Goal: Task Accomplishment & Management: Manage account settings

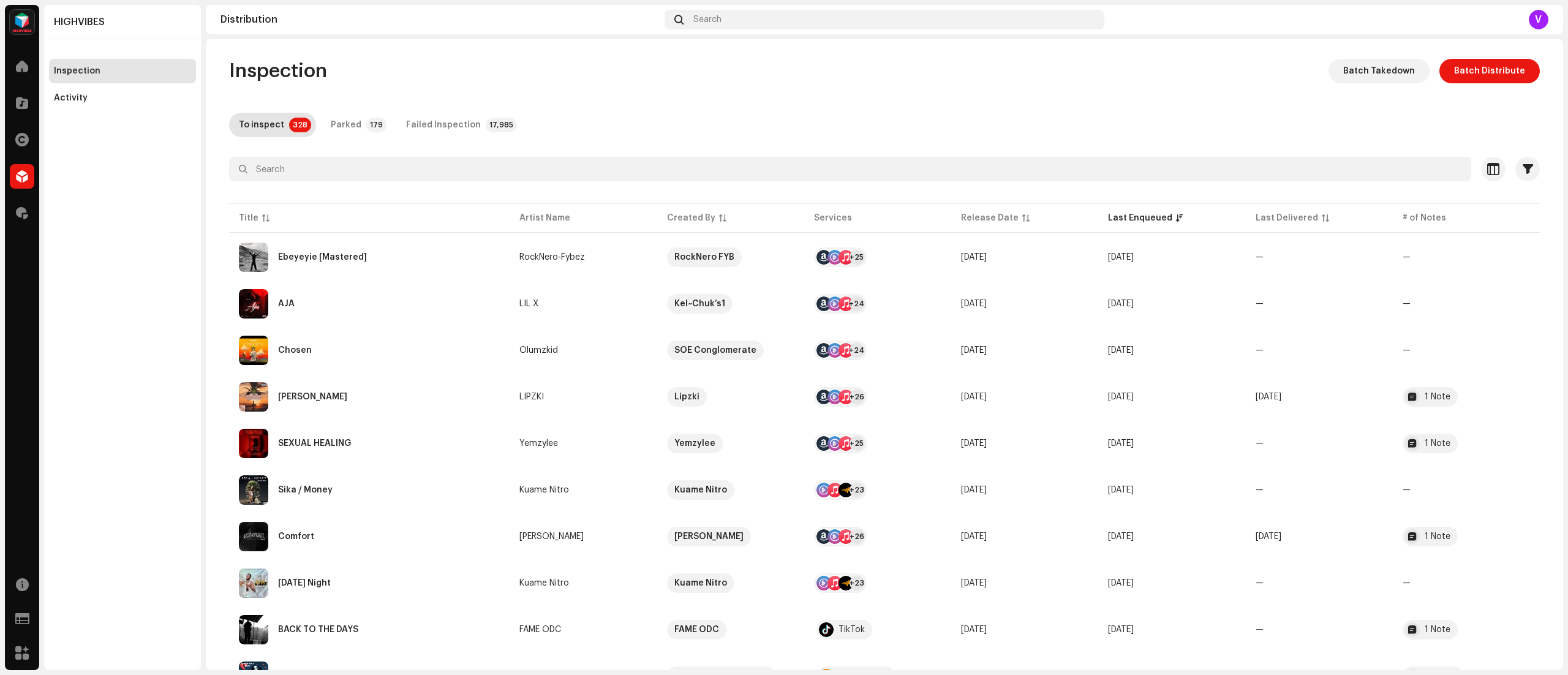
scroll to position [92, 0]
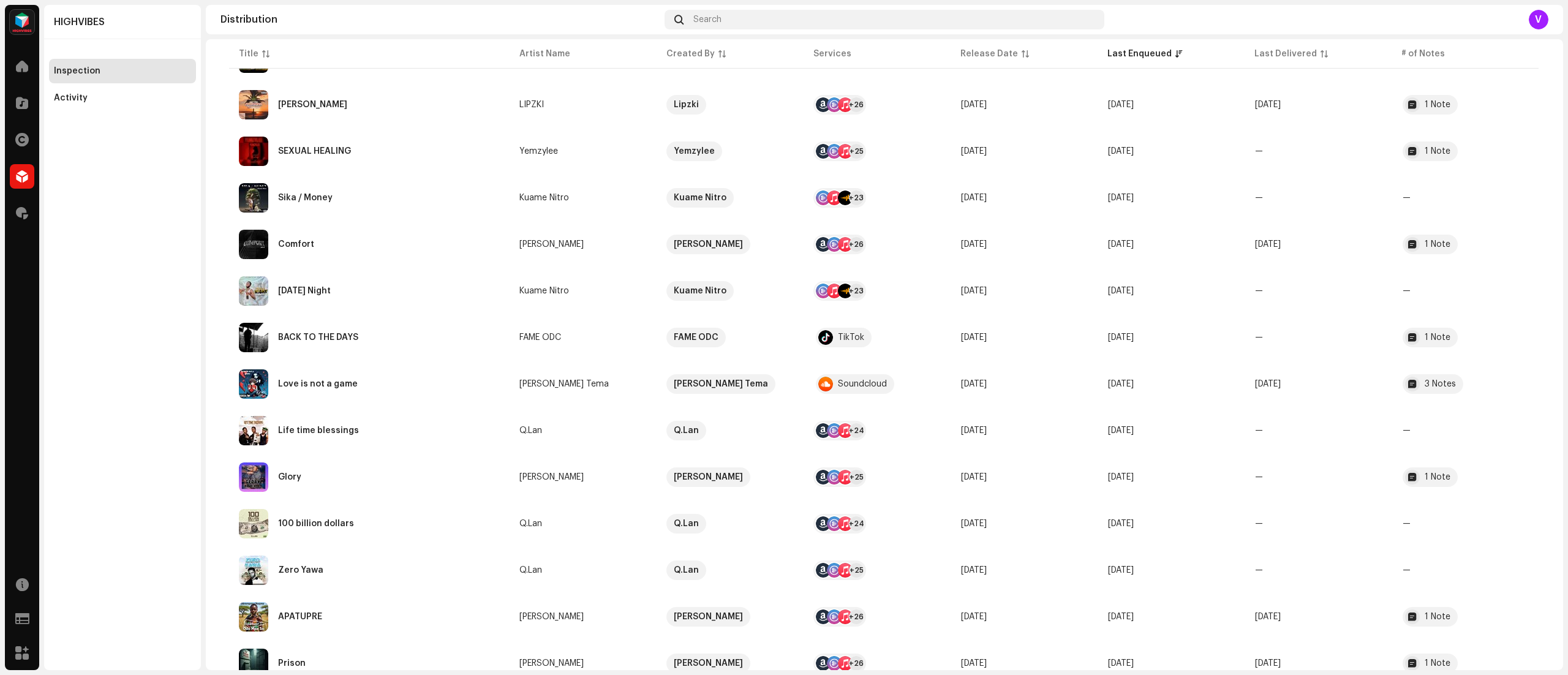
scroll to position [715, 0]
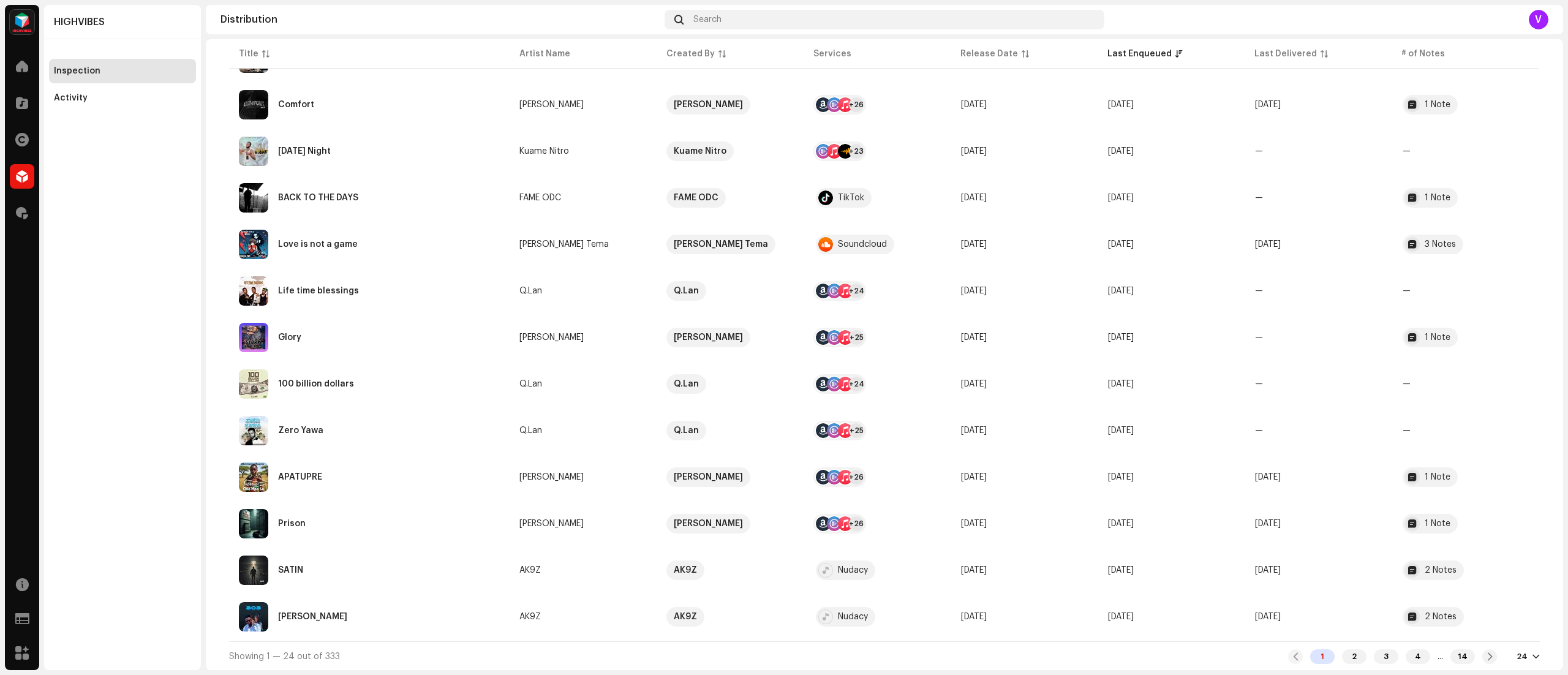
click at [1532, 657] on div at bounding box center [1535, 657] width 7 height 10
click at [1505, 631] on div "72" at bounding box center [1505, 633] width 50 height 25
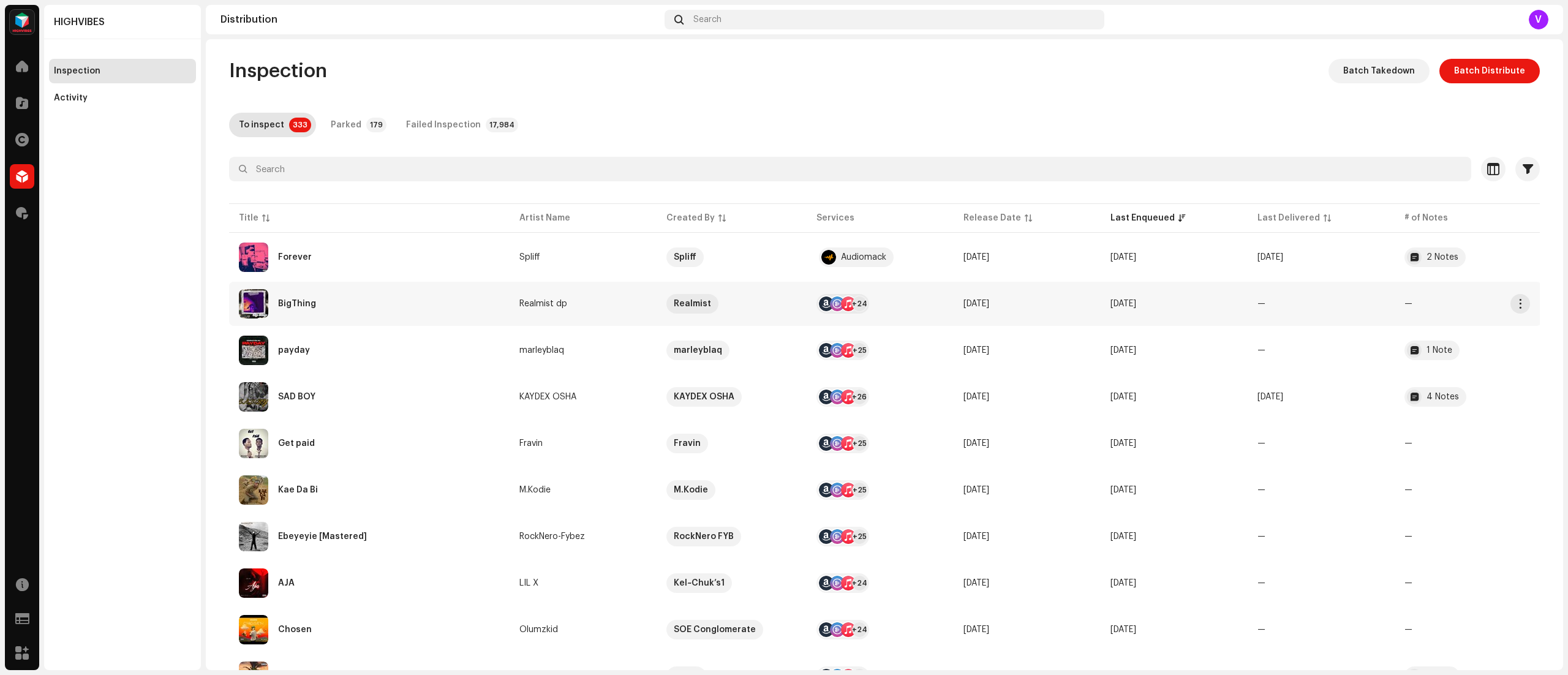
click at [1304, 315] on td "—" at bounding box center [1321, 304] width 147 height 44
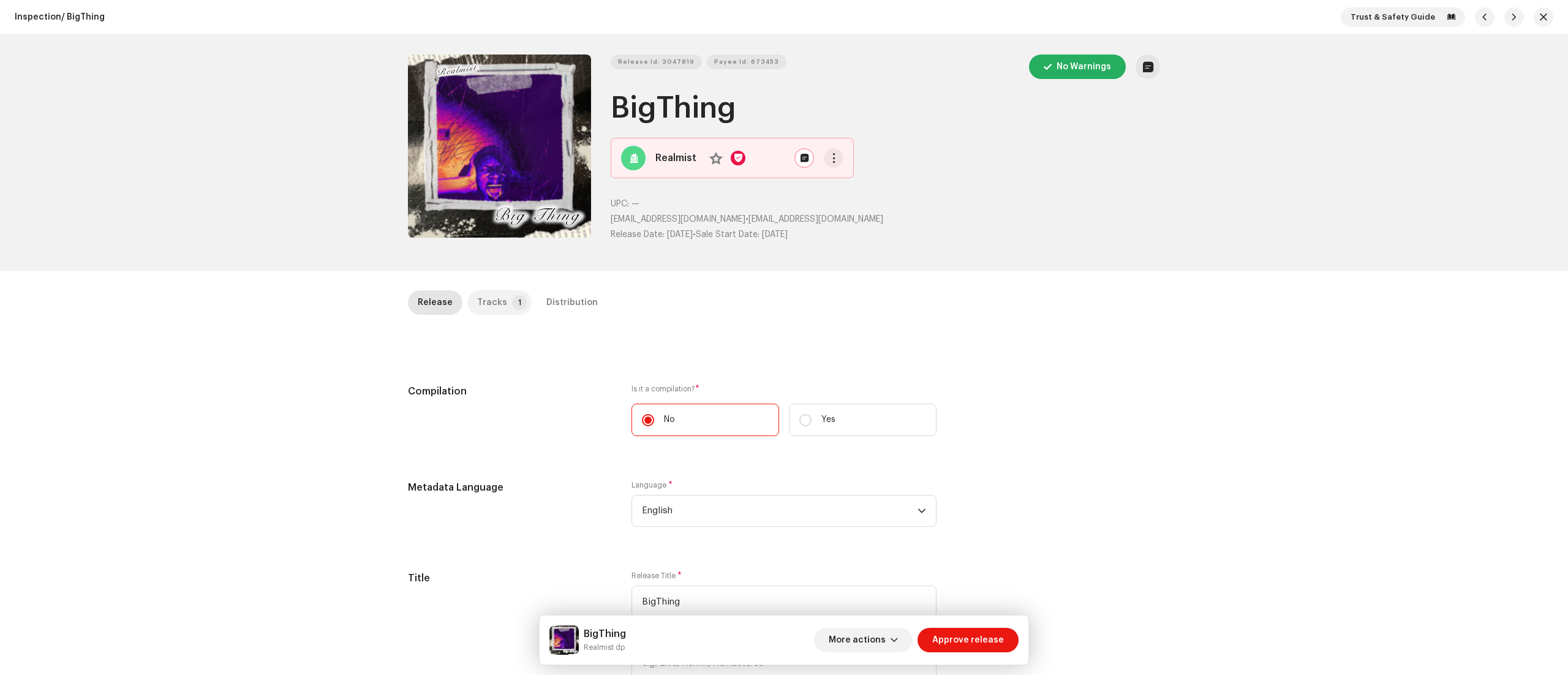
click at [500, 299] on p-tab "Tracks 1" at bounding box center [499, 303] width 64 height 25
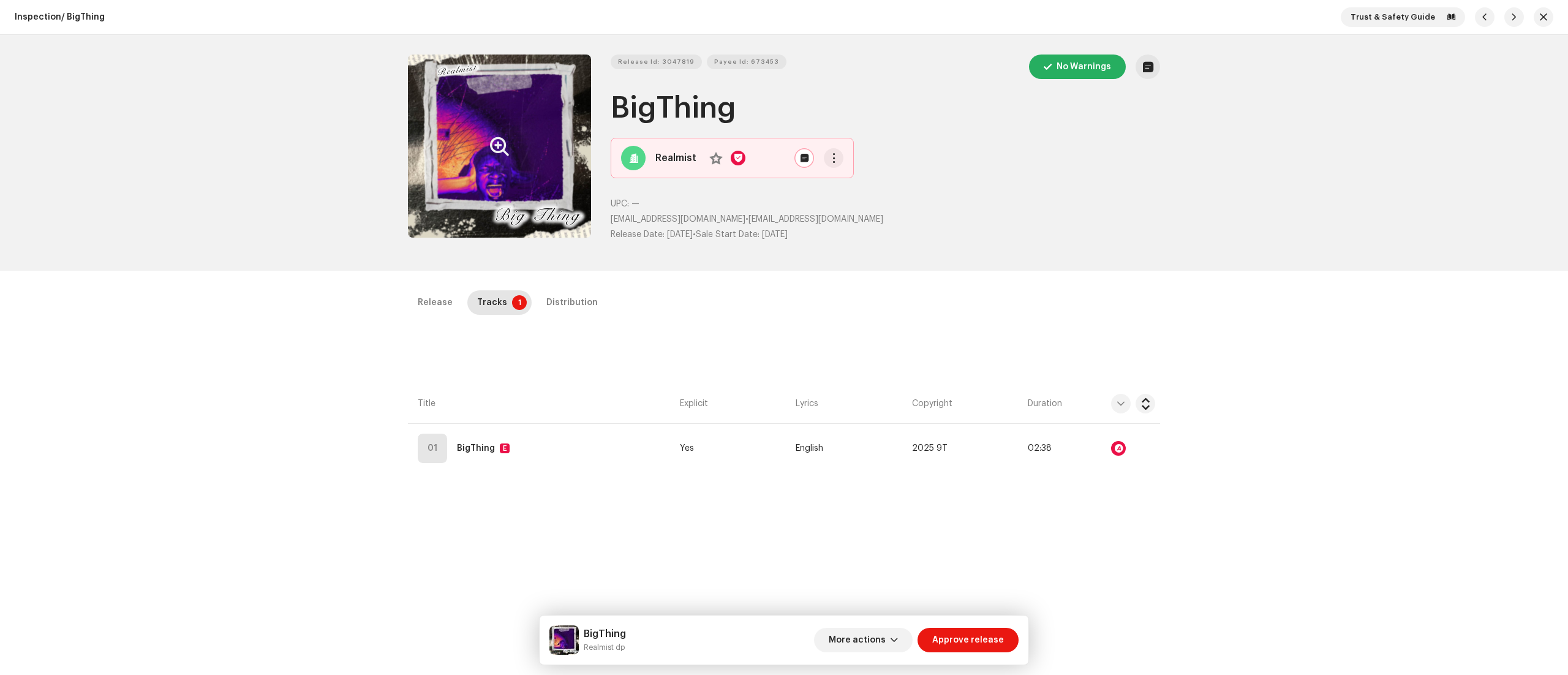
click at [514, 195] on button "Zoom Image" at bounding box center [499, 146] width 183 height 183
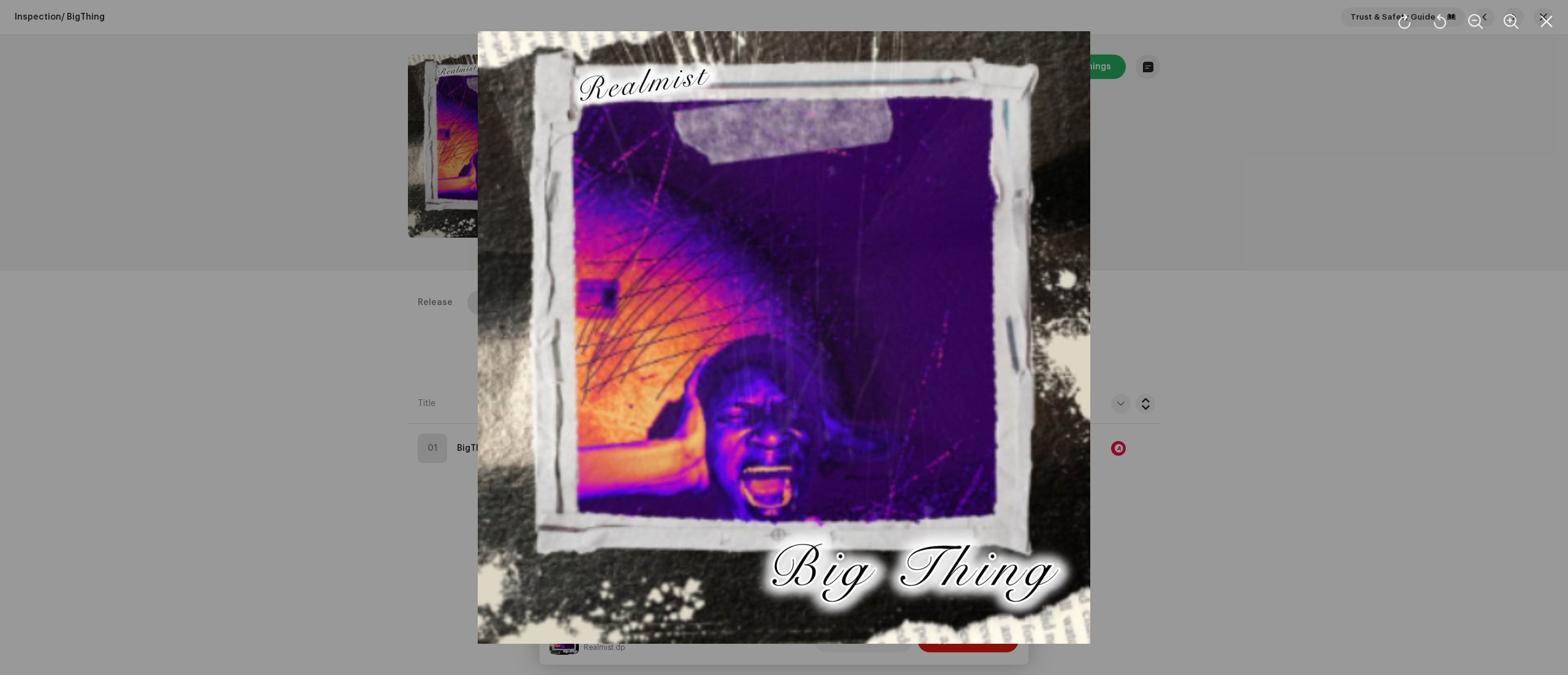
click at [1221, 380] on div at bounding box center [784, 338] width 1568 height 675
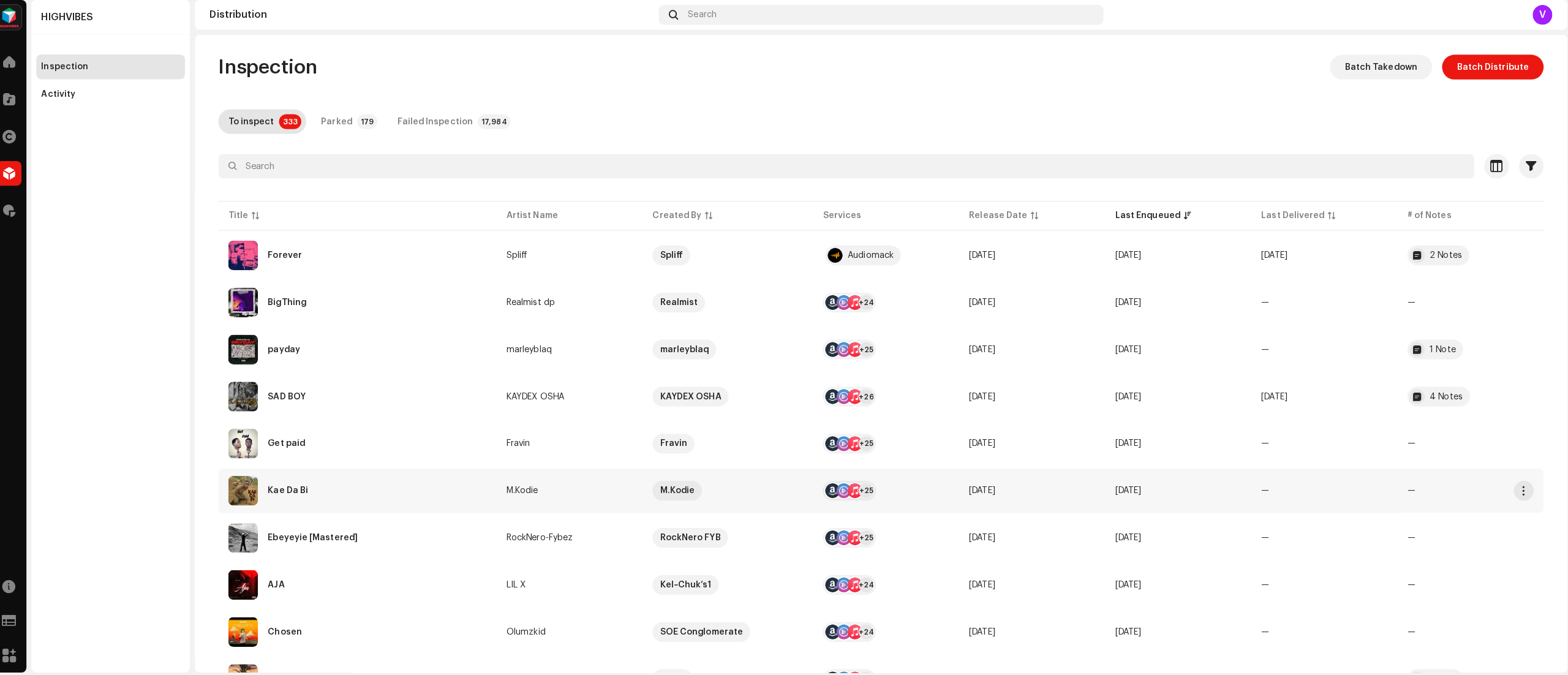
click at [1261, 488] on span "—" at bounding box center [1265, 490] width 8 height 9
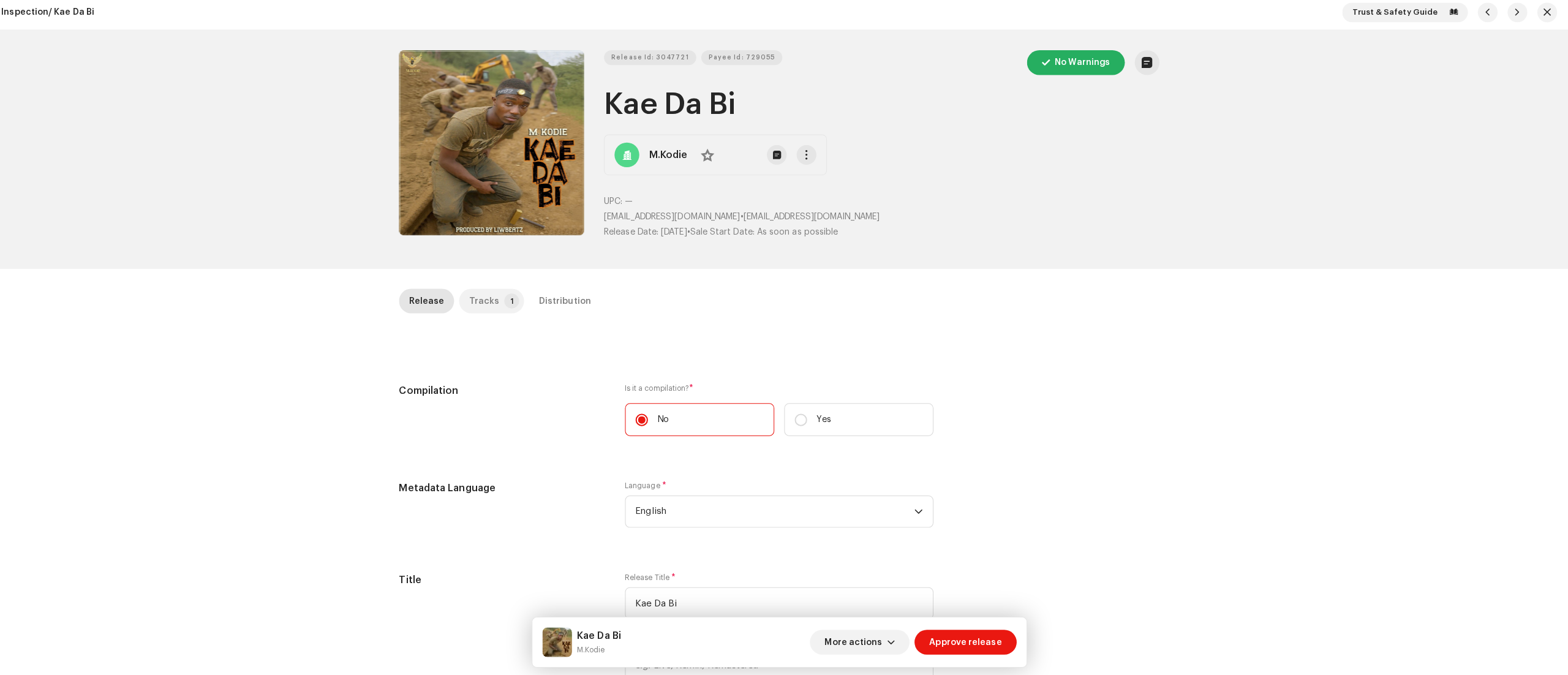
click at [491, 302] on div "Tracks" at bounding box center [492, 303] width 30 height 25
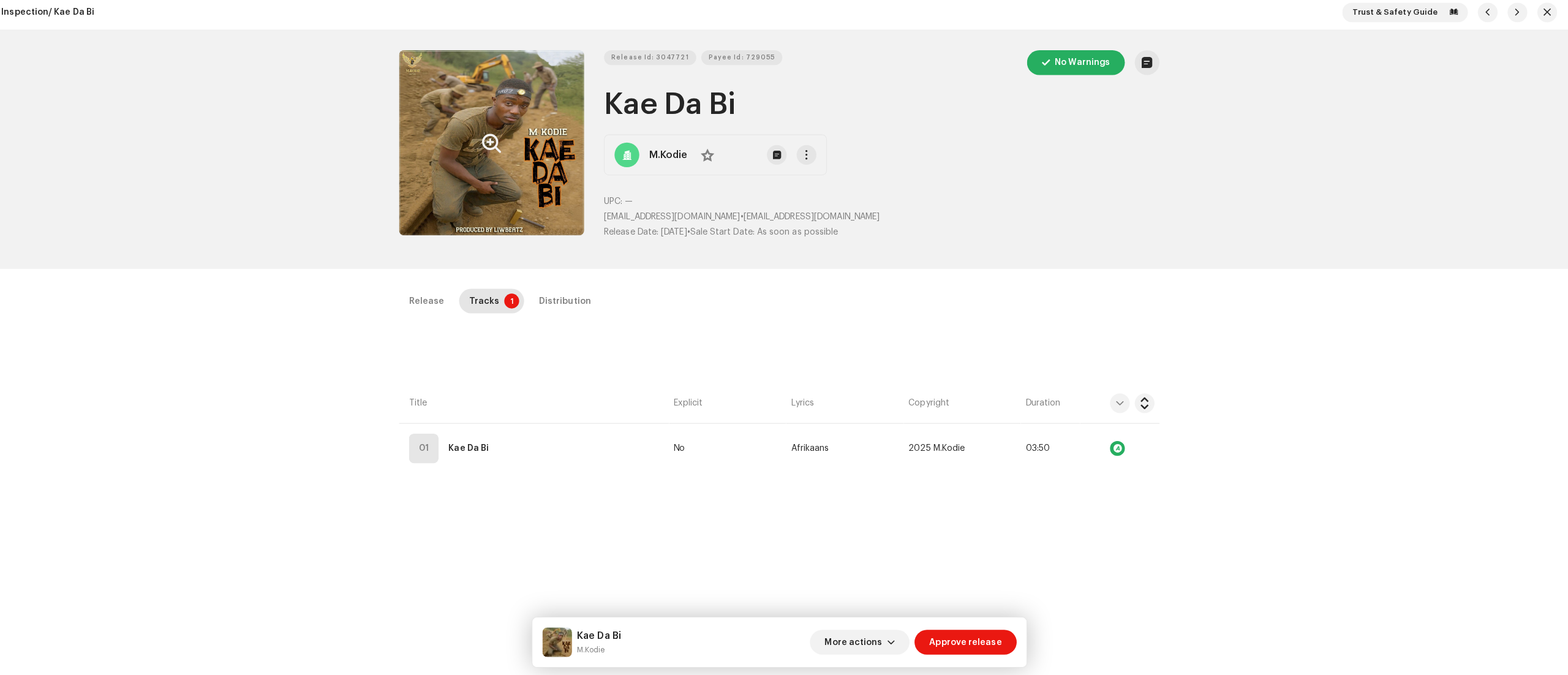
click at [449, 144] on button "Zoom Image" at bounding box center [499, 146] width 183 height 183
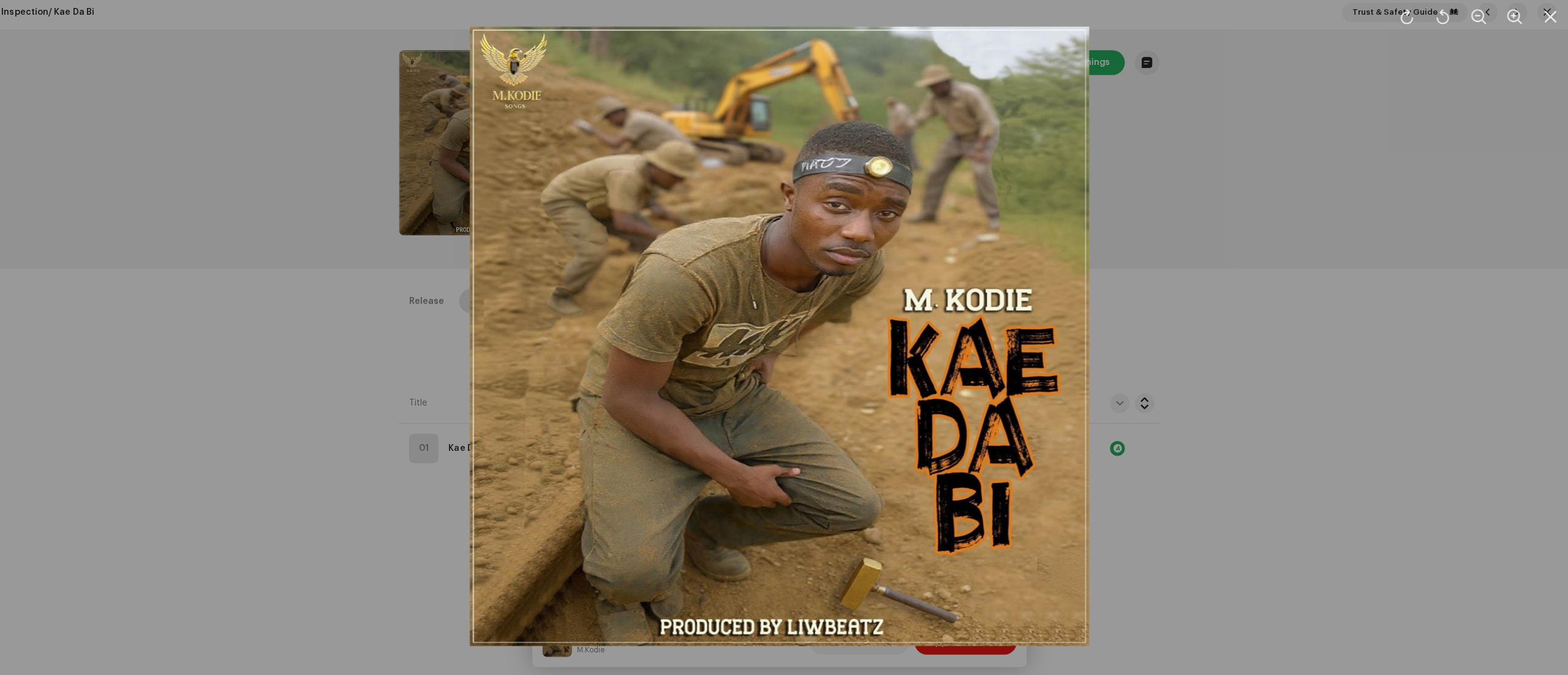
click at [355, 275] on div at bounding box center [784, 338] width 1568 height 675
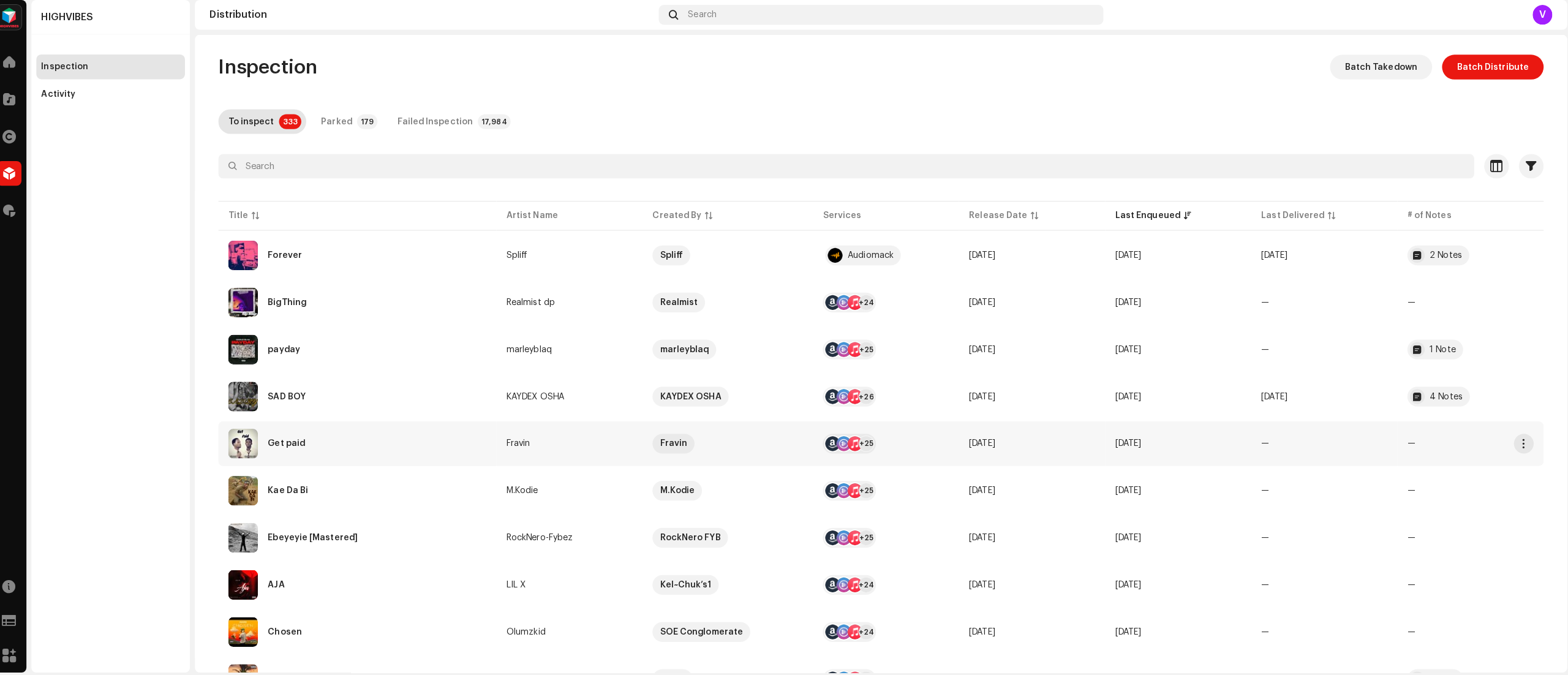
click at [1199, 457] on td "[DATE]" at bounding box center [1178, 444] width 144 height 44
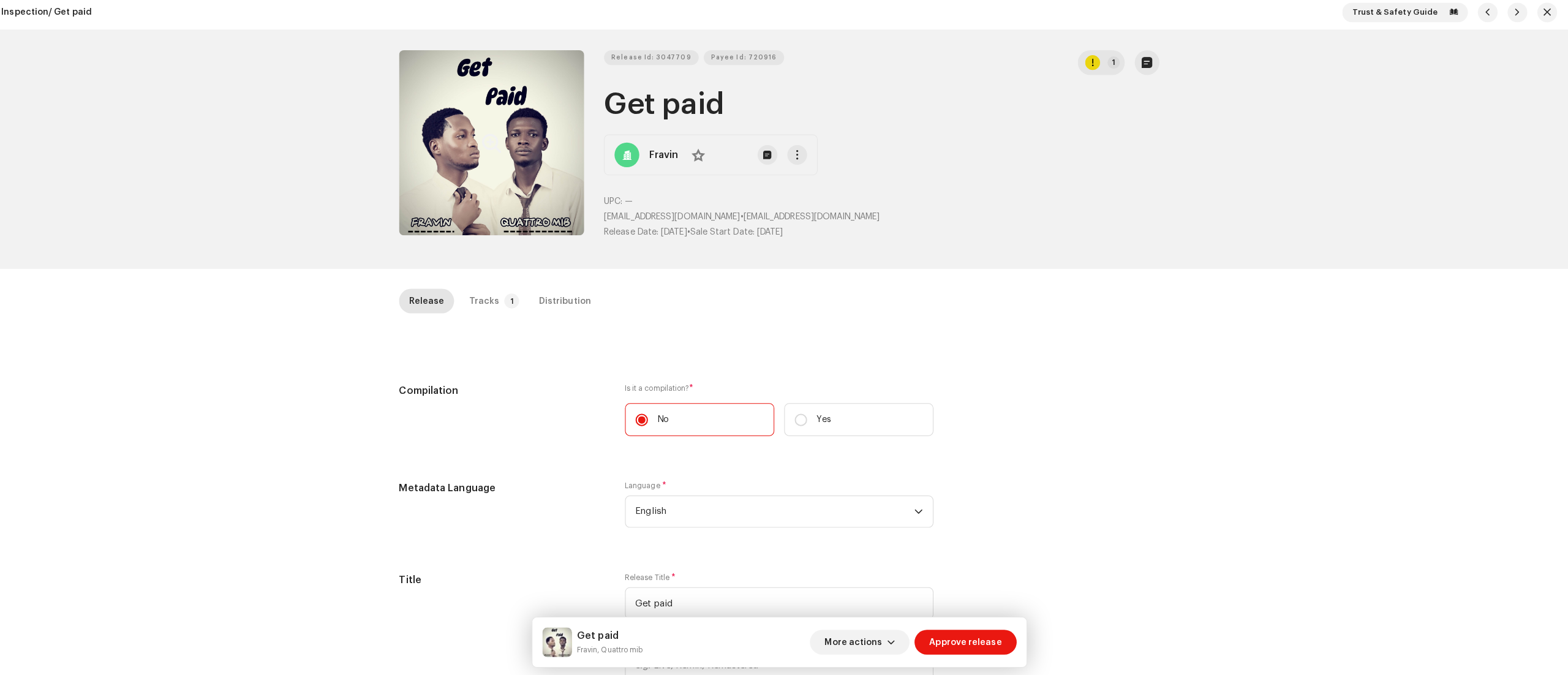
click at [440, 176] on button "Zoom Image" at bounding box center [499, 146] width 183 height 183
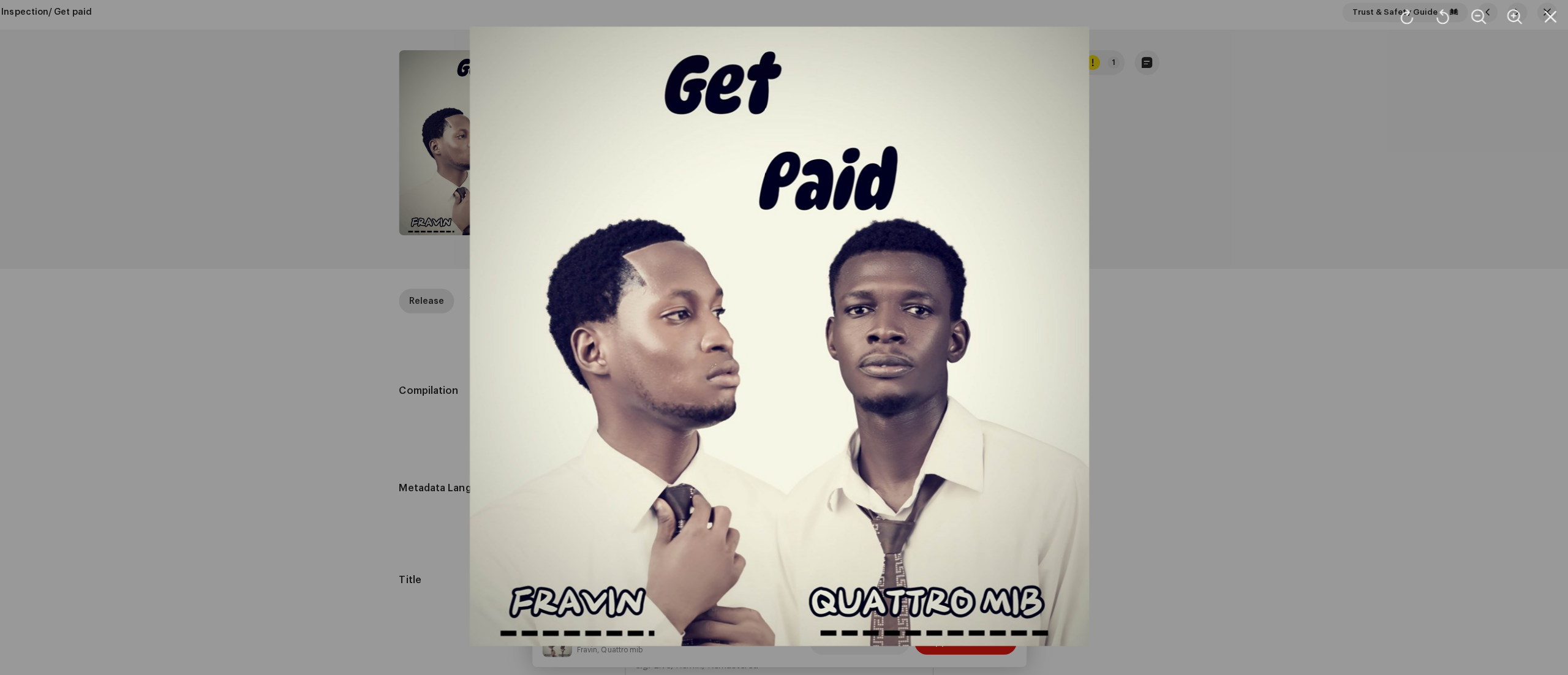
click at [1443, 350] on div at bounding box center [784, 338] width 1568 height 675
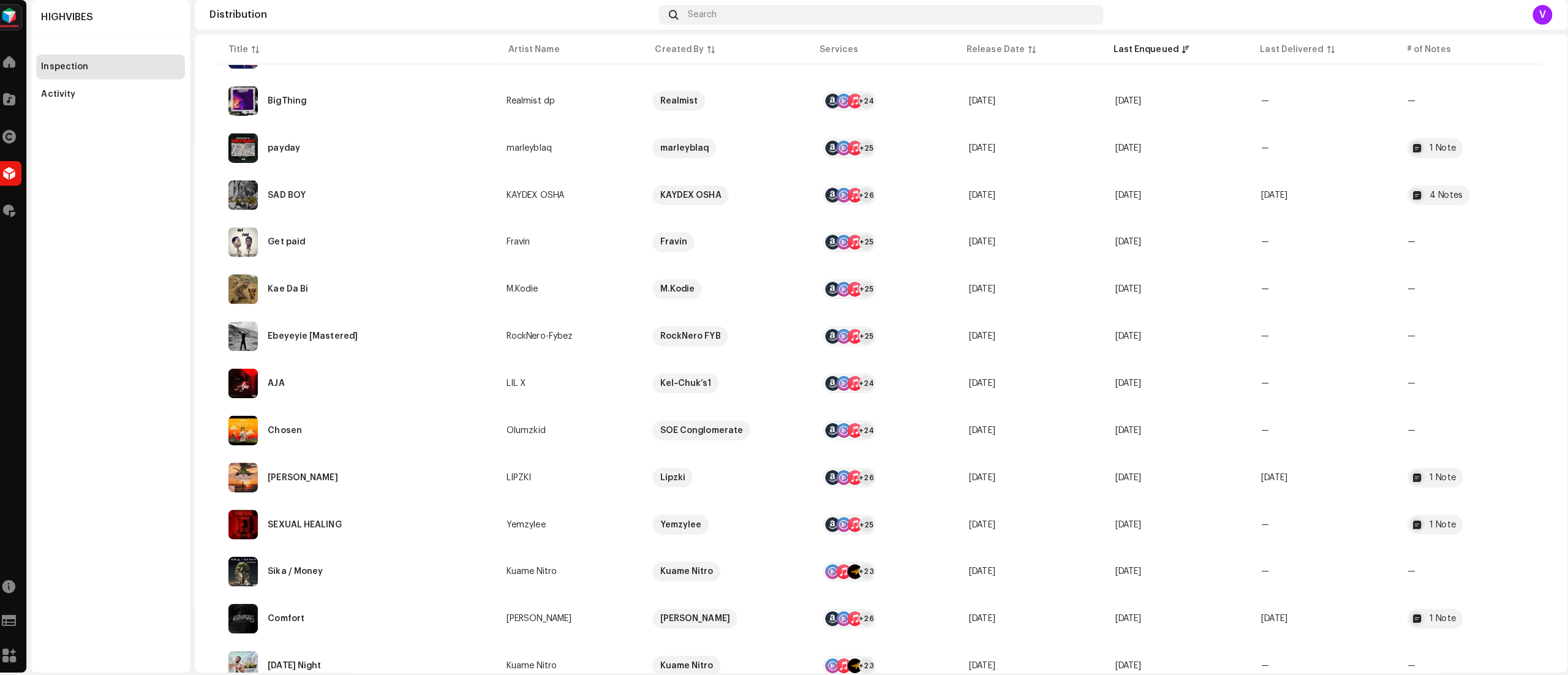
scroll to position [203, 0]
click at [1434, 522] on div "1 Note" at bounding box center [1440, 523] width 25 height 9
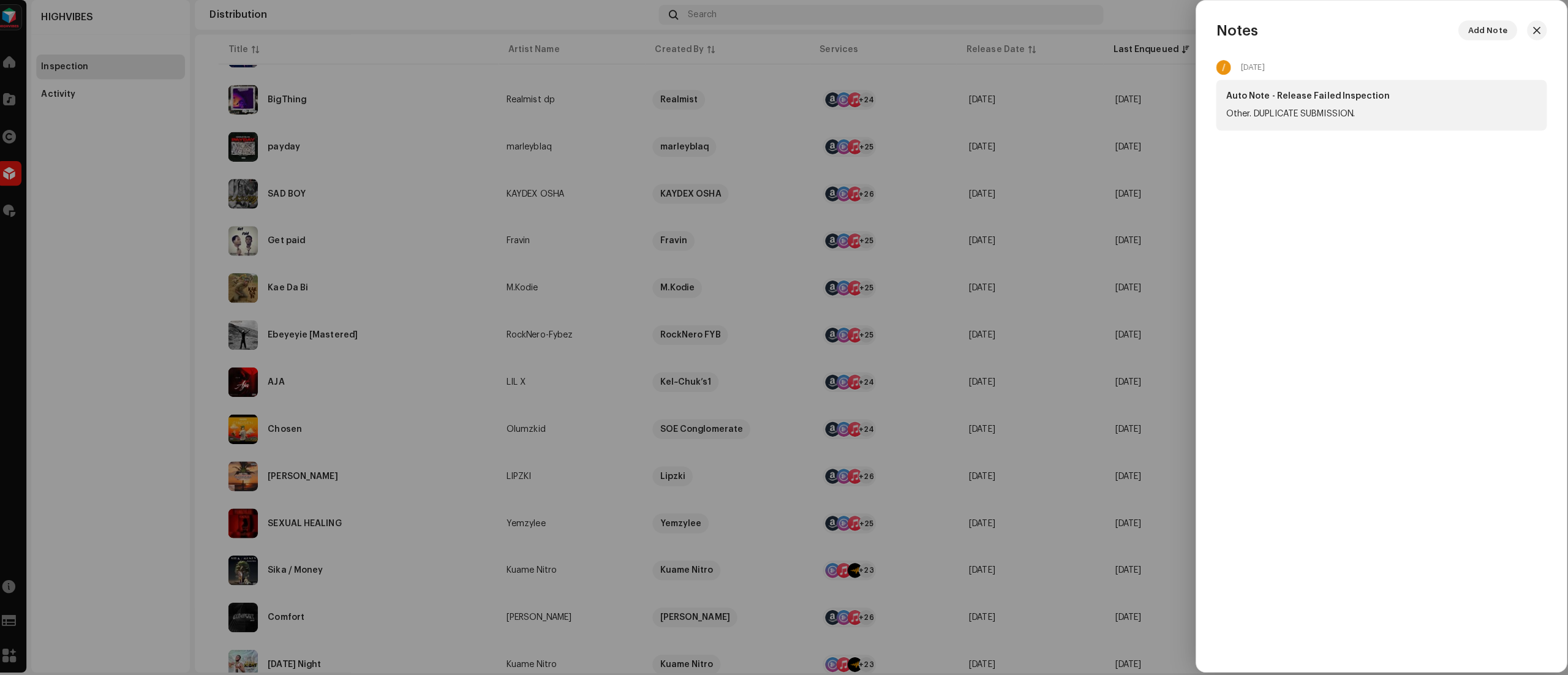
click at [1150, 33] on div at bounding box center [784, 338] width 1568 height 675
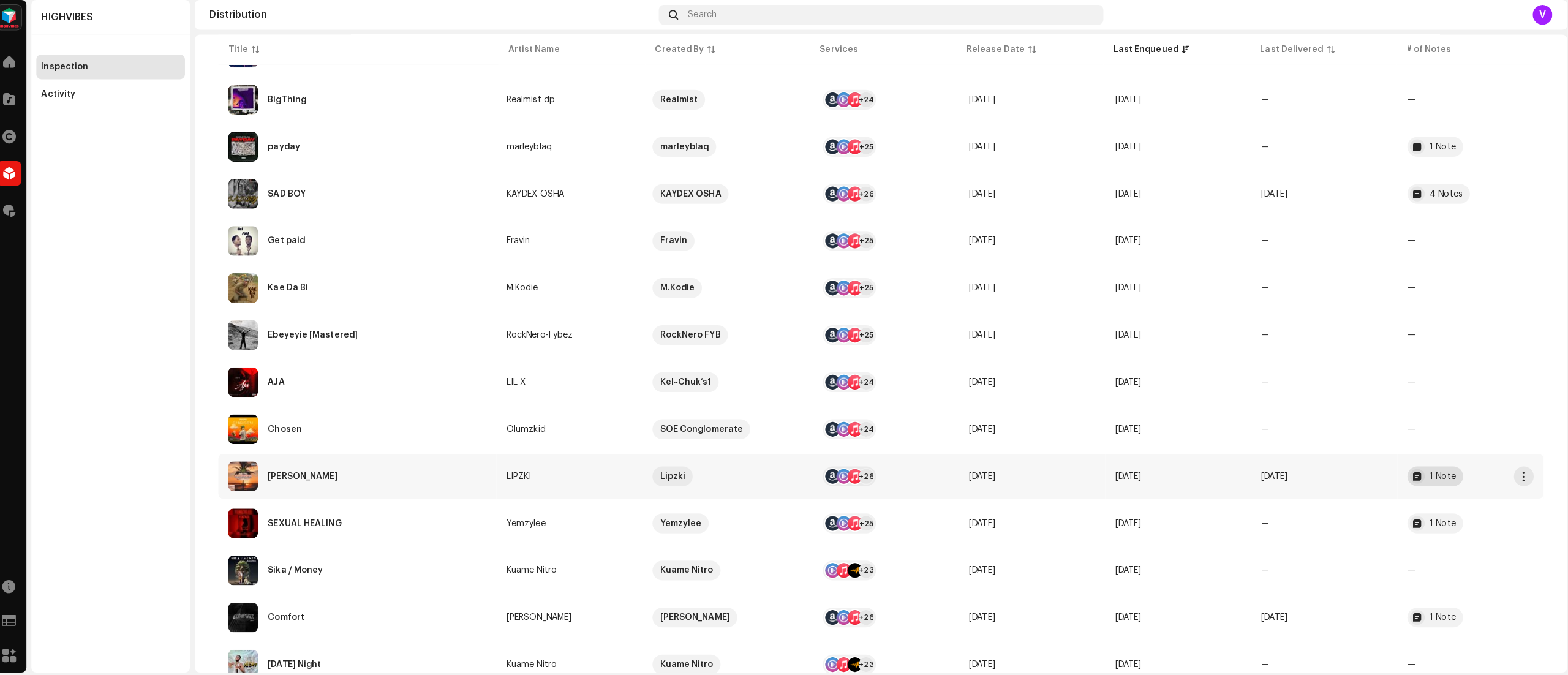
click at [1410, 476] on div at bounding box center [1415, 476] width 15 height 15
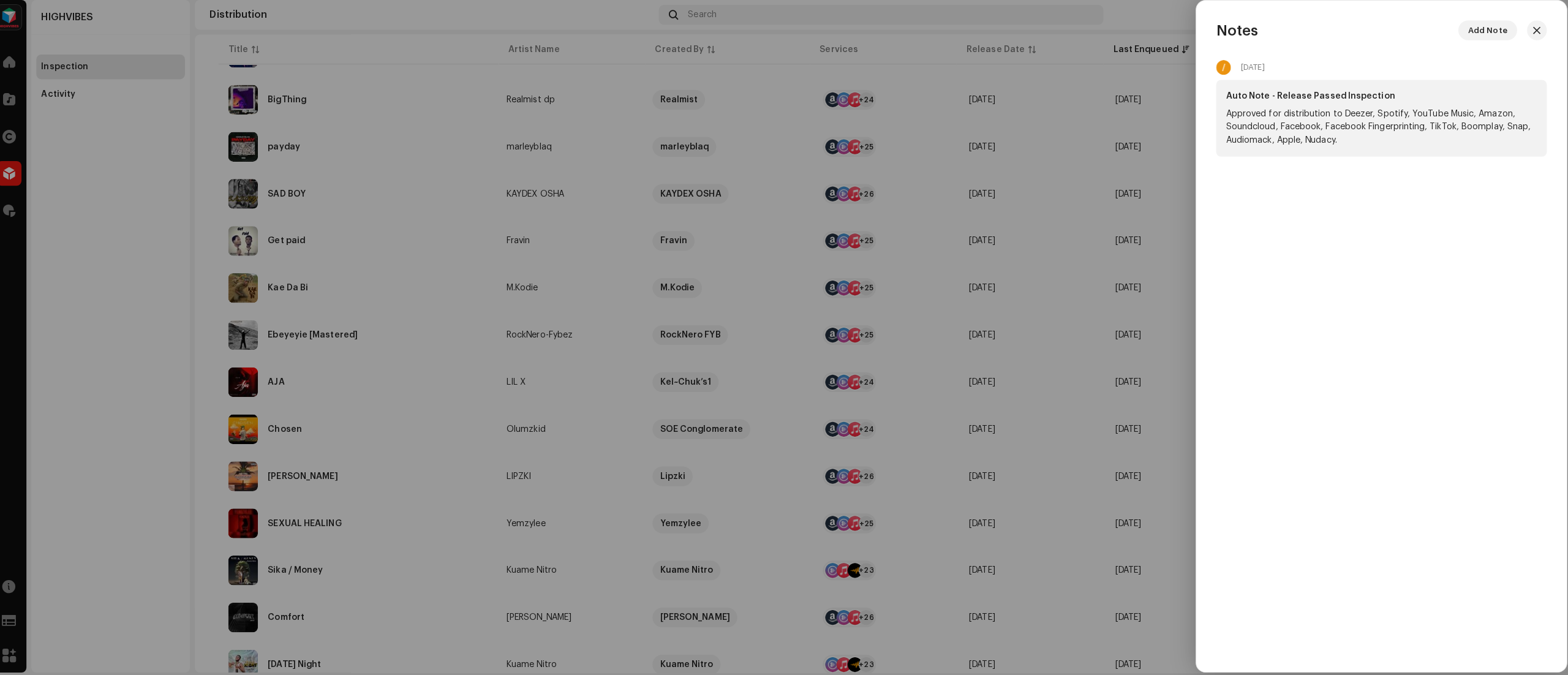
click at [1548, 36] on div "Notes Add Note" at bounding box center [1379, 35] width 366 height 20
click at [1532, 35] on span "button" at bounding box center [1532, 35] width 7 height 10
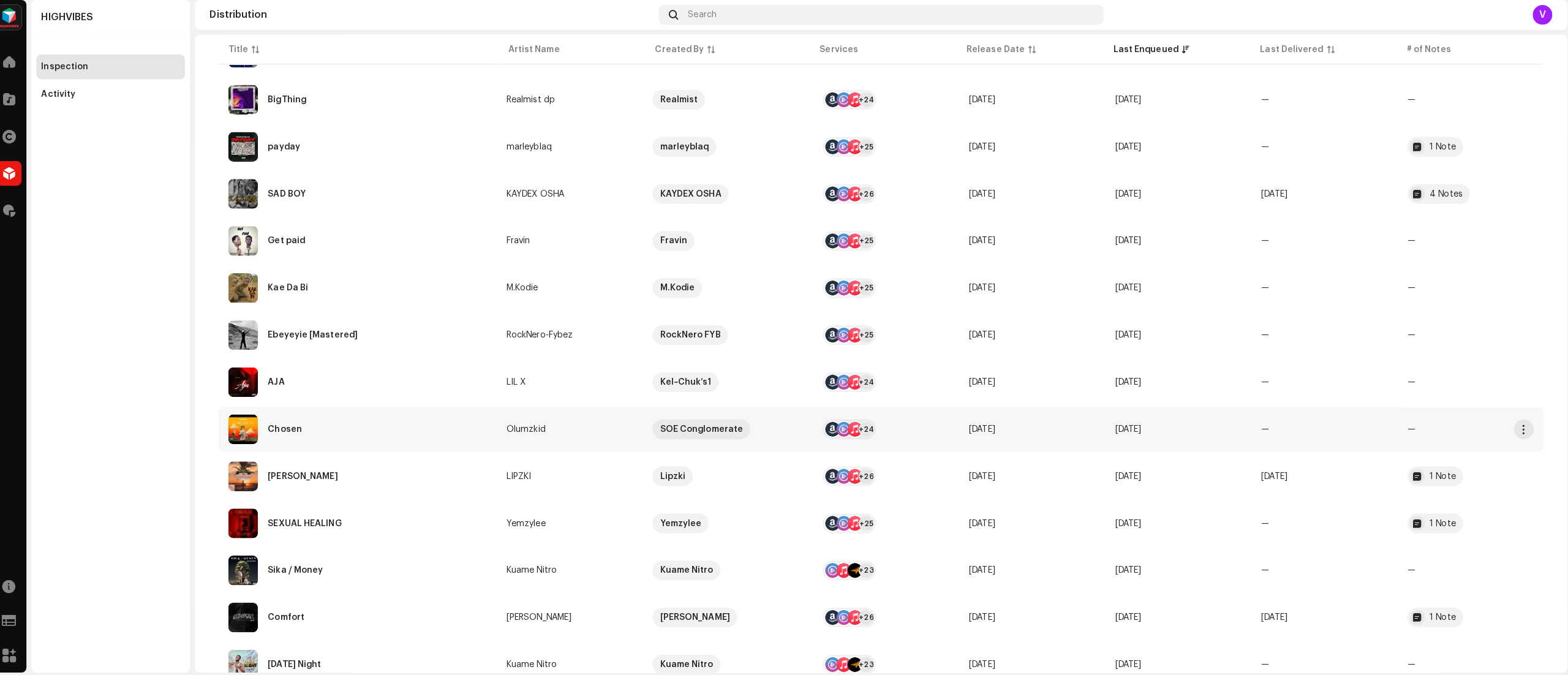
click at [1316, 427] on td "—" at bounding box center [1323, 430] width 144 height 44
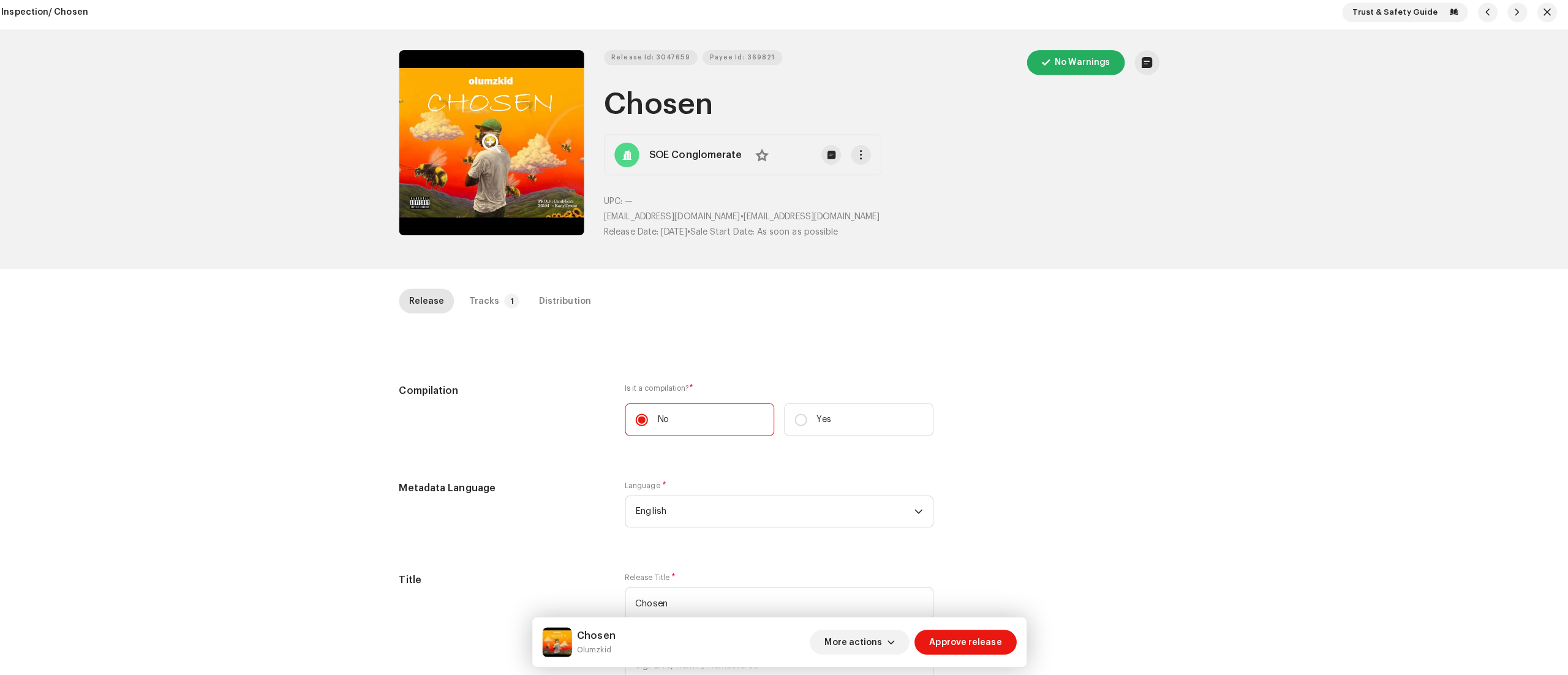
click at [452, 130] on button "Zoom Image" at bounding box center [499, 146] width 183 height 183
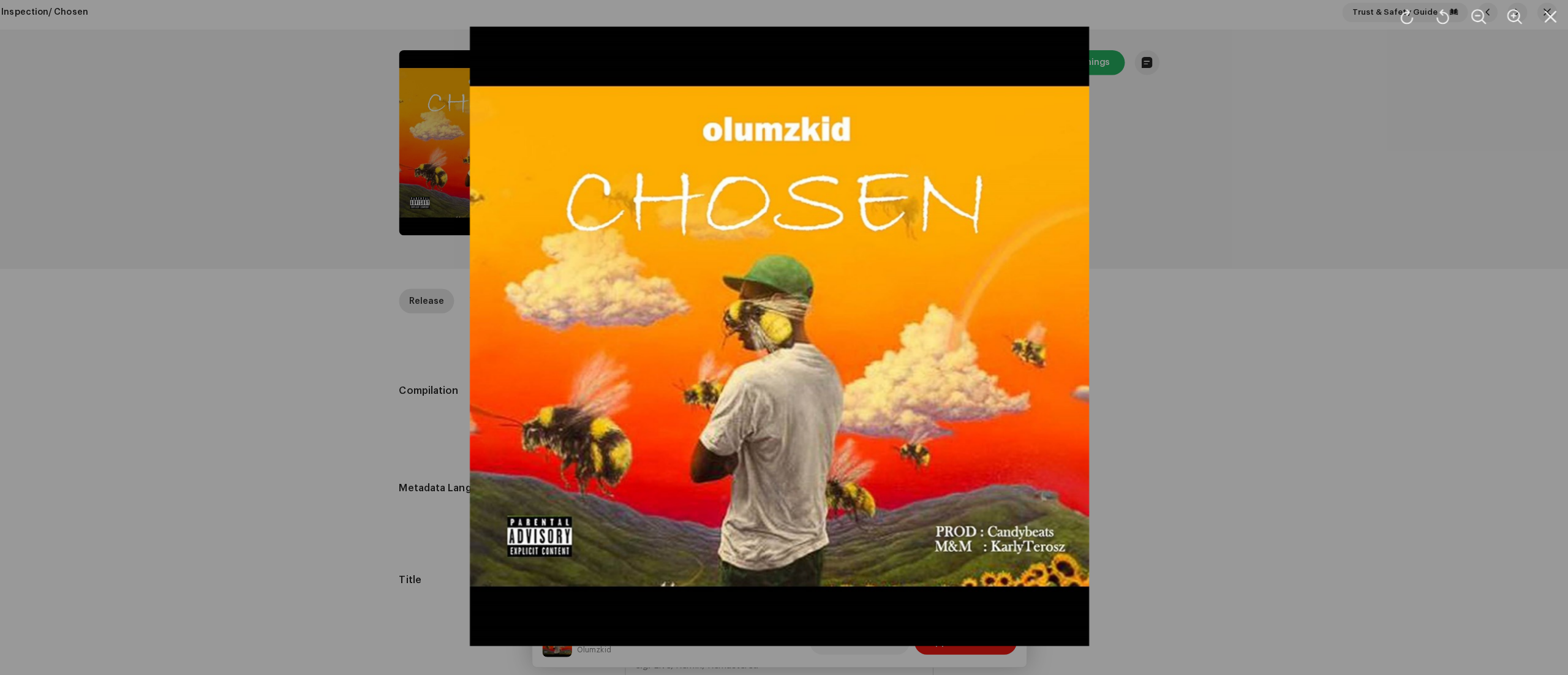
click at [1186, 499] on div at bounding box center [784, 338] width 1568 height 675
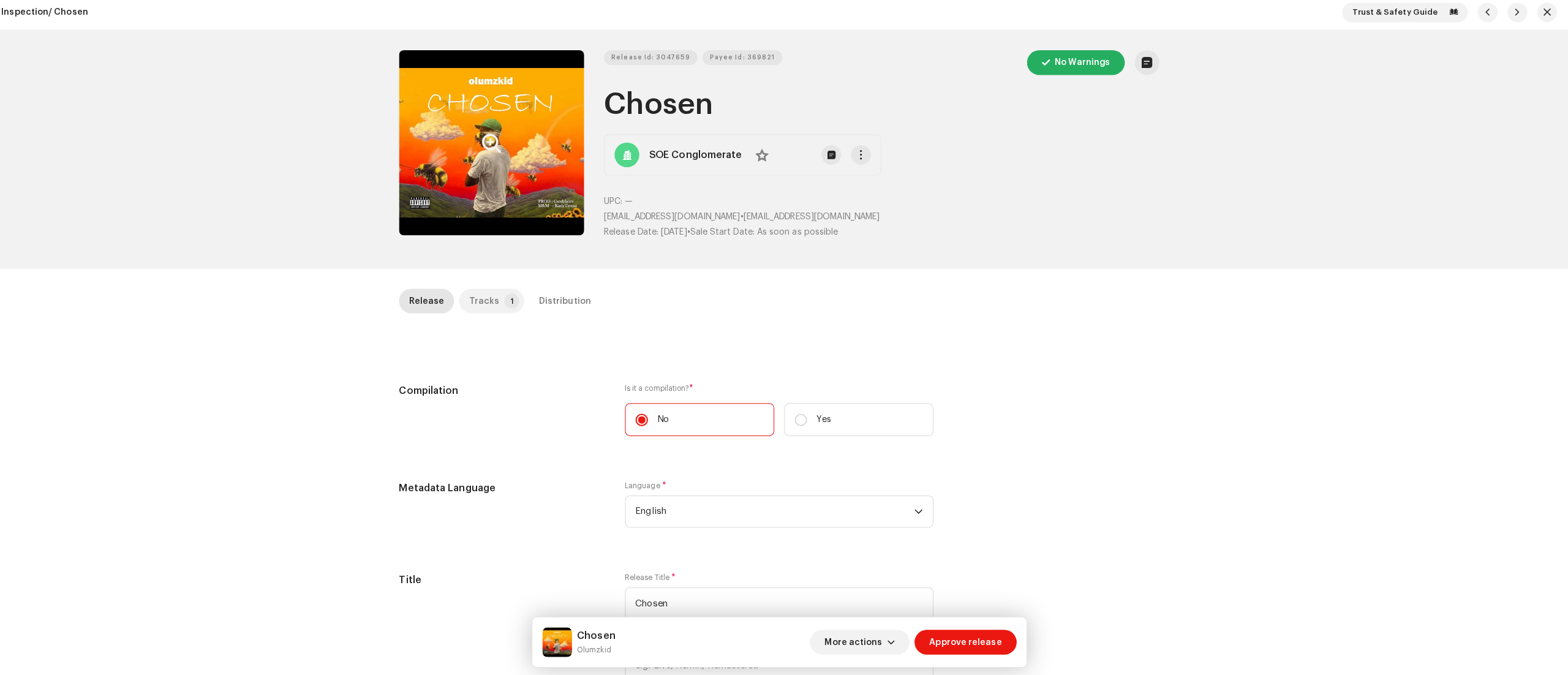
click at [512, 303] on p-badge "1" at bounding box center [519, 303] width 15 height 15
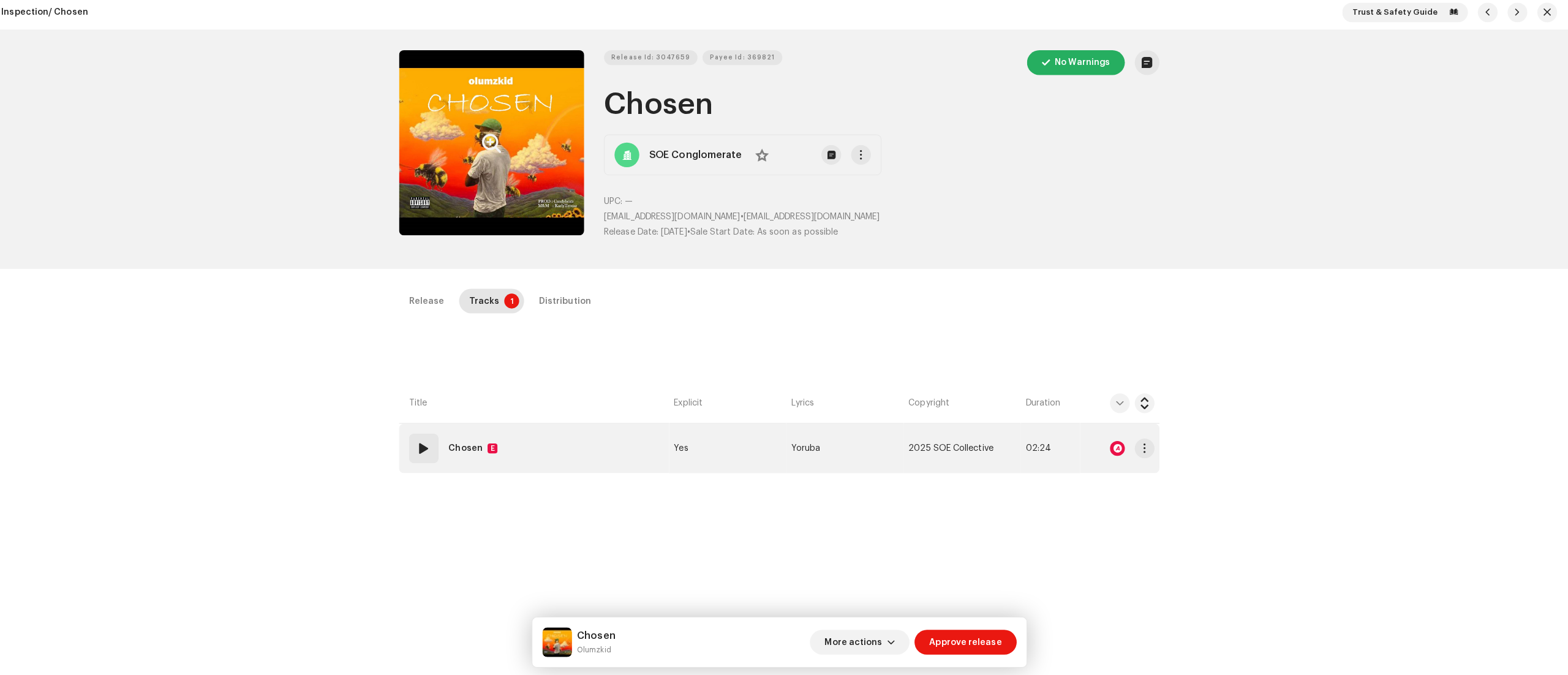
click at [1115, 449] on div at bounding box center [1119, 448] width 15 height 15
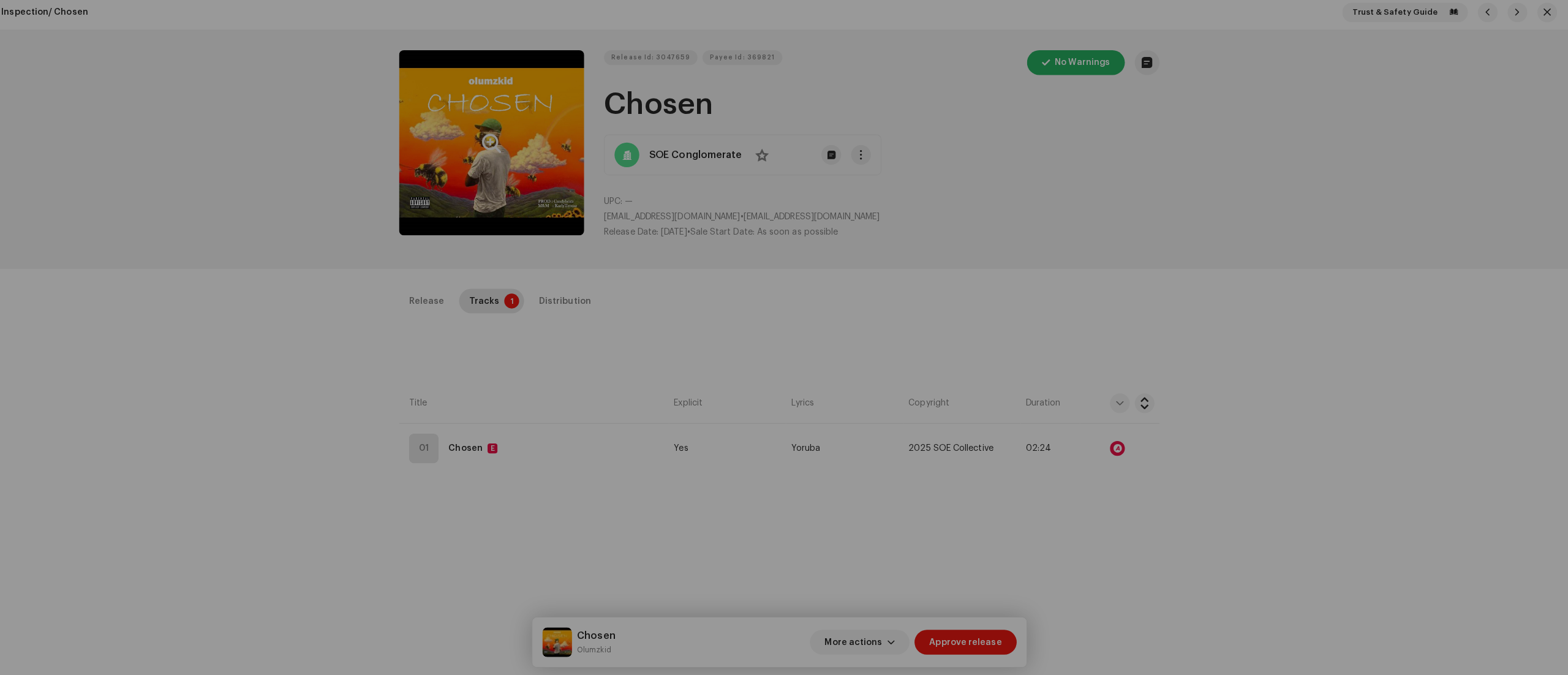
click at [1277, 464] on div "Audio Recognition by Remix/Sample 45 Cover Song 1 All results require review/li…" at bounding box center [784, 338] width 1568 height 675
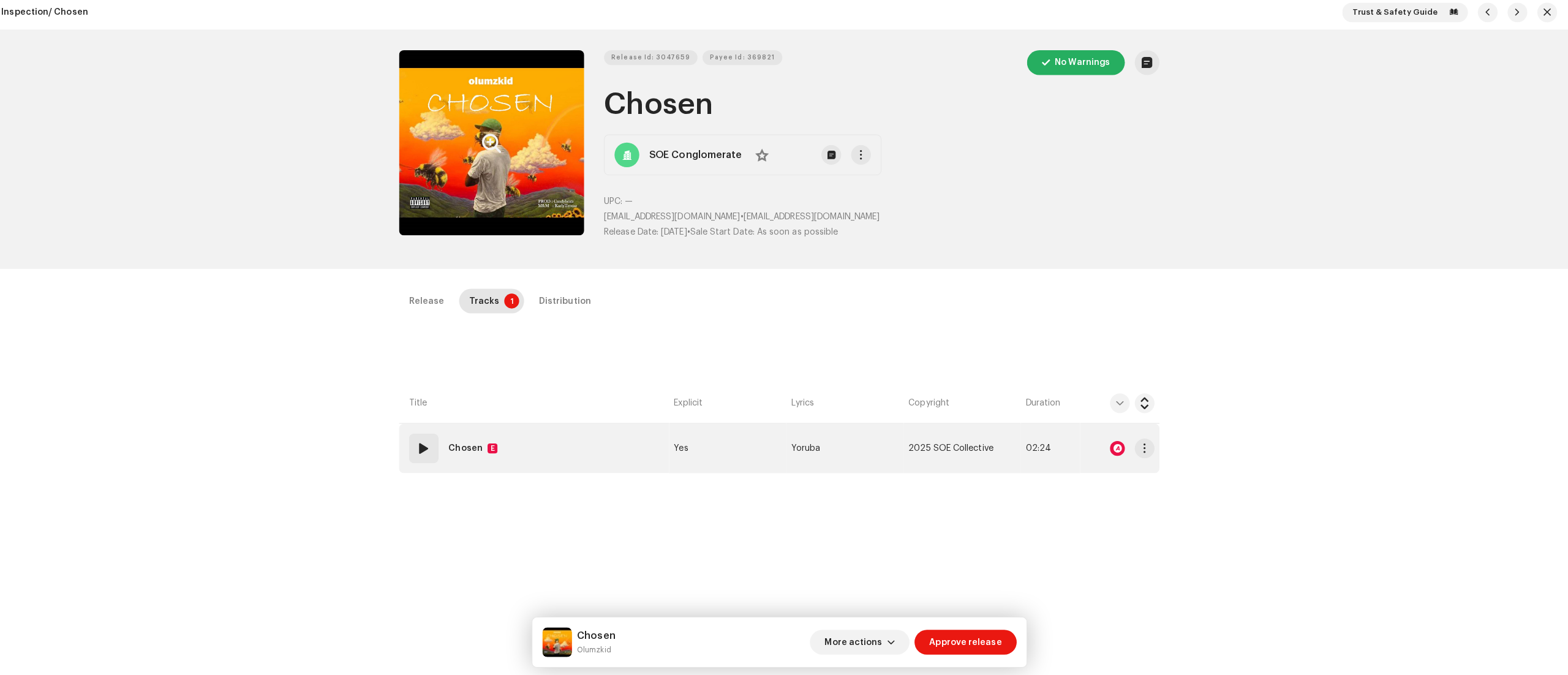
click at [429, 449] on span at bounding box center [432, 448] width 15 height 15
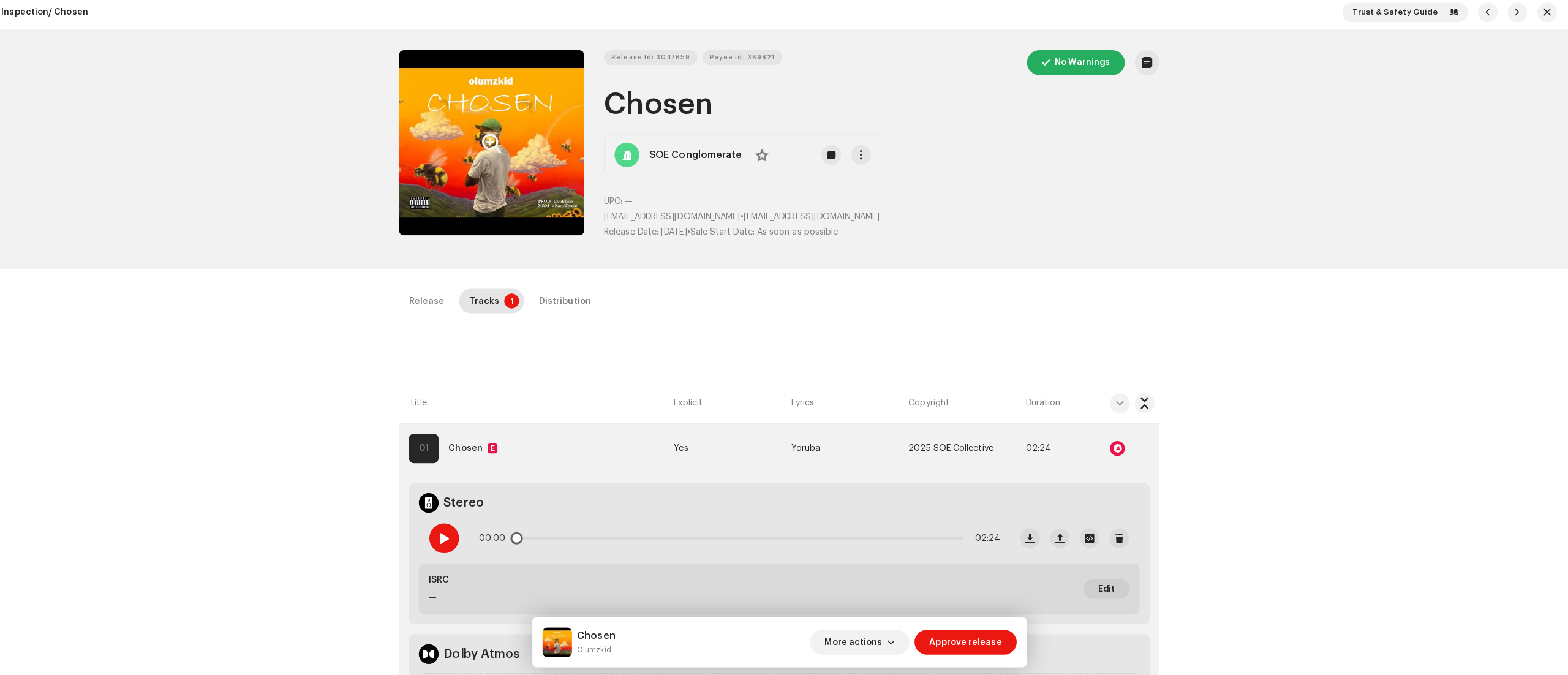
click at [449, 535] on span at bounding box center [452, 537] width 10 height 10
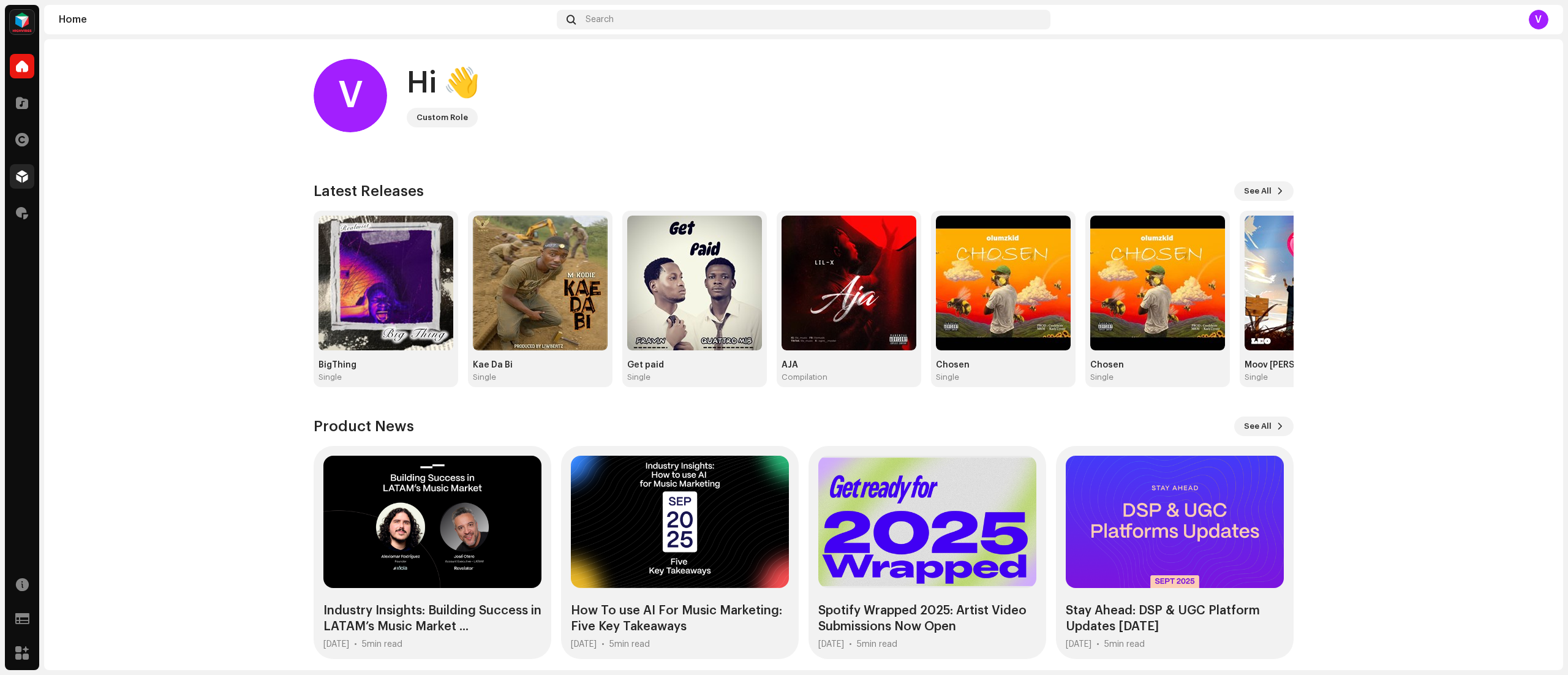
click at [22, 176] on span at bounding box center [21, 176] width 12 height 10
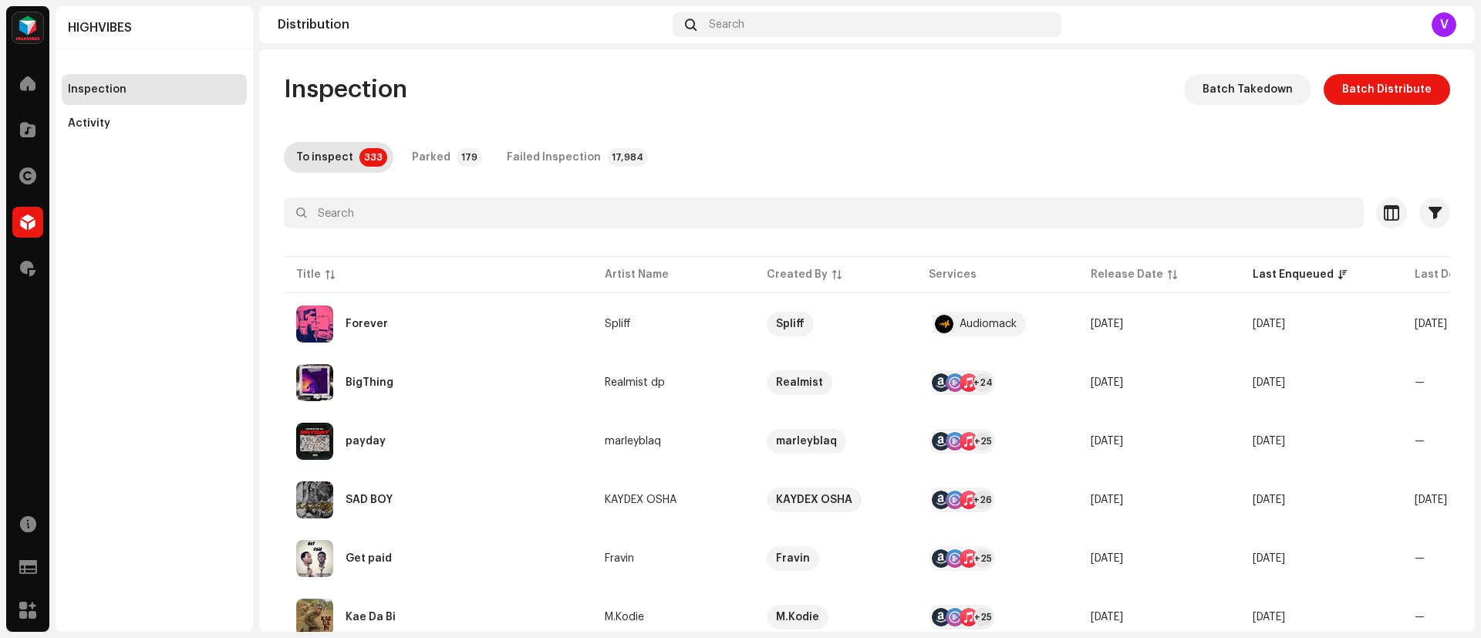
click at [927, 103] on div "Inspection Batch Takedown Batch Distribute" at bounding box center [867, 89] width 1167 height 31
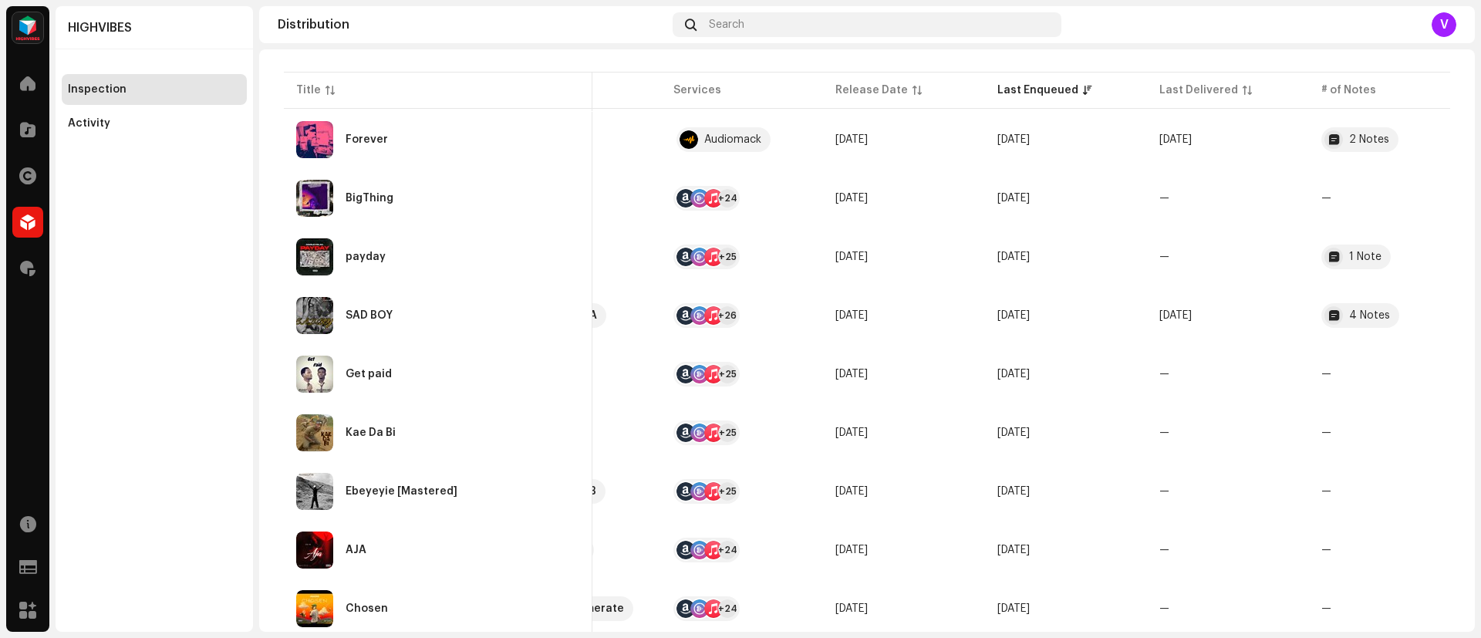
scroll to position [184, 0]
click at [1360, 262] on div "1 Note" at bounding box center [1365, 257] width 32 height 11
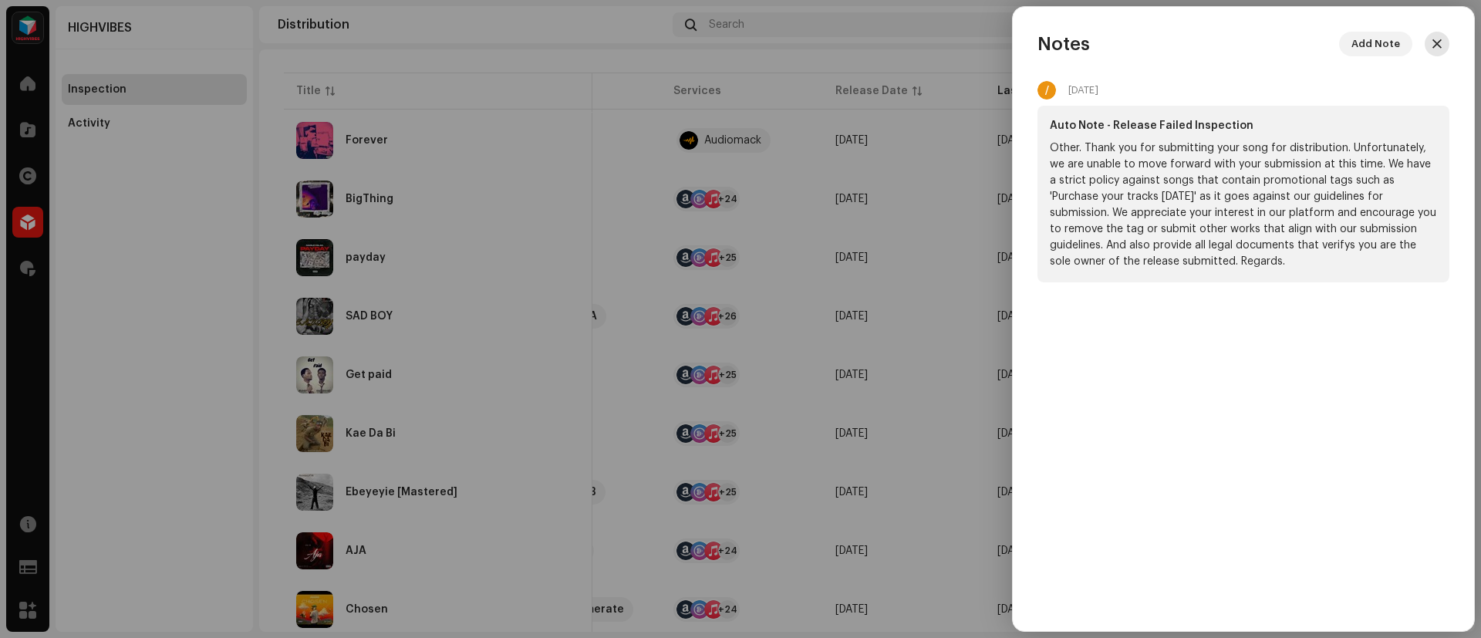
click at [1437, 44] on span "button" at bounding box center [1437, 44] width 9 height 12
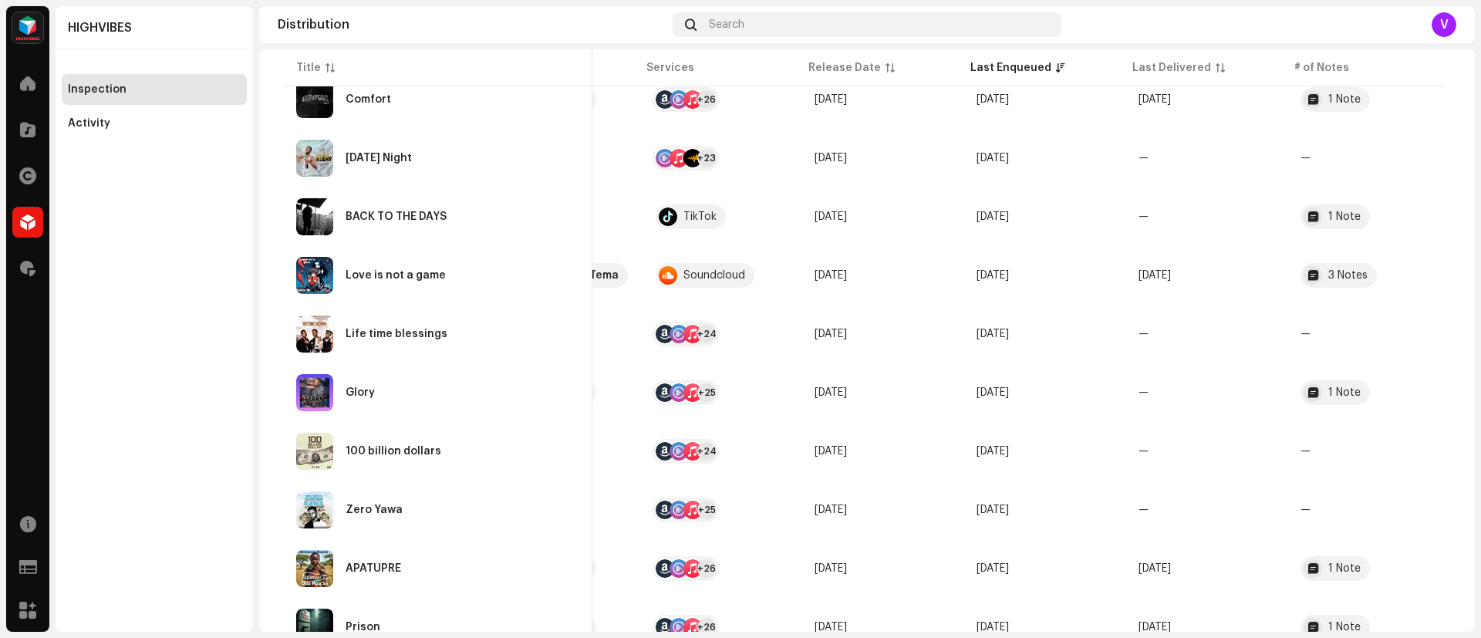
scroll to position [1119, 0]
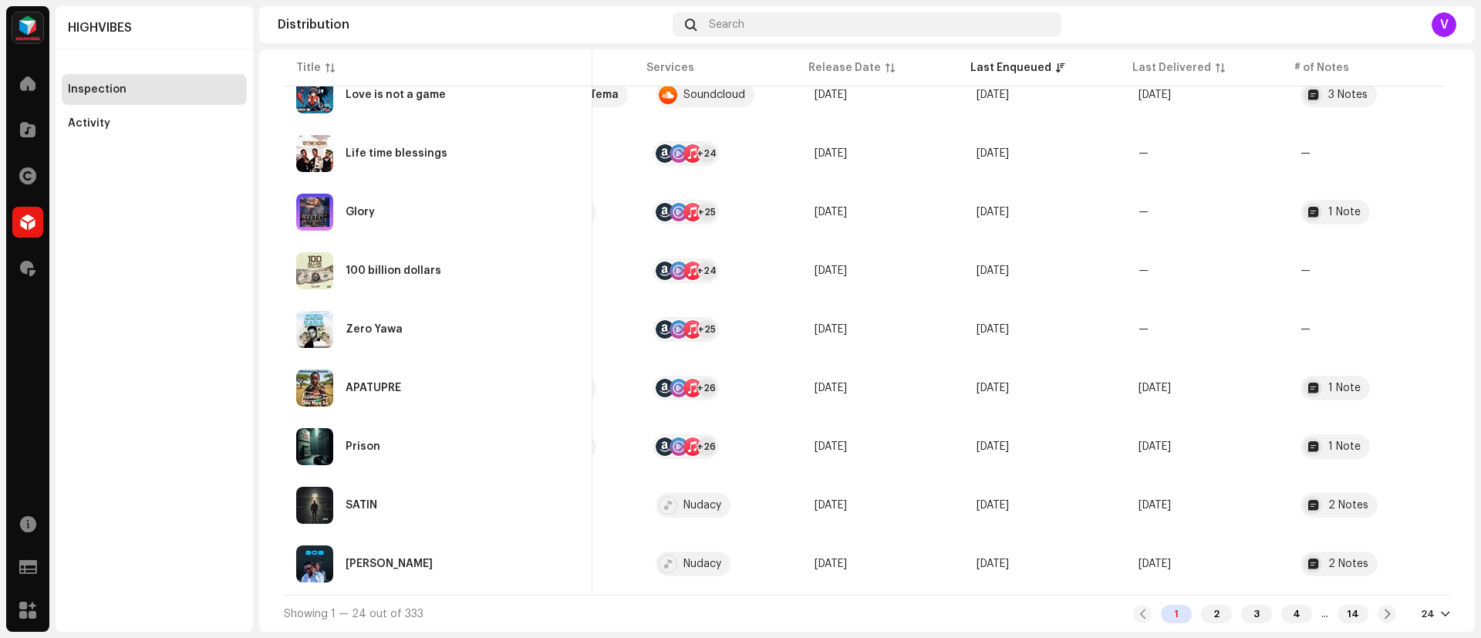
click at [1441, 613] on div at bounding box center [1445, 614] width 9 height 12
click at [1383, 586] on div "72" at bounding box center [1402, 585] width 63 height 31
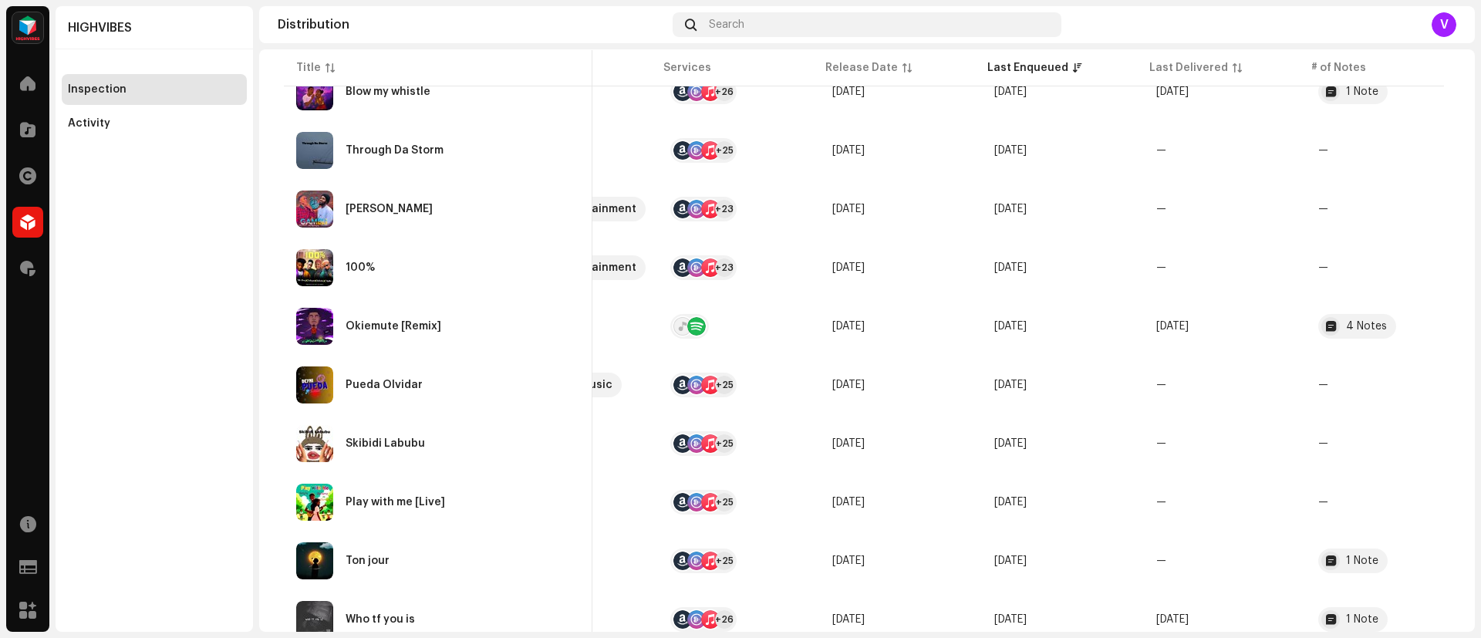
scroll to position [2318, 0]
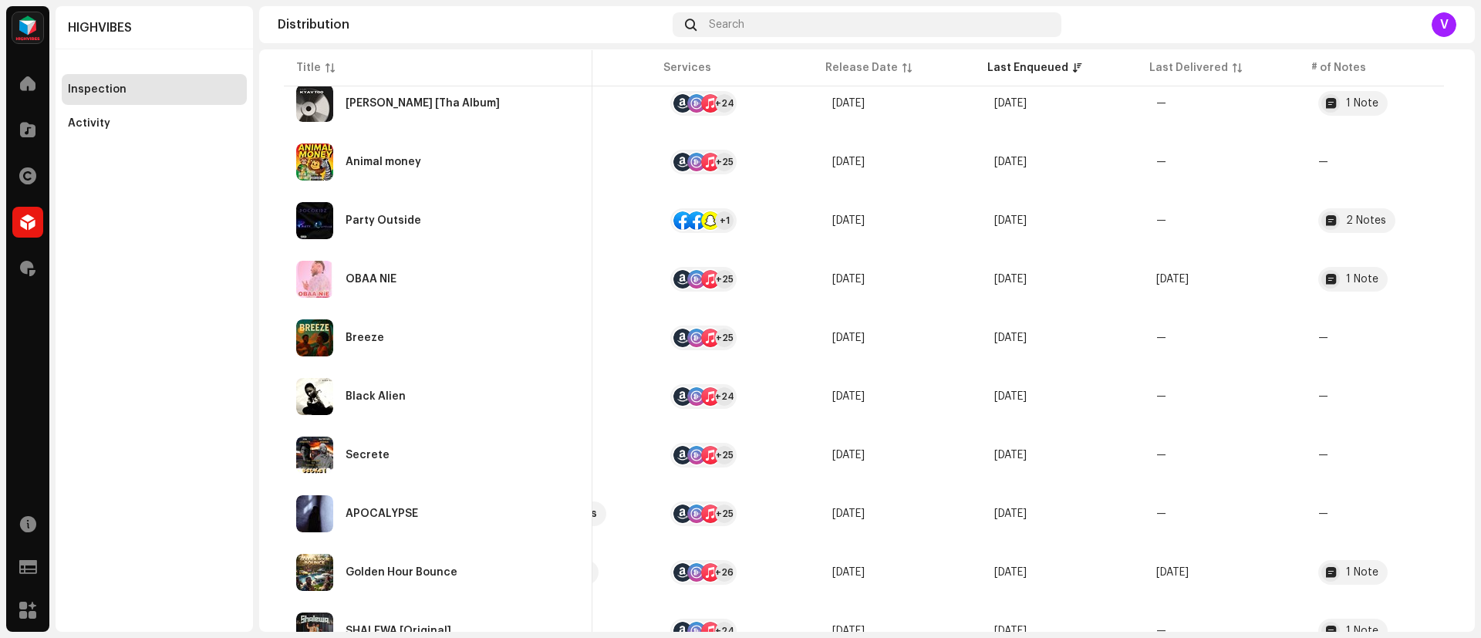
scroll to position [2992, 0]
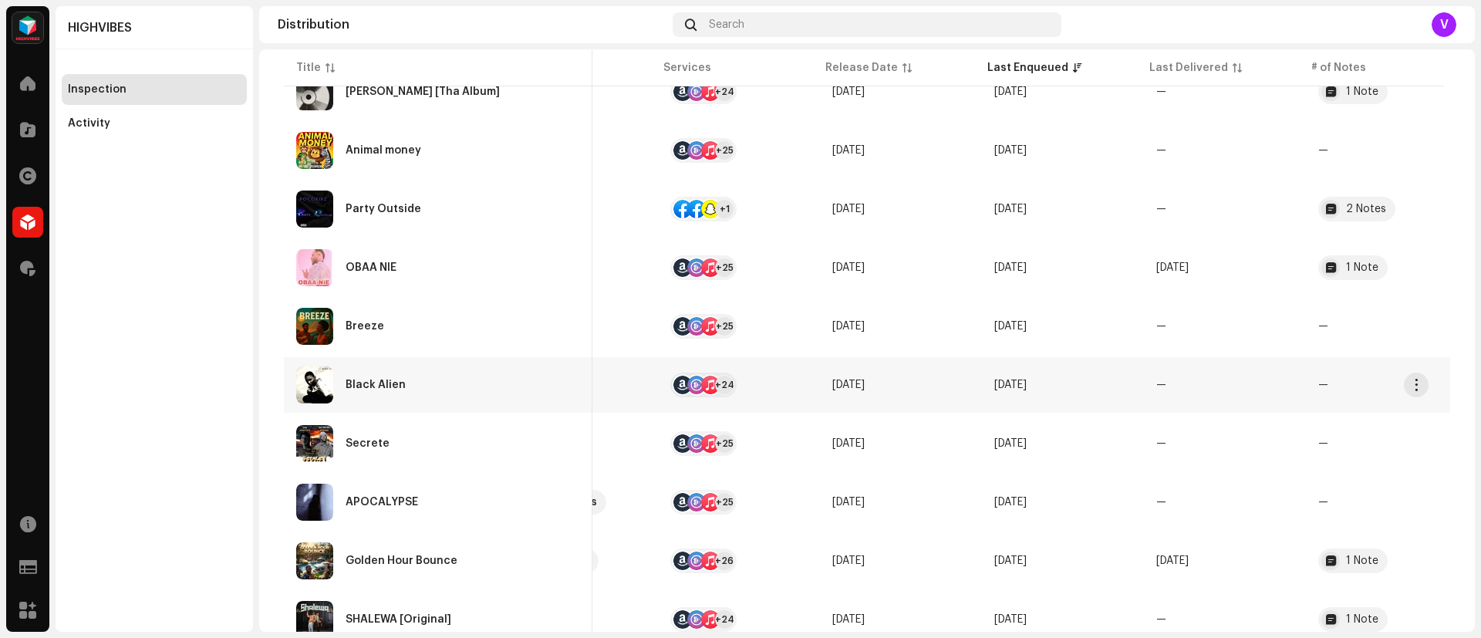
click at [1219, 396] on td "—" at bounding box center [1225, 385] width 162 height 56
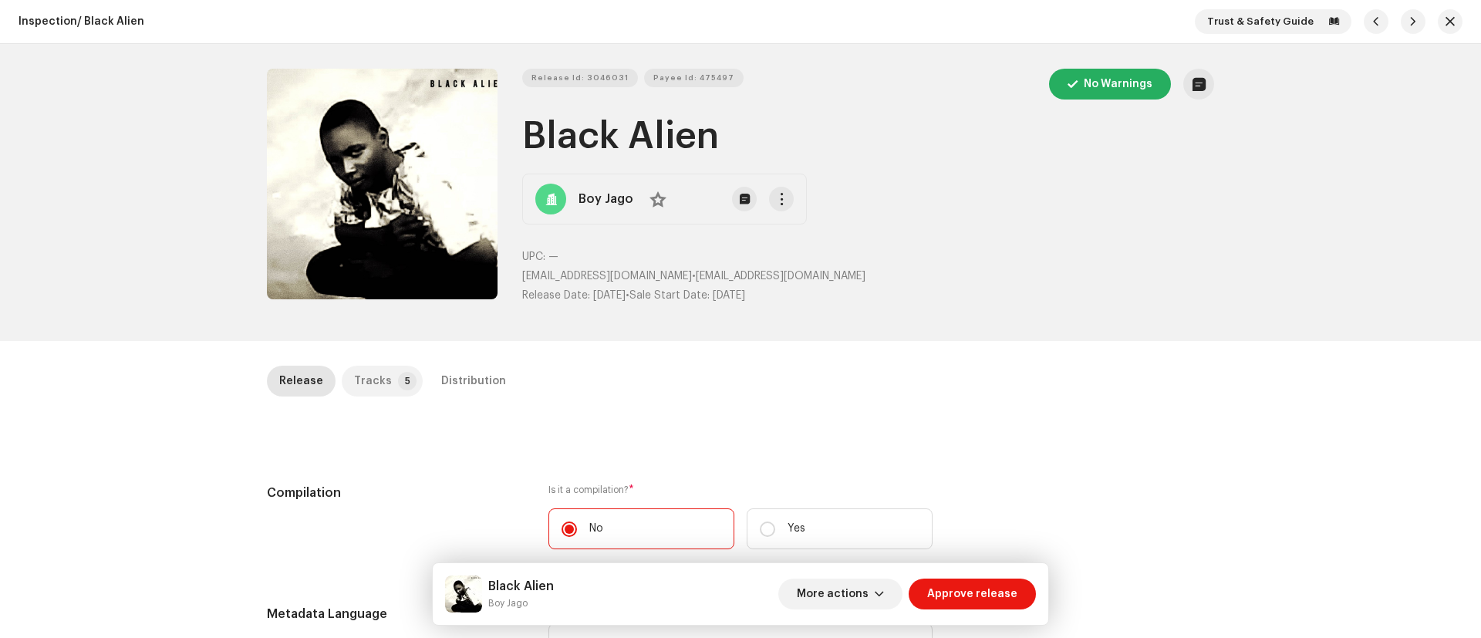
click at [398, 381] on p-badge "5" at bounding box center [407, 381] width 19 height 19
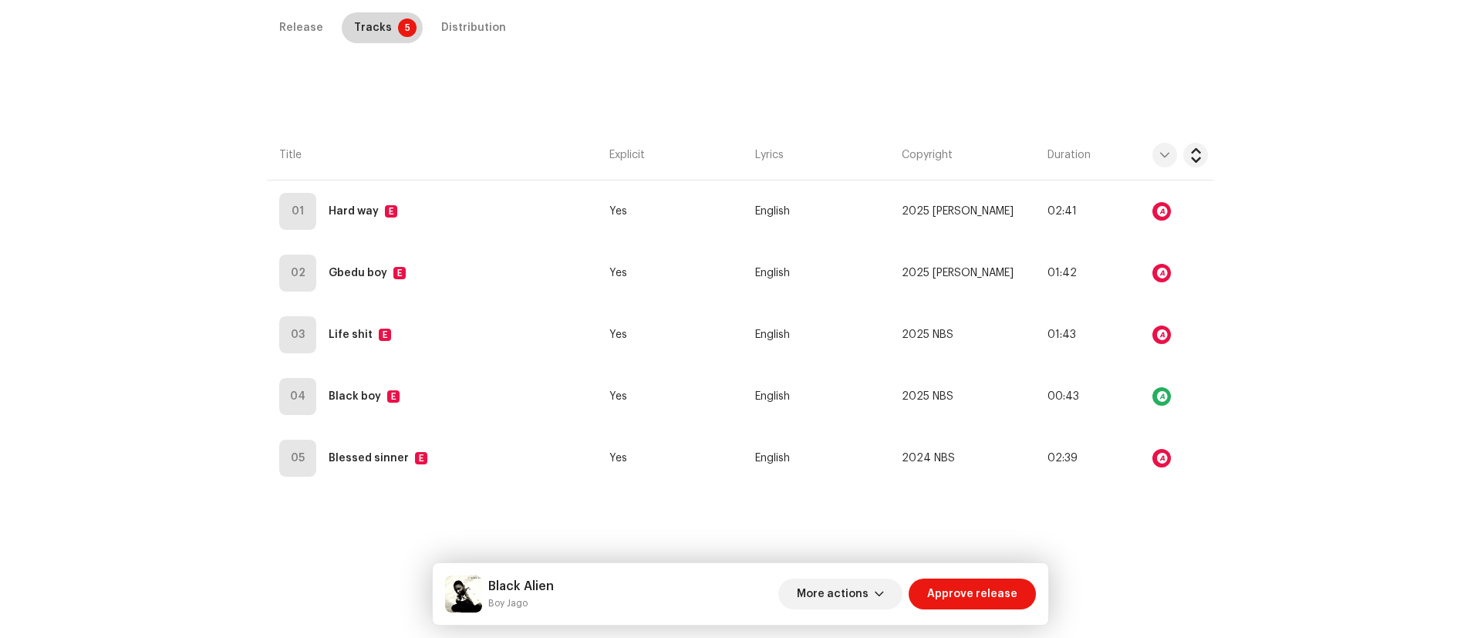
scroll to position [355, 0]
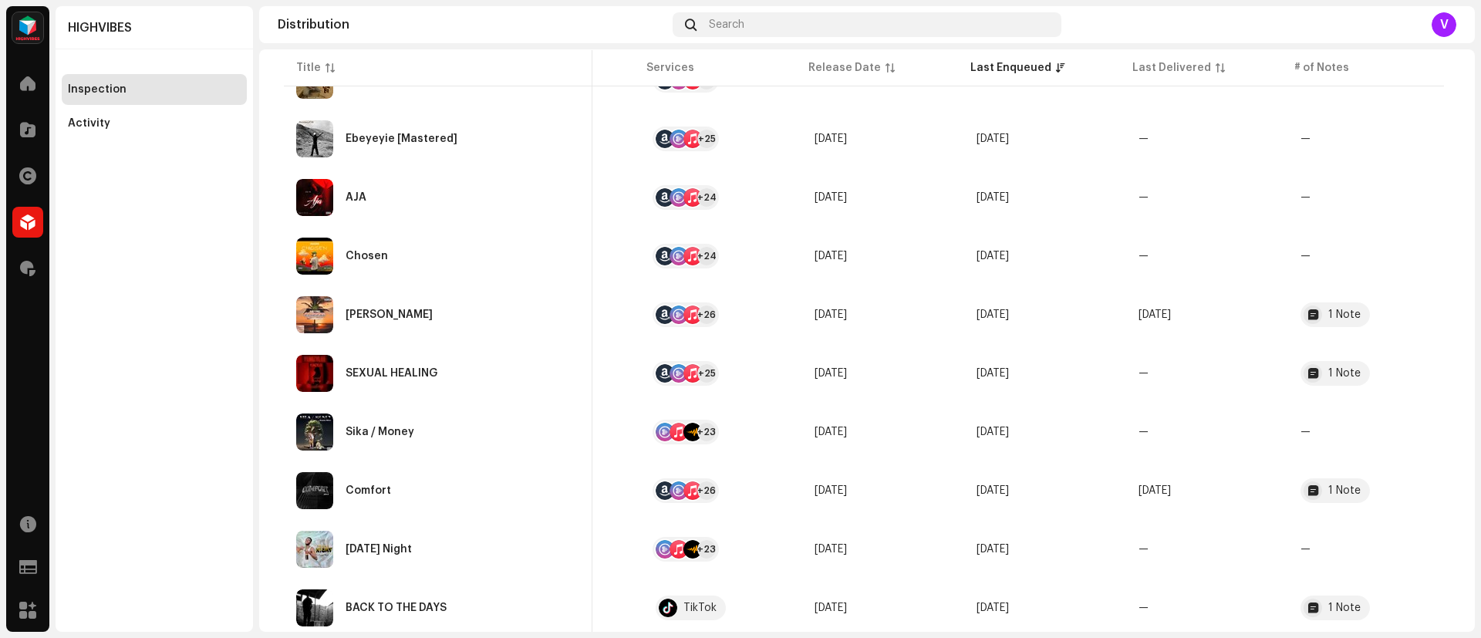
scroll to position [540, 0]
click at [1139, 200] on span "—" at bounding box center [1144, 198] width 10 height 11
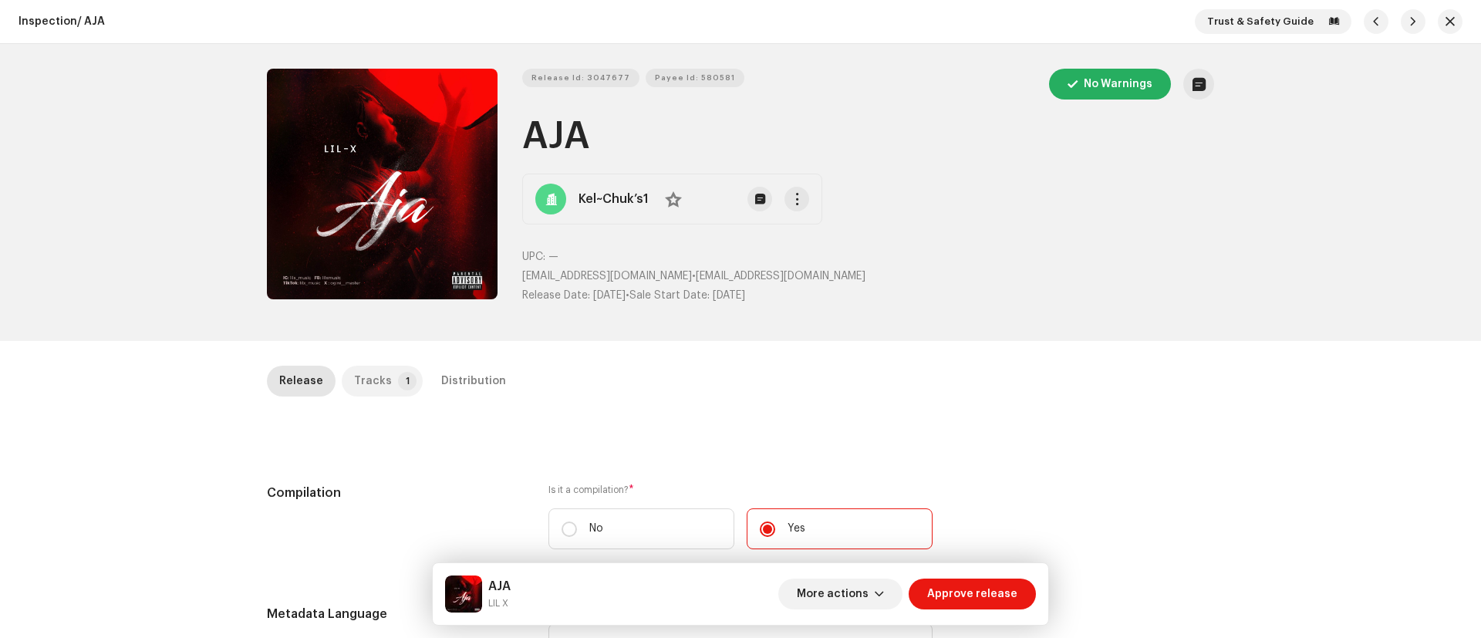
click at [398, 381] on p-badge "1" at bounding box center [407, 381] width 19 height 19
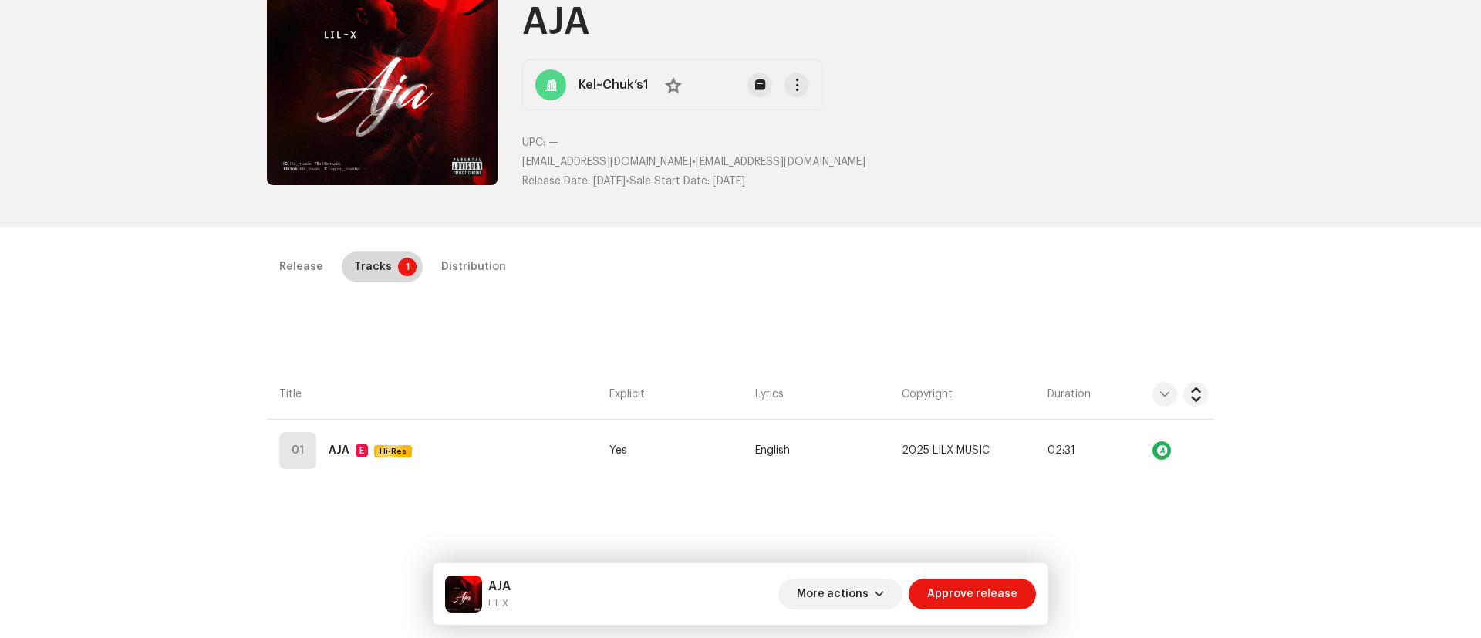
scroll to position [117, 0]
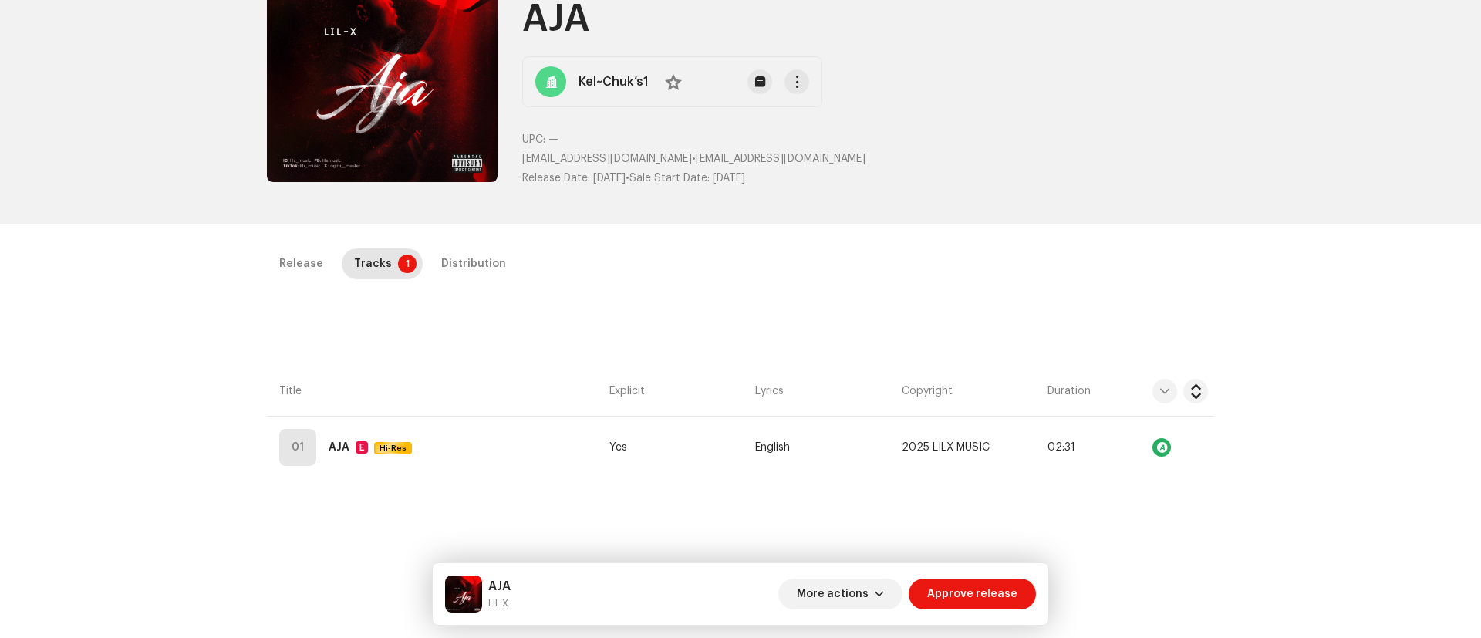
click at [220, 420] on div "Inspection / AJA Trust & Safety Guide Release Id: 3047677 Payee Id: 580581 No W…" at bounding box center [740, 319] width 1481 height 638
click at [0, 0] on span at bounding box center [0, 0] width 0 height 0
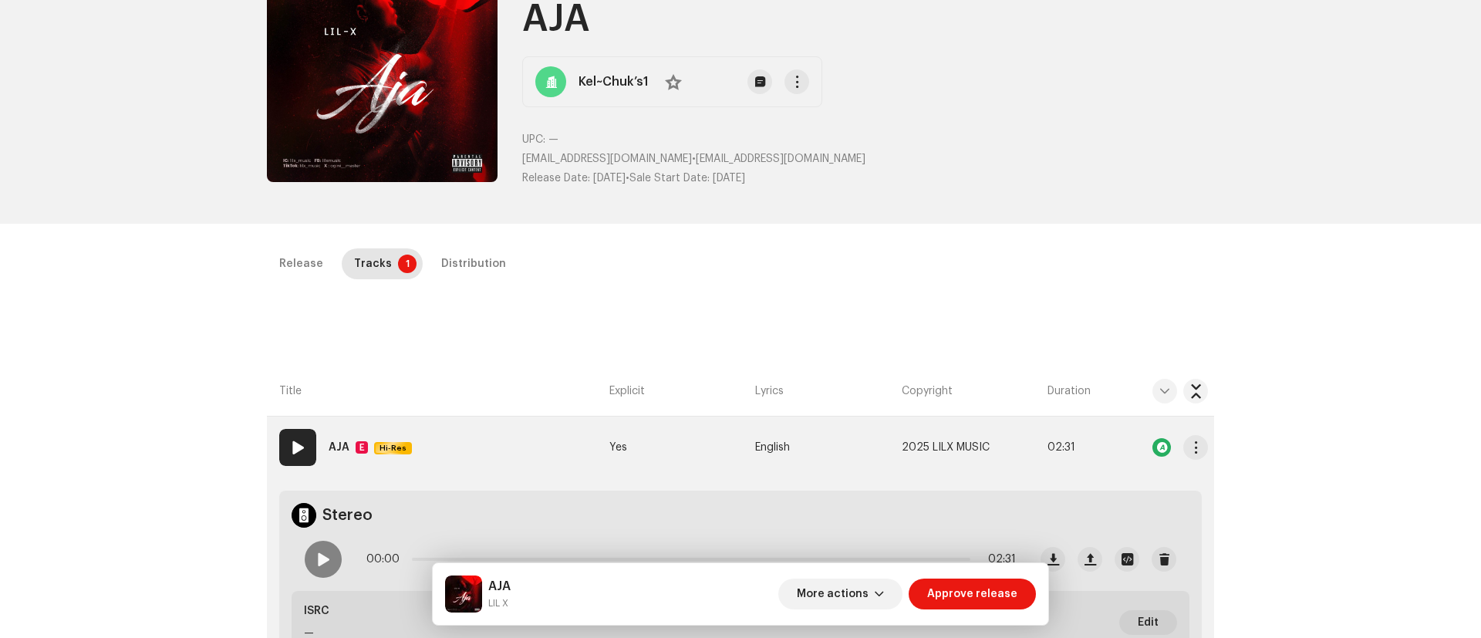
click at [320, 559] on span at bounding box center [322, 559] width 13 height 12
click at [875, 260] on div "Release Tracks 1 Distribution" at bounding box center [740, 263] width 947 height 31
drag, startPoint x: 487, startPoint y: 604, endPoint x: 528, endPoint y: 605, distance: 40.9
click at [528, 605] on div "AJA LIL X More actions Approve release" at bounding box center [740, 594] width 591 height 37
copy small "LIL X"
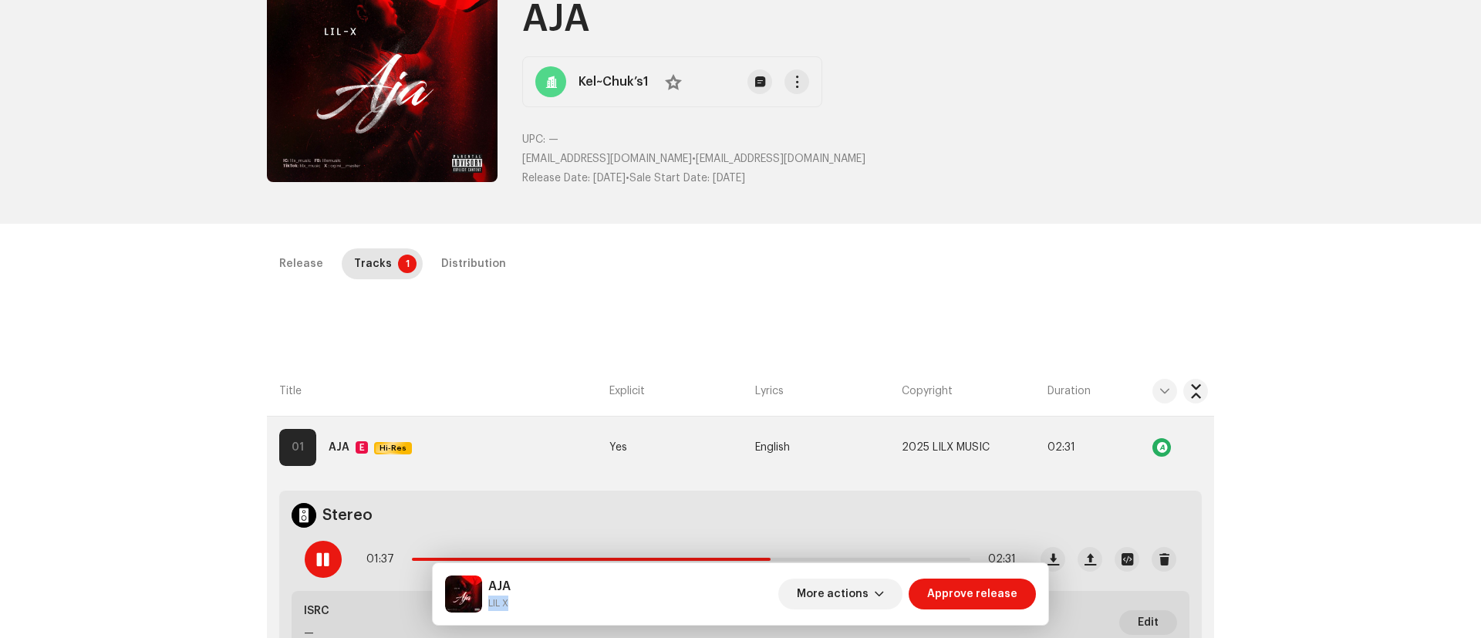
drag, startPoint x: 533, startPoint y: 20, endPoint x: 704, endPoint y: 29, distance: 170.7
click at [704, 29] on h1 "AJA" at bounding box center [868, 19] width 692 height 49
drag, startPoint x: 704, startPoint y: 29, endPoint x: 476, endPoint y: 12, distance: 228.2
click at [476, 12] on div "Release Id: 3047677 Payee Id: 580581 No Warnings AJA Kel~Chuk’s1 No UPC: — chuk…" at bounding box center [740, 75] width 947 height 248
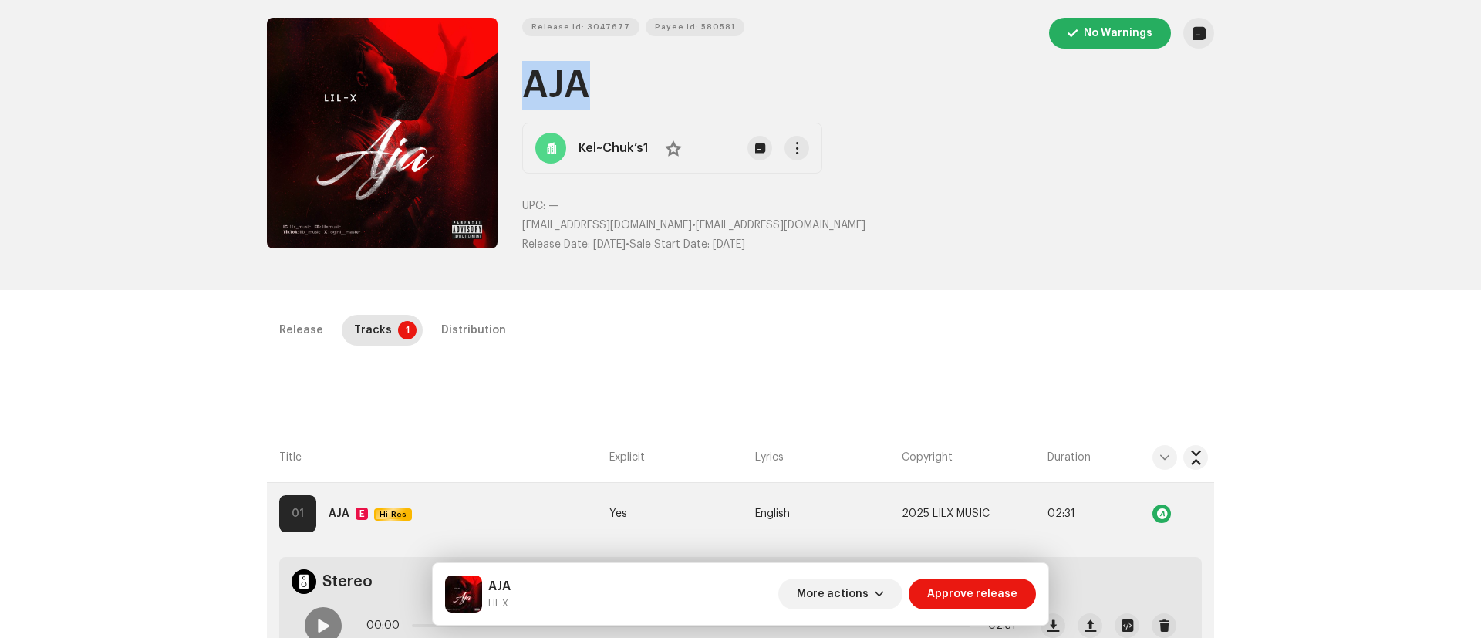
scroll to position [0, 0]
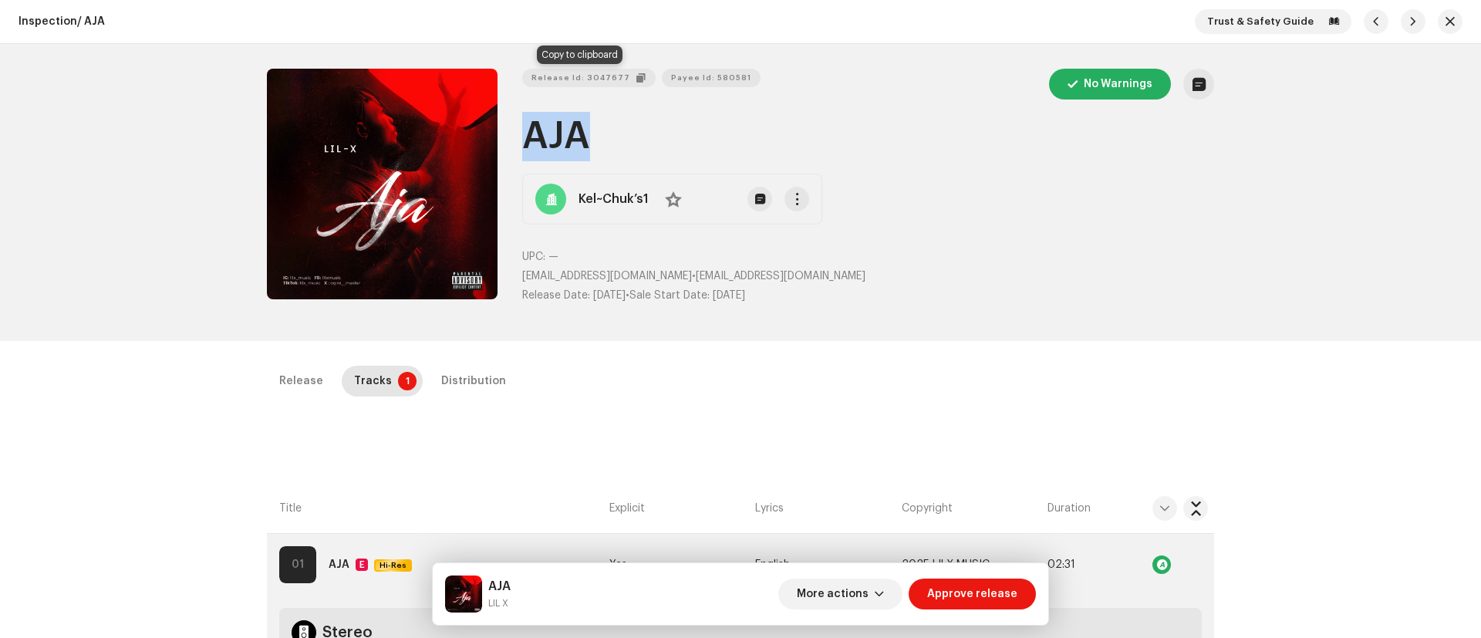
click at [598, 77] on span "Release Id: 3047677" at bounding box center [581, 77] width 99 height 31
click at [689, 72] on span "Payee Id: 580581" at bounding box center [695, 77] width 80 height 31
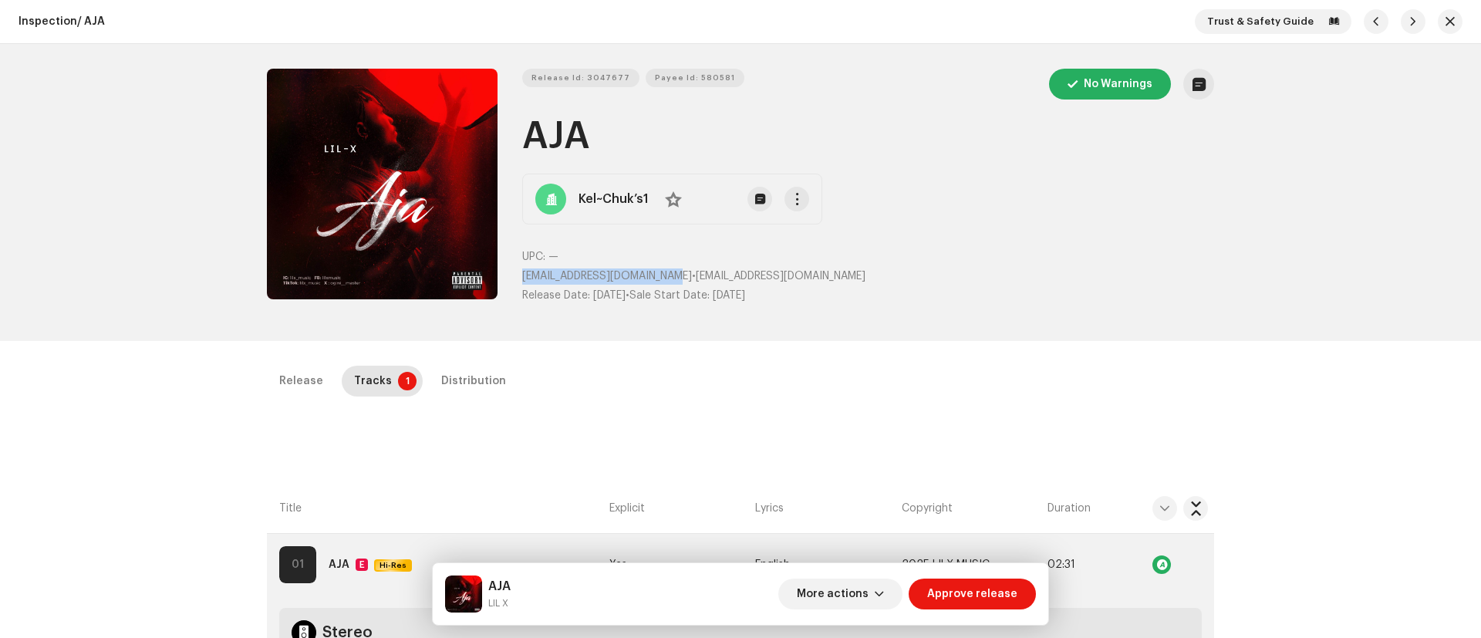
drag, startPoint x: 519, startPoint y: 270, endPoint x: 677, endPoint y: 268, distance: 157.4
click at [677, 268] on p "chukwukelechi200@gmail.com • chukwukelechi200@gmail.com" at bounding box center [868, 276] width 692 height 16
copy span "chukwukelechi200@gmail.com"
click at [593, 78] on span "Release Id: 3047677" at bounding box center [581, 77] width 99 height 31
copy span "chukwukelechi200@gmail.com"
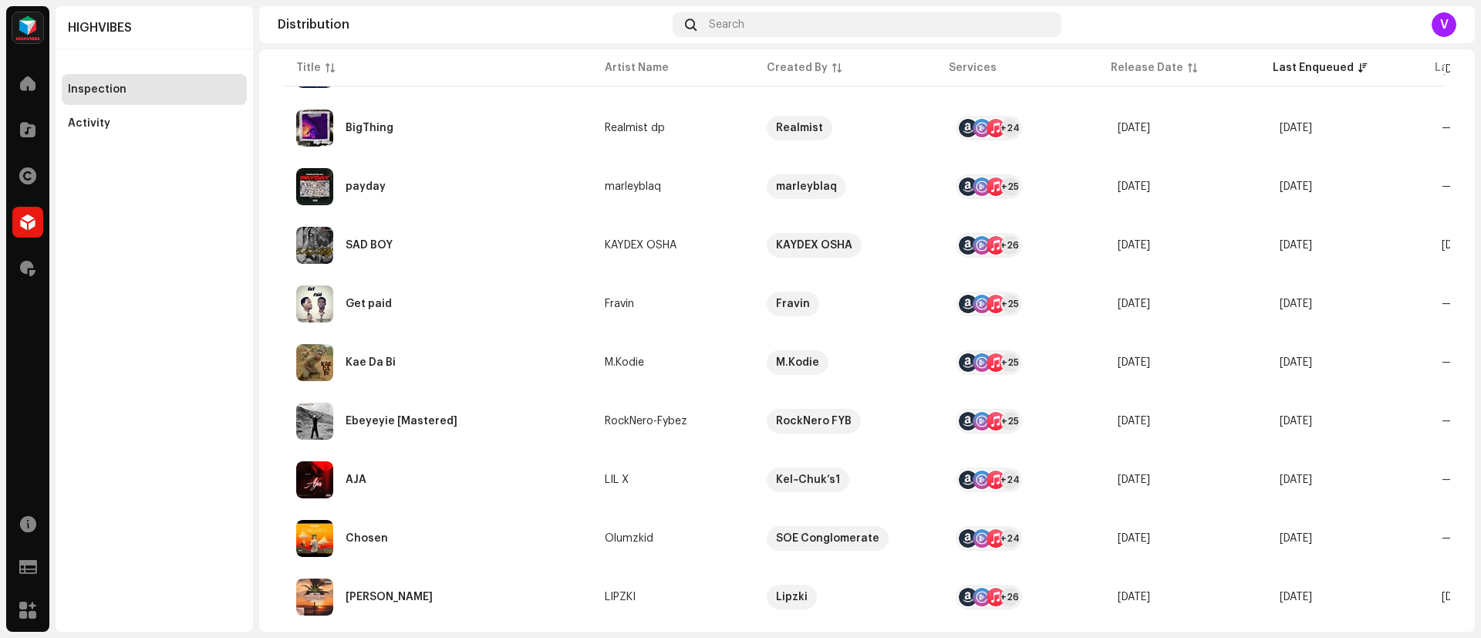
scroll to position [260, 0]
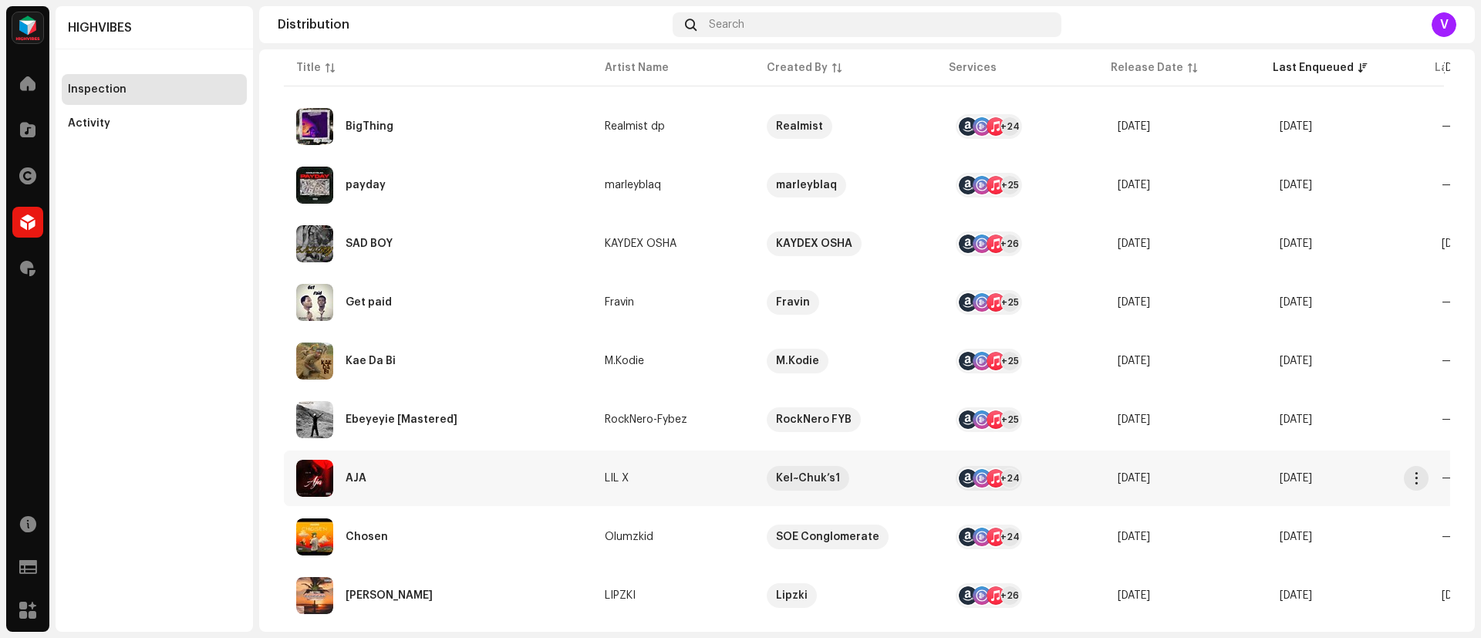
click at [1002, 478] on div "+24" at bounding box center [1010, 478] width 19 height 19
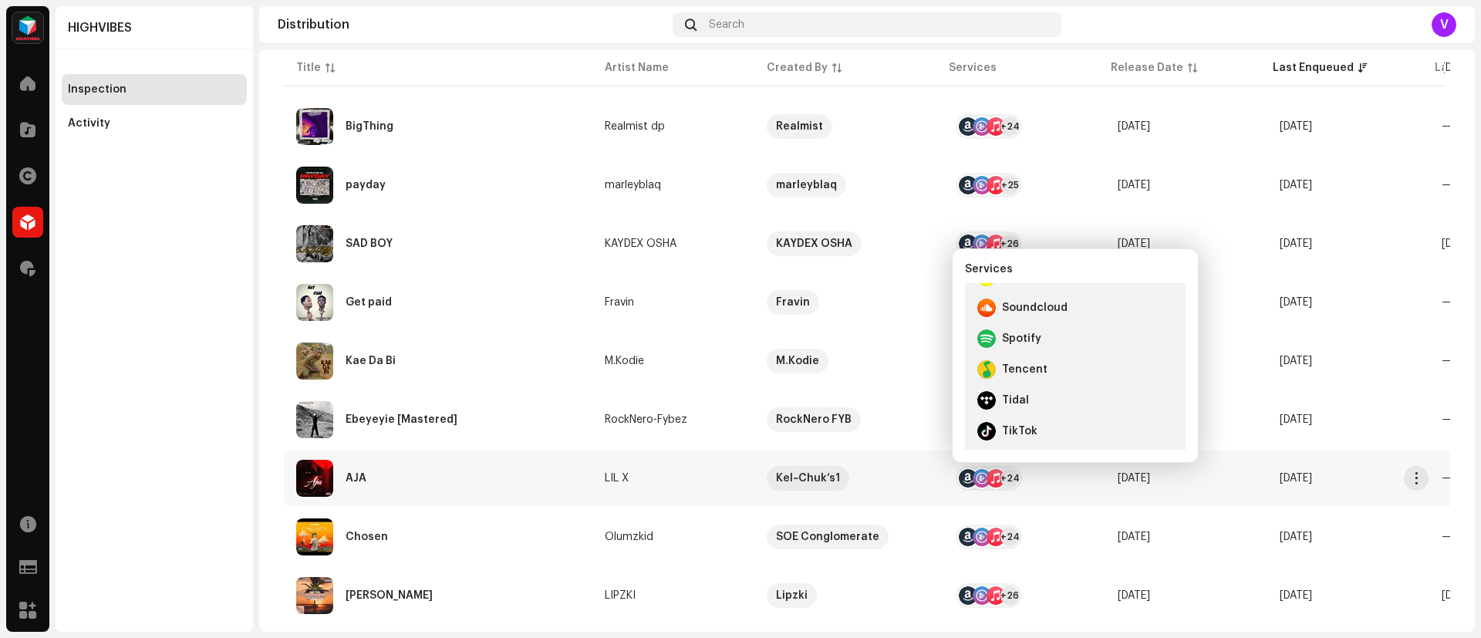
scroll to position [596, 0]
click at [709, 478] on re-a-table-link "LIL X" at bounding box center [673, 478] width 137 height 11
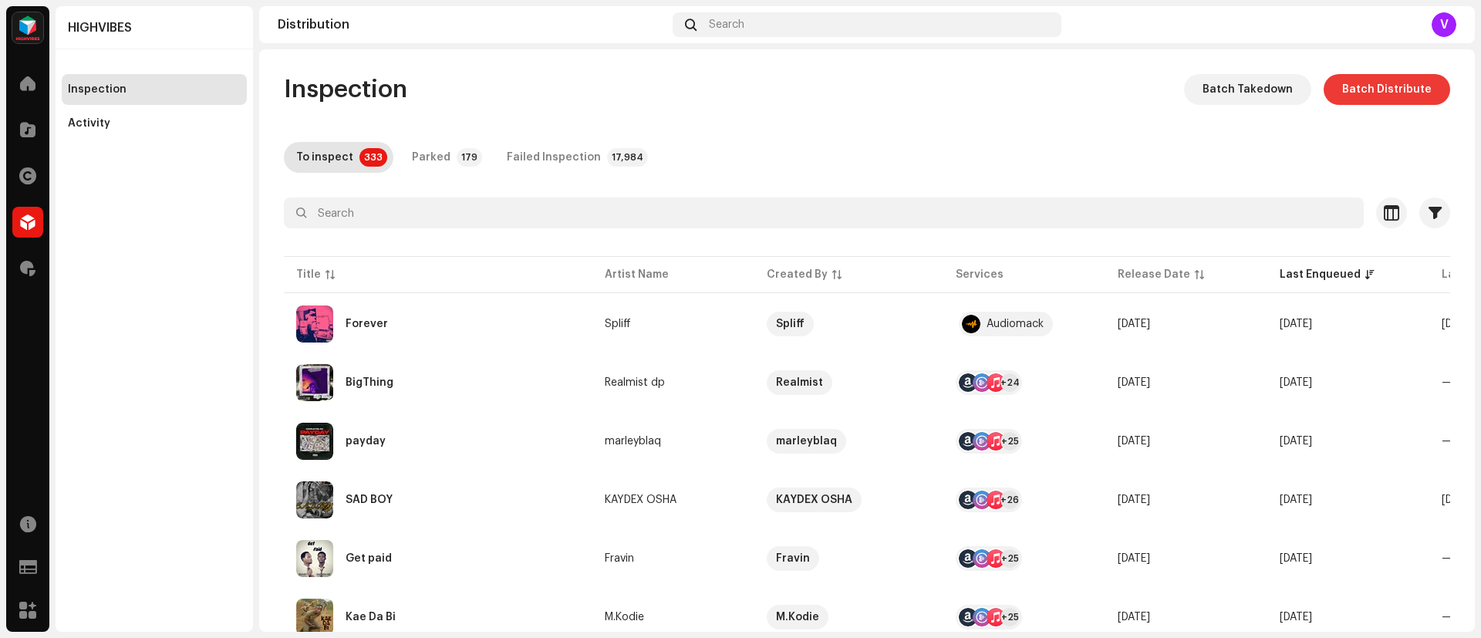
click at [1399, 81] on span "Batch Distribute" at bounding box center [1386, 89] width 89 height 31
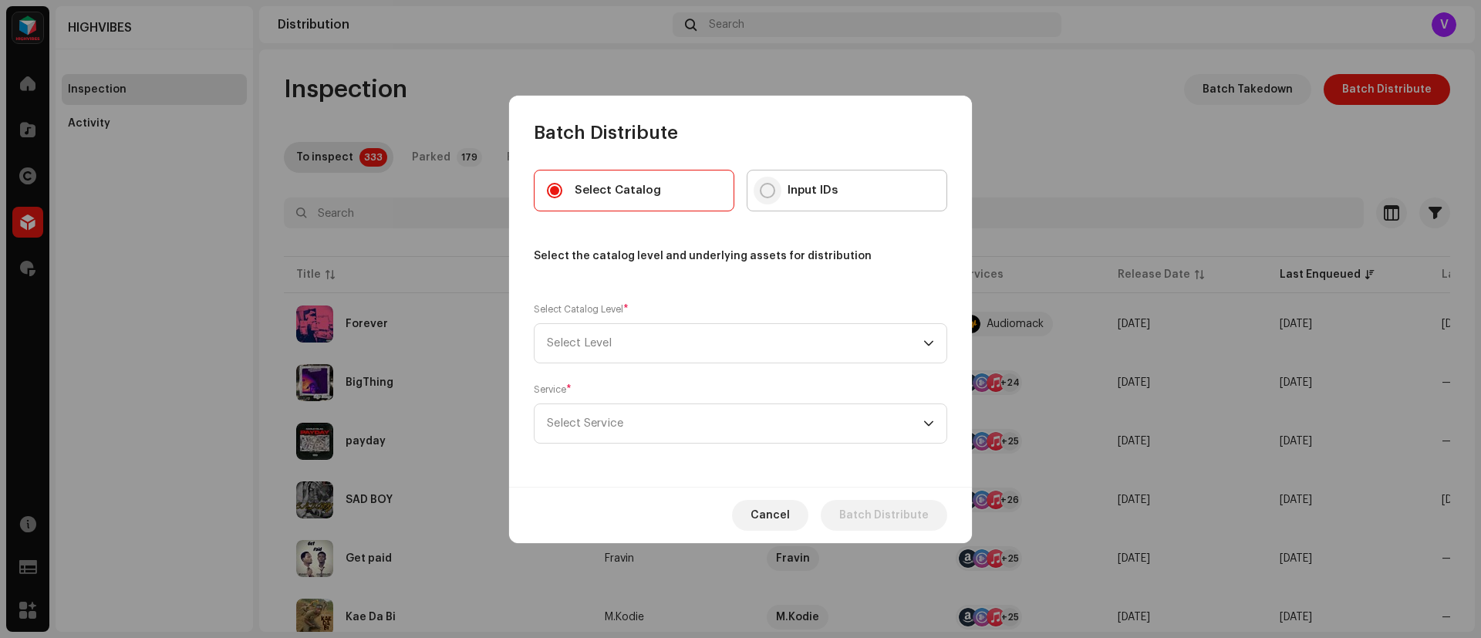
click at [773, 185] on input "Input IDs" at bounding box center [767, 190] width 15 height 15
radio input "true"
click at [929, 342] on icon "dropdown trigger" at bounding box center [928, 343] width 11 height 11
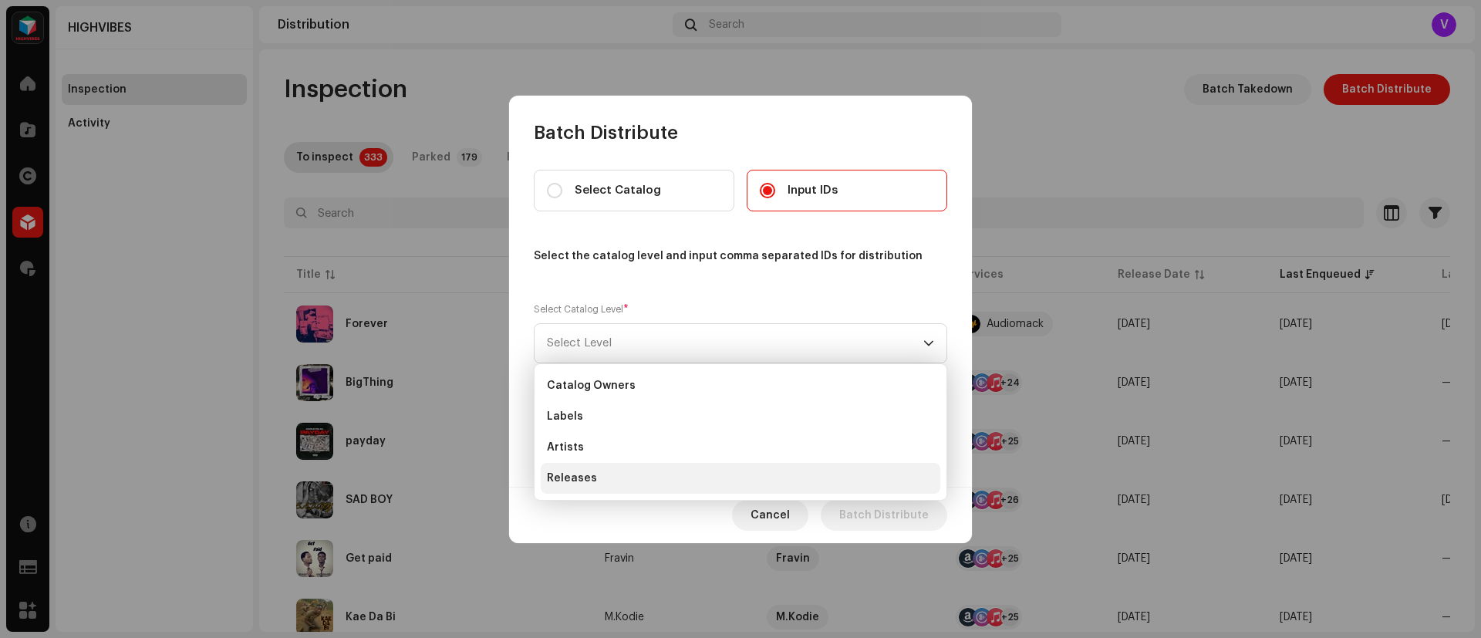
click at [633, 471] on li "Releases" at bounding box center [741, 478] width 400 height 31
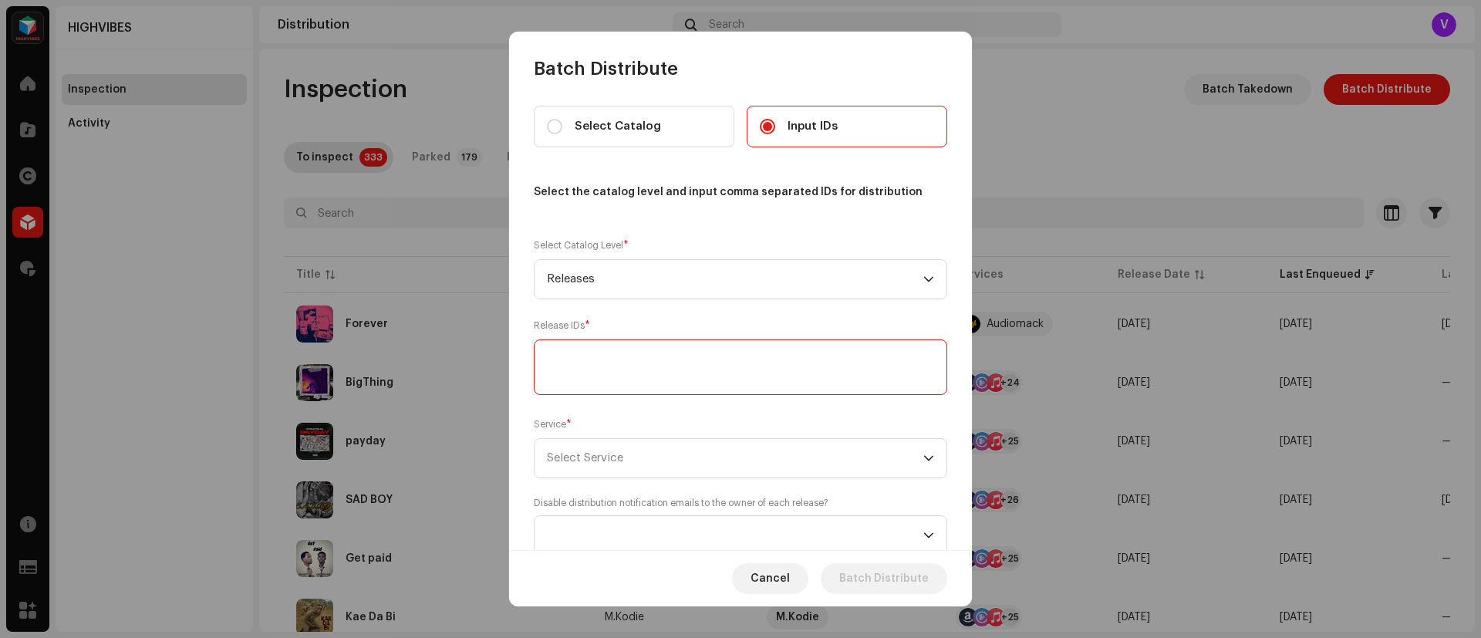
click at [863, 370] on textarea at bounding box center [741, 367] width 414 height 56
paste textarea "3047677"
type textarea "3047677"
click at [923, 451] on div "dropdown trigger" at bounding box center [928, 458] width 11 height 39
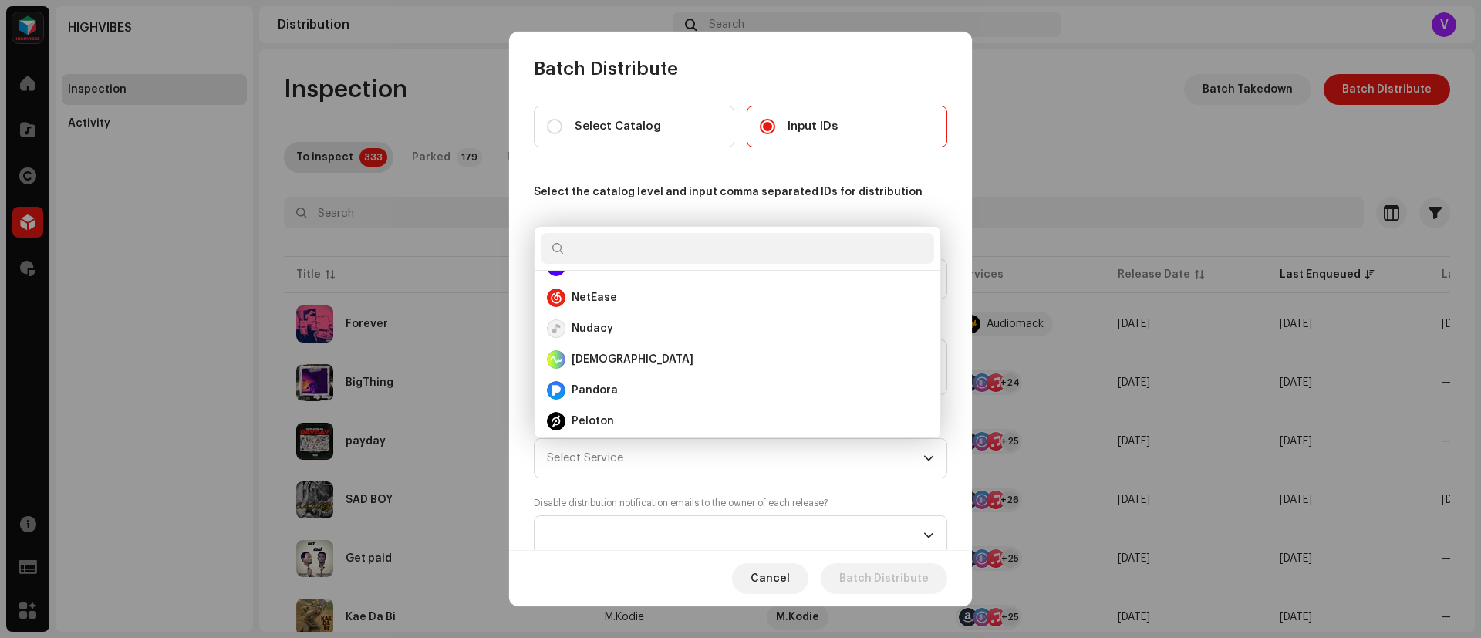
scroll to position [518, 0]
click at [662, 338] on div "Nudacy" at bounding box center [737, 330] width 381 height 19
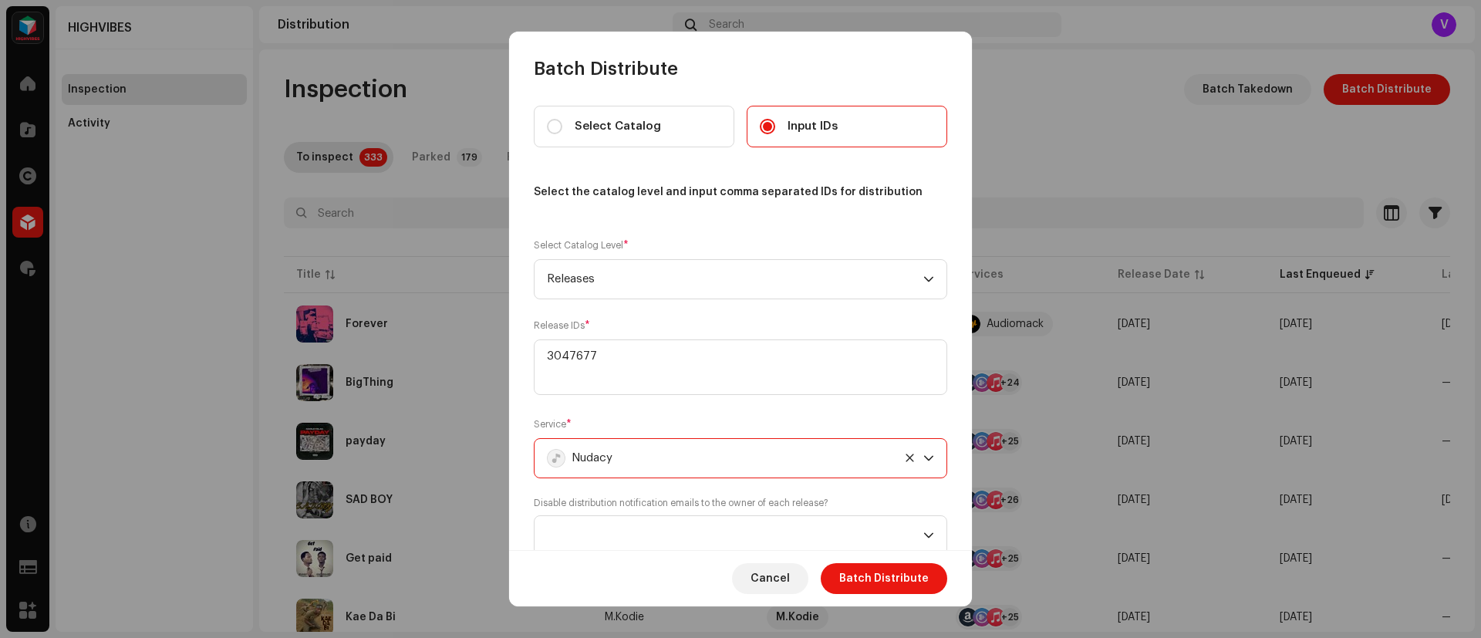
scroll to position [49, 0]
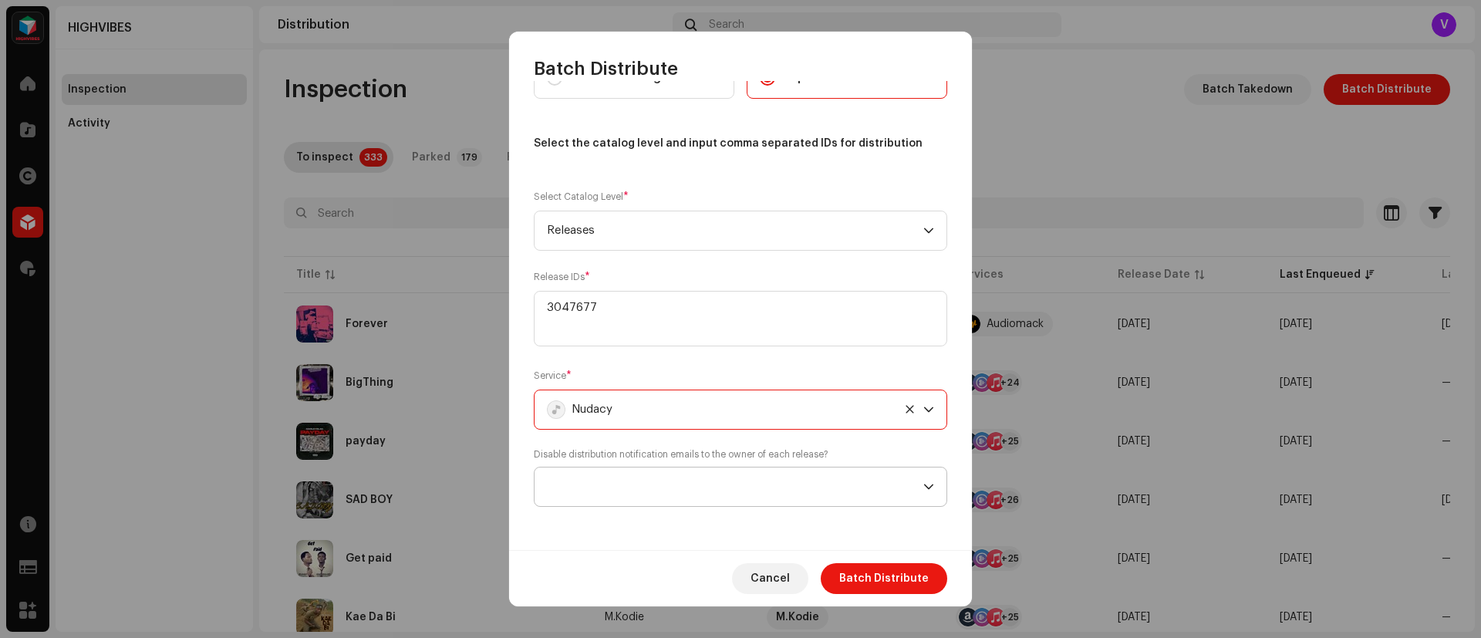
click at [923, 487] on icon "dropdown trigger" at bounding box center [928, 486] width 11 height 11
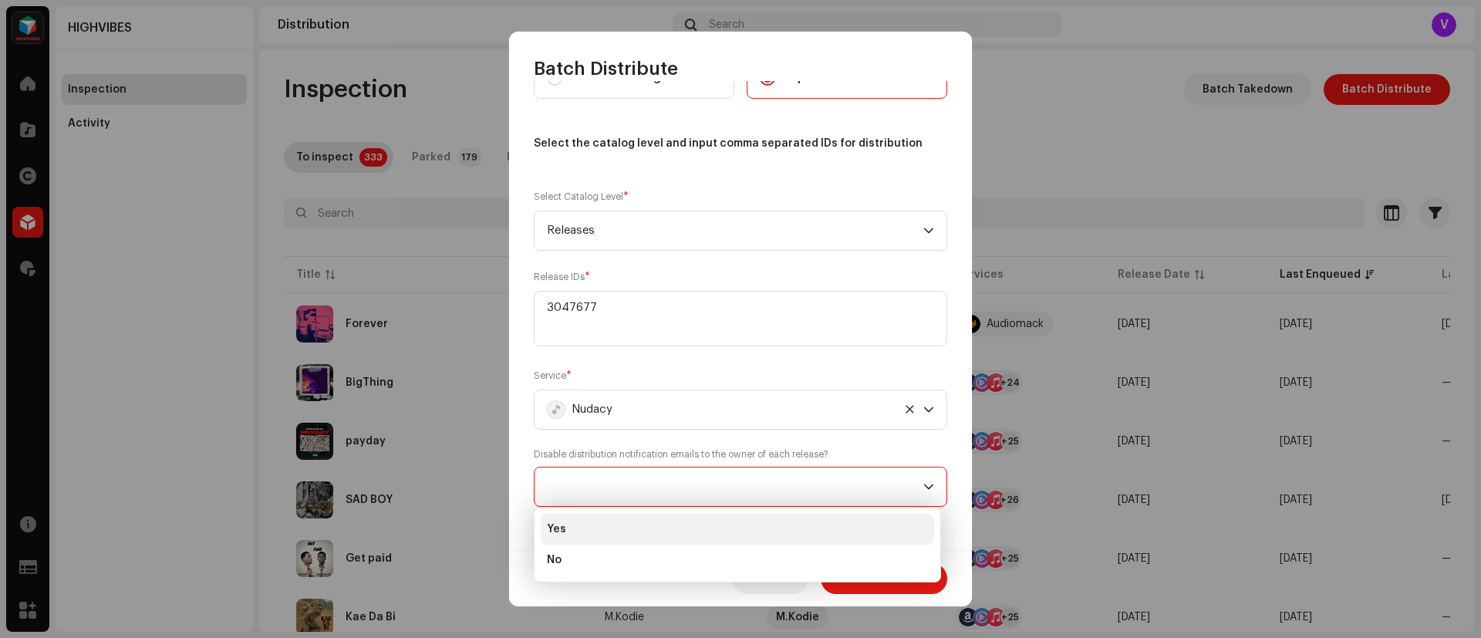
click at [692, 533] on li "Yes" at bounding box center [737, 529] width 393 height 31
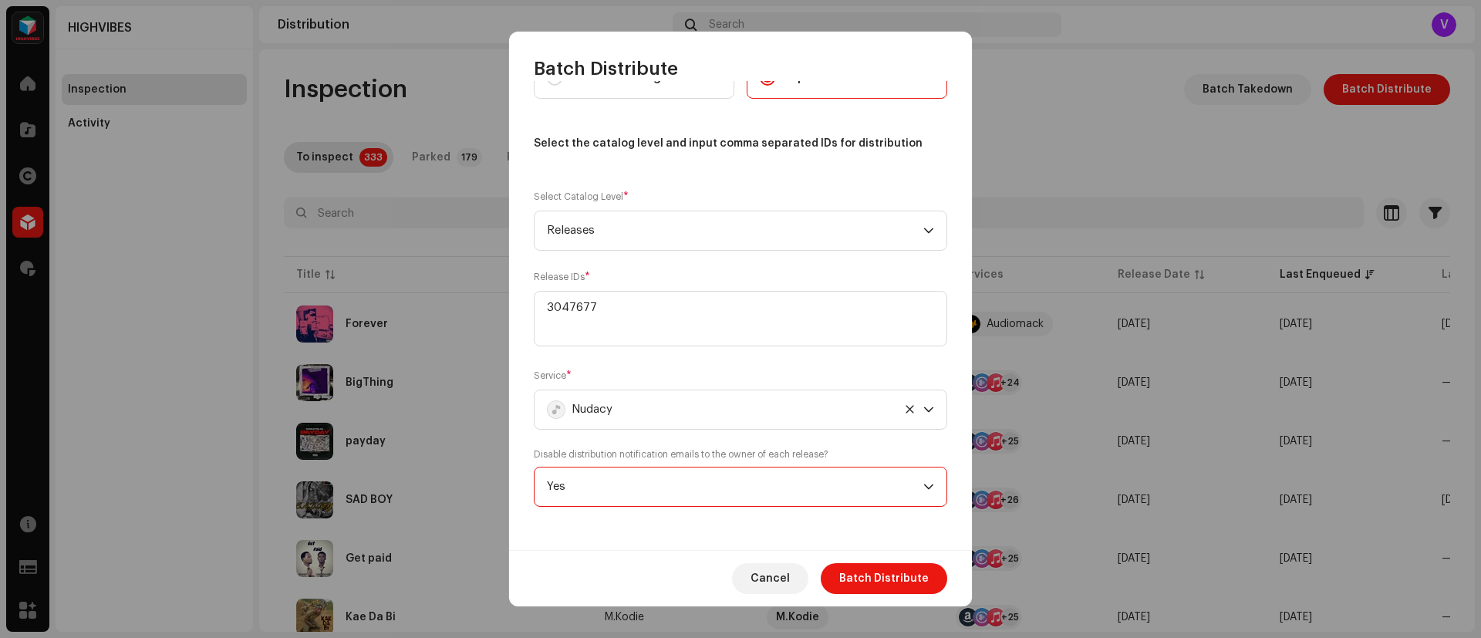
click at [955, 535] on div "Select Catalog Input IDs Select the catalog level and input comma separated IDs…" at bounding box center [740, 315] width 463 height 468
click at [897, 578] on span "Batch Distribute" at bounding box center [883, 578] width 89 height 31
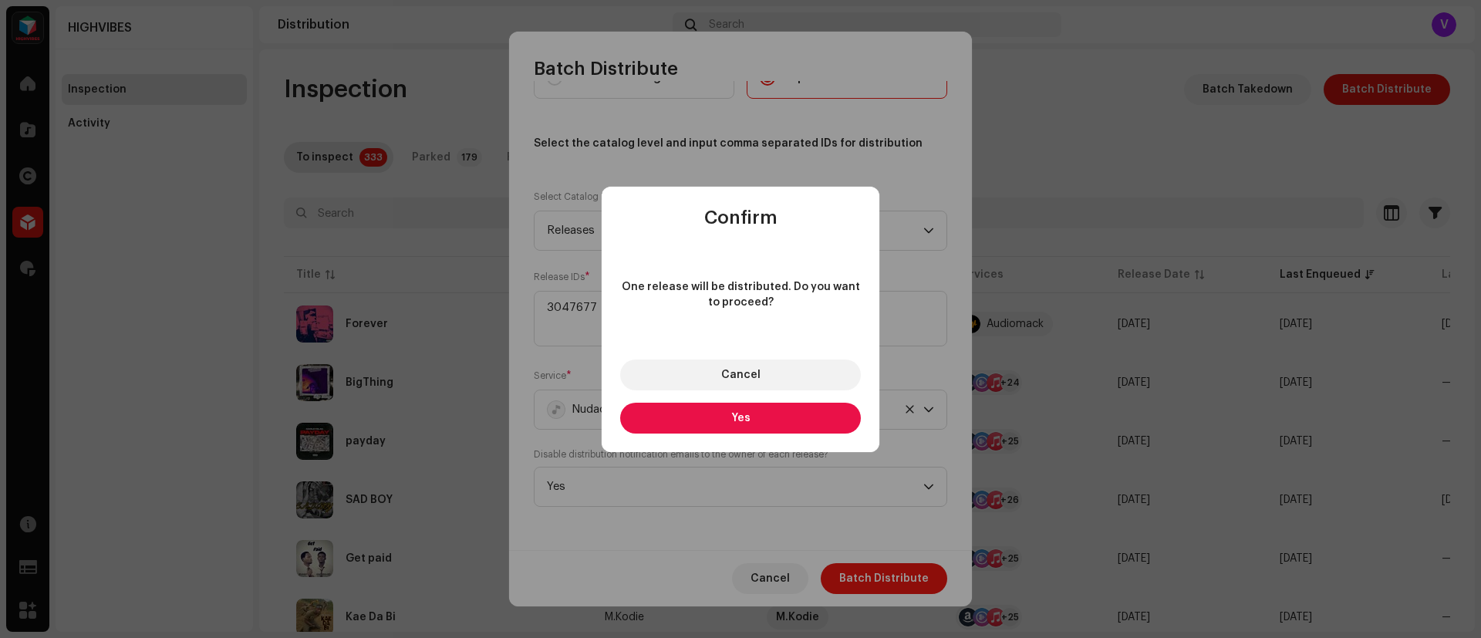
click at [776, 430] on button "Yes" at bounding box center [740, 418] width 241 height 31
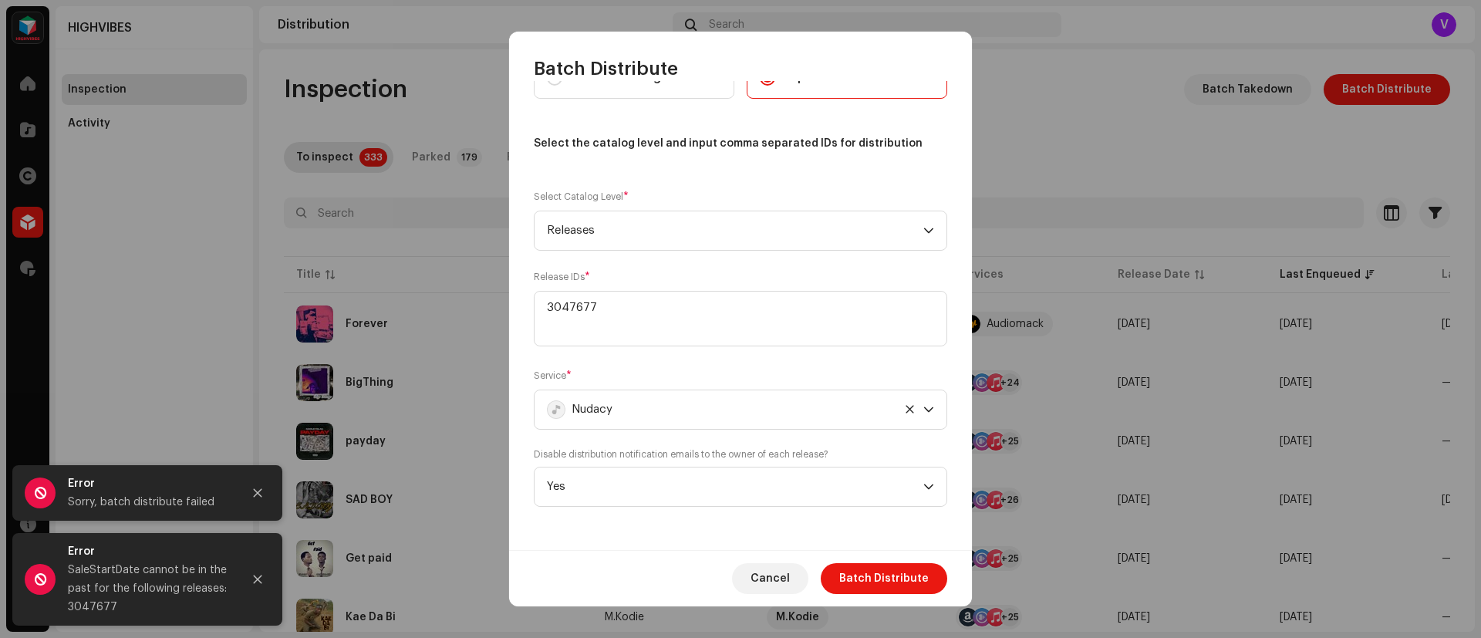
click at [273, 598] on div "Error SaleStartDate cannot be in the past for the following releases: 3047677" at bounding box center [147, 579] width 270 height 93
click at [267, 578] on button "Close" at bounding box center [257, 579] width 31 height 31
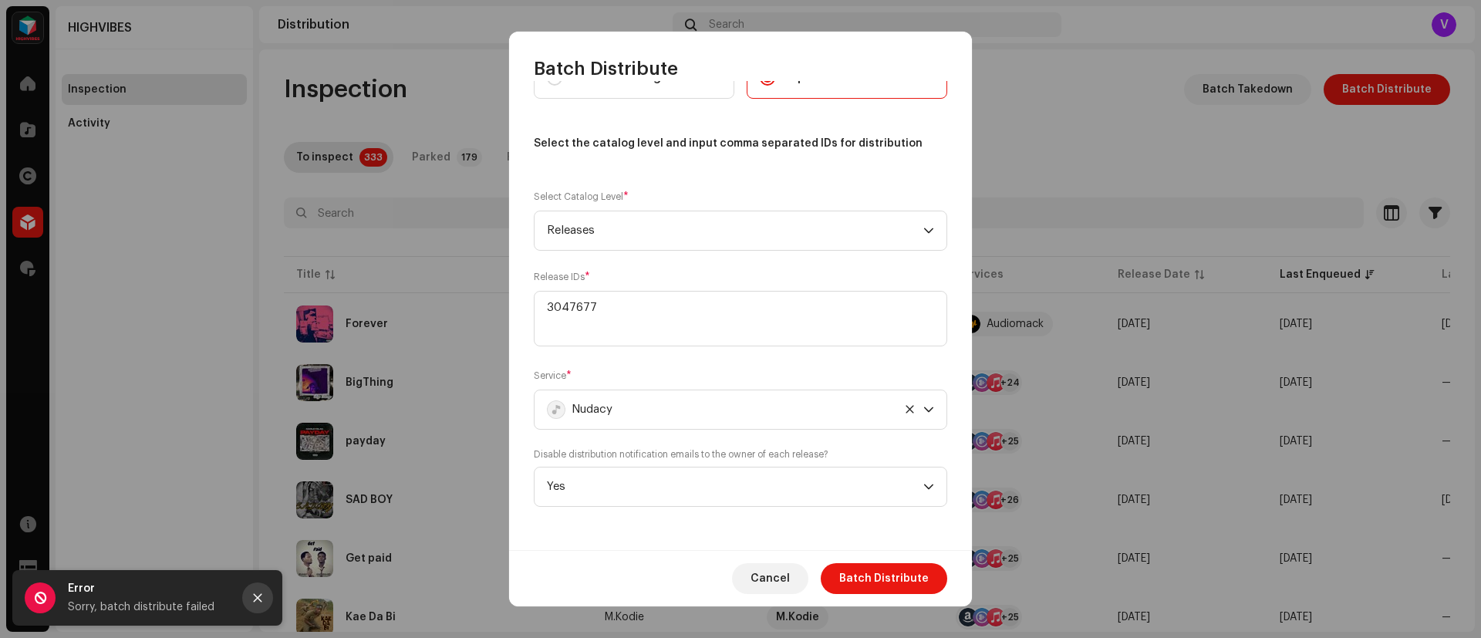
click at [258, 598] on icon "Close" at bounding box center [258, 598] width 8 height 8
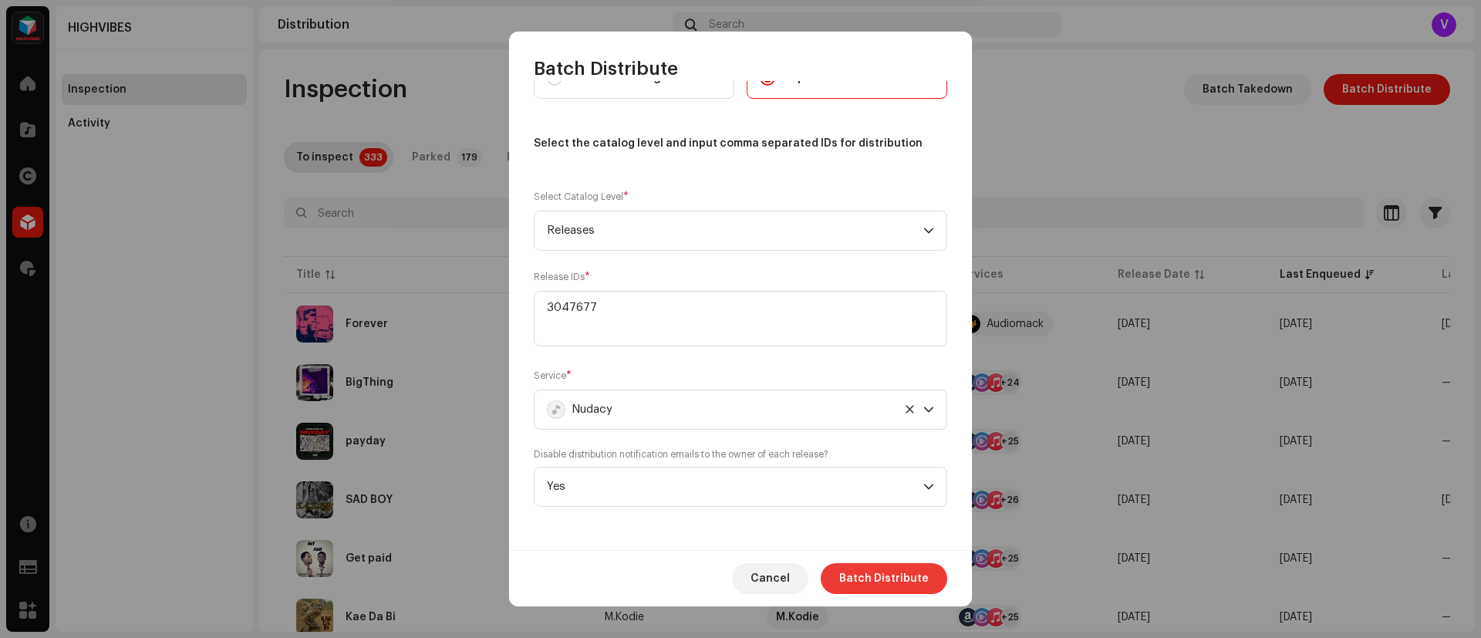
click at [893, 582] on span "Batch Distribute" at bounding box center [883, 578] width 89 height 31
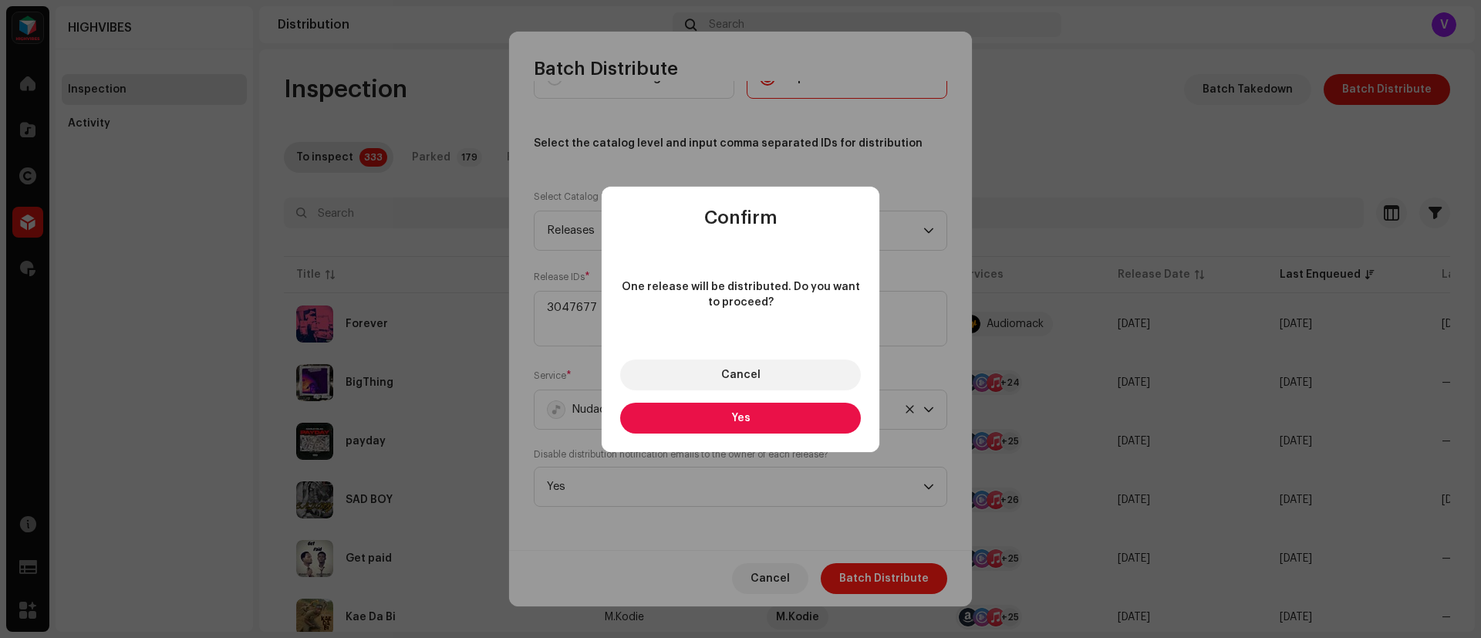
click at [792, 418] on button "Yes" at bounding box center [740, 418] width 241 height 31
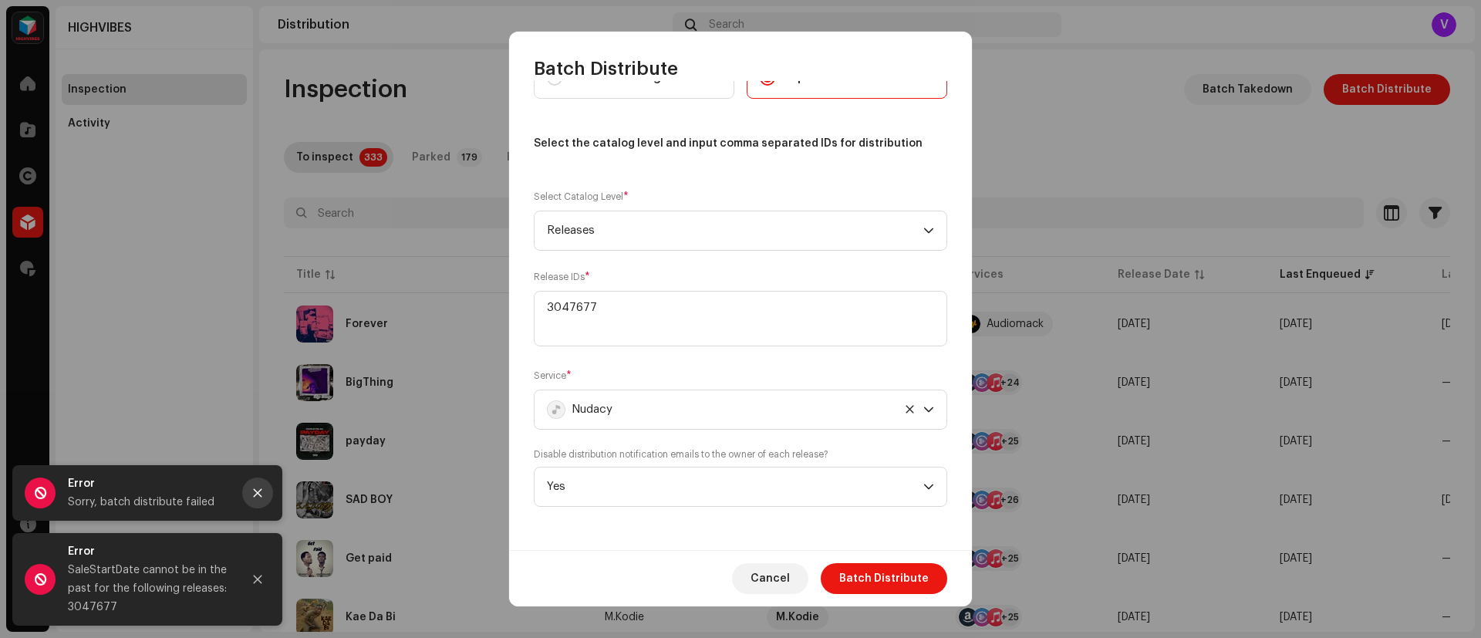
click at [255, 488] on icon "Close" at bounding box center [257, 493] width 11 height 11
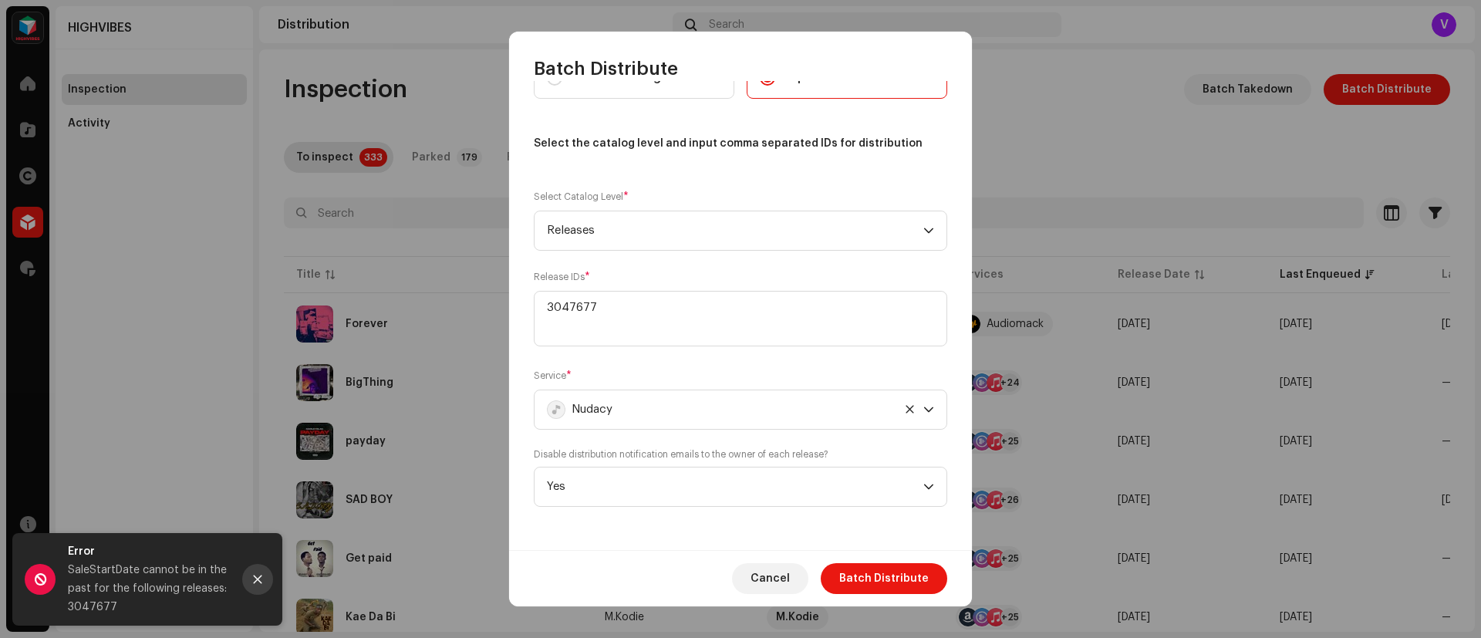
click at [245, 575] on button "Close" at bounding box center [257, 579] width 31 height 31
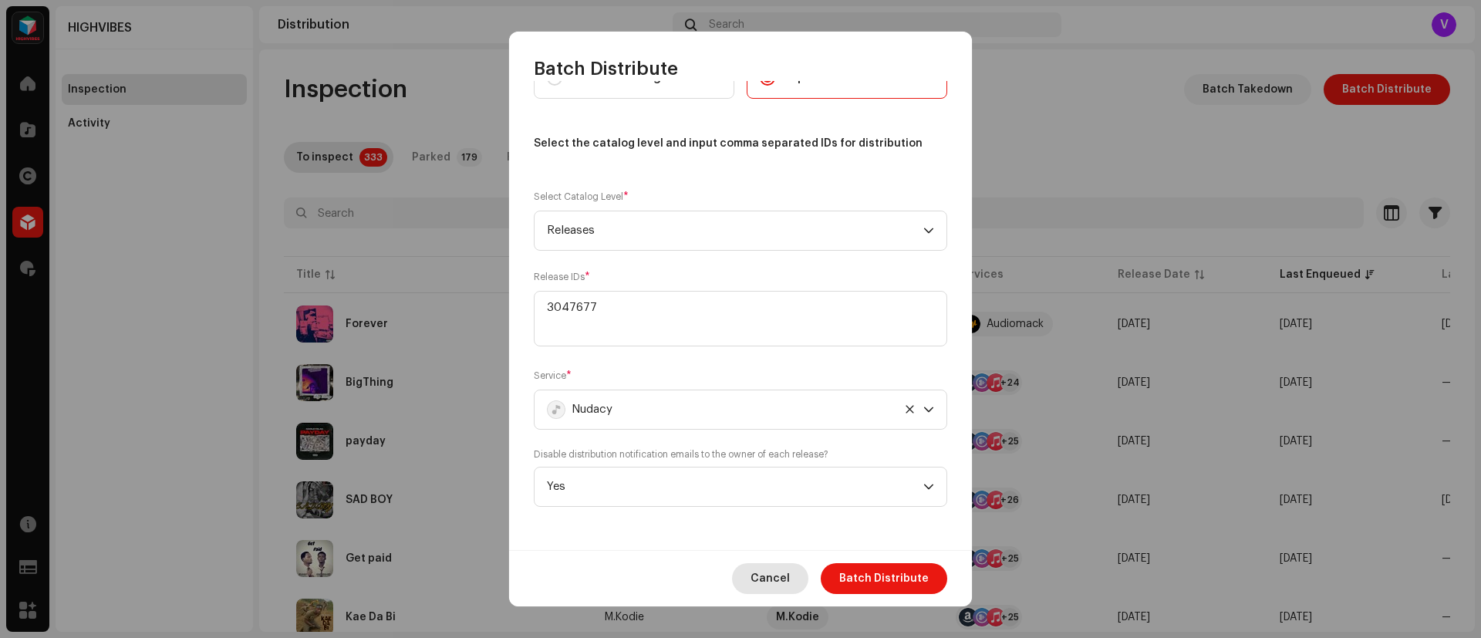
click at [790, 573] on span "Cancel" at bounding box center [770, 578] width 39 height 31
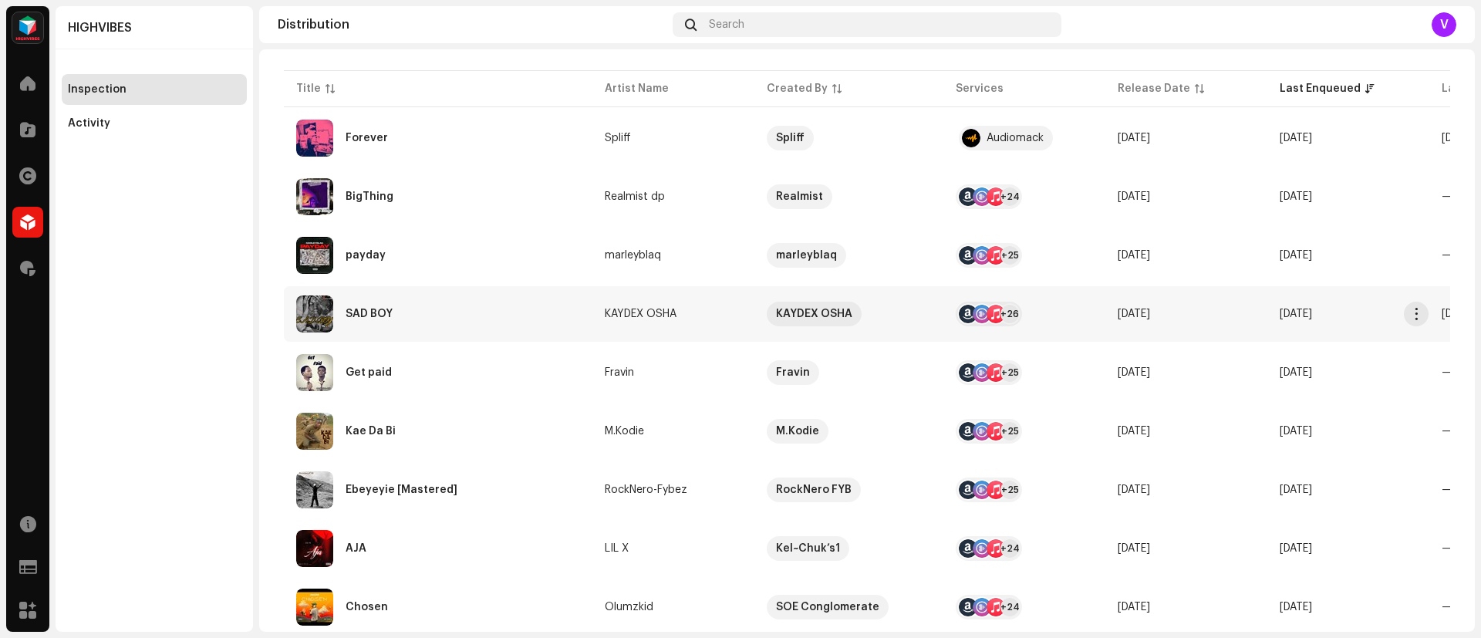
scroll to position [208, 0]
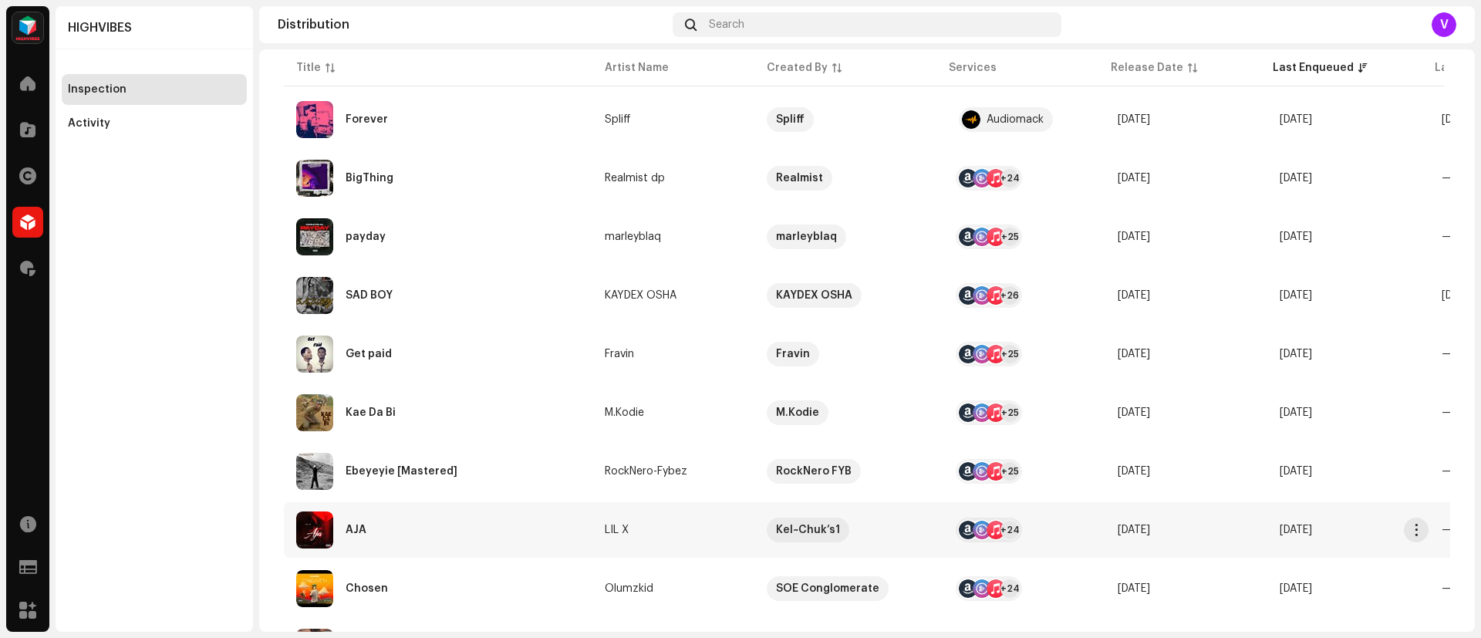
click at [883, 539] on re-a-table-vip "Kel~Chuk’s1" at bounding box center [849, 530] width 164 height 25
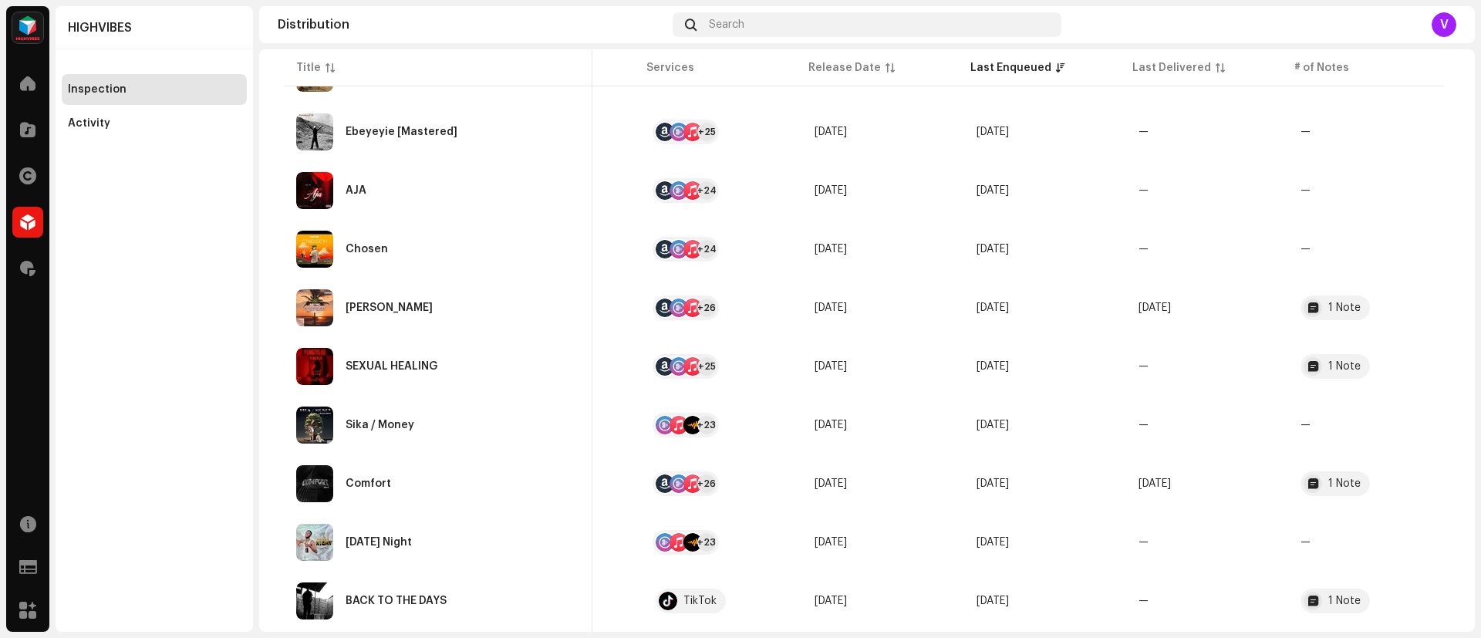
scroll to position [551, 0]
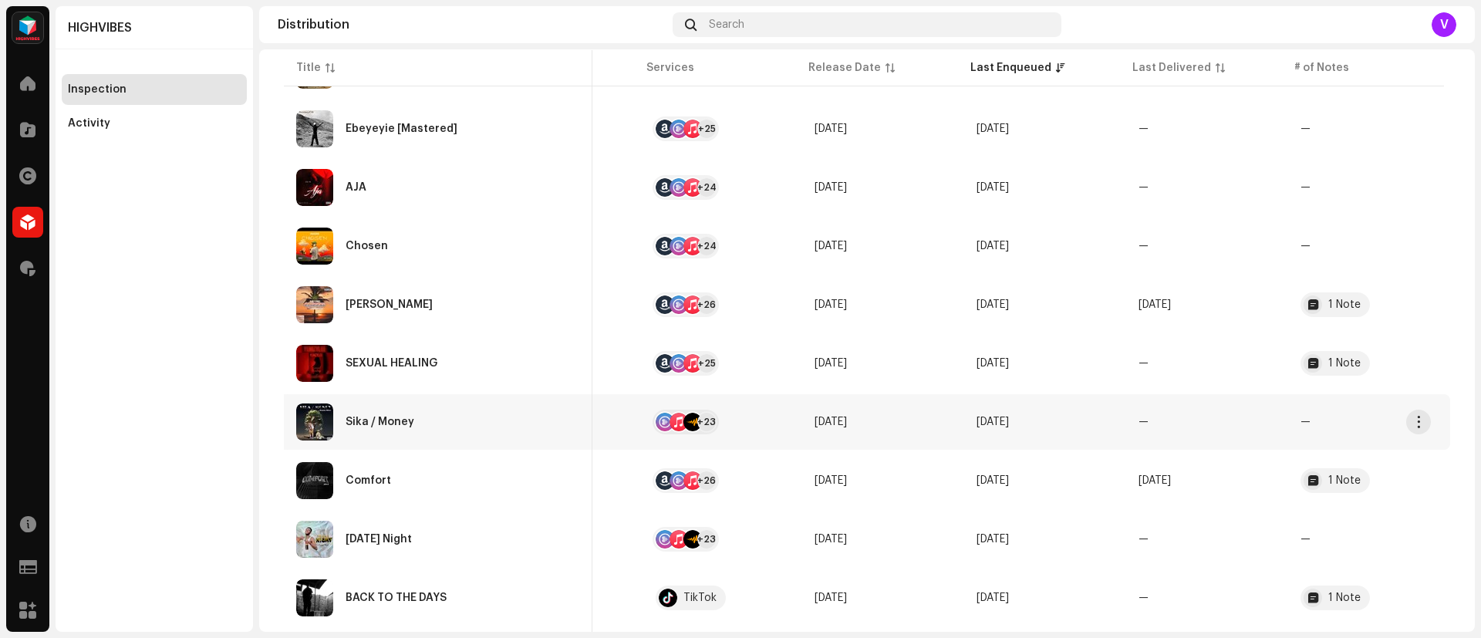
click at [1231, 444] on td "—" at bounding box center [1207, 422] width 162 height 56
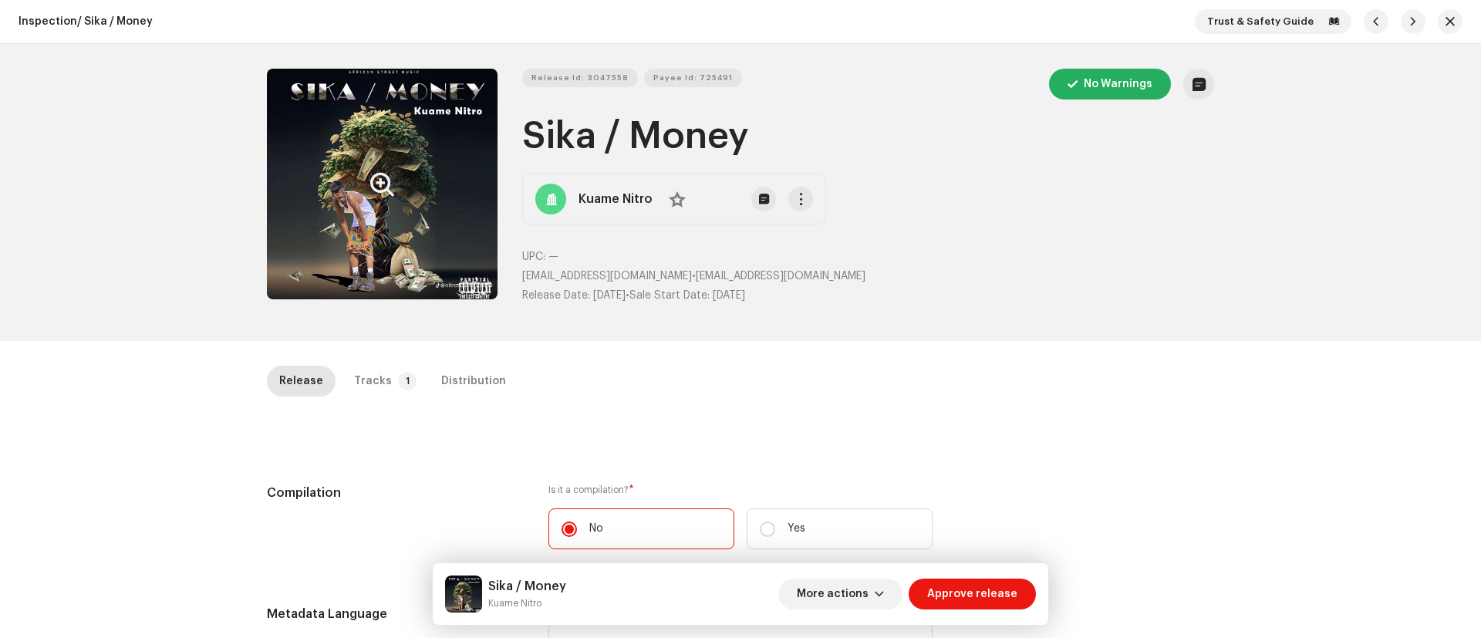
click at [339, 269] on button "Zoom Image" at bounding box center [382, 184] width 231 height 231
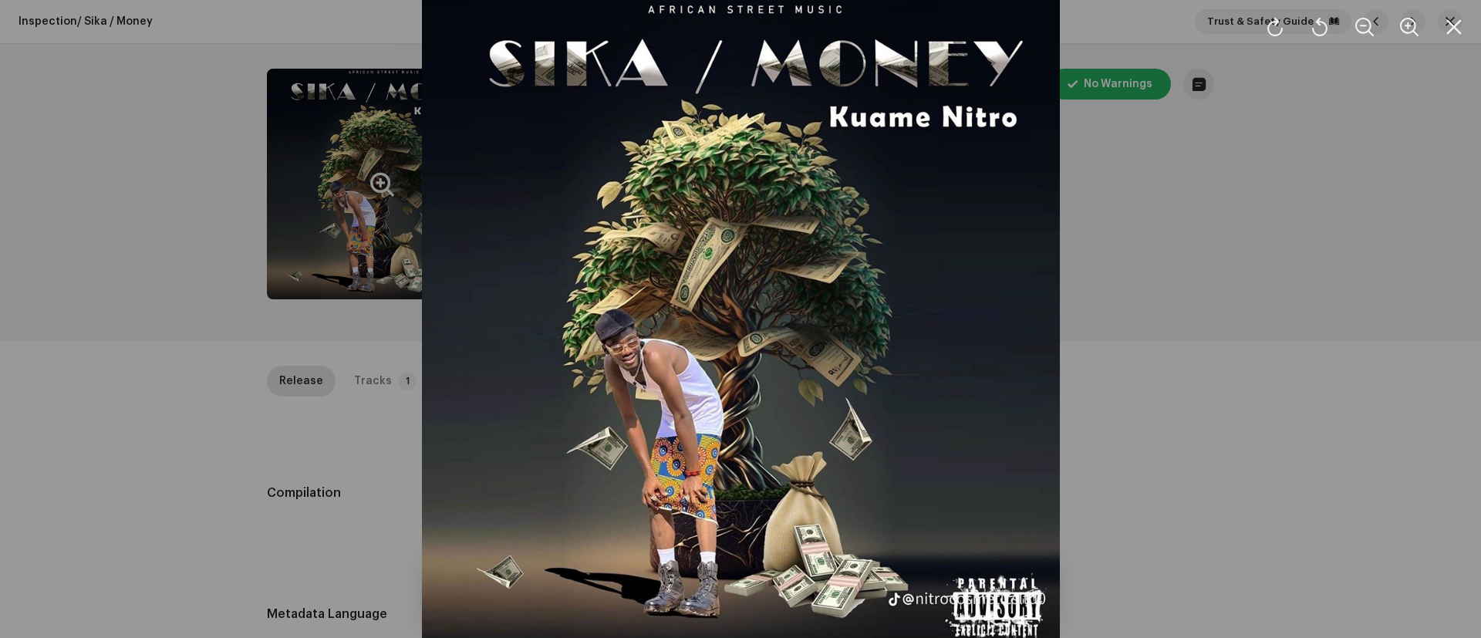
click at [172, 329] on div at bounding box center [740, 319] width 1481 height 638
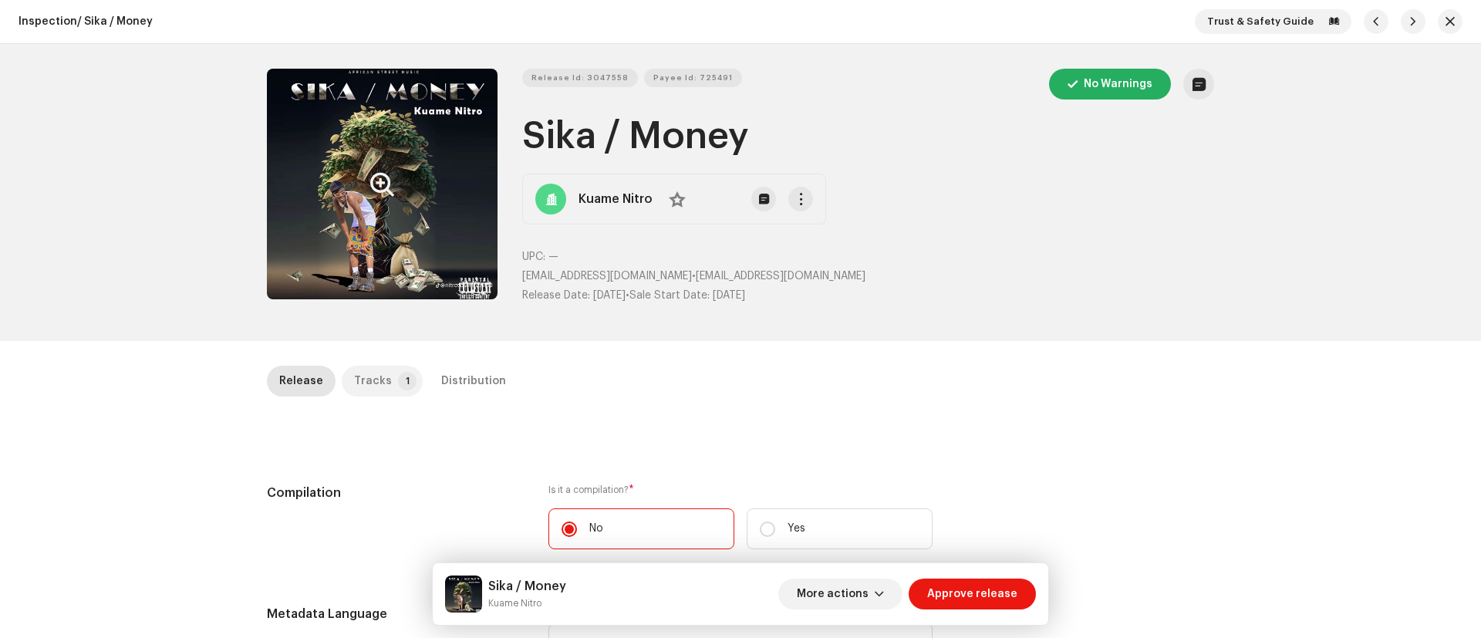
click at [370, 396] on div "Tracks" at bounding box center [373, 381] width 38 height 31
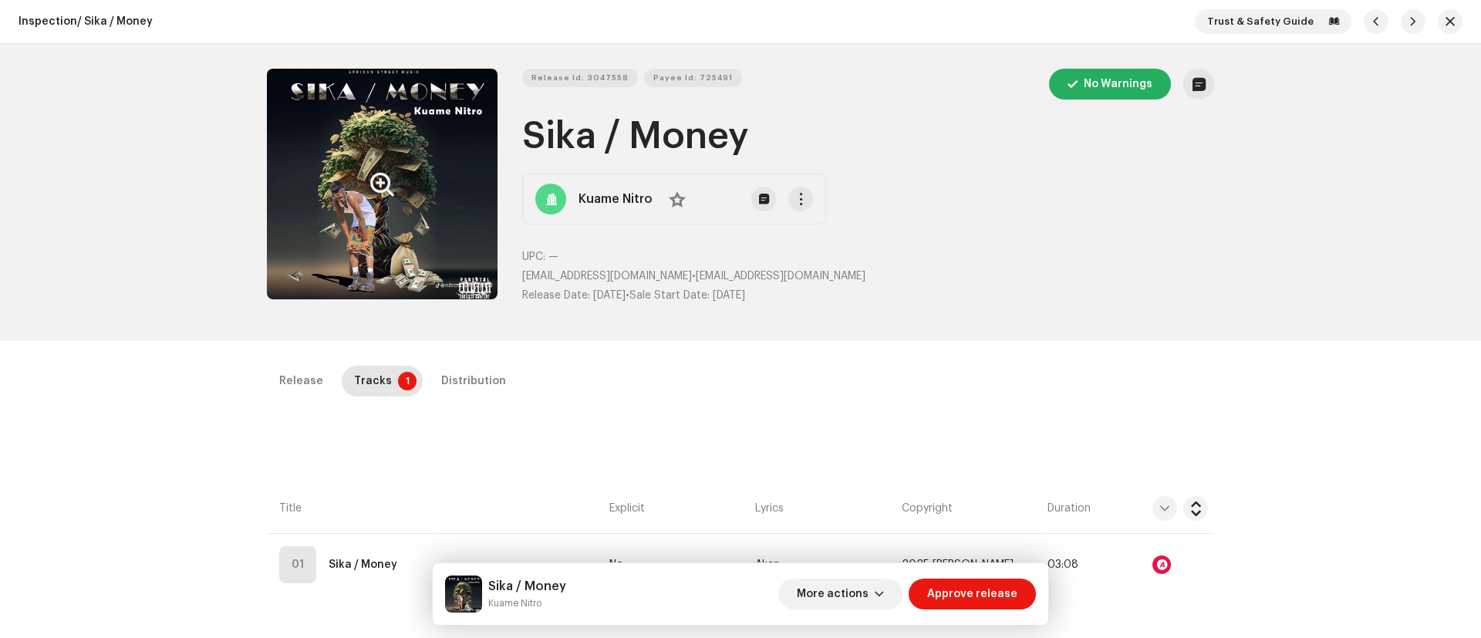
click at [1168, 616] on div "Release Tracks 1 Distribution Compilation Is it a compilation? * No Yes Metadat…" at bounding box center [740, 648] width 997 height 564
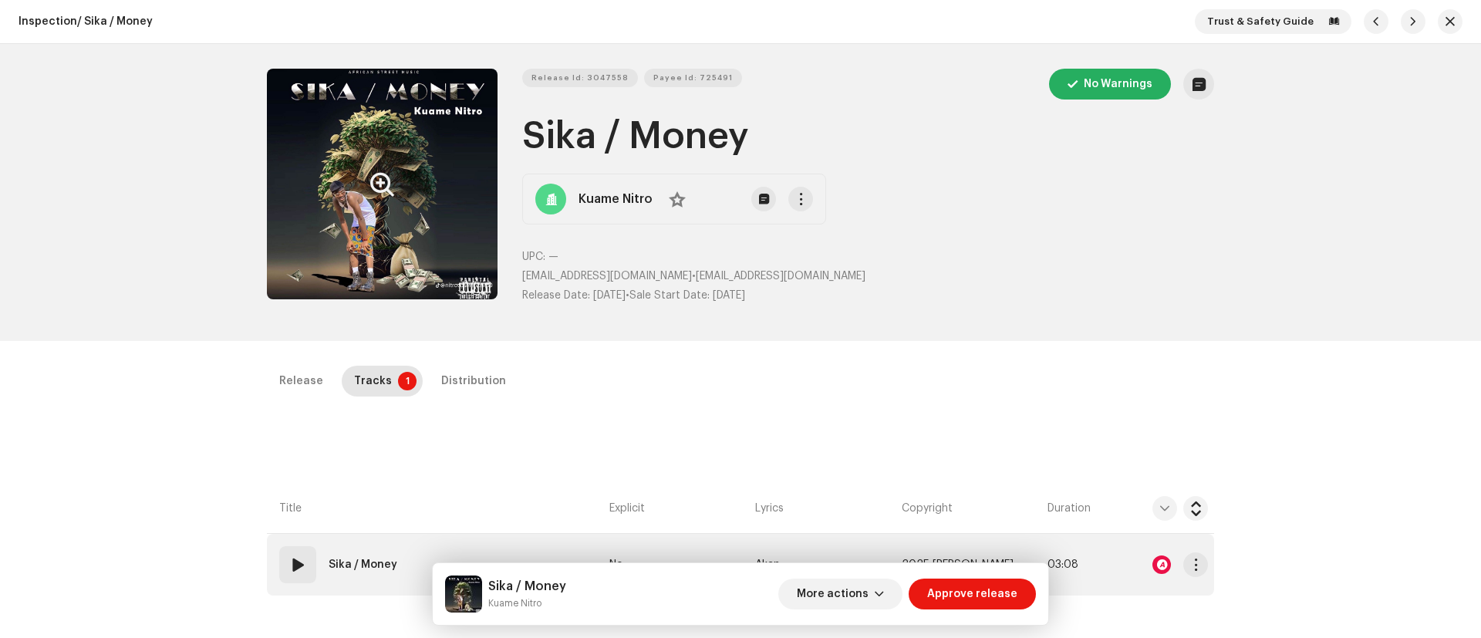
click at [1143, 579] on div at bounding box center [1165, 564] width 86 height 31
click at [1125, 578] on div at bounding box center [1165, 564] width 86 height 31
click at [1159, 565] on div at bounding box center [1162, 564] width 19 height 19
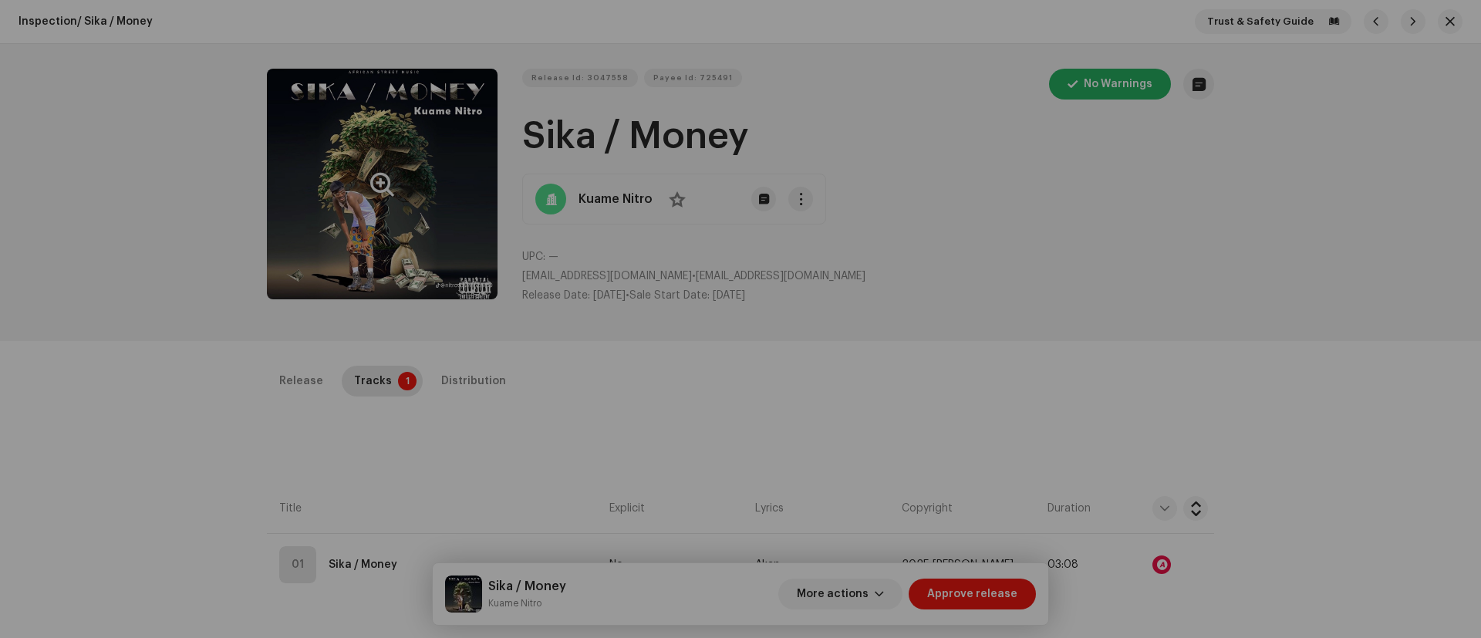
click at [228, 360] on div "Audio Recognition by Remix/Sample 1 All results require review/listening to avo…" at bounding box center [740, 319] width 1481 height 638
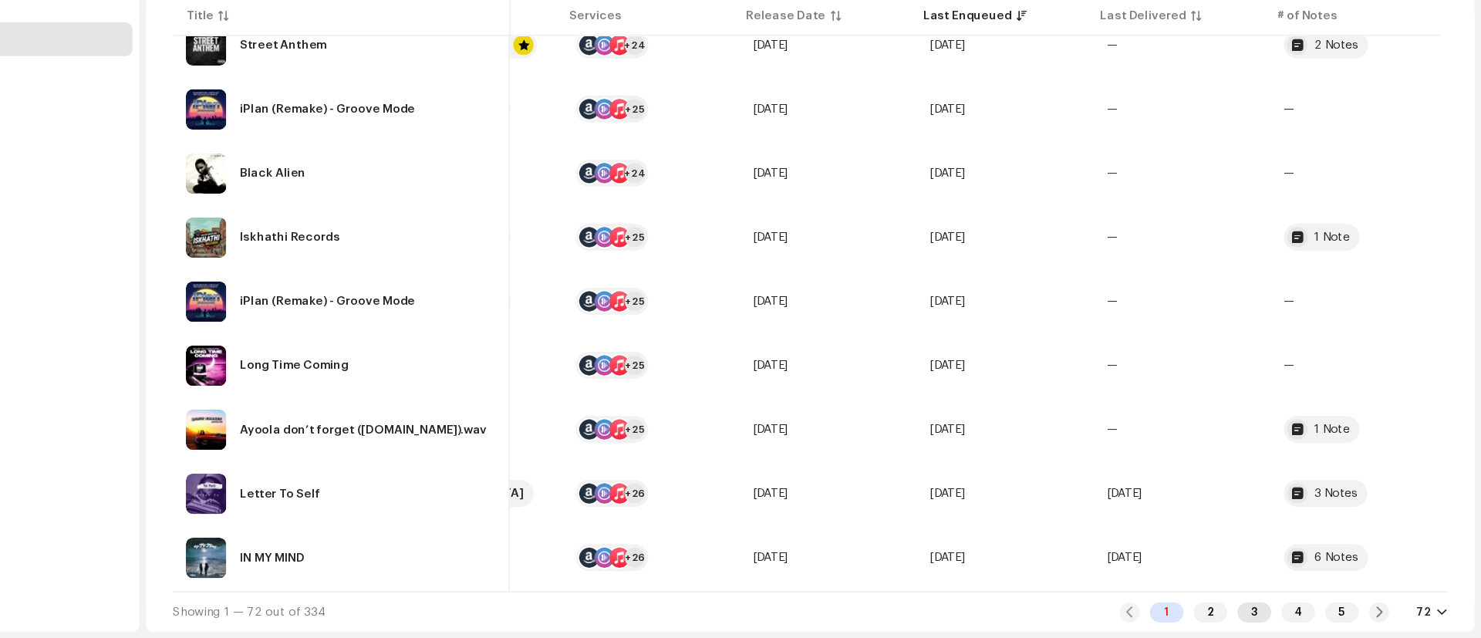
click at [1266, 613] on div "3" at bounding box center [1273, 614] width 31 height 19
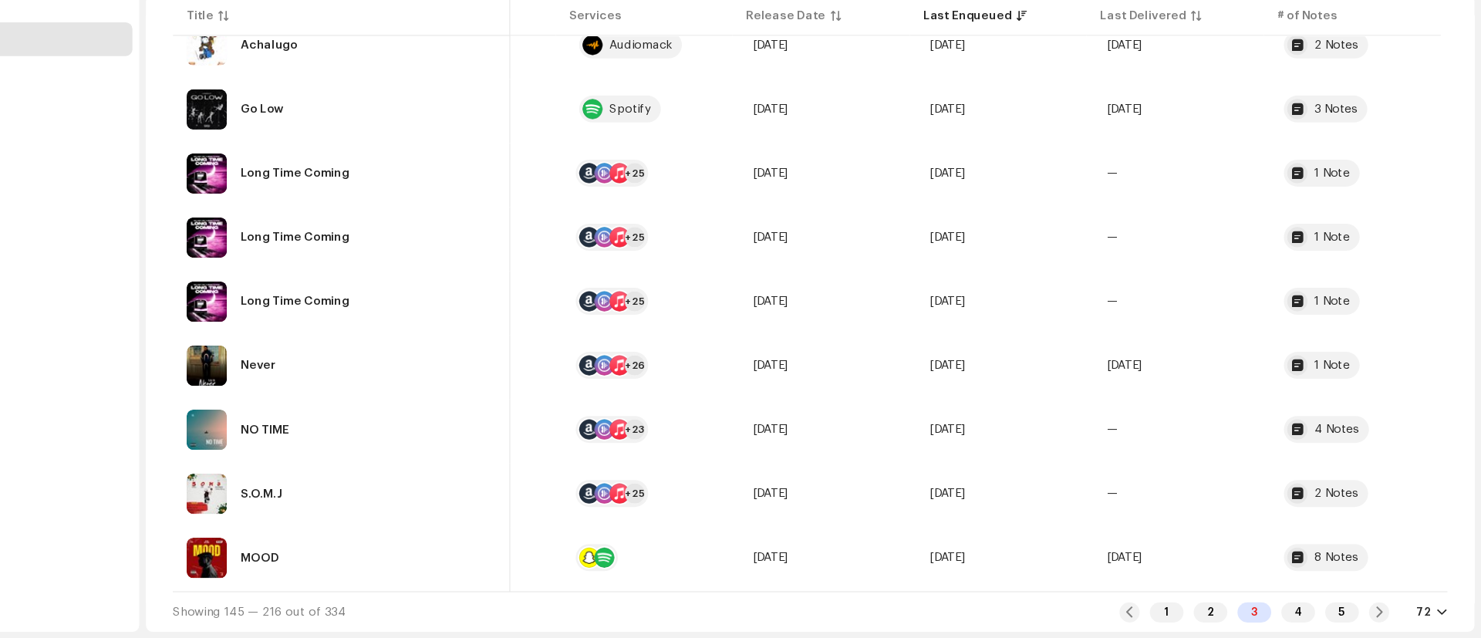
scroll to position [0, 76]
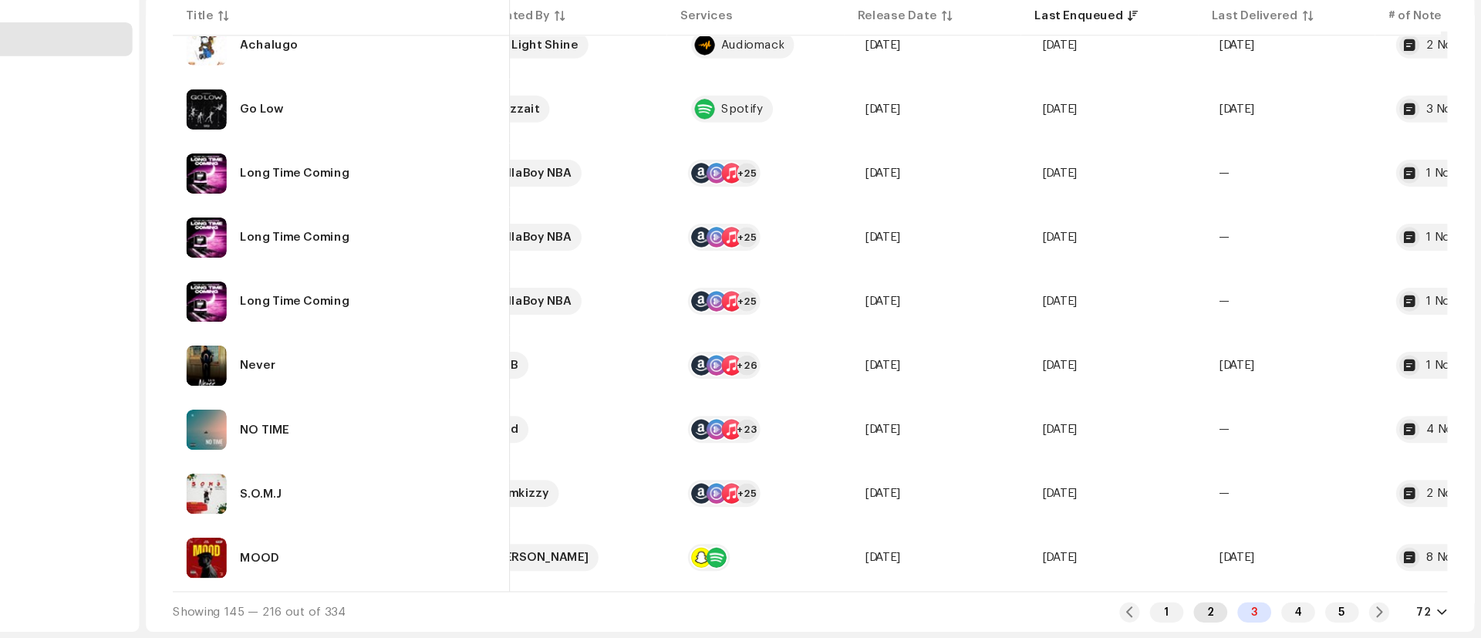
click at [1227, 613] on div "2" at bounding box center [1233, 614] width 31 height 19
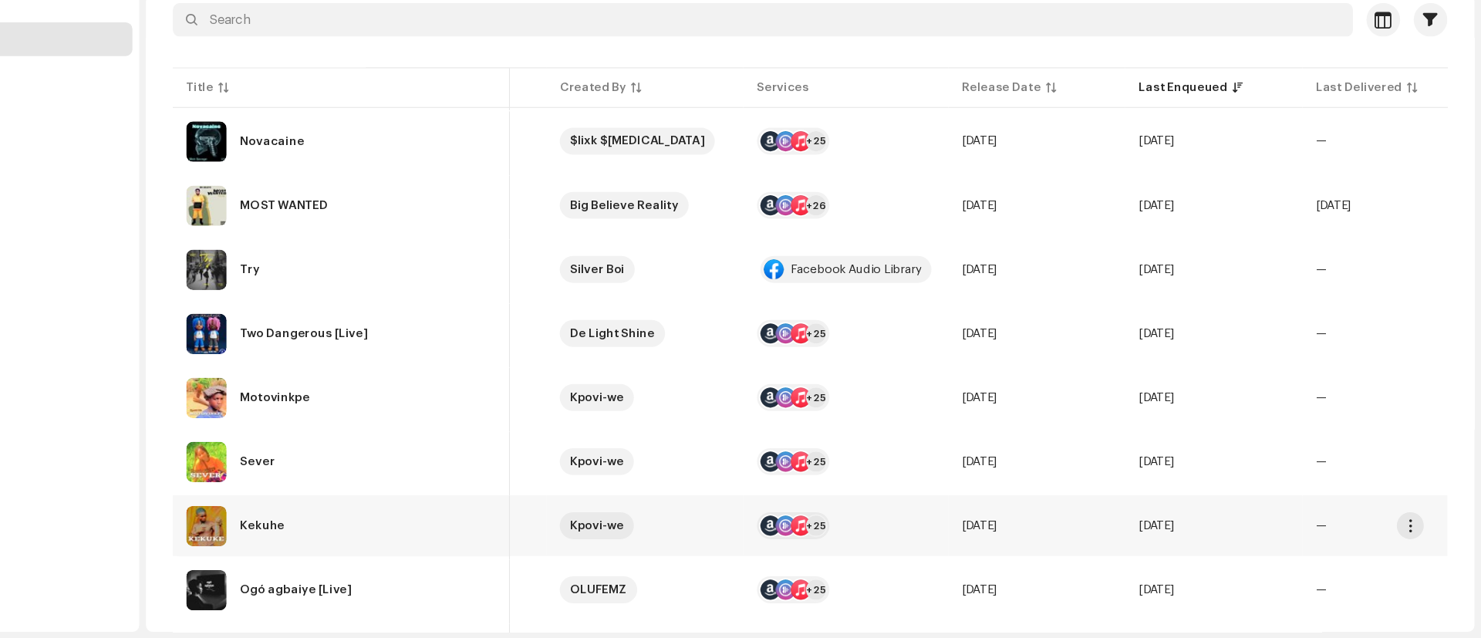
click at [299, 545] on img at bounding box center [314, 534] width 37 height 37
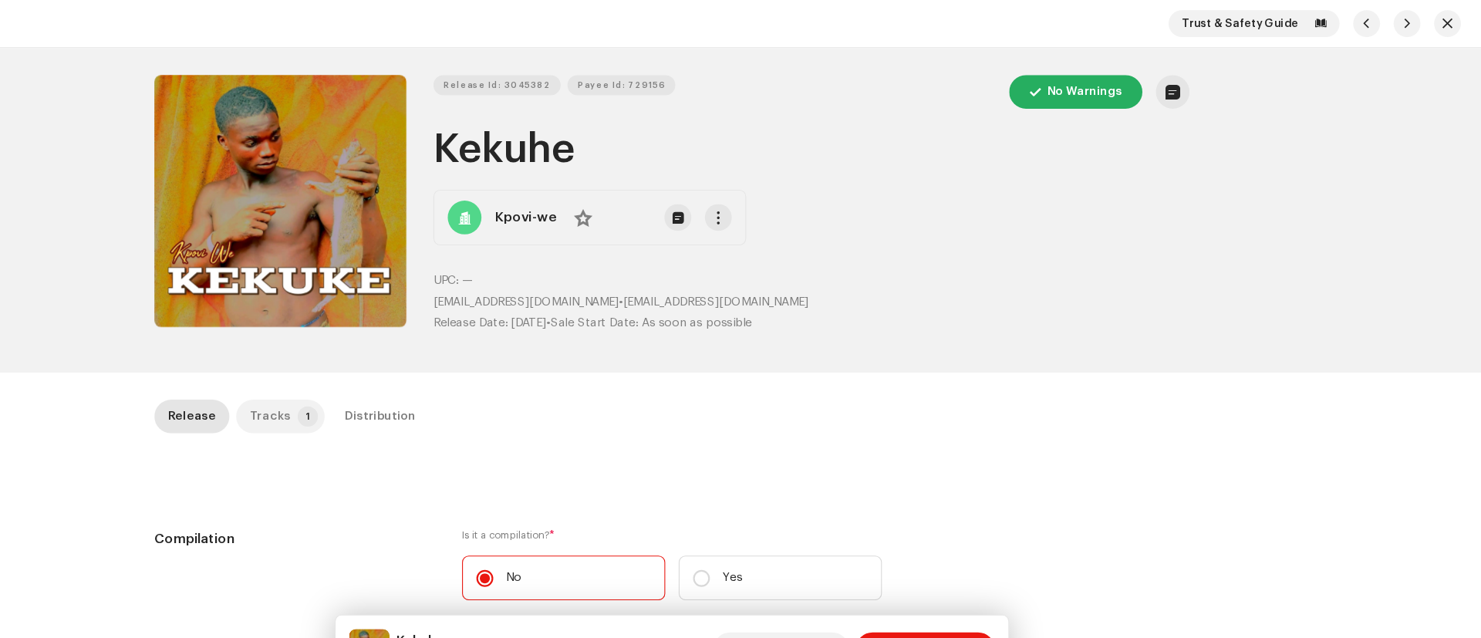
click at [398, 381] on p-badge "1" at bounding box center [407, 381] width 19 height 19
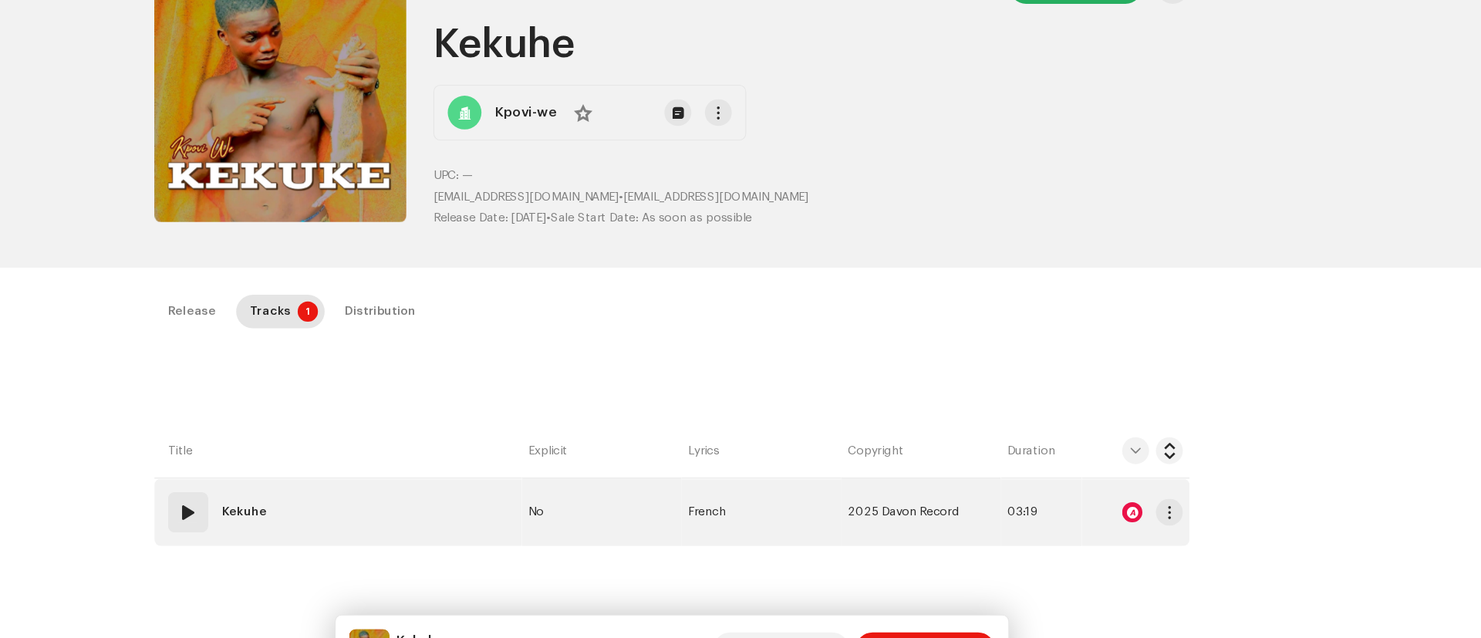
click at [1159, 472] on div at bounding box center [1162, 469] width 19 height 19
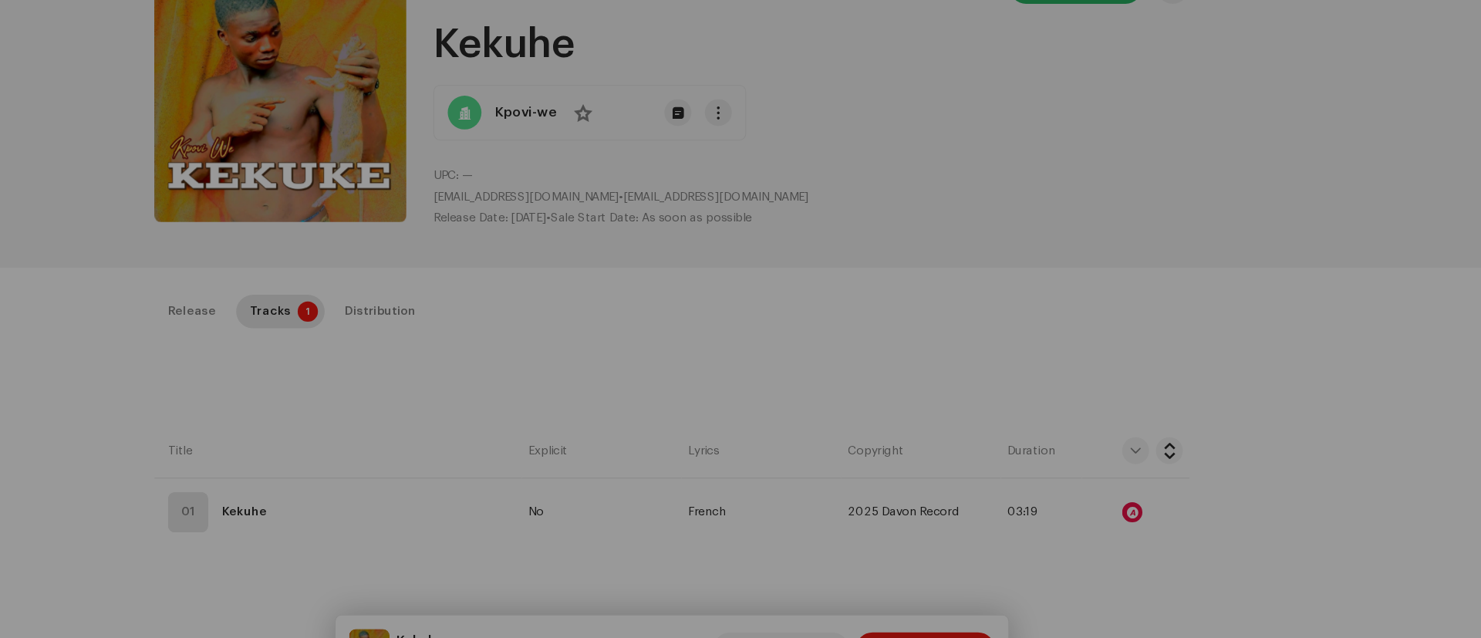
click at [266, 381] on div "Audio Recognition by Remix/Sample 6 All results require review/listening to avo…" at bounding box center [740, 319] width 1481 height 638
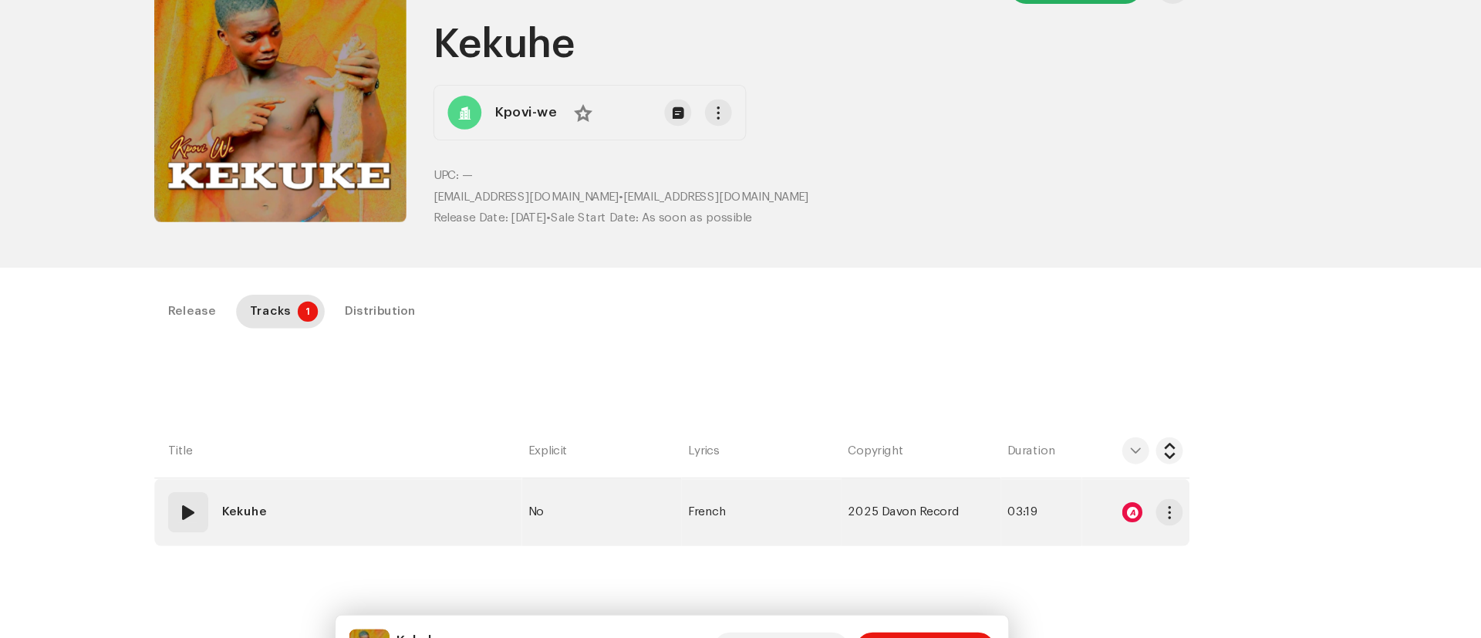
click at [294, 469] on span at bounding box center [298, 469] width 19 height 19
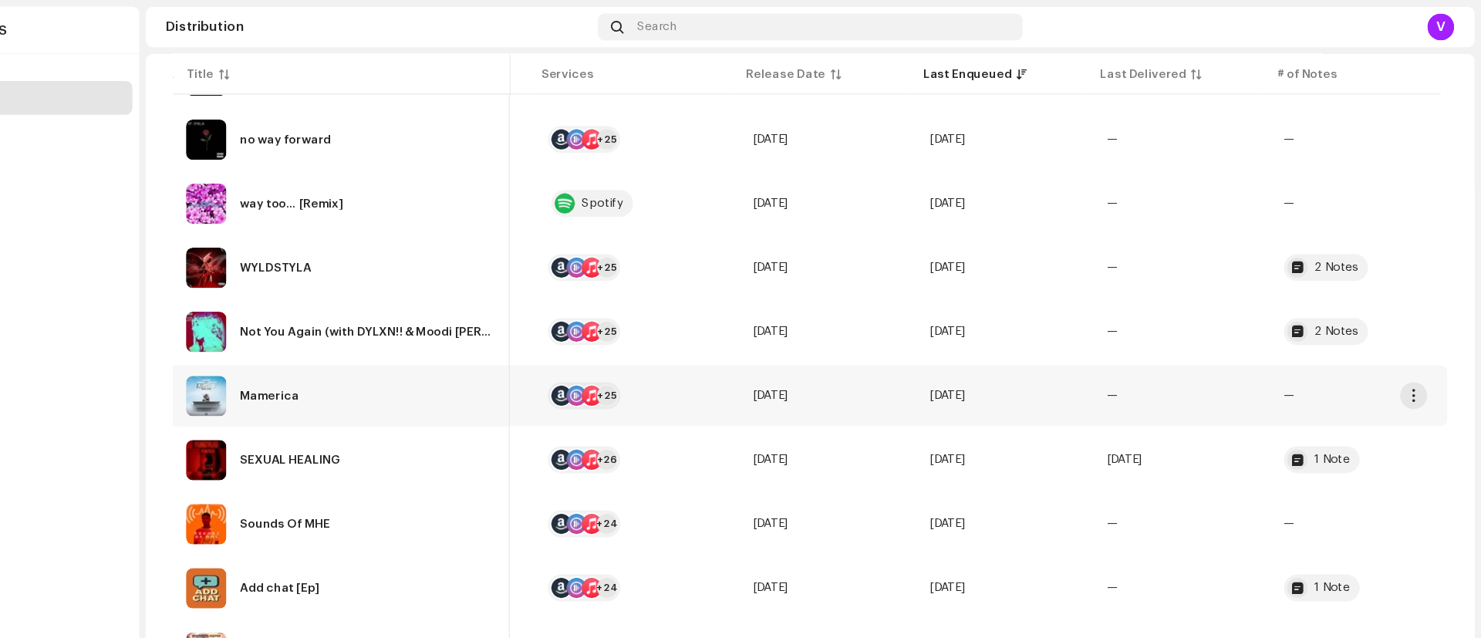
click at [1301, 362] on re-a-table-badge "—" at bounding box center [1369, 361] width 137 height 11
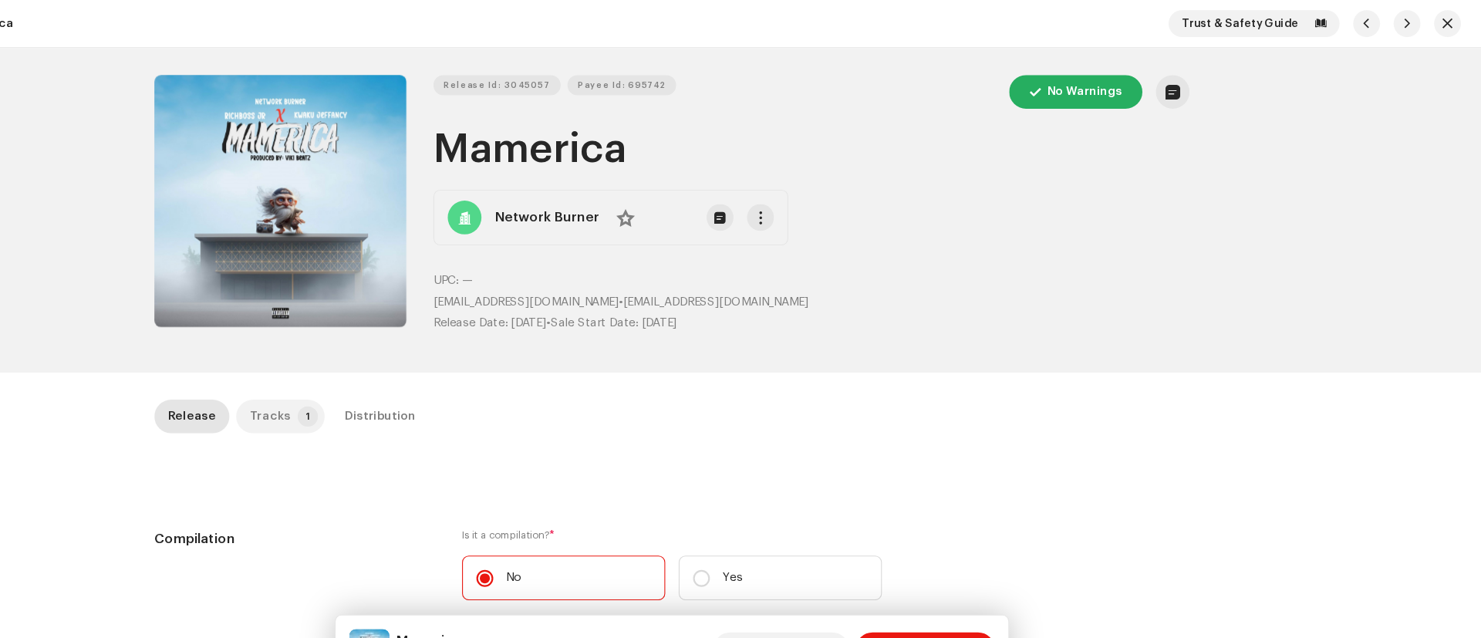
click at [367, 387] on div "Tracks" at bounding box center [373, 381] width 38 height 31
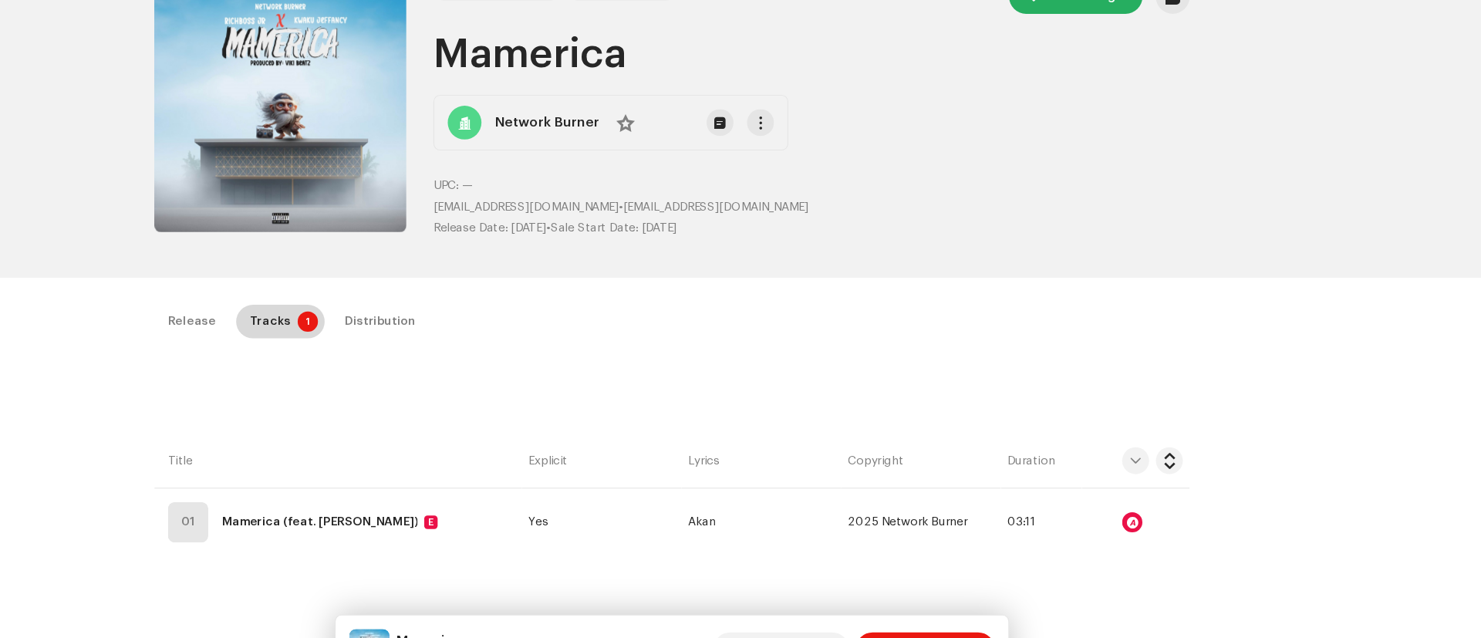
scroll to position [120, 0]
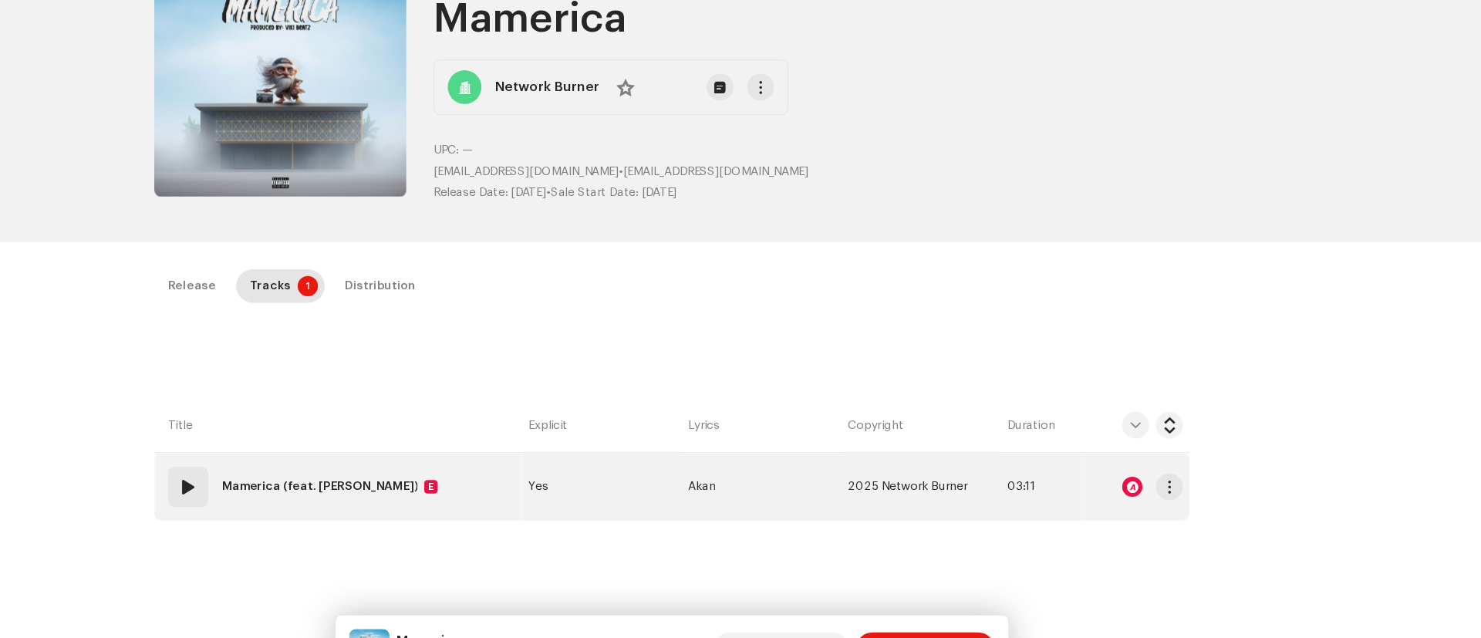
click at [1159, 445] on div at bounding box center [1162, 445] width 19 height 19
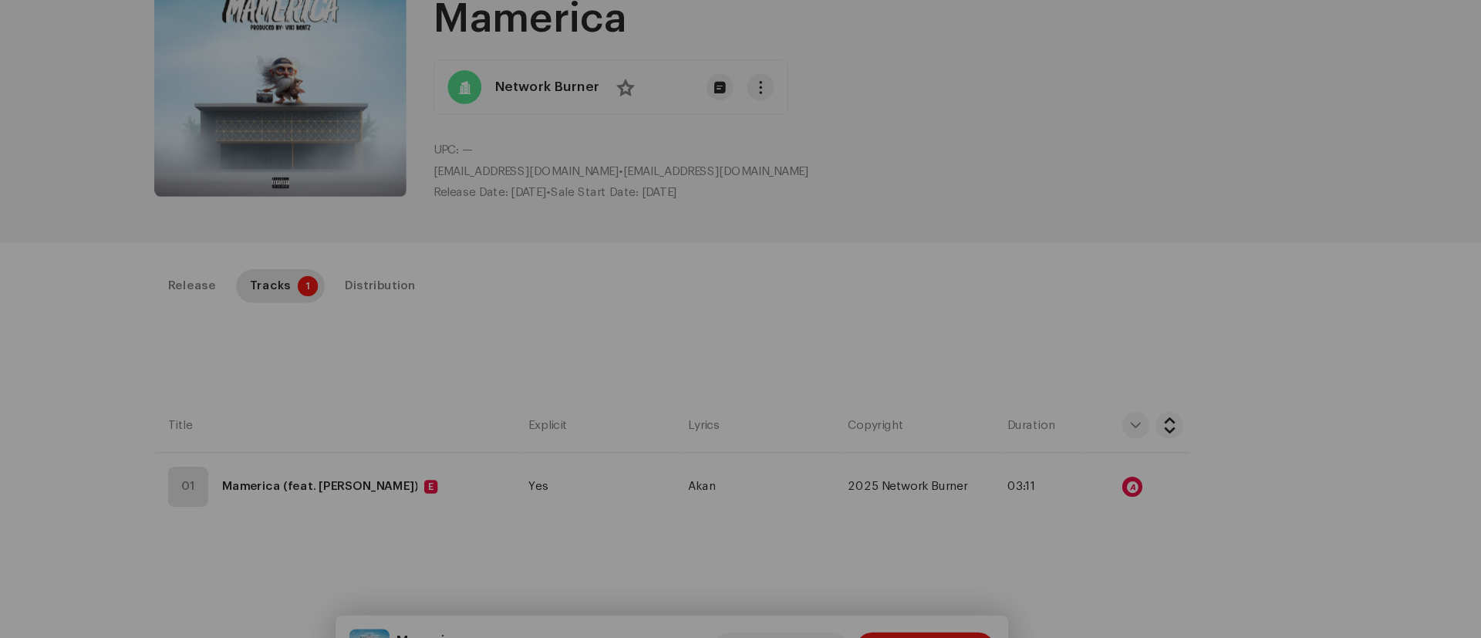
click at [1249, 407] on div "Audio Recognition by Remix/Sample 2 All results require review/listening to avo…" at bounding box center [740, 319] width 1481 height 638
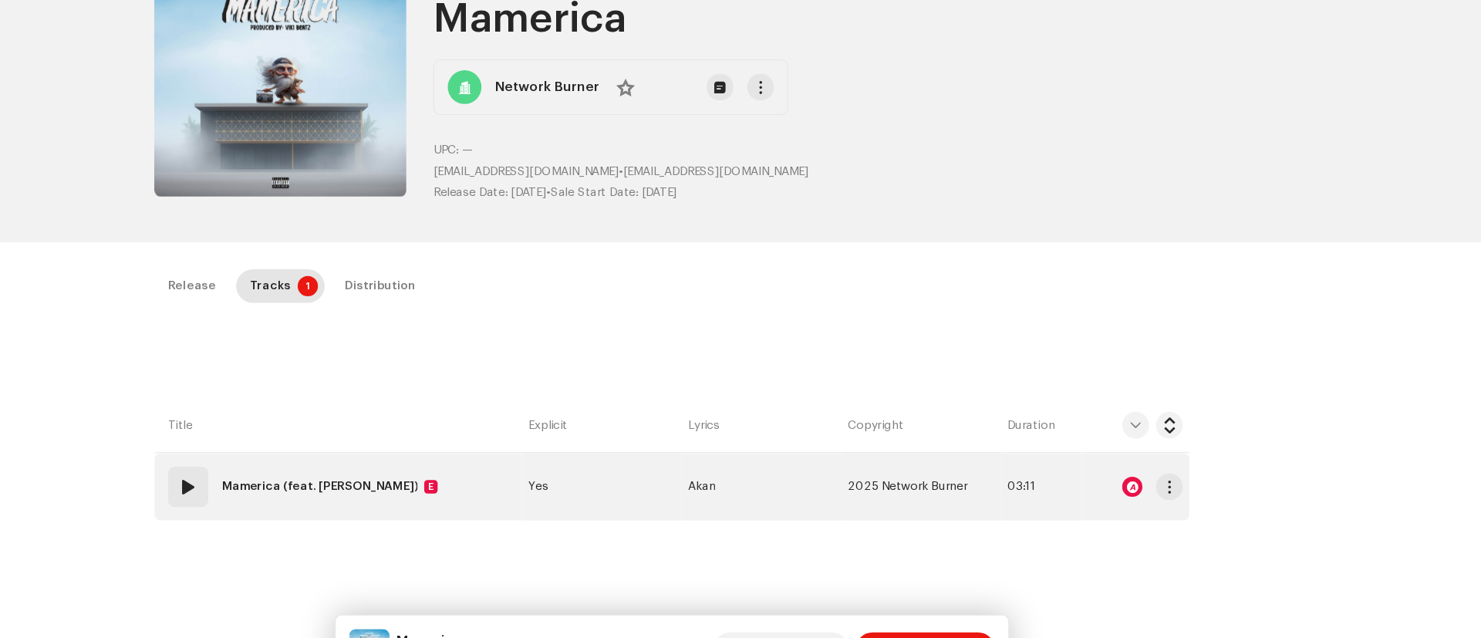
click at [295, 445] on span at bounding box center [298, 445] width 19 height 19
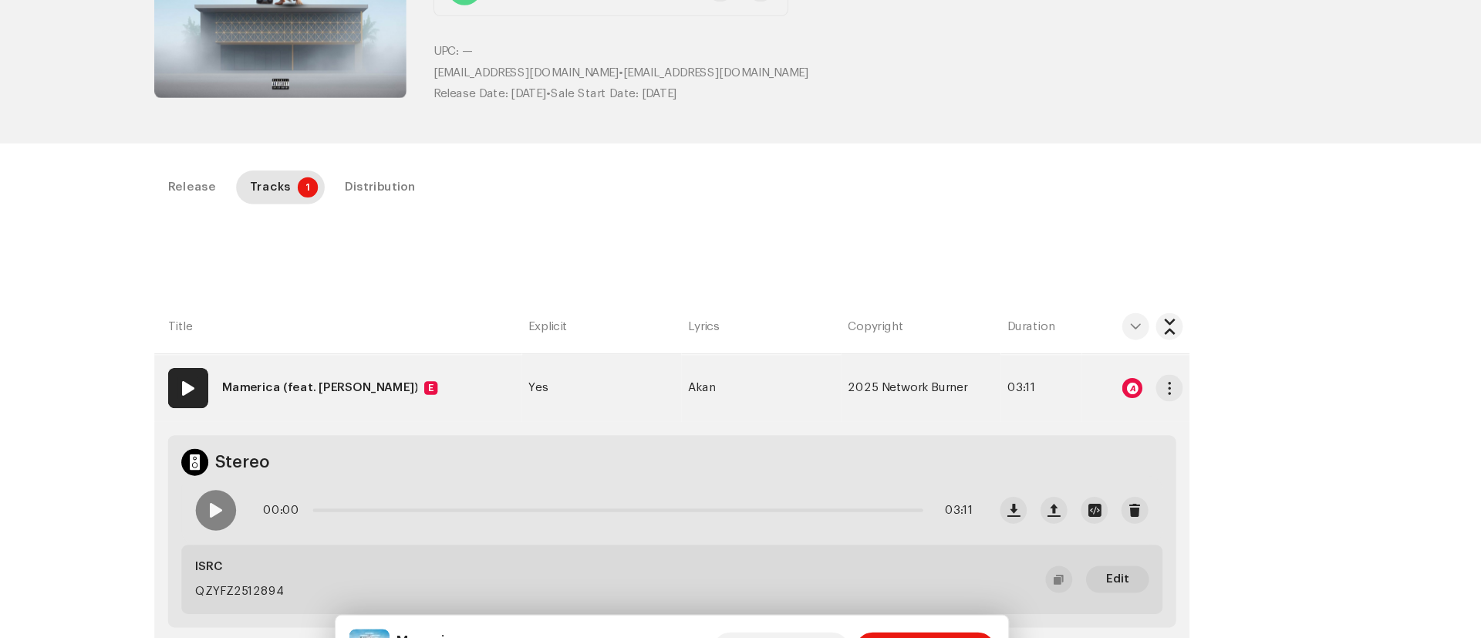
scroll to position [214, 0]
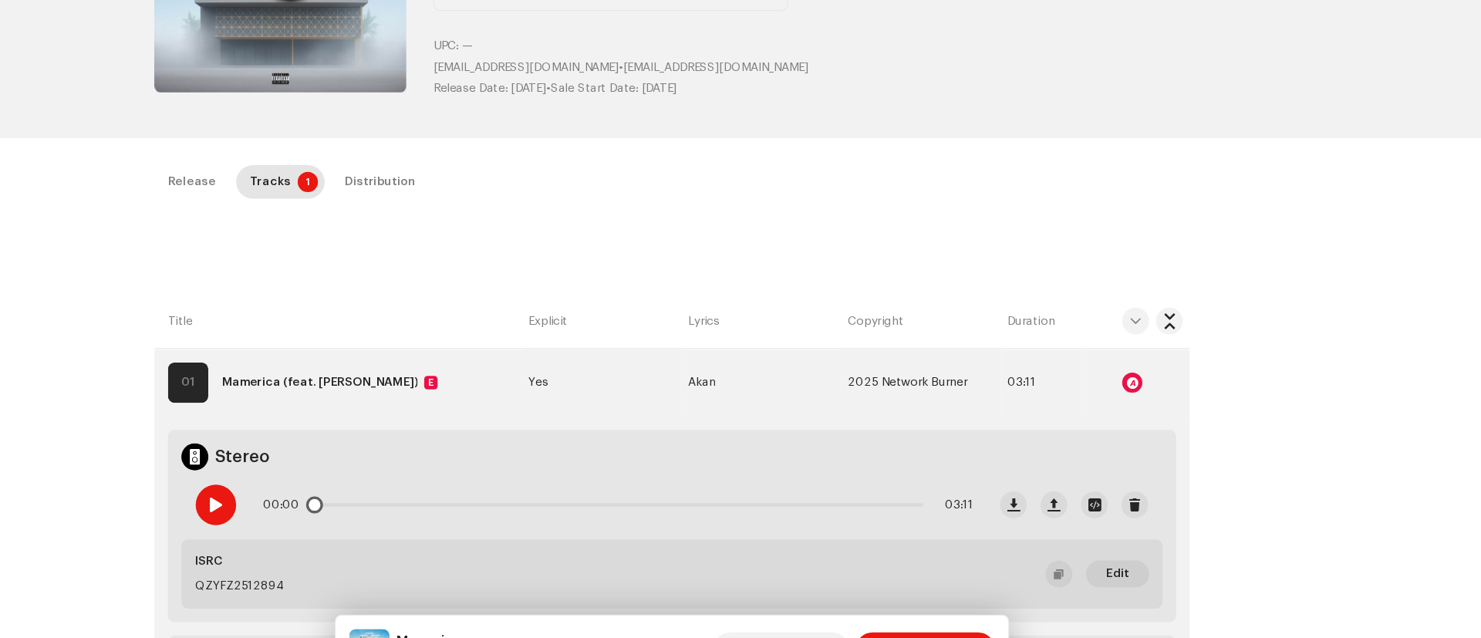
click at [319, 458] on span at bounding box center [322, 462] width 13 height 12
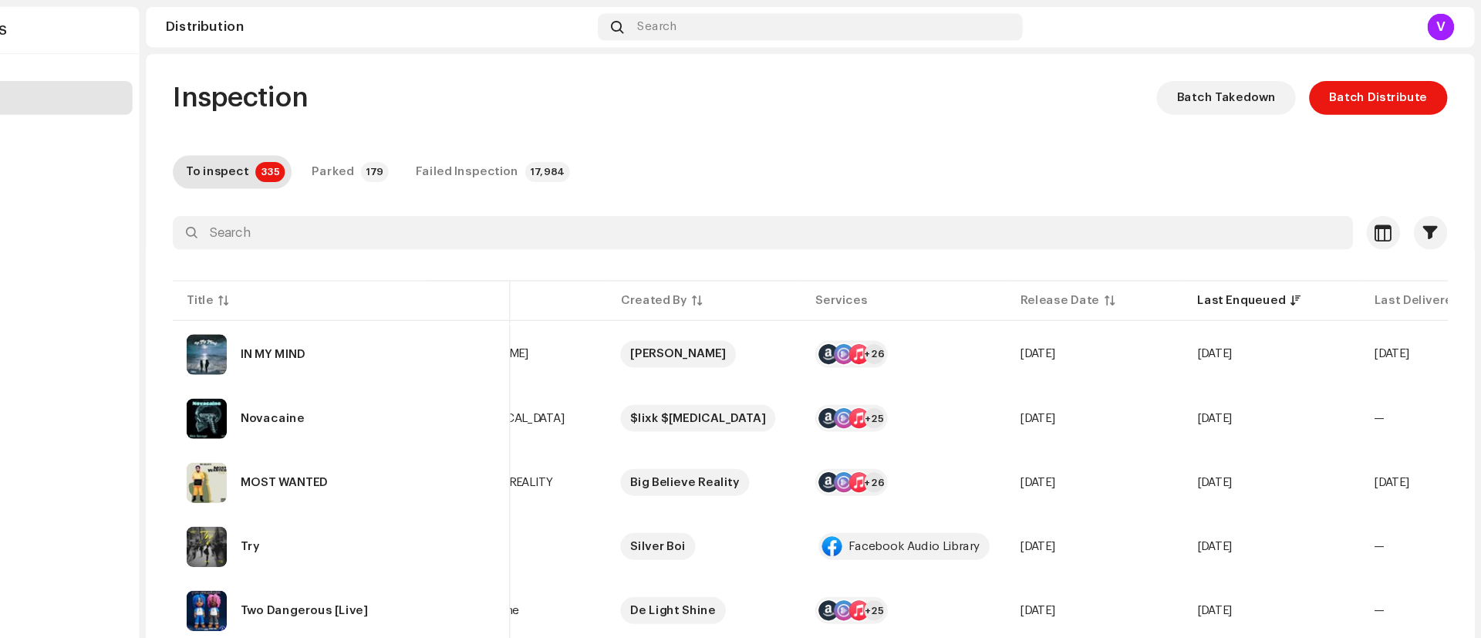
scroll to position [0, 79]
click at [1380, 382] on span "—" at bounding box center [1385, 382] width 10 height 11
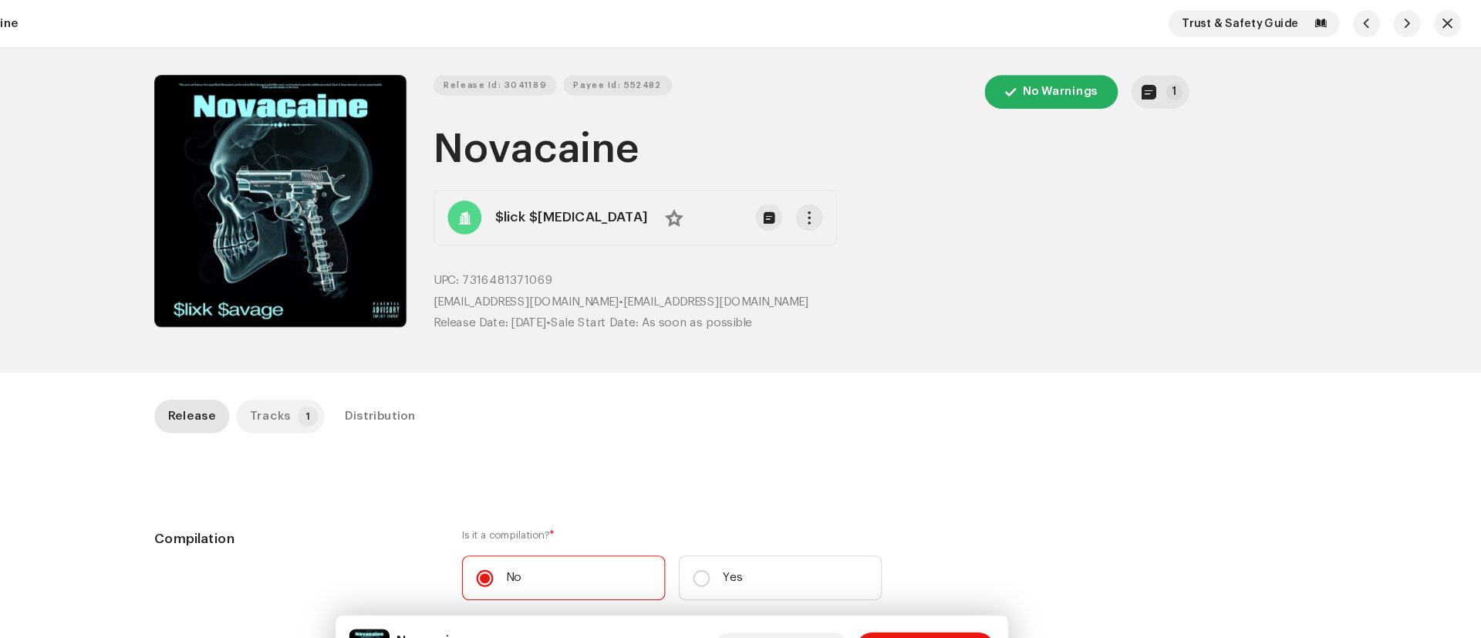
click at [373, 382] on div "Tracks" at bounding box center [373, 381] width 38 height 31
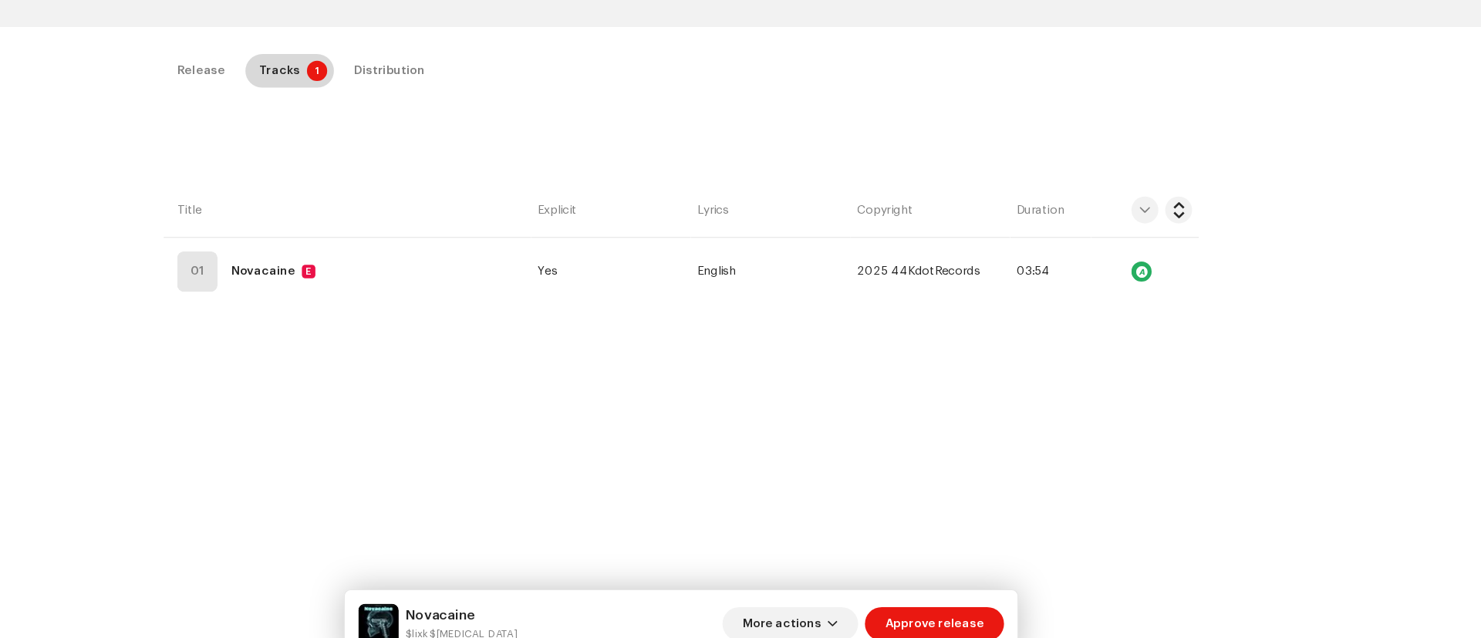
scroll to position [294, 0]
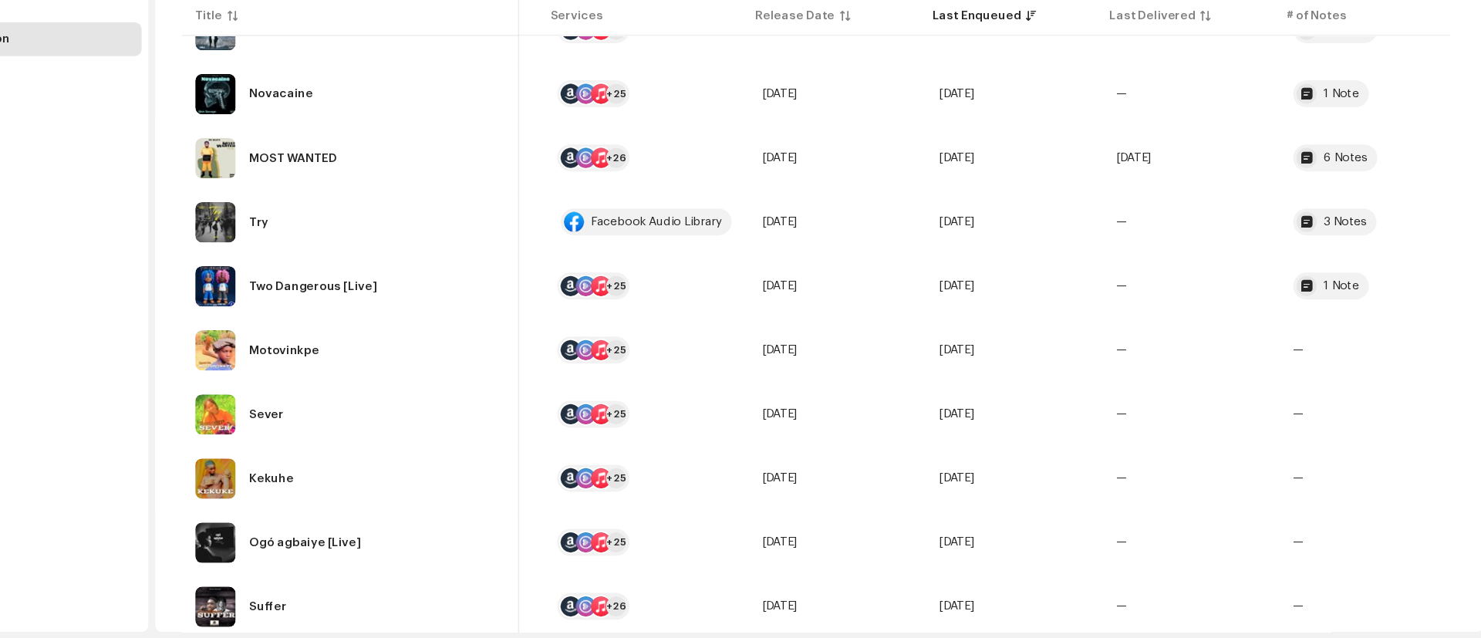
scroll to position [252, 0]
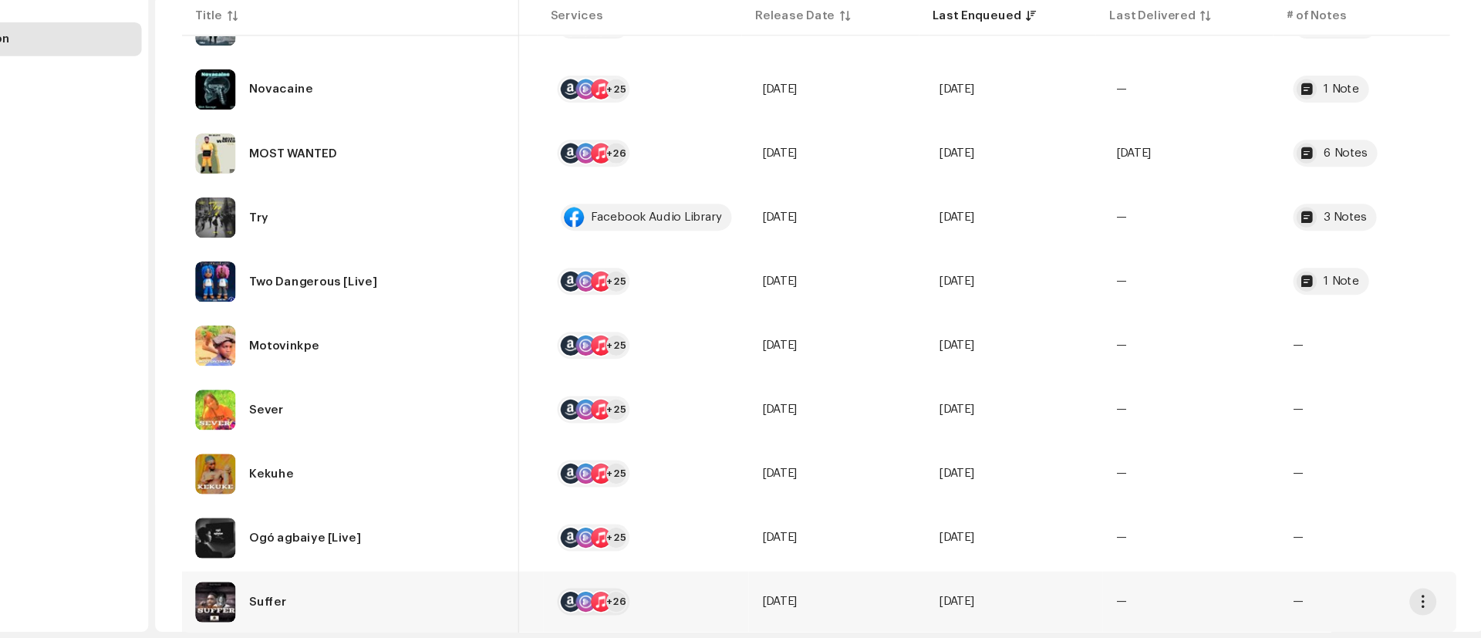
click at [1367, 625] on td "—" at bounding box center [1369, 604] width 162 height 56
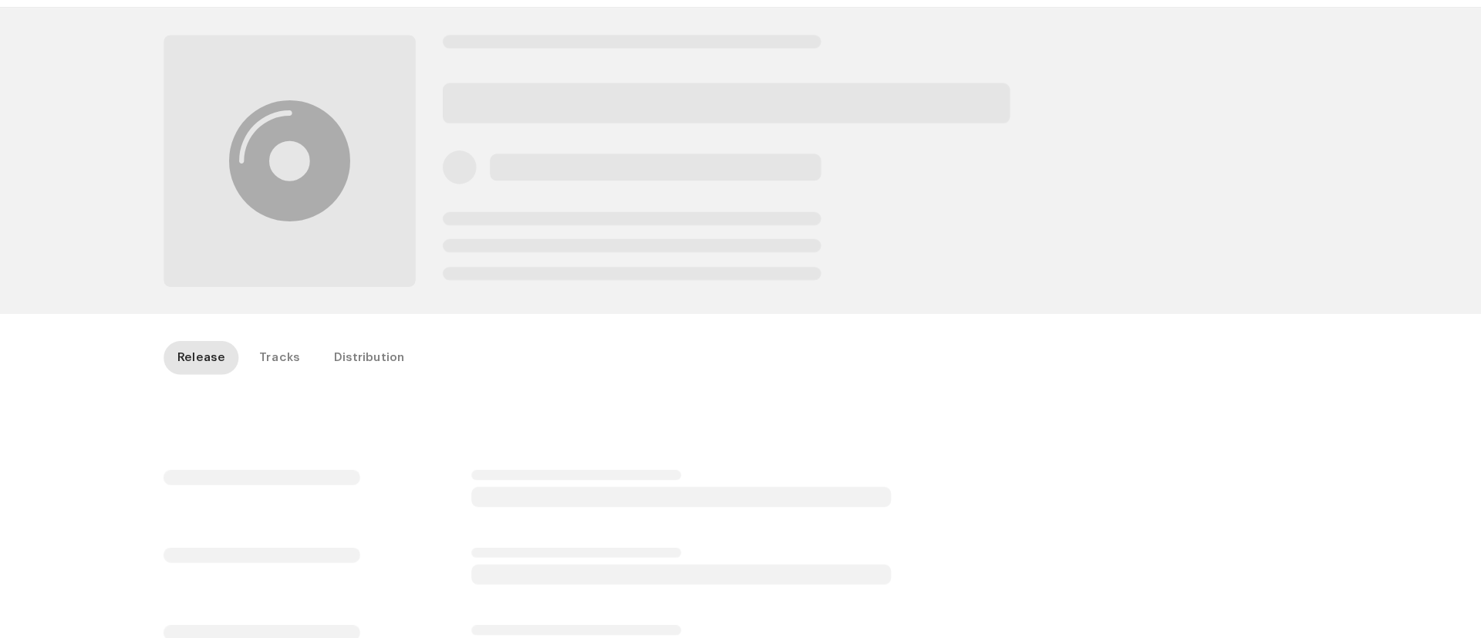
scroll to position [60, 0]
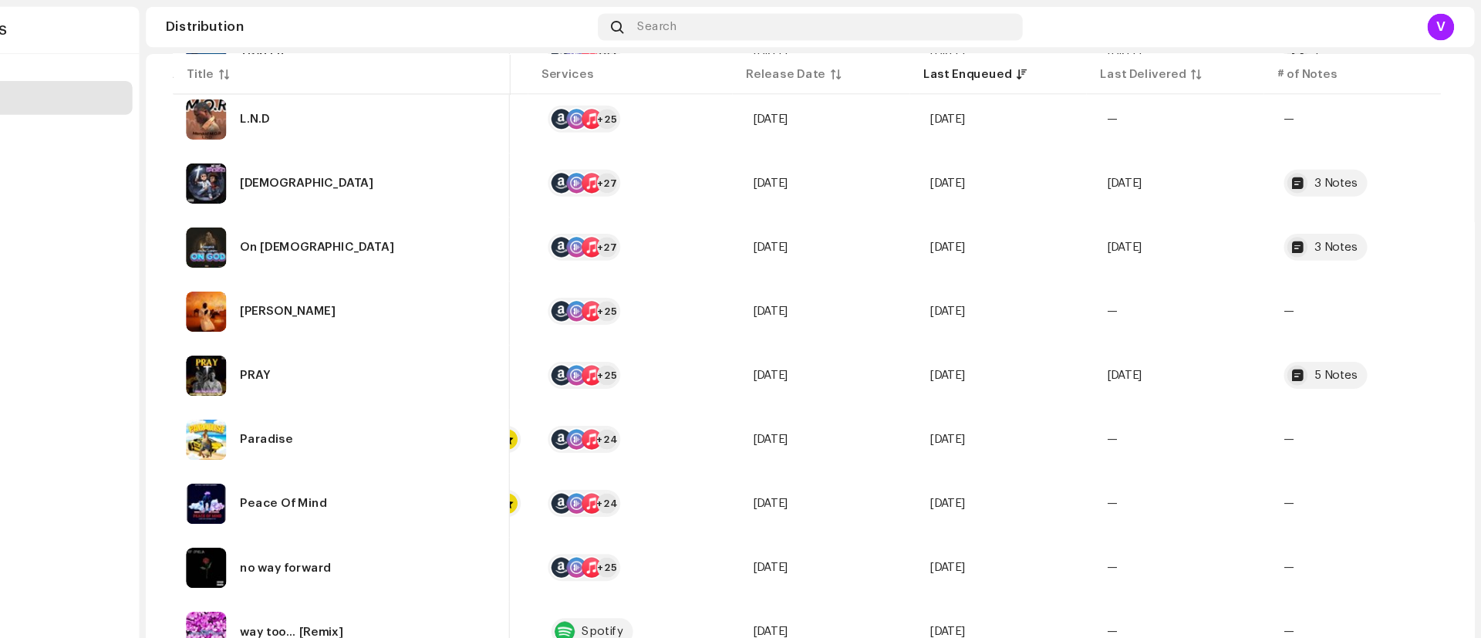
scroll to position [928, 0]
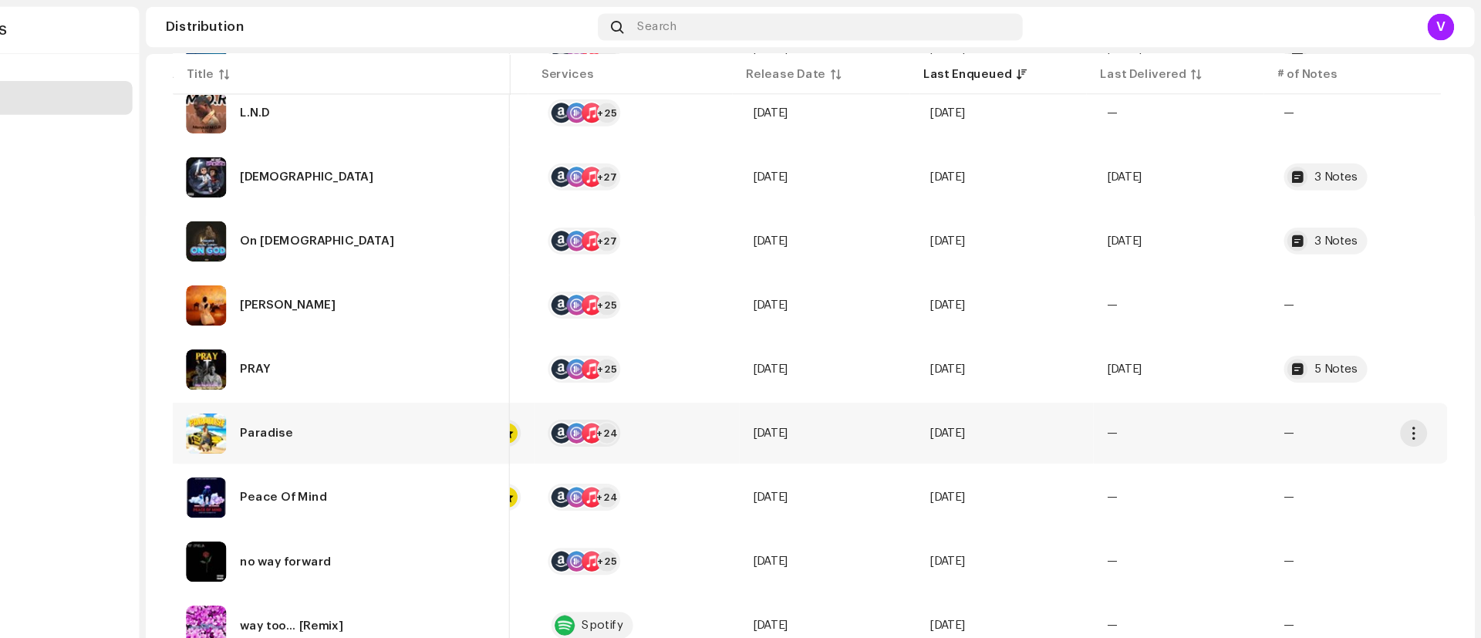
click at [1234, 404] on td "—" at bounding box center [1207, 397] width 162 height 56
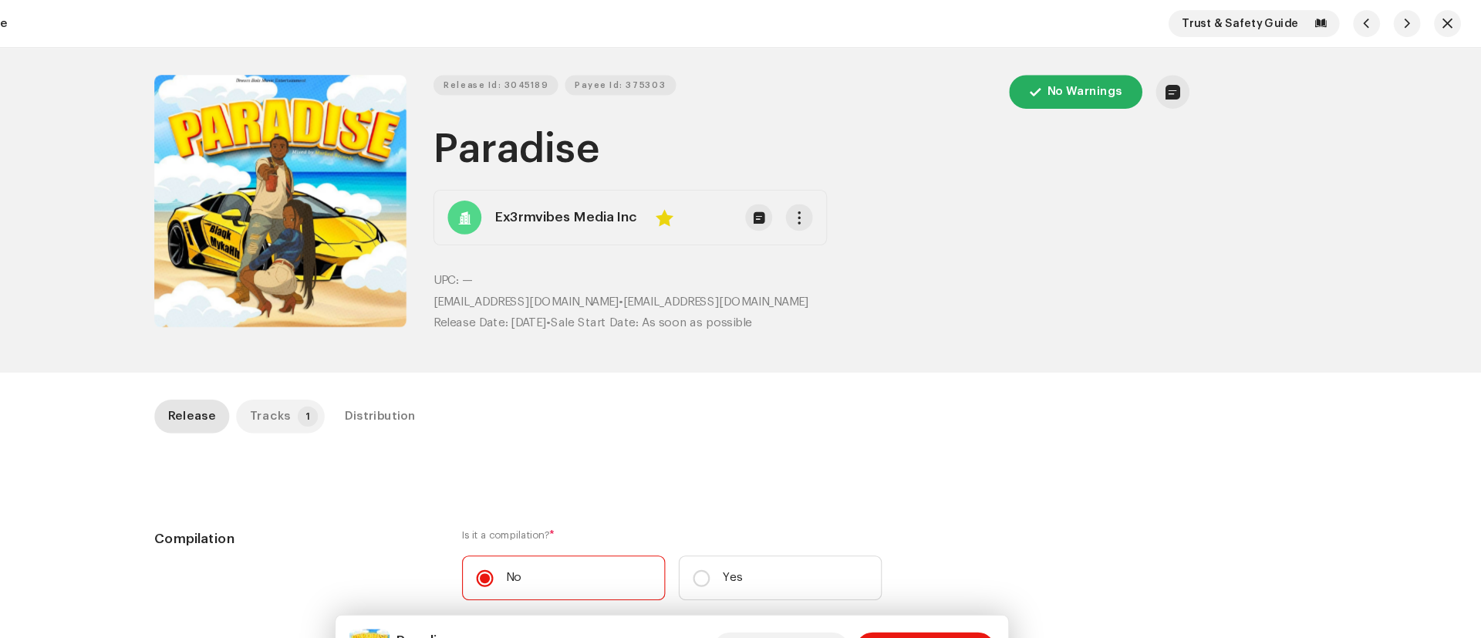
click at [398, 381] on p-badge "1" at bounding box center [407, 381] width 19 height 19
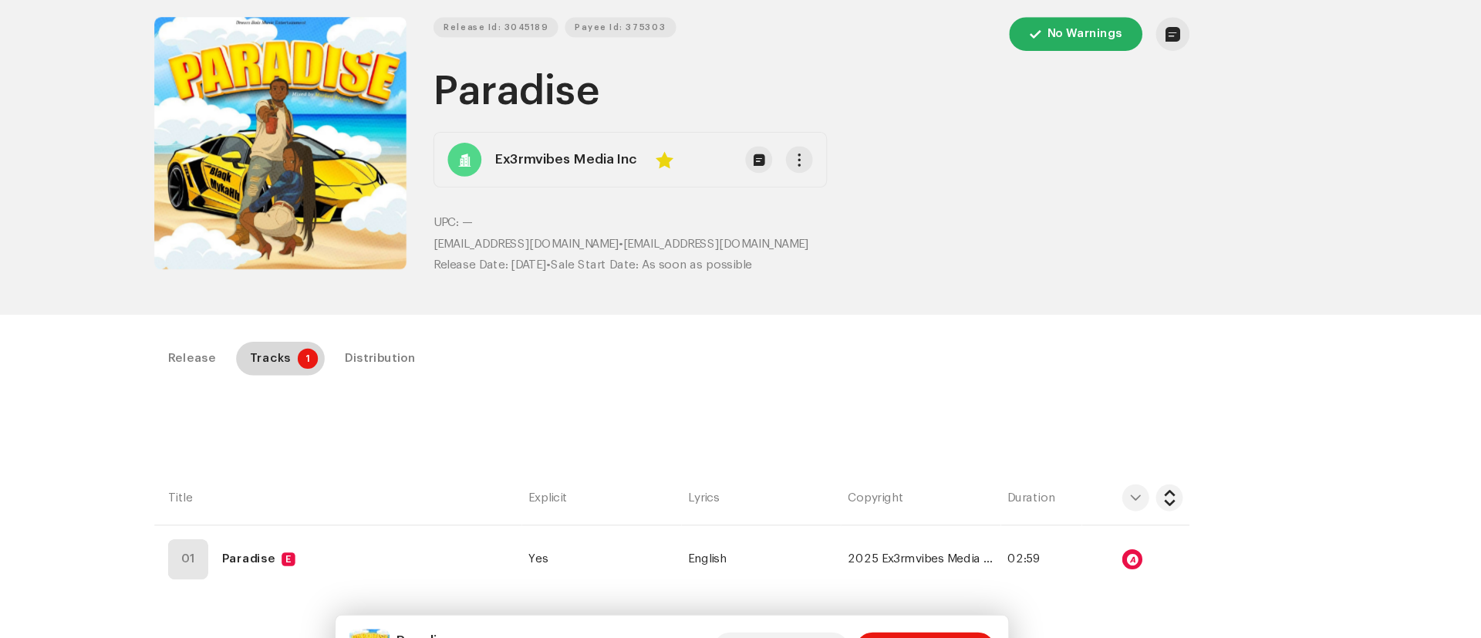
scroll to position [73, 0]
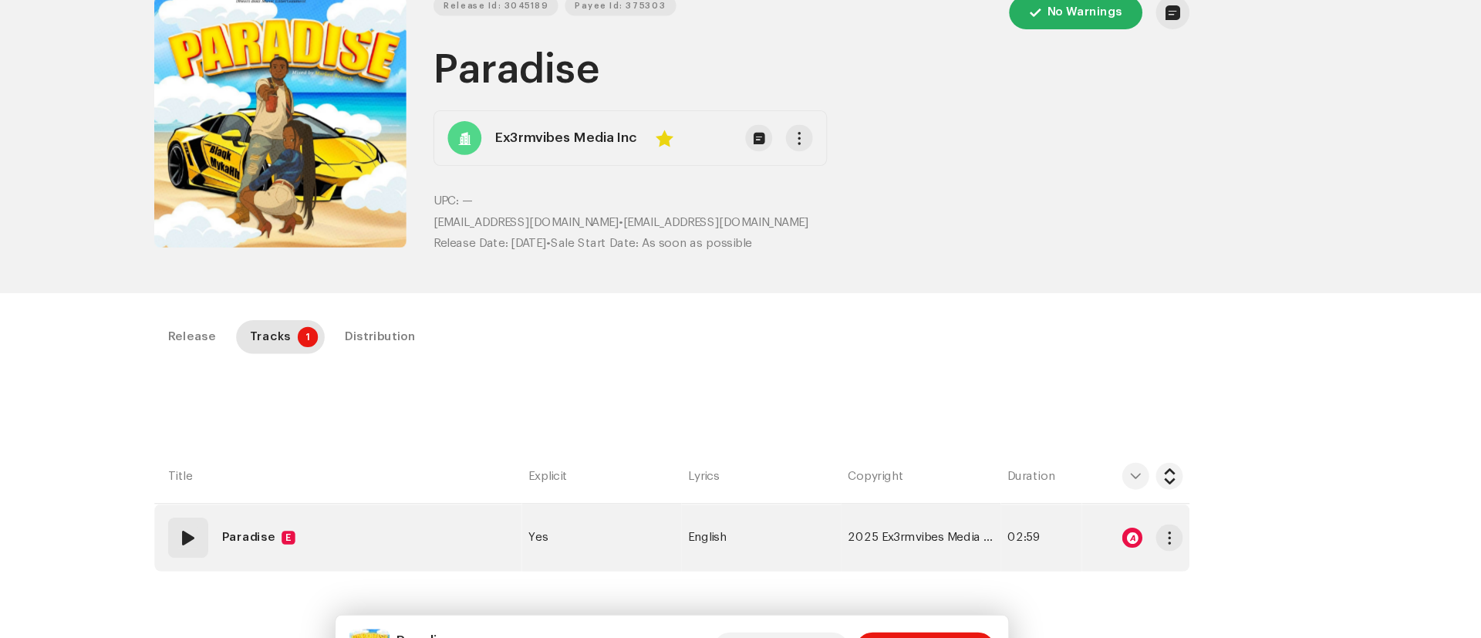
click at [1159, 492] on div at bounding box center [1162, 492] width 19 height 19
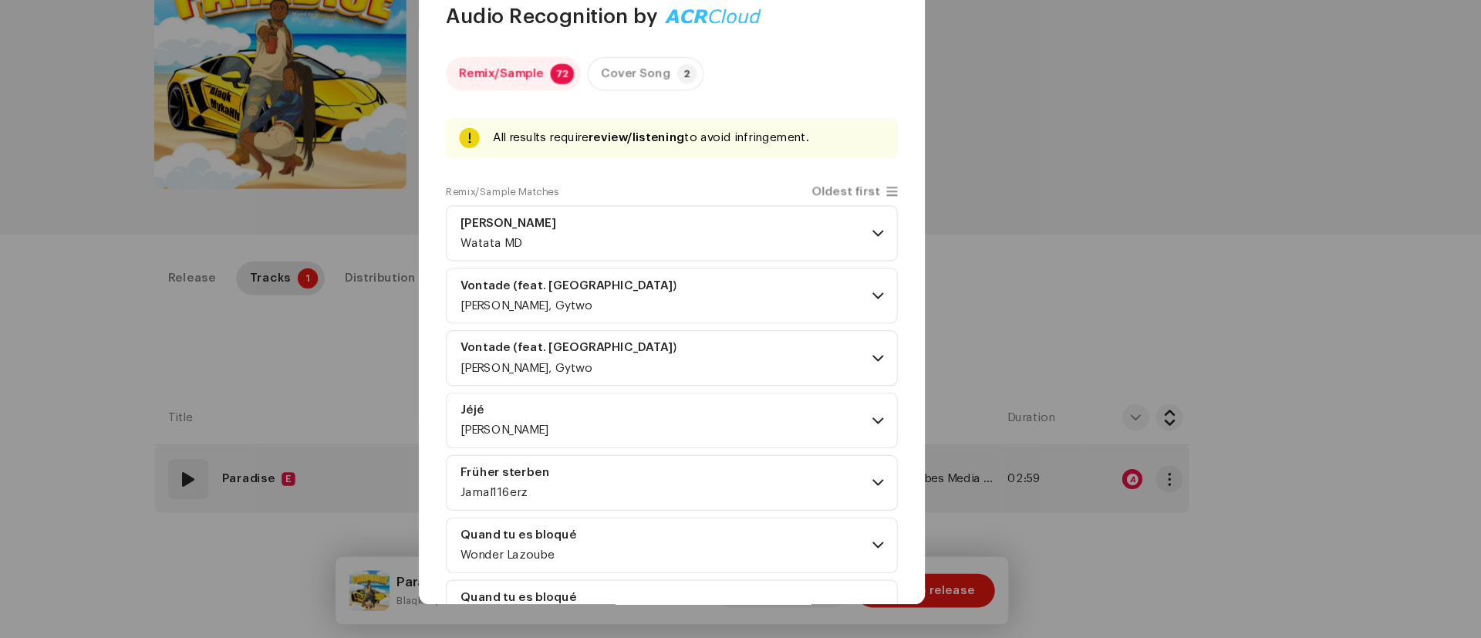
scroll to position [0, 0]
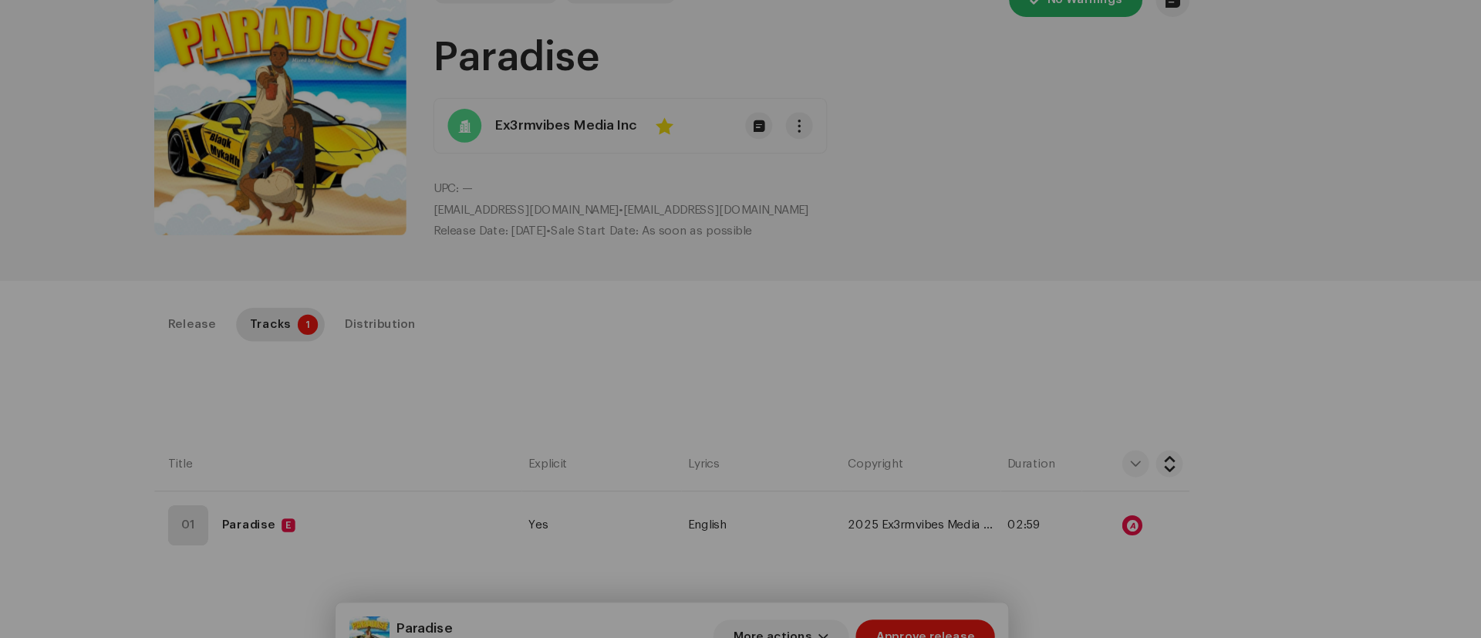
click at [1140, 154] on div "Audio Recognition by Remix/Sample 72 Cover Song 2 All results require review/li…" at bounding box center [740, 319] width 1481 height 638
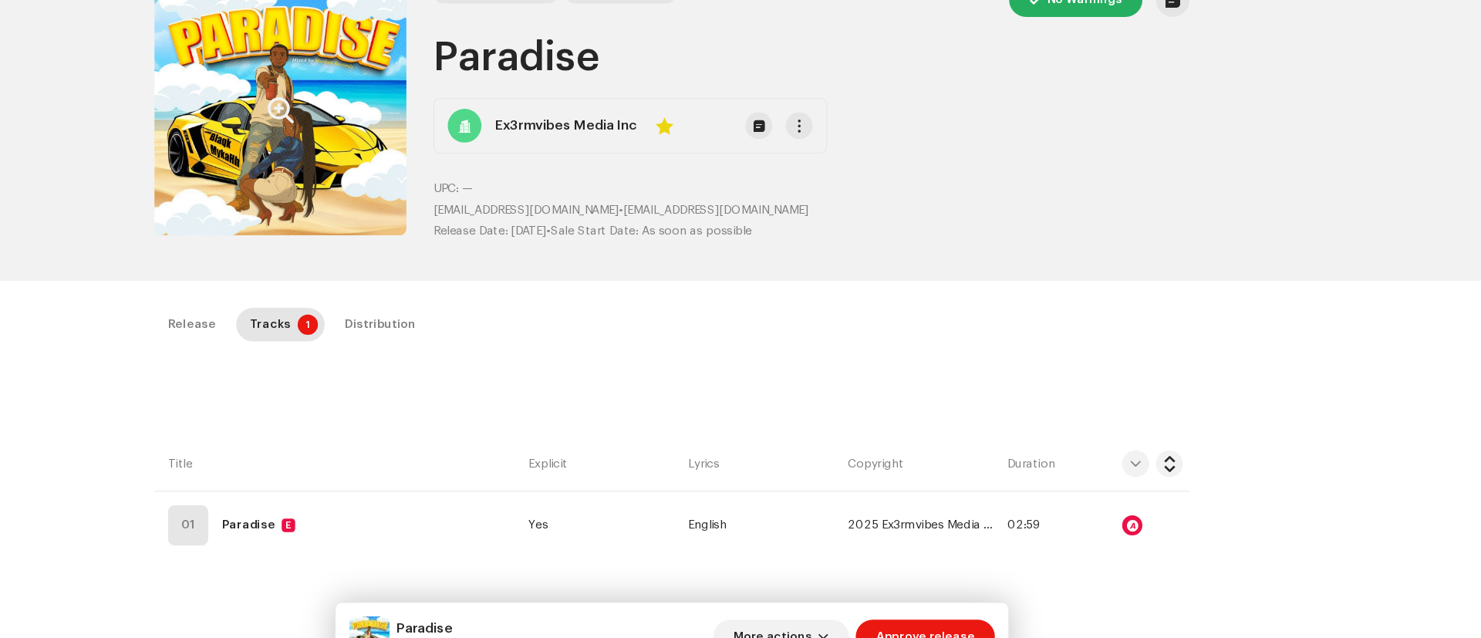
click at [310, 123] on button "Zoom Image" at bounding box center [382, 111] width 231 height 231
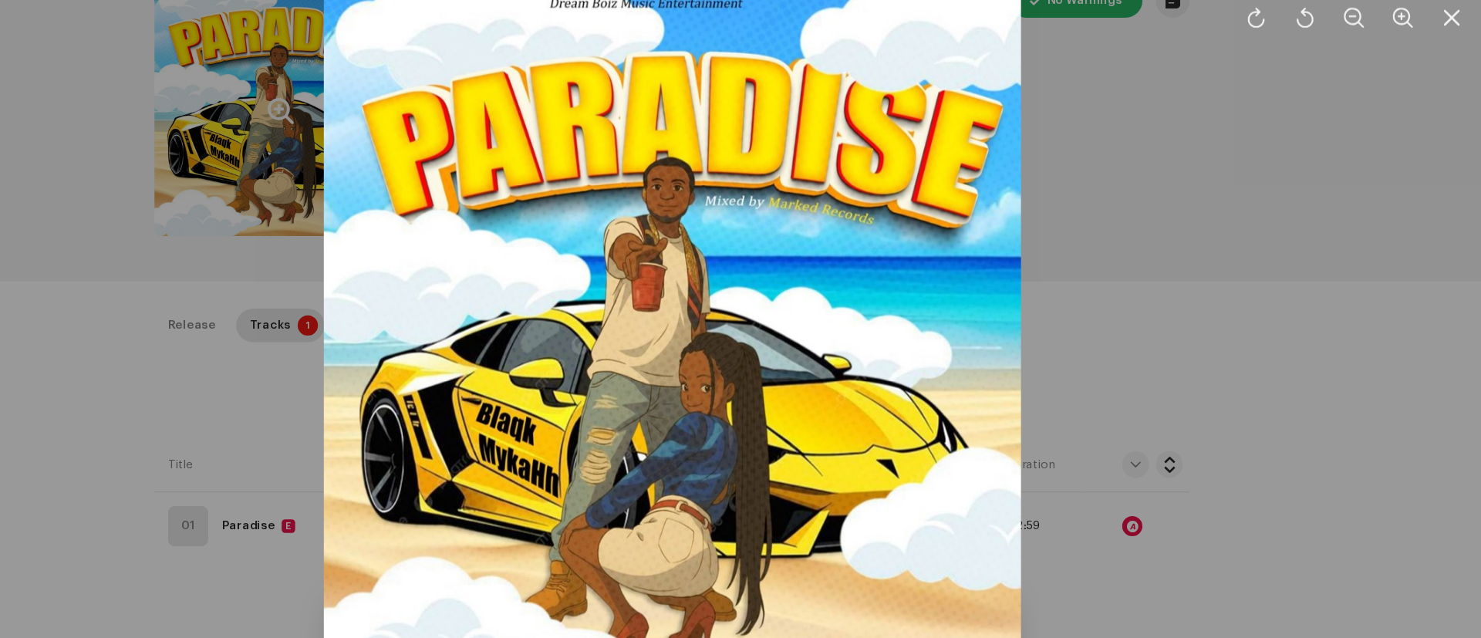
click at [362, 428] on div at bounding box center [740, 319] width 1481 height 638
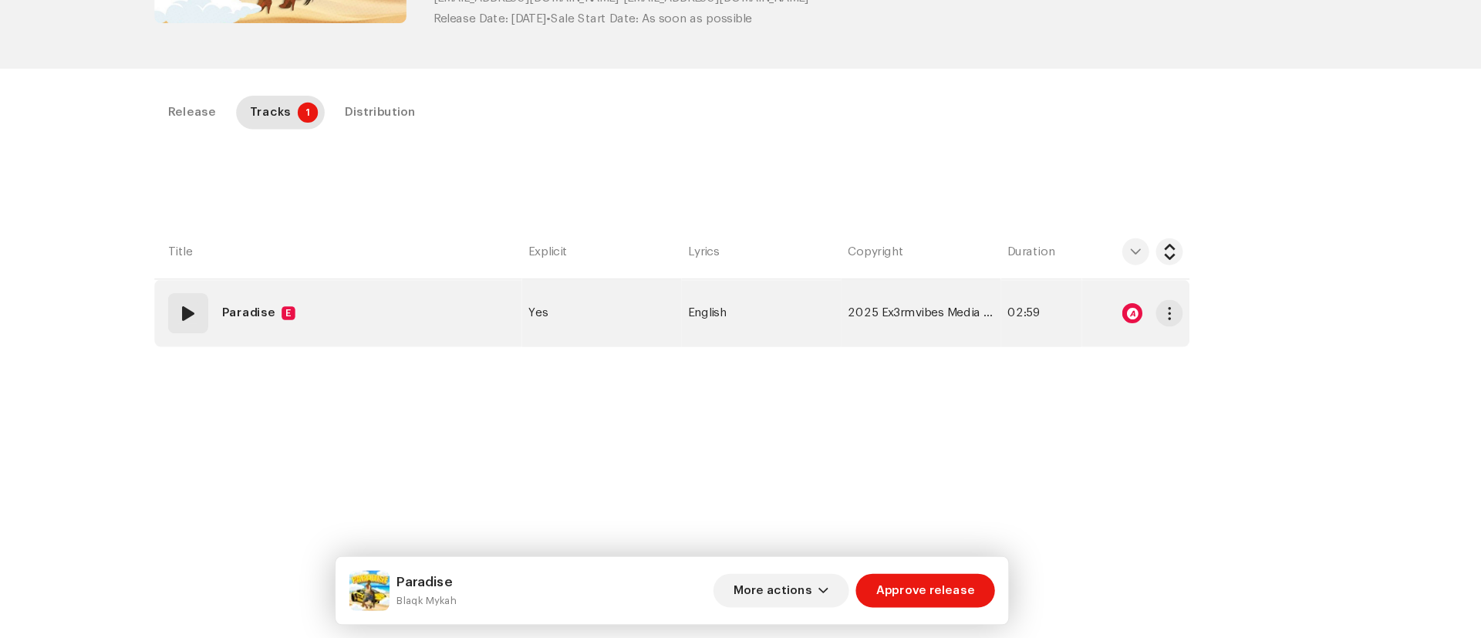
click at [295, 340] on span at bounding box center [298, 340] width 19 height 19
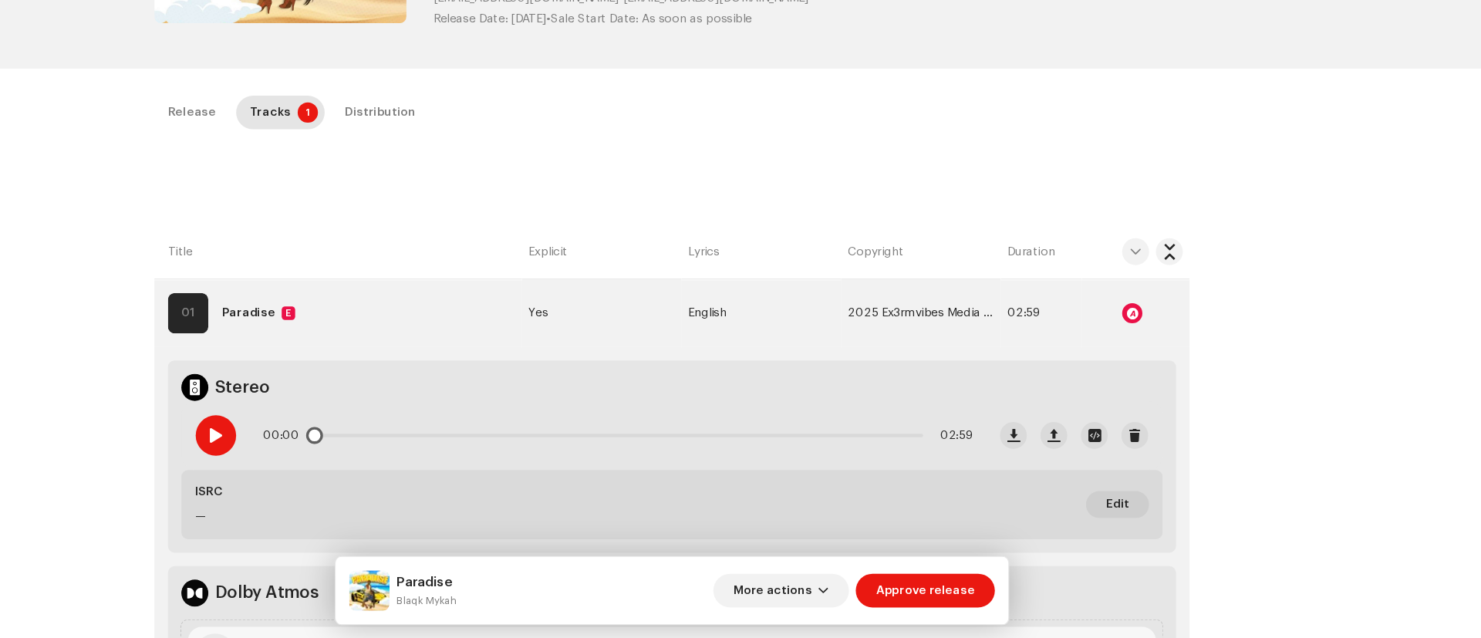
click at [320, 452] on span at bounding box center [322, 452] width 13 height 12
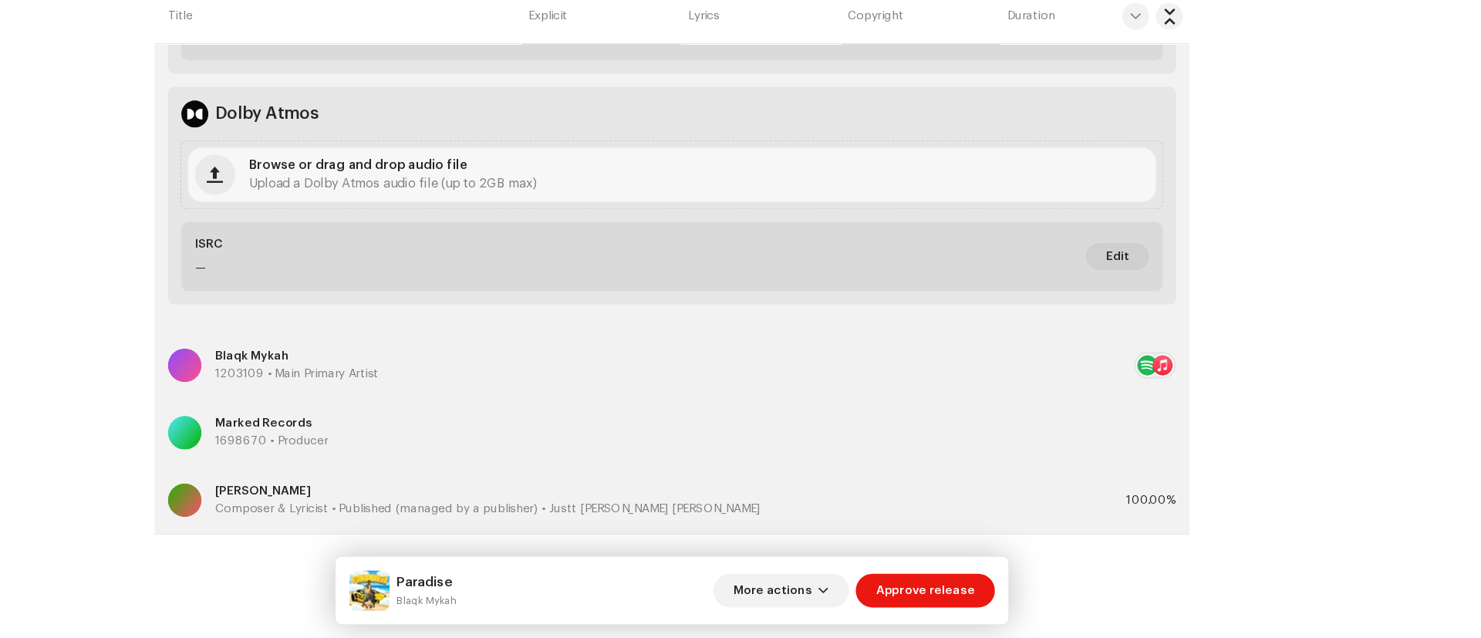
scroll to position [662, 0]
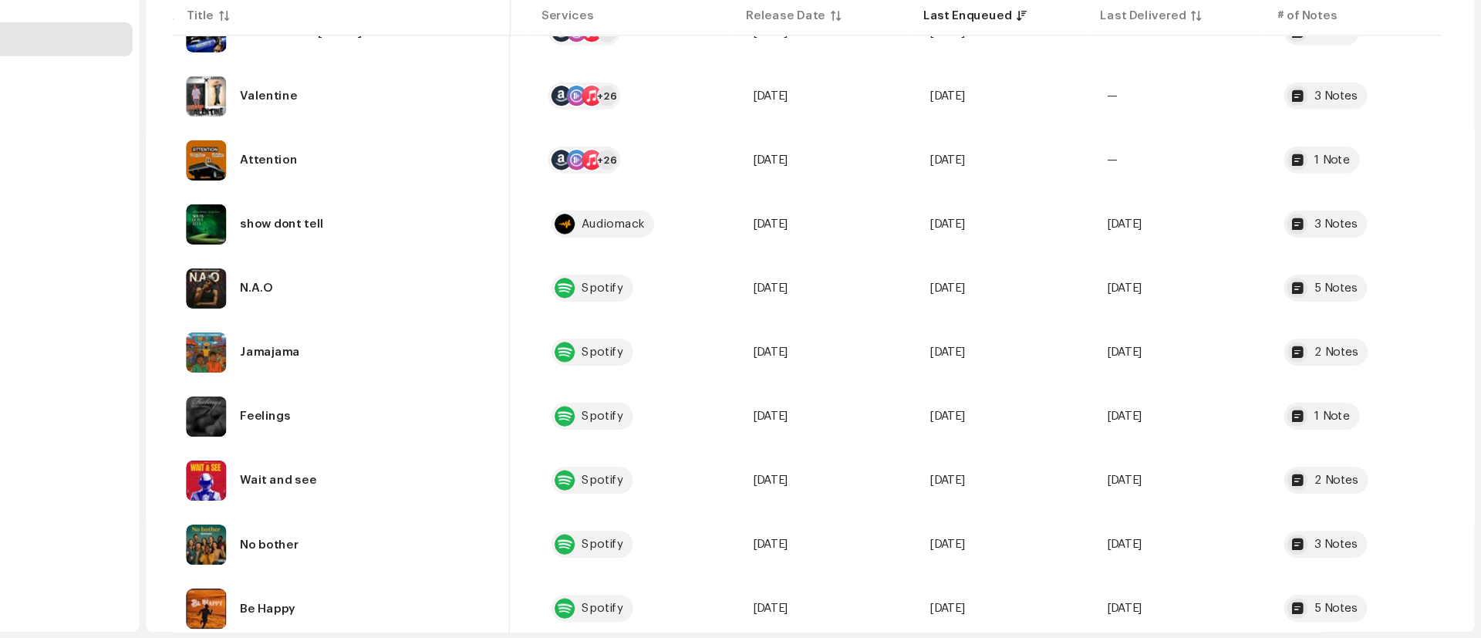
scroll to position [3820, 0]
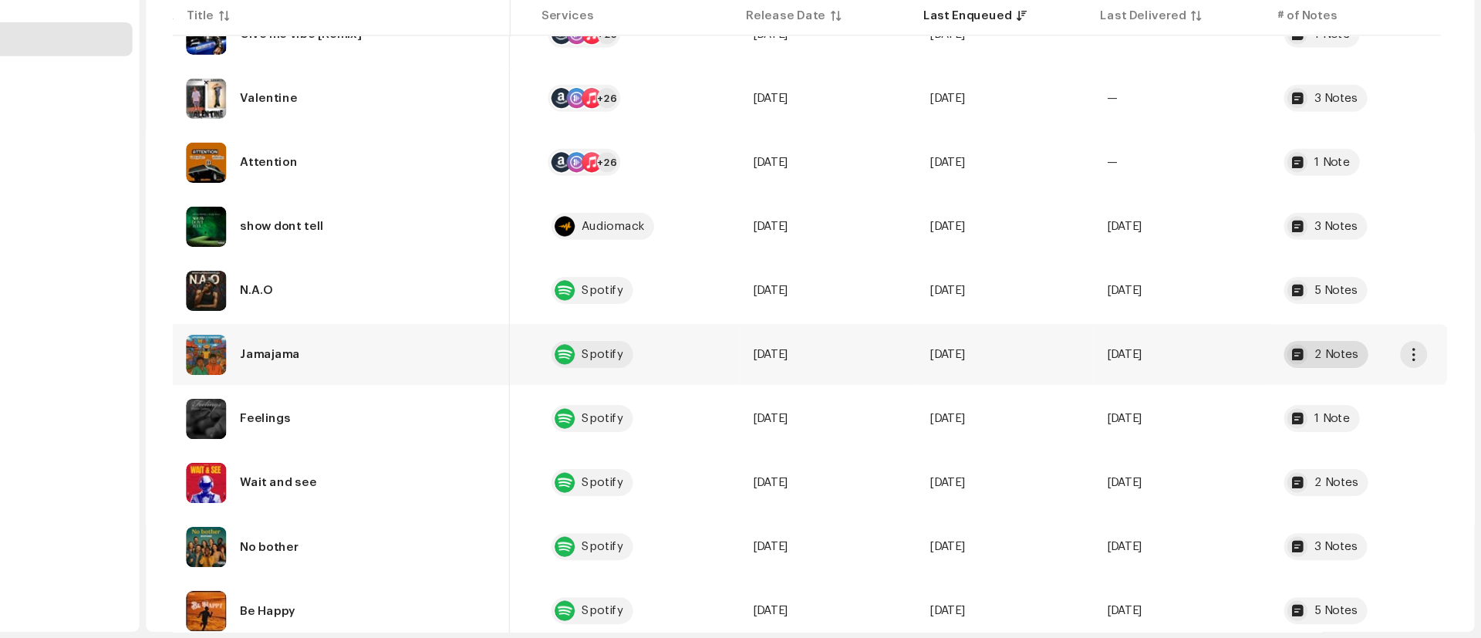
click at [1304, 378] on div at bounding box center [1313, 378] width 19 height 19
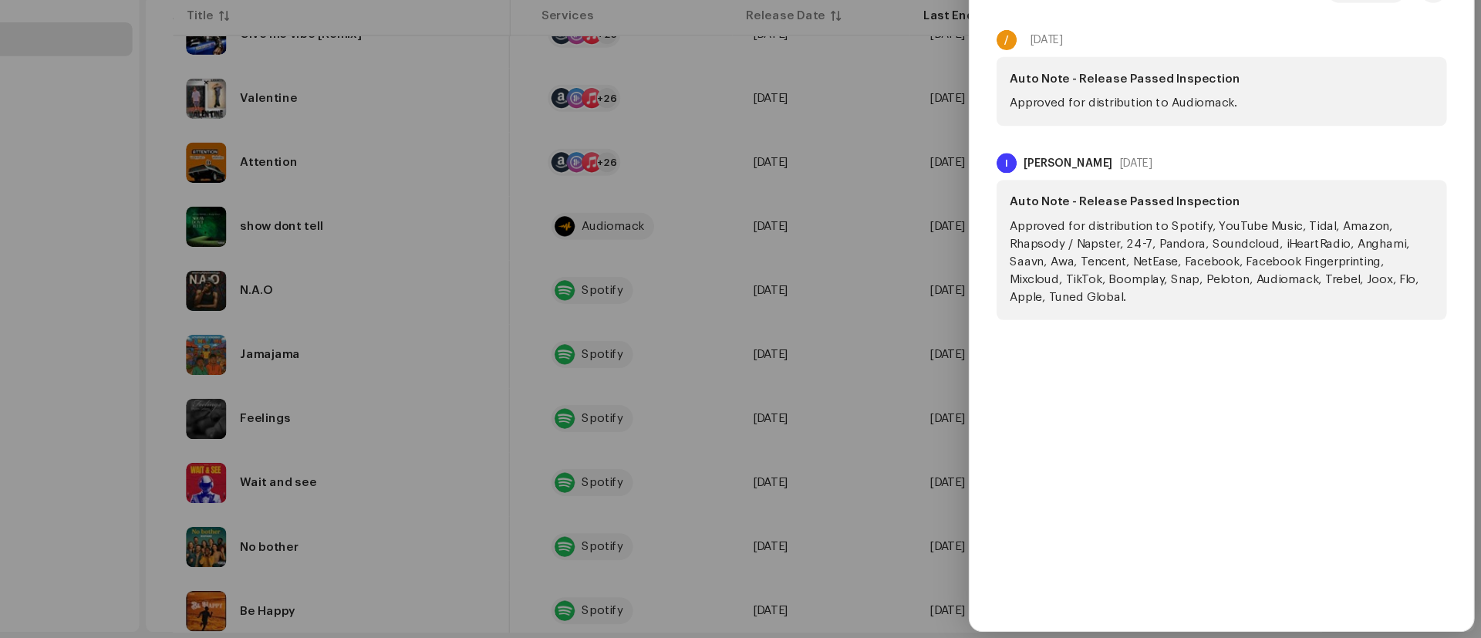
click at [218, 272] on div at bounding box center [740, 319] width 1481 height 638
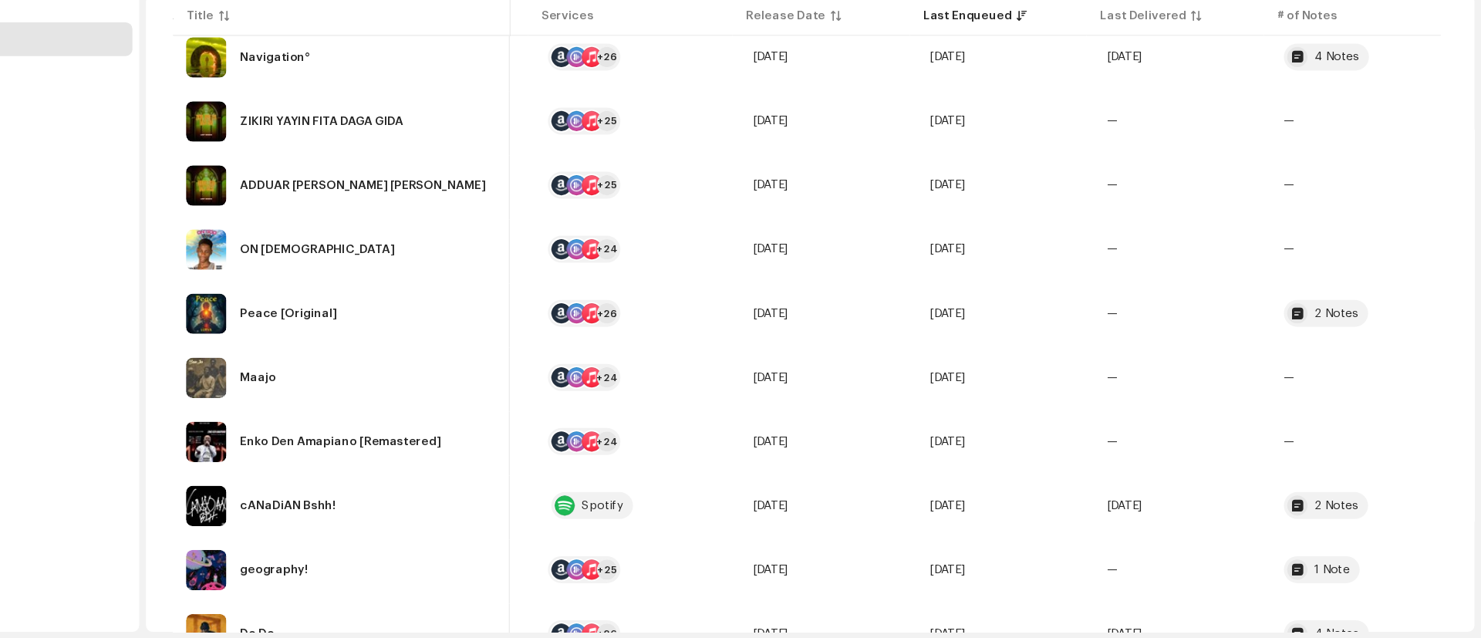
scroll to position [2561, 0]
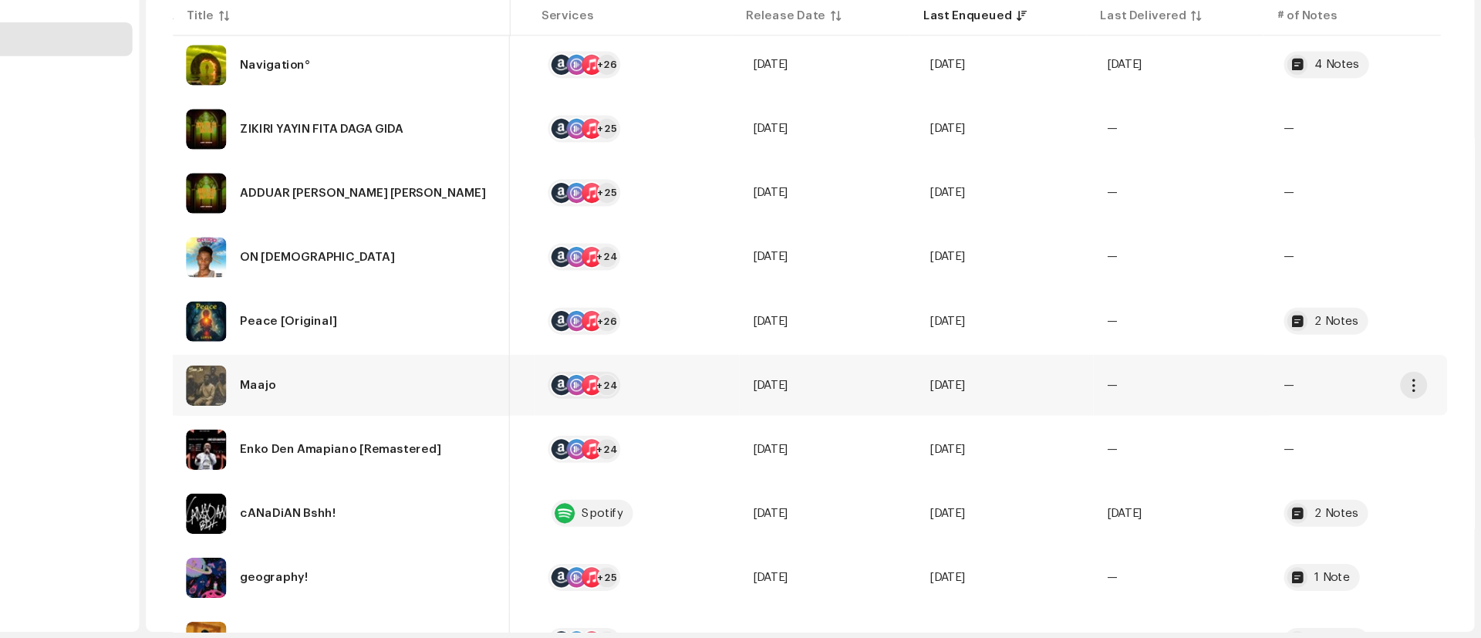
click at [1221, 419] on td "—" at bounding box center [1207, 406] width 162 height 56
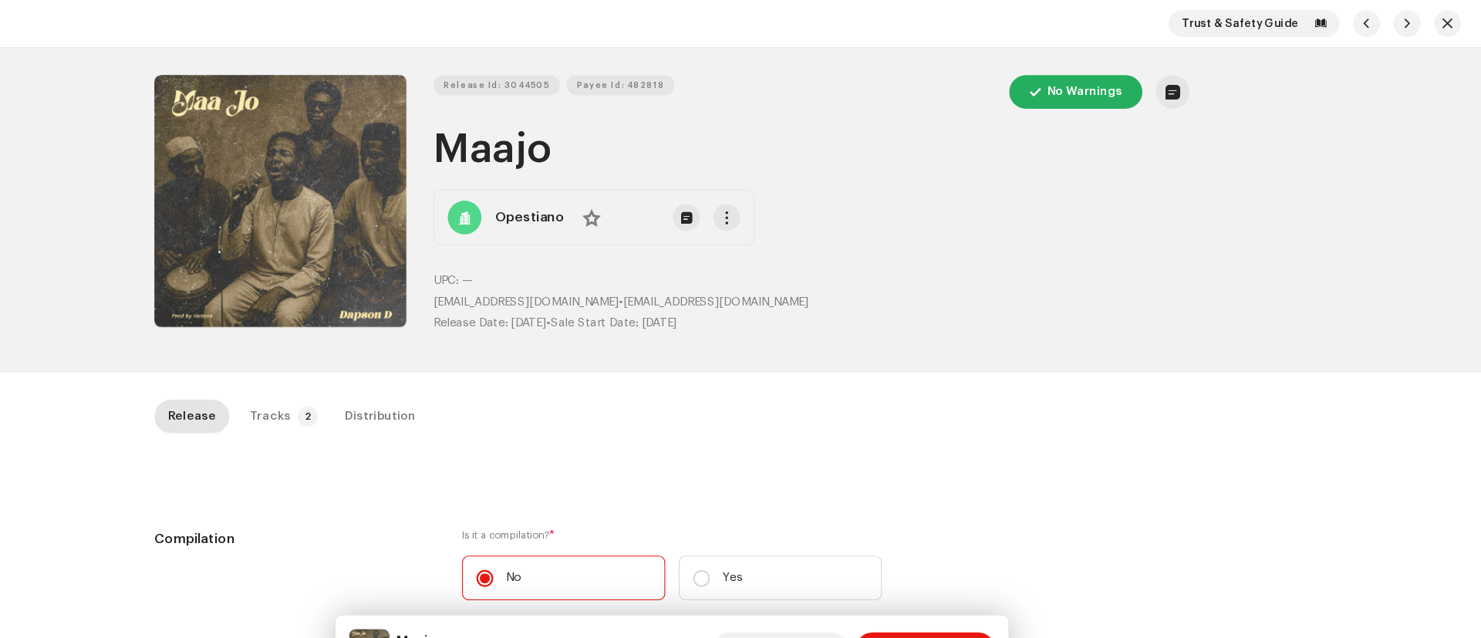
click at [383, 339] on div "Release Id: 3044505 Payee Id: 482818 No Warnings Maajo Opestiano No UPC: — onio…" at bounding box center [740, 192] width 997 height 297
click at [376, 371] on div "Tracks" at bounding box center [373, 381] width 38 height 31
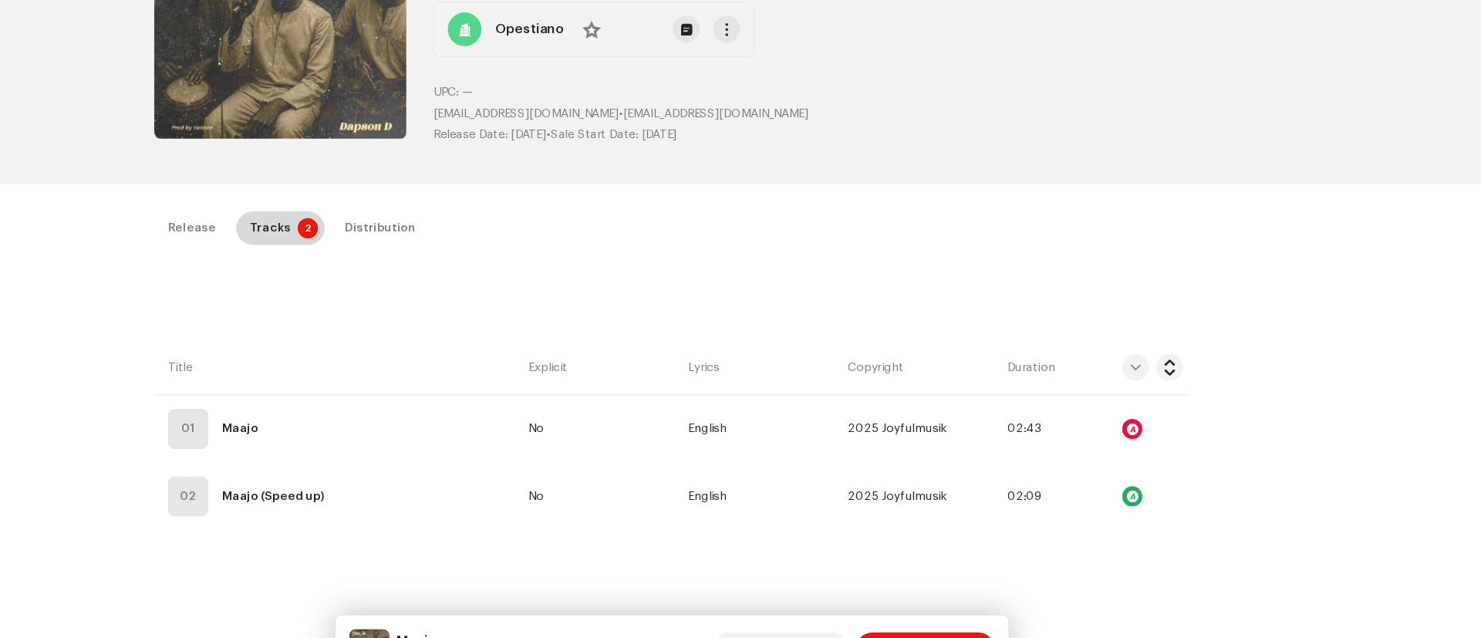
scroll to position [176, 0]
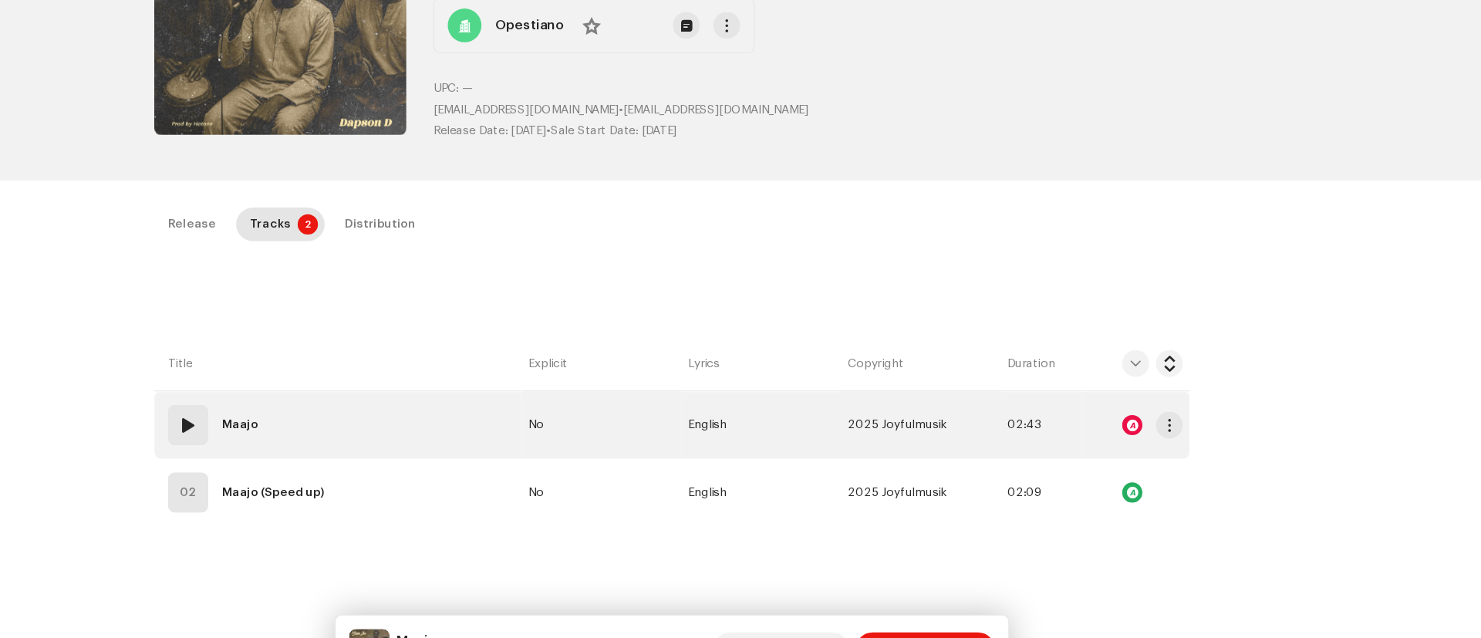
click at [295, 389] on span at bounding box center [298, 389] width 19 height 19
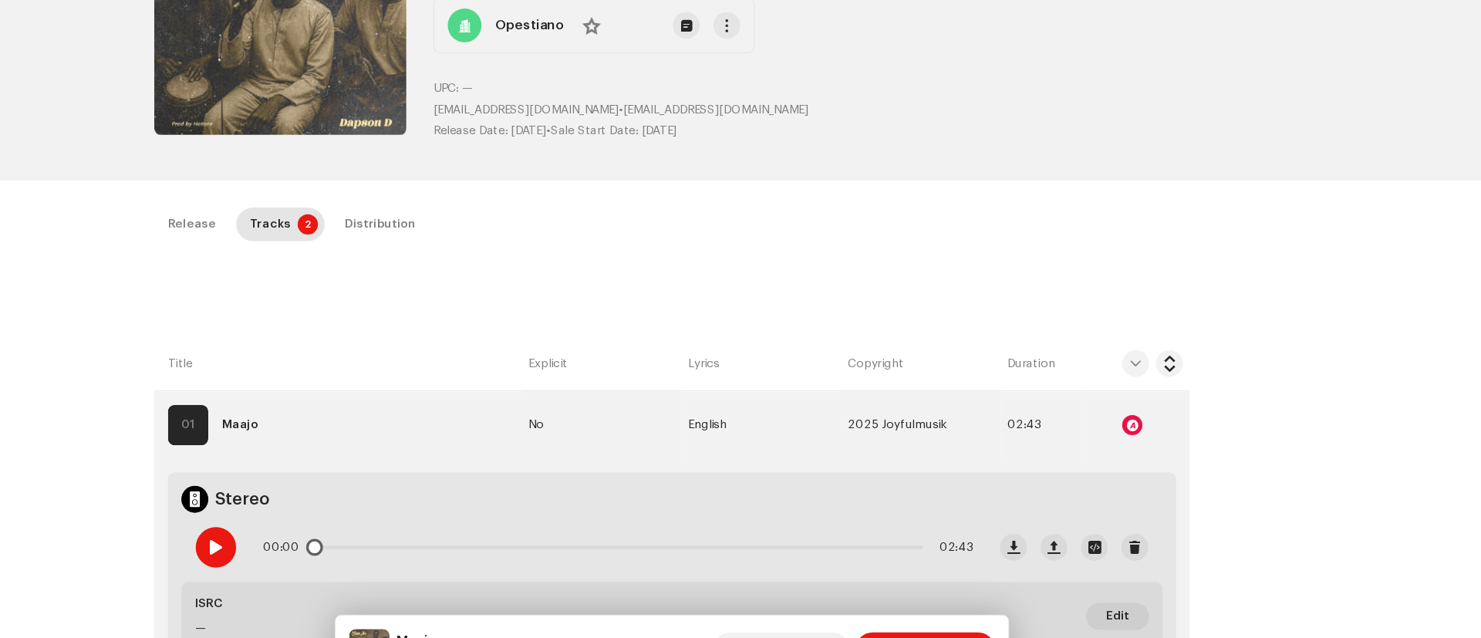
click at [320, 501] on span at bounding box center [322, 501] width 13 height 12
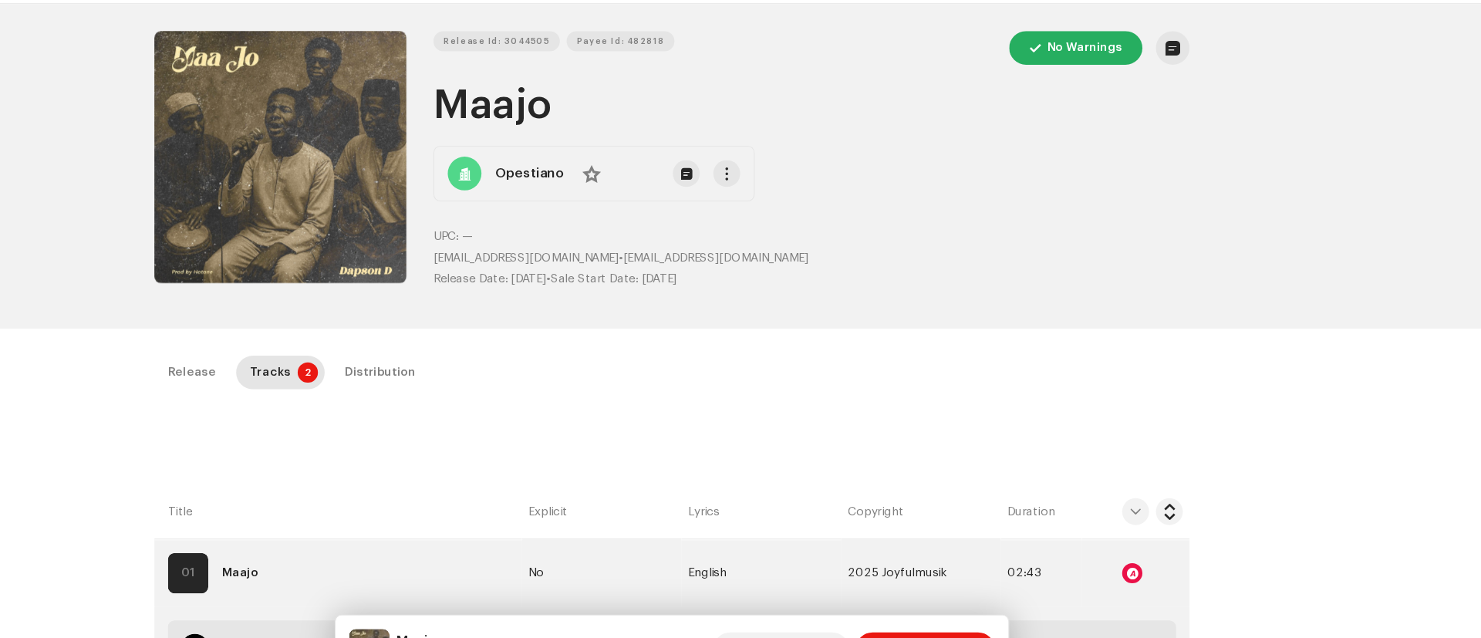
scroll to position [0, 0]
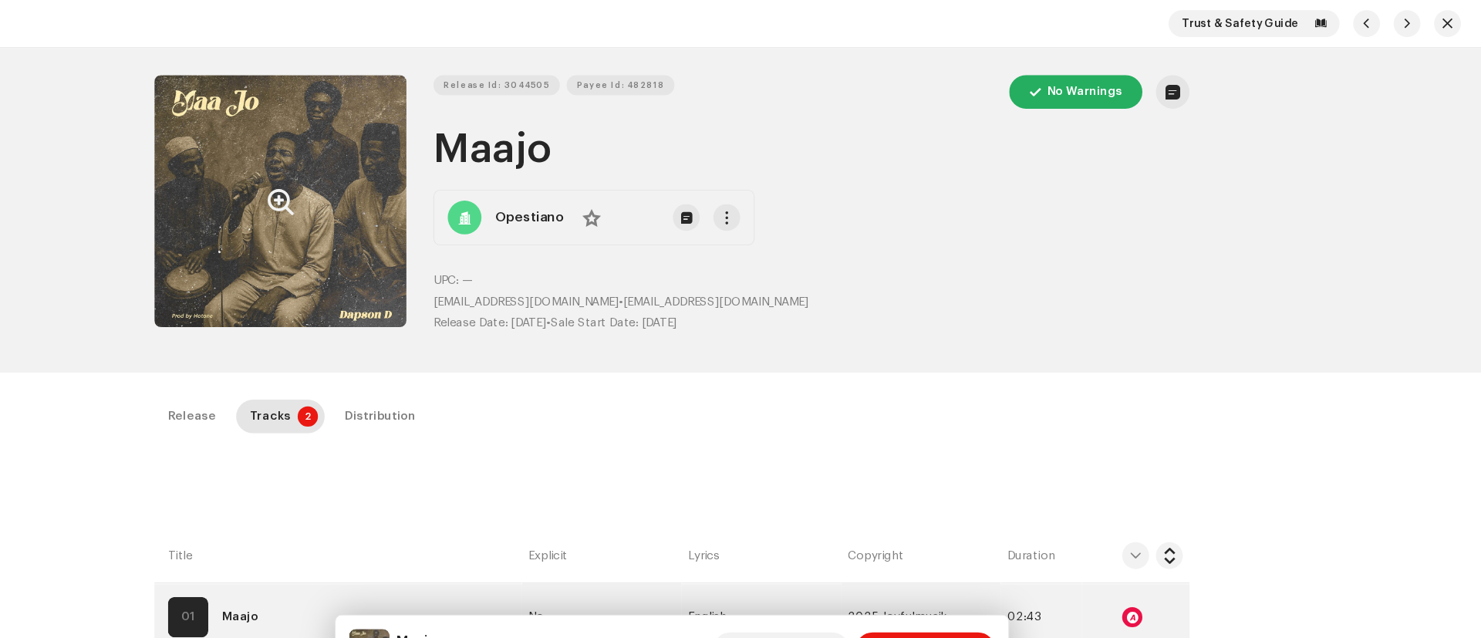
click at [313, 231] on button "Zoom Image" at bounding box center [382, 184] width 231 height 231
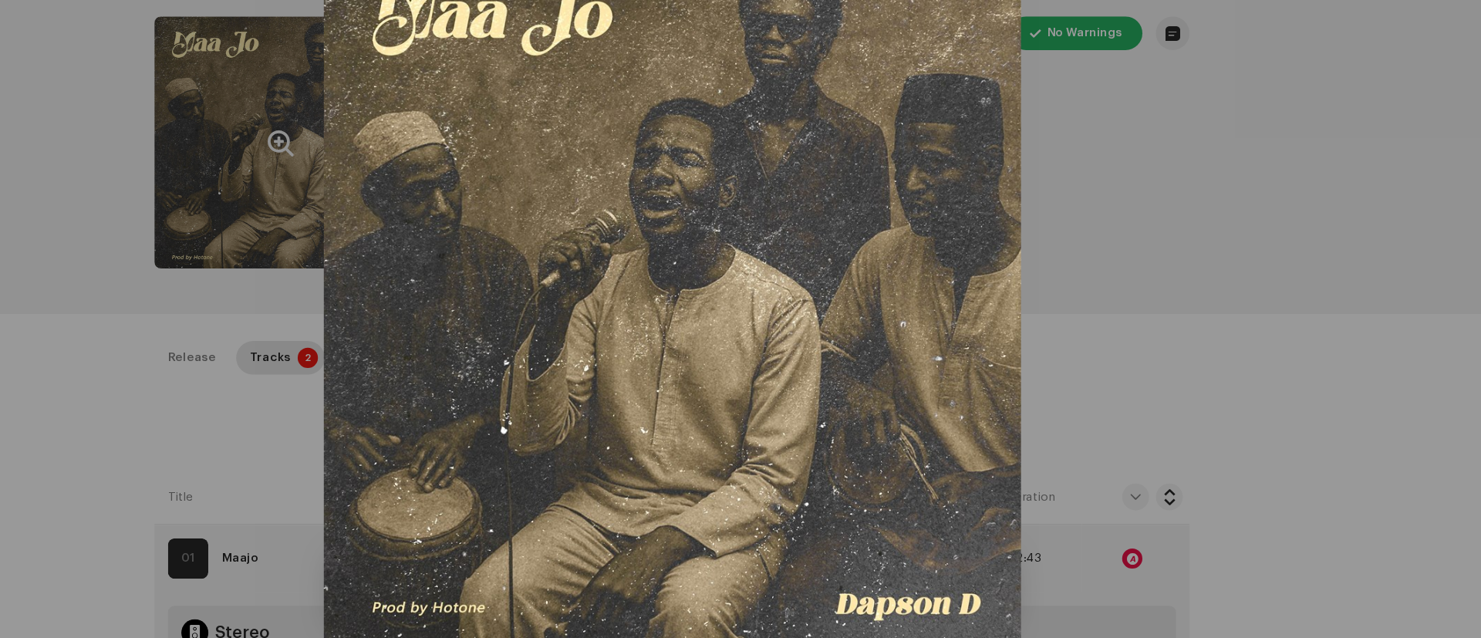
click at [1267, 333] on div at bounding box center [740, 319] width 1481 height 638
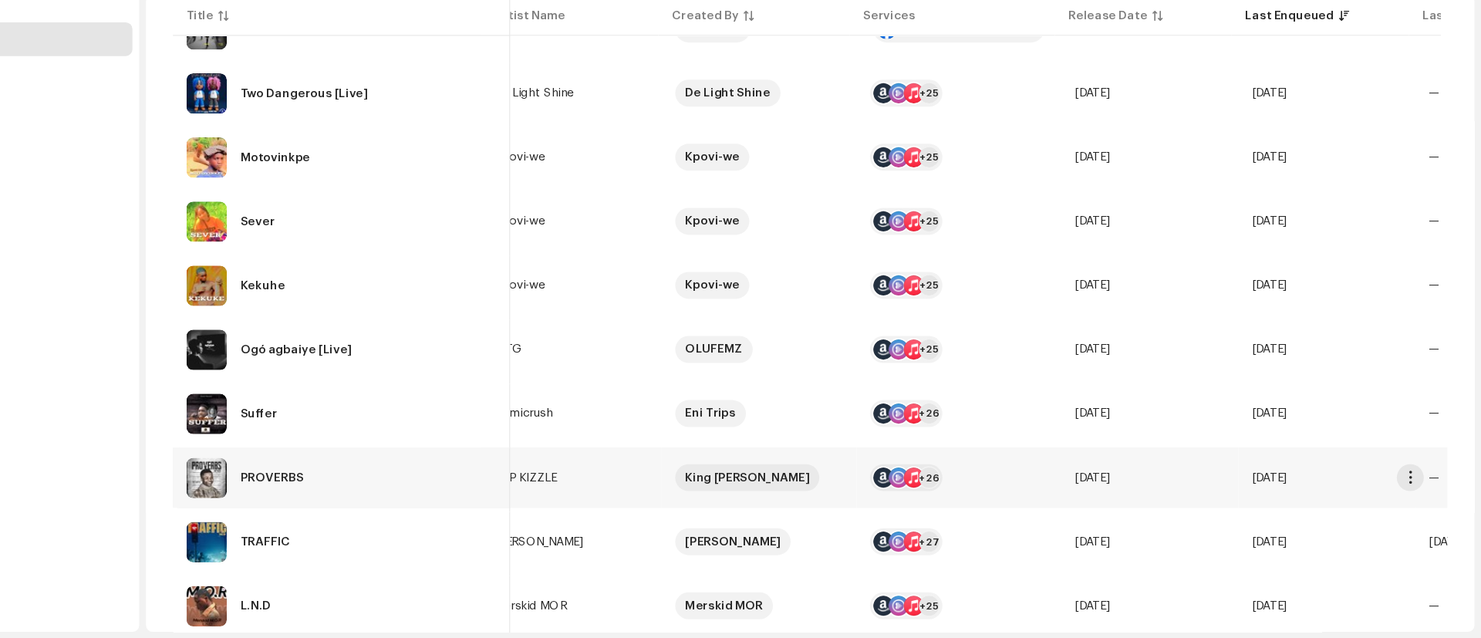
click at [1049, 496] on re-a-table-services "+26" at bounding box center [1003, 490] width 163 height 25
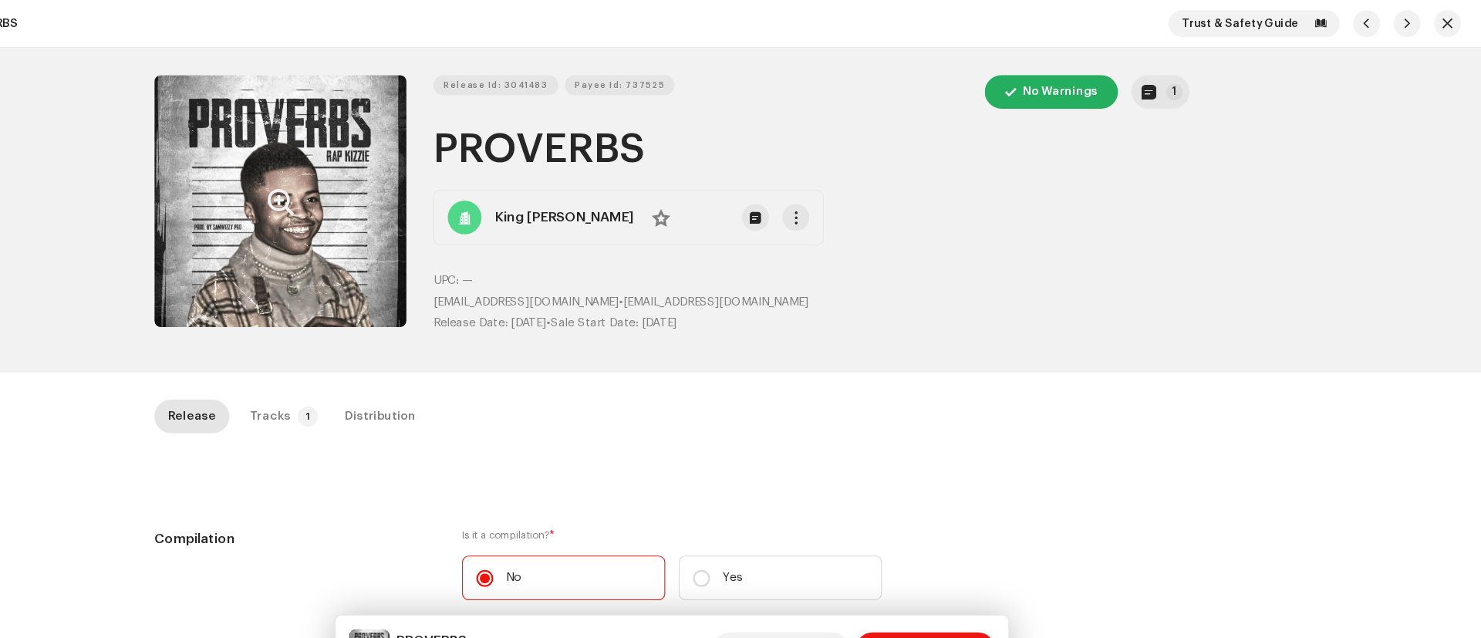
click at [341, 174] on button "Zoom Image" at bounding box center [382, 184] width 231 height 231
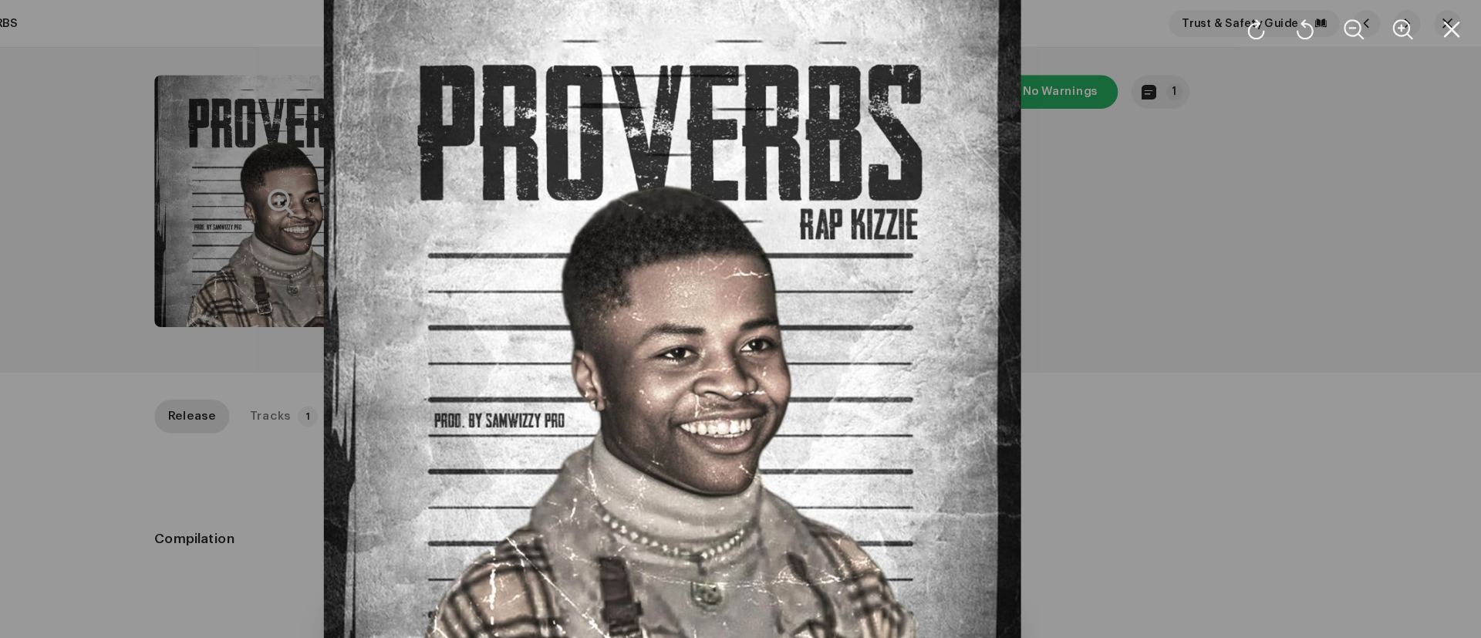
click at [283, 203] on div at bounding box center [740, 319] width 1481 height 638
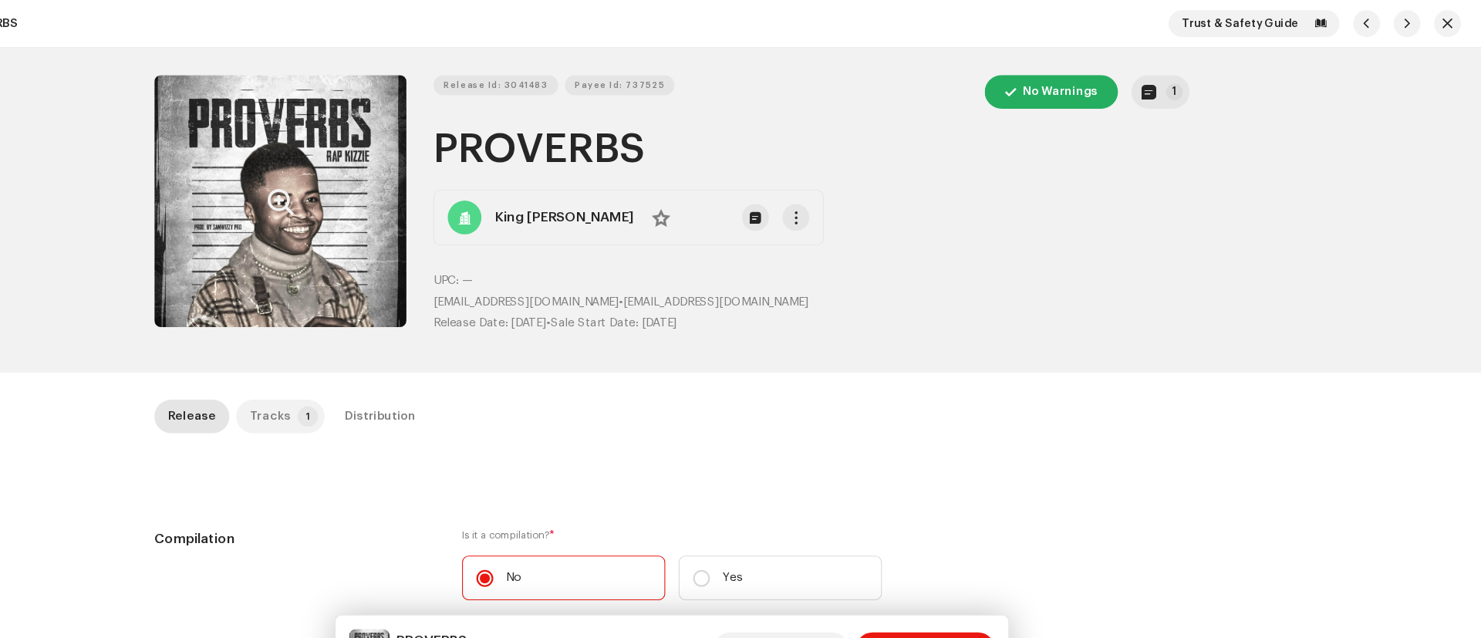
click at [400, 386] on p-badge "1" at bounding box center [407, 381] width 19 height 19
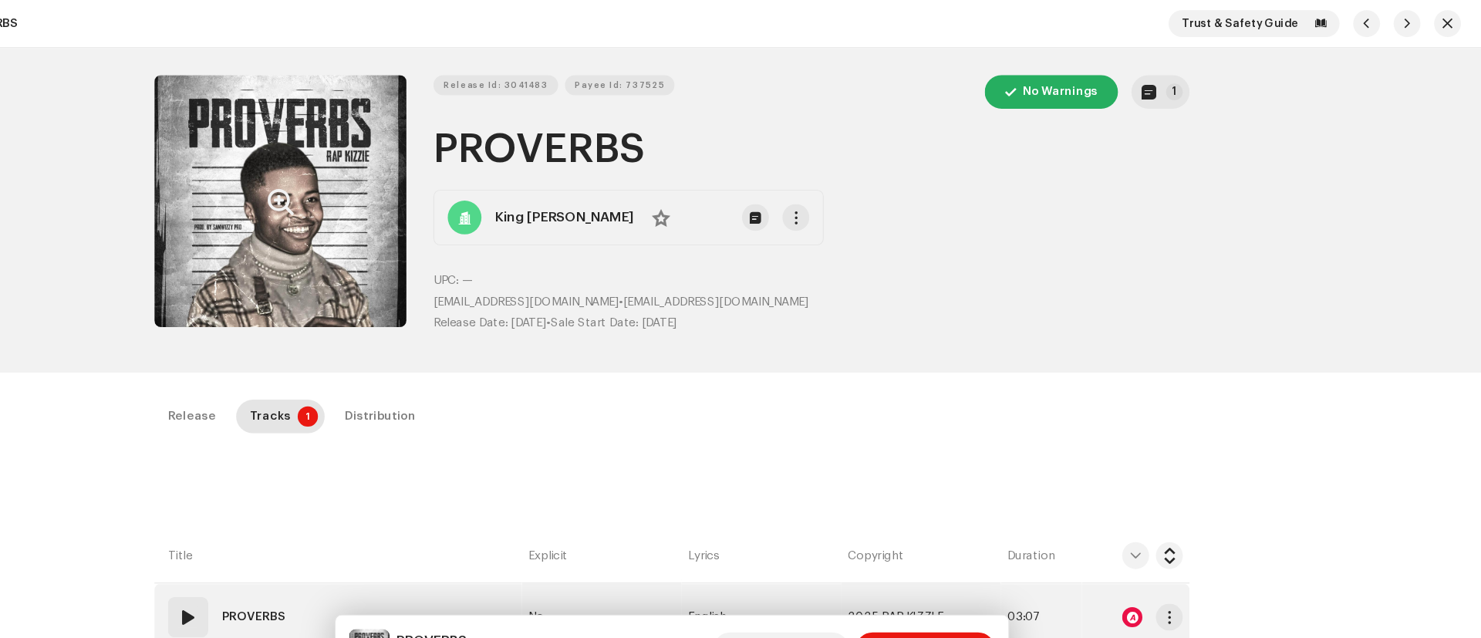
click at [1154, 568] on div at bounding box center [1162, 564] width 19 height 19
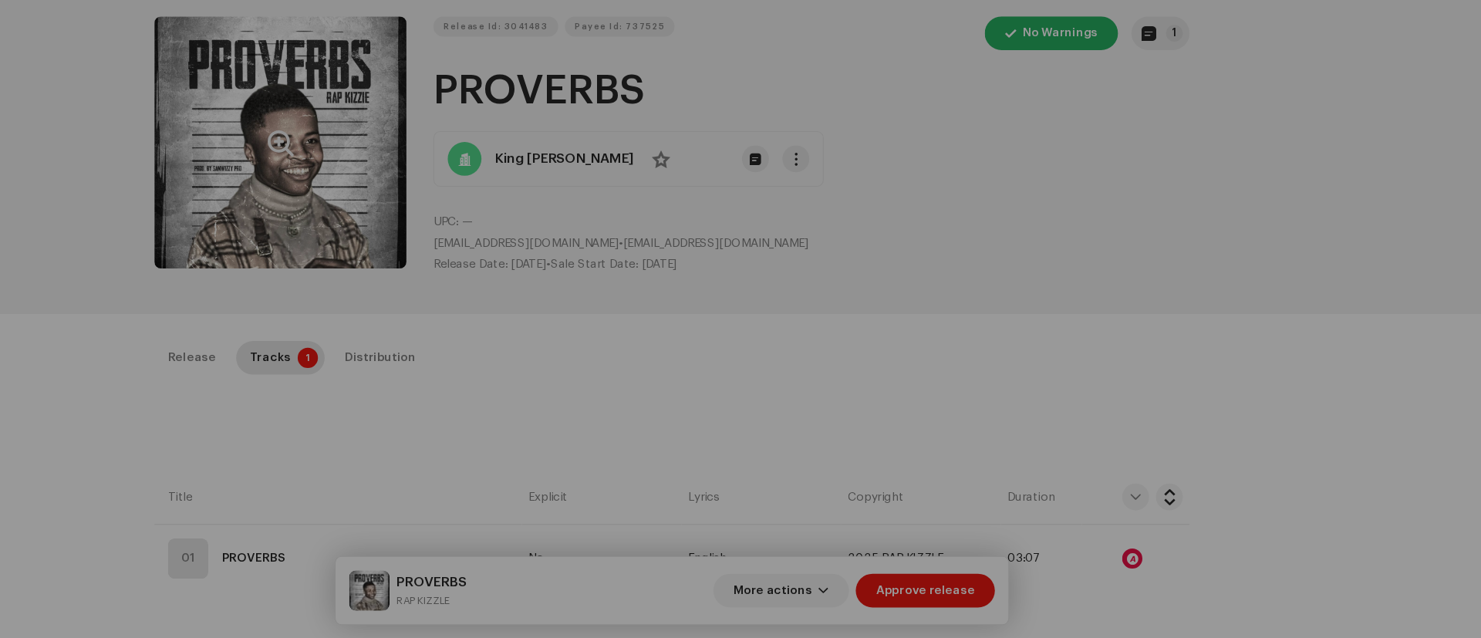
click at [360, 439] on div "Audio Recognition by Remix/Sample 223 Cover Song 5 All results require review/l…" at bounding box center [740, 319] width 1481 height 638
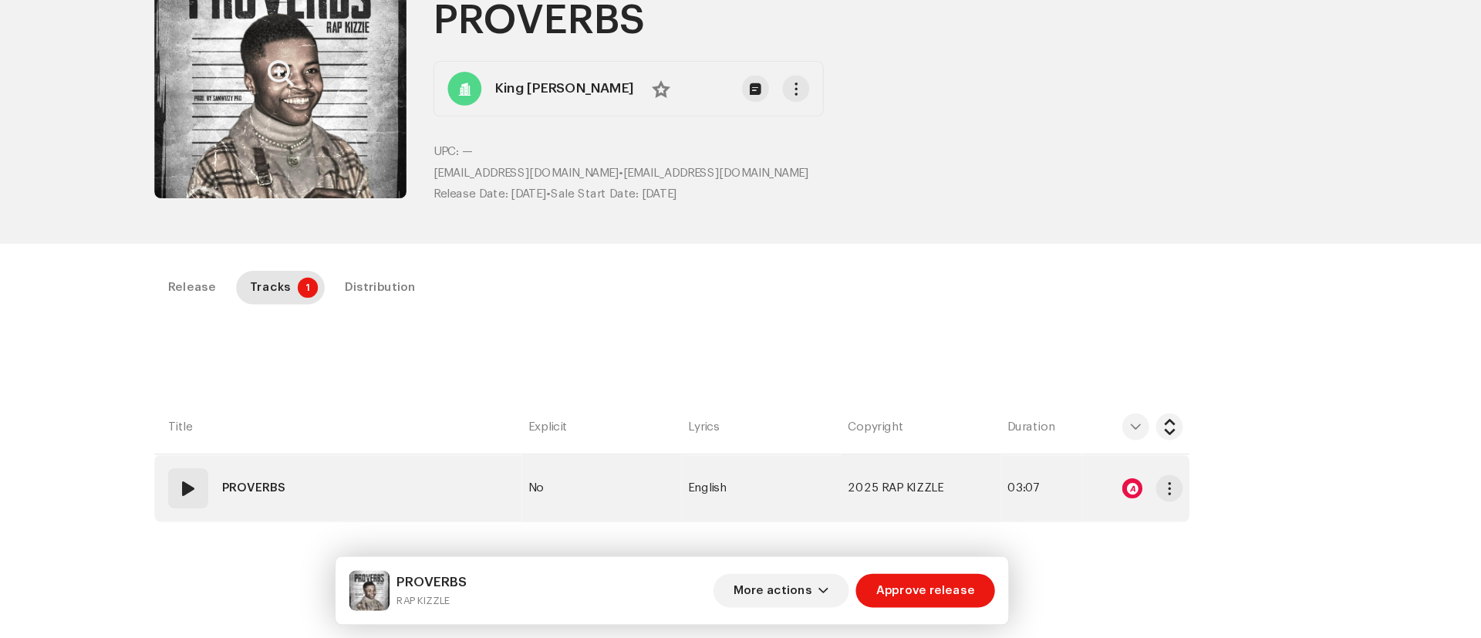
click at [291, 502] on span at bounding box center [298, 500] width 19 height 19
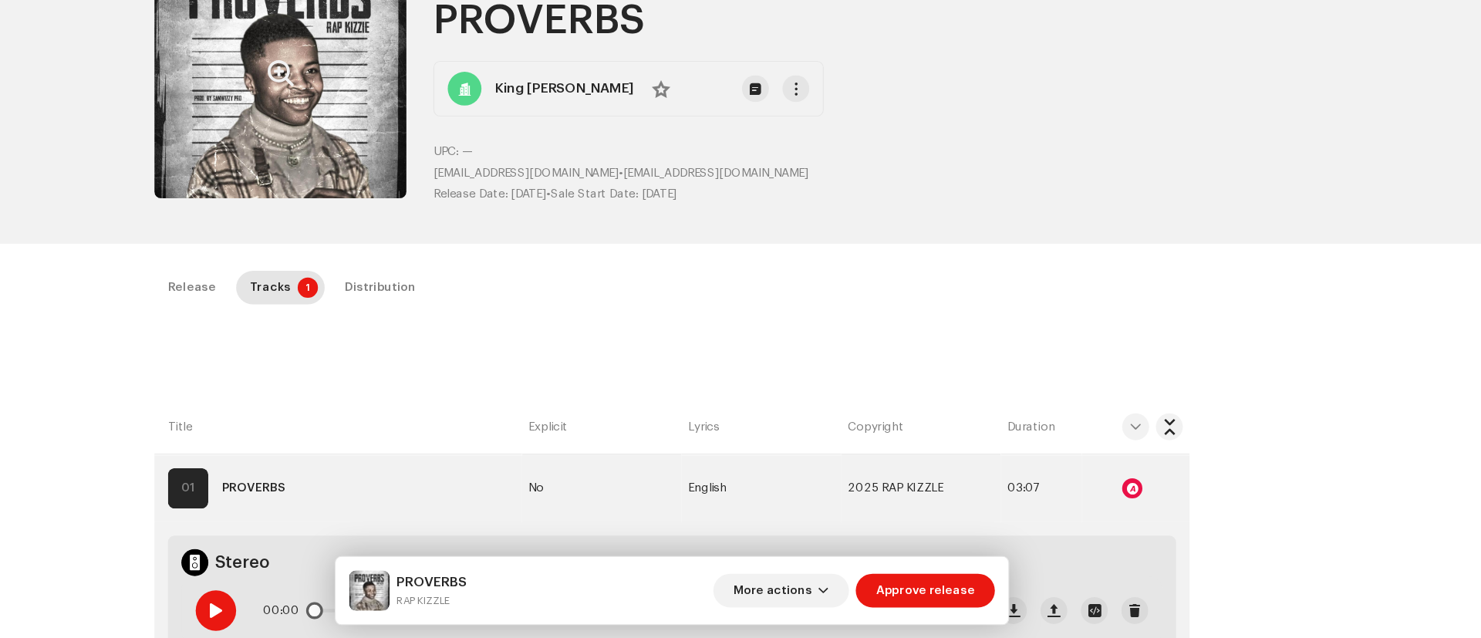
click at [324, 610] on span at bounding box center [322, 612] width 13 height 12
click at [326, 606] on span at bounding box center [322, 612] width 13 height 12
drag, startPoint x: 490, startPoint y: 597, endPoint x: 578, endPoint y: 597, distance: 88.0
click at [578, 597] on div "PROVERBS RAP KIZZLE More actions Approve release" at bounding box center [740, 594] width 591 height 37
copy small "RAP KIZZLE"
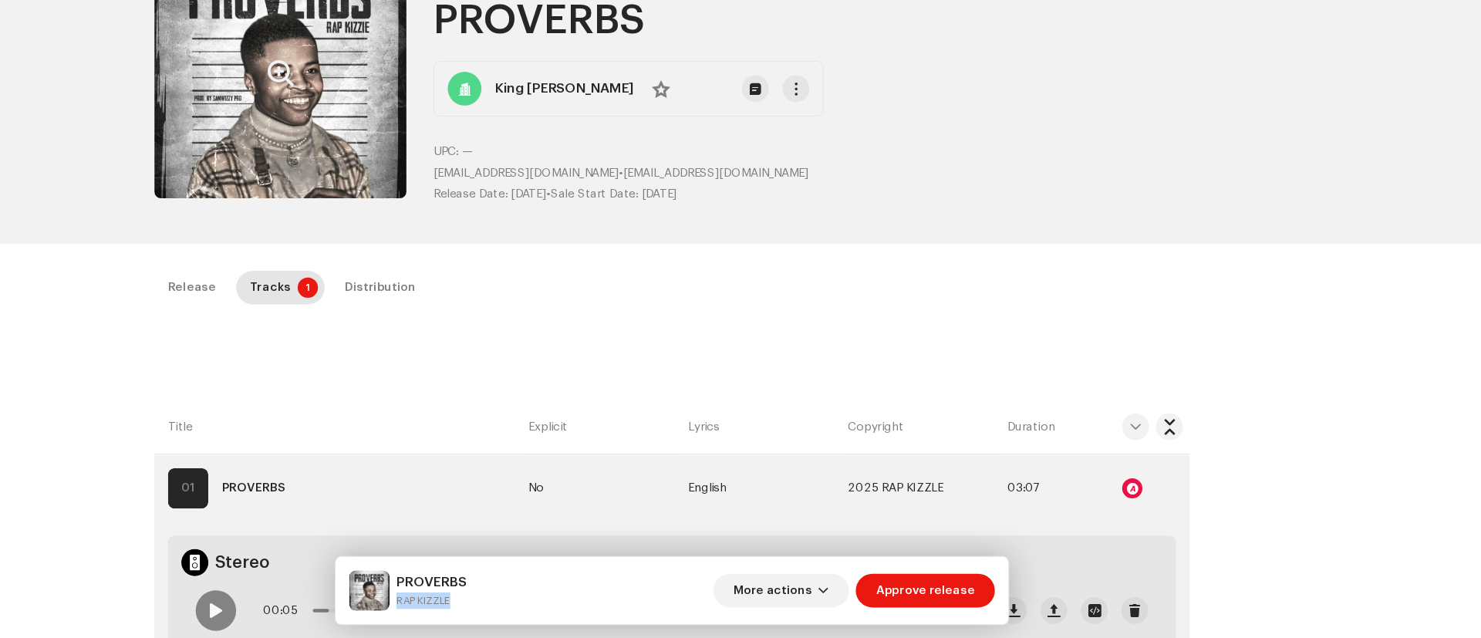
drag, startPoint x: 522, startPoint y: 63, endPoint x: 975, endPoint y: 41, distance: 453.4
click at [975, 15] on div "Release Id: 3041483 Payee Id: 737525 No Warnings 1 PROVERBS King Vicco No UPC: …" at bounding box center [868, 129] width 692 height 248
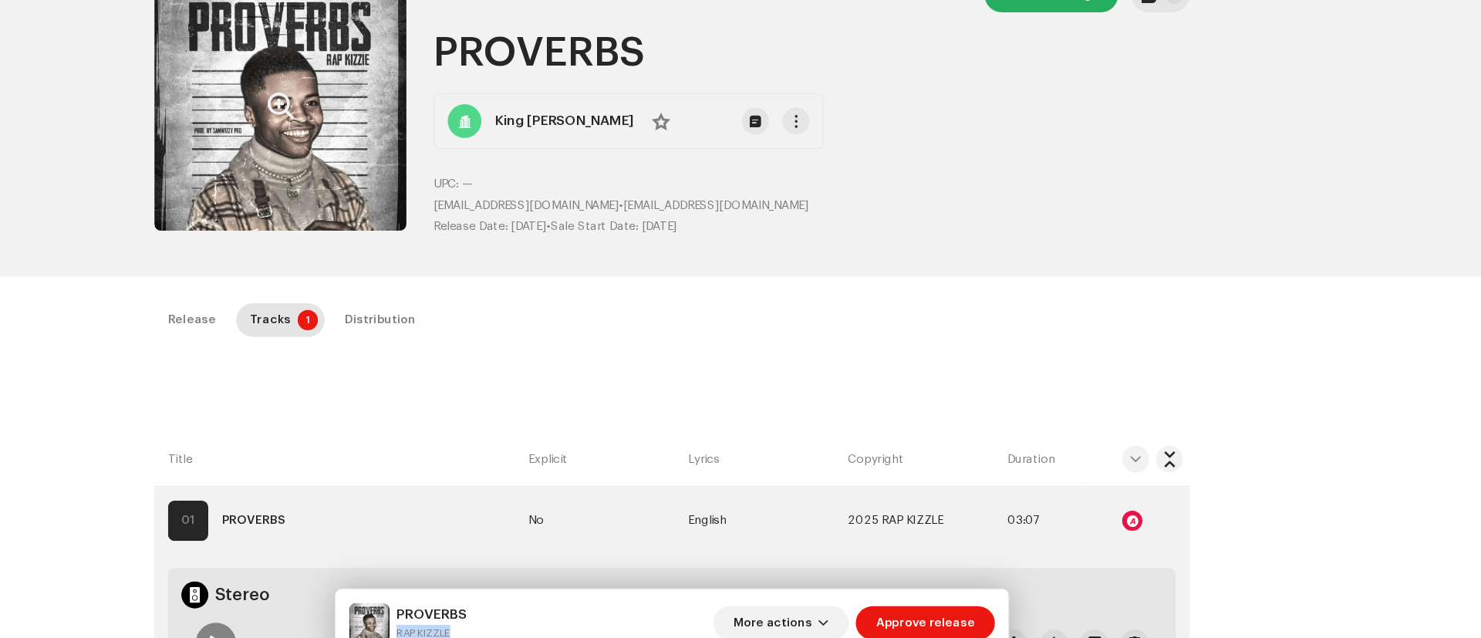
copy h1 "PROVERBS"
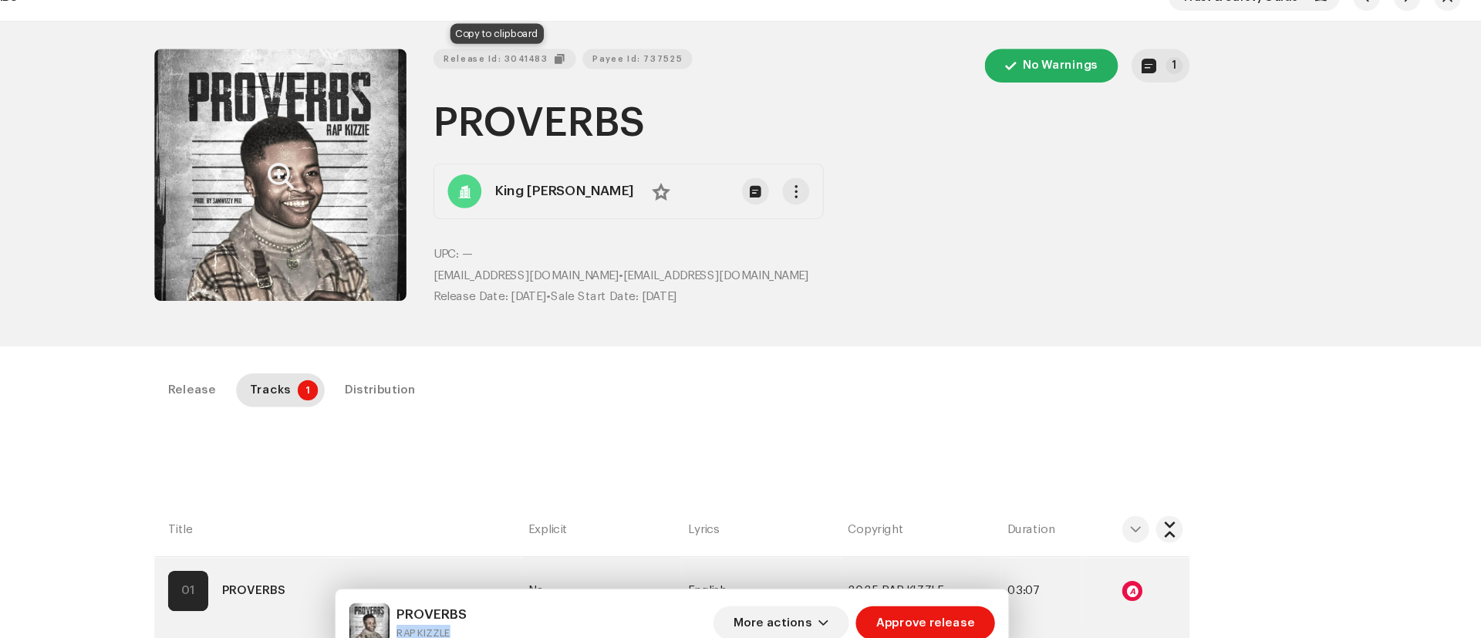
click at [591, 76] on span "Release Id: 3041483" at bounding box center [580, 77] width 96 height 31
copy h1 "PROVERBS"
drag, startPoint x: 518, startPoint y: 273, endPoint x: 670, endPoint y: 272, distance: 151.2
click at [670, 272] on p "victorgodwin478@gmail.com • victorgodwin478@gmail.com" at bounding box center [868, 276] width 692 height 16
copy p "victorgodwin478@gmail.com"
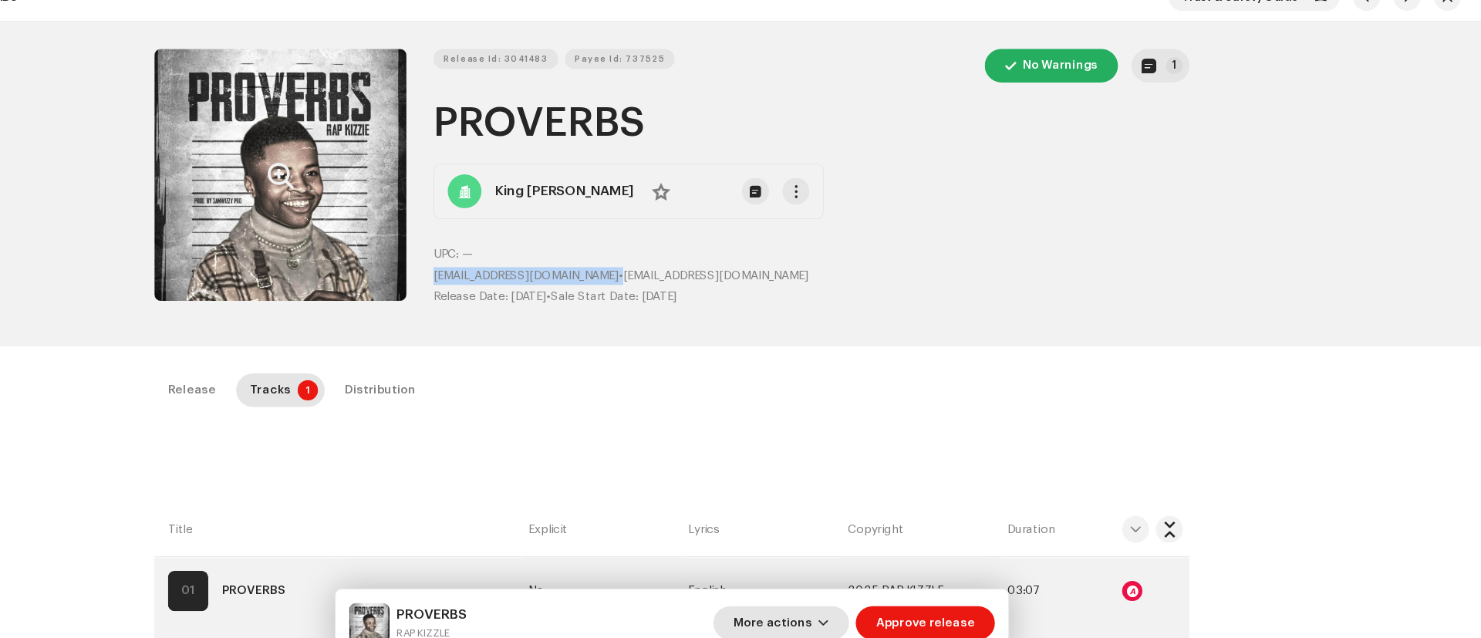
click at [900, 579] on button "More actions" at bounding box center [840, 594] width 124 height 31
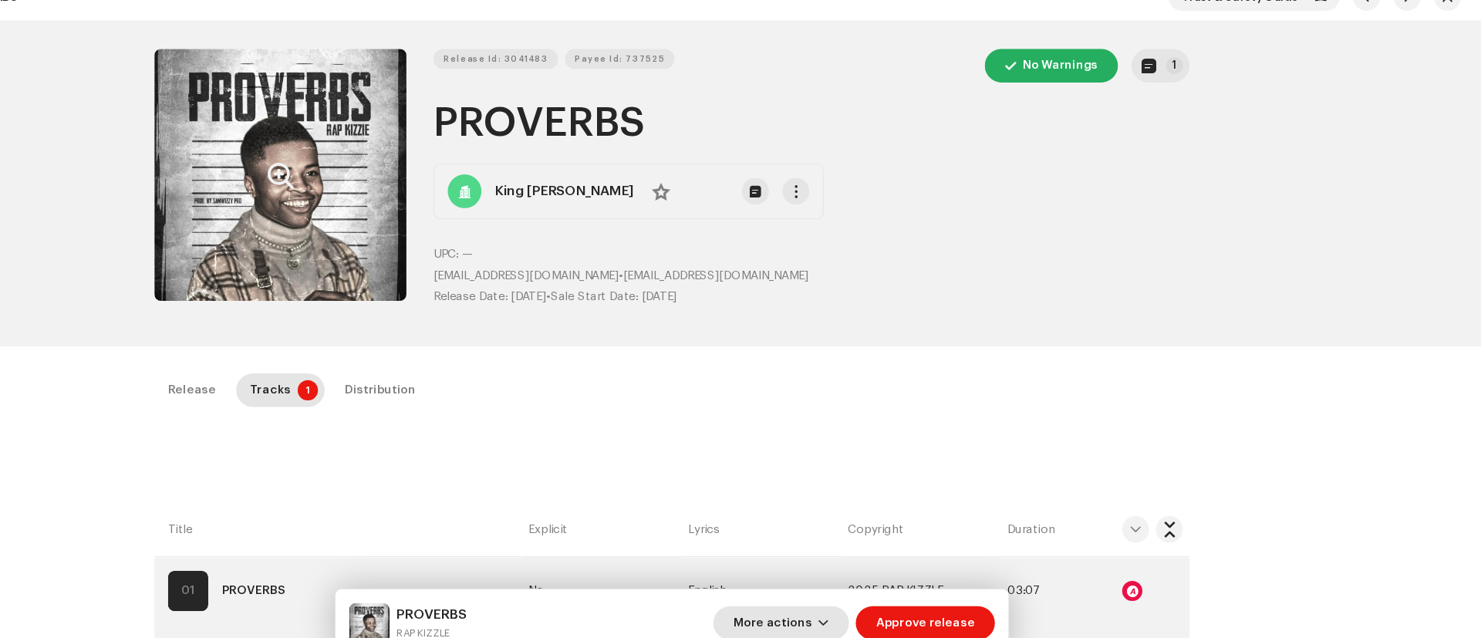
click at [882, 590] on span "button" at bounding box center [879, 594] width 9 height 12
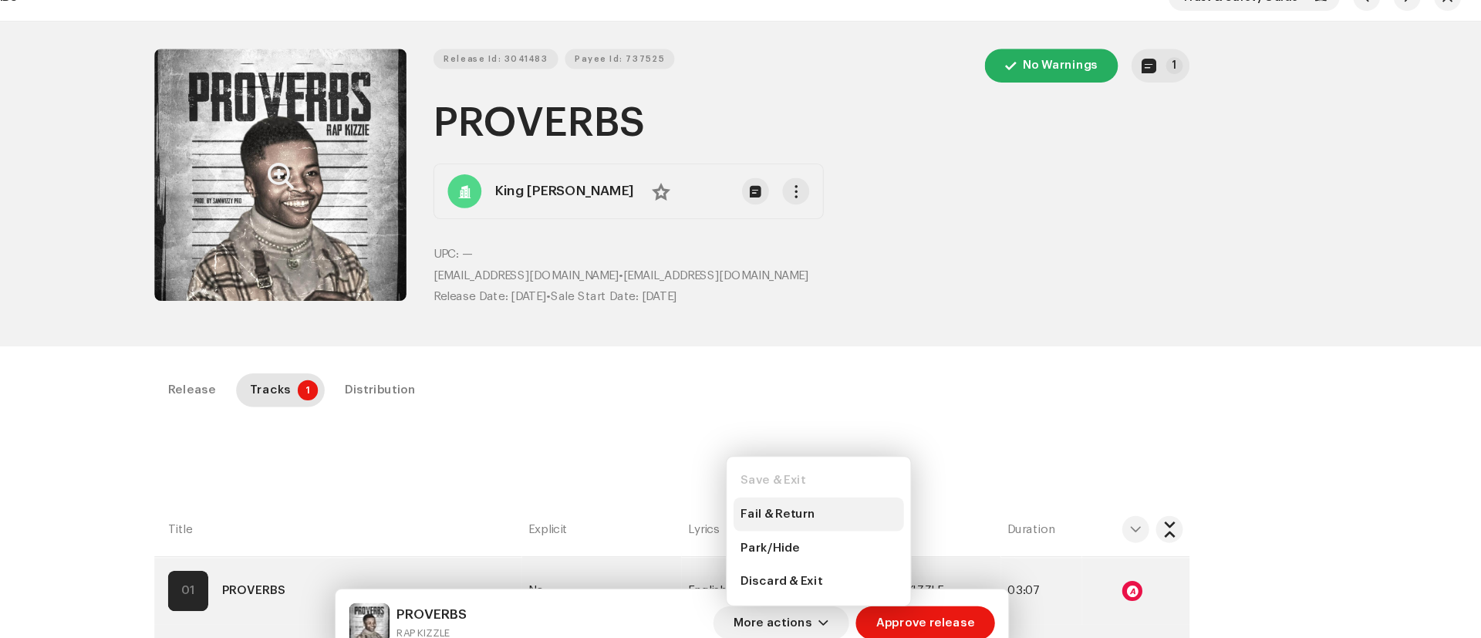
click at [826, 488] on span "Fail & Return" at bounding box center [837, 494] width 69 height 12
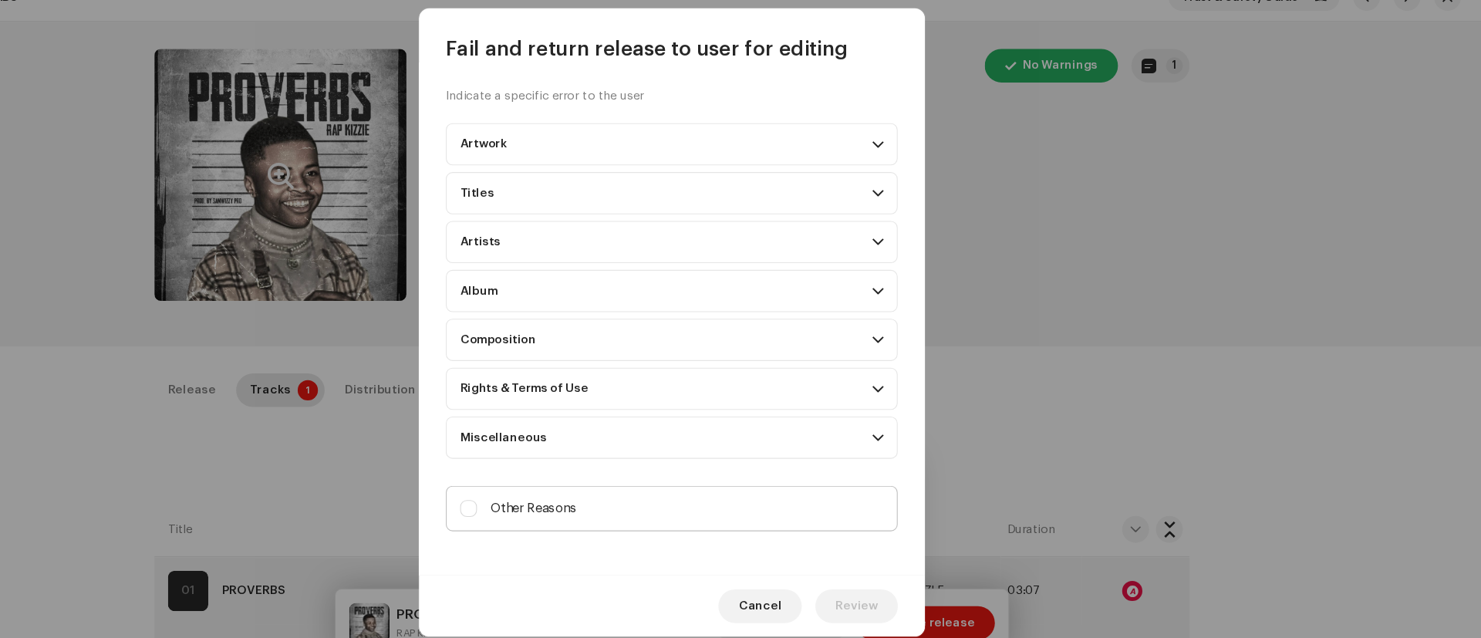
click at [564, 488] on div "Other Reasons" at bounding box center [600, 489] width 106 height 17
click at [562, 488] on input "Other Reasons" at bounding box center [554, 488] width 15 height 15
checkbox input "true"
click at [582, 541] on textarea at bounding box center [741, 550] width 414 height 56
paste textarea "Thank you for submitting your release to us. To proceed with the distribution o…"
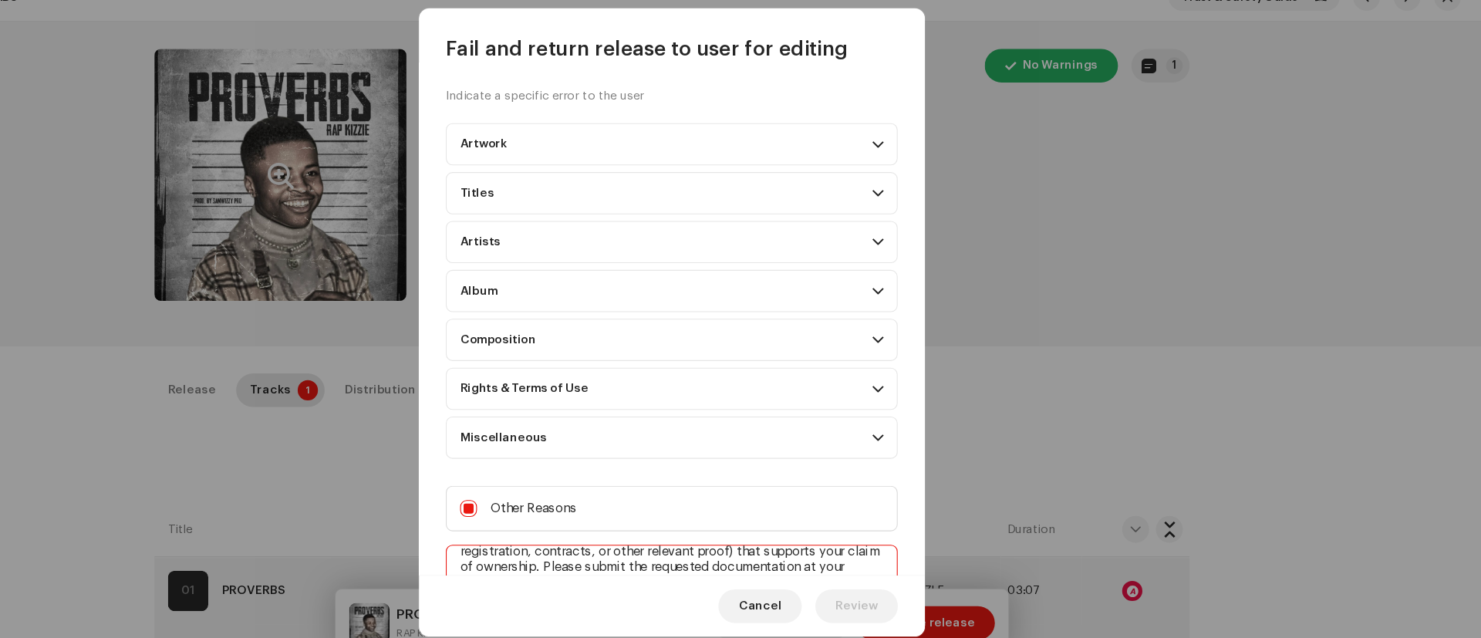
scroll to position [27, 0]
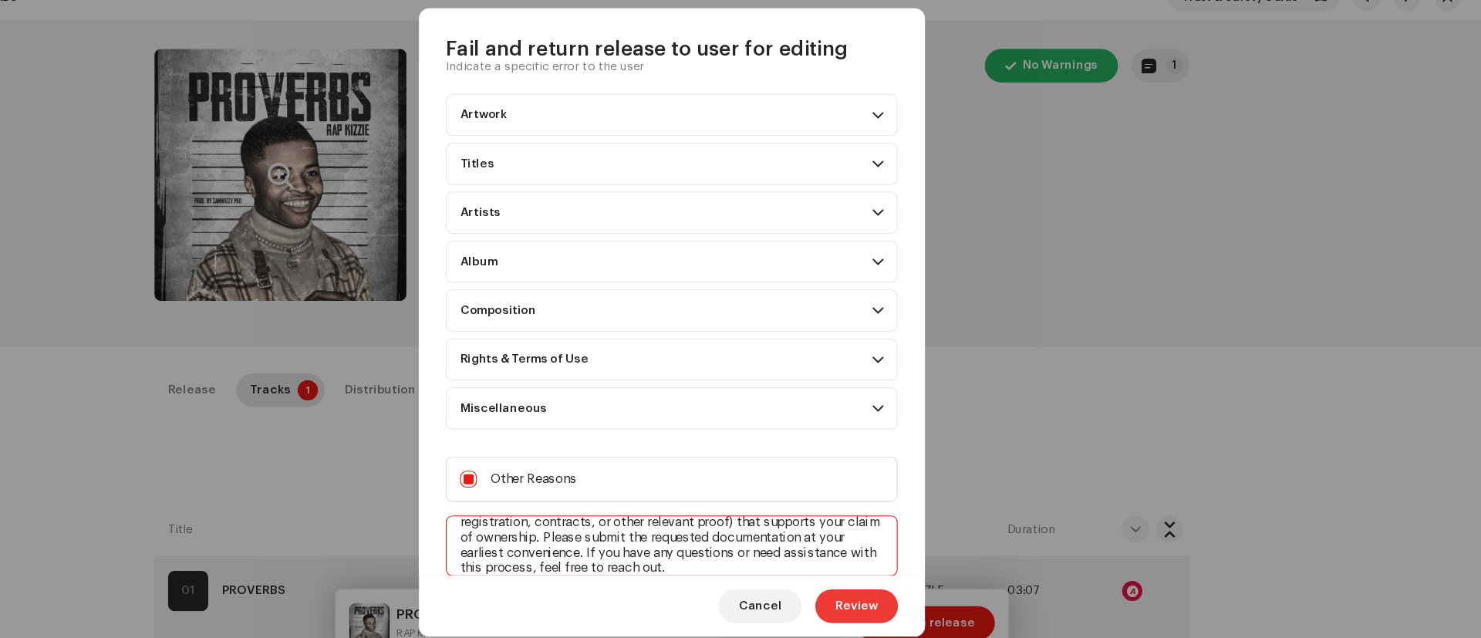
type textarea "Thank you for submitting your release to us. To proceed with the distribution o…"
click at [899, 574] on span "Review" at bounding box center [909, 578] width 39 height 31
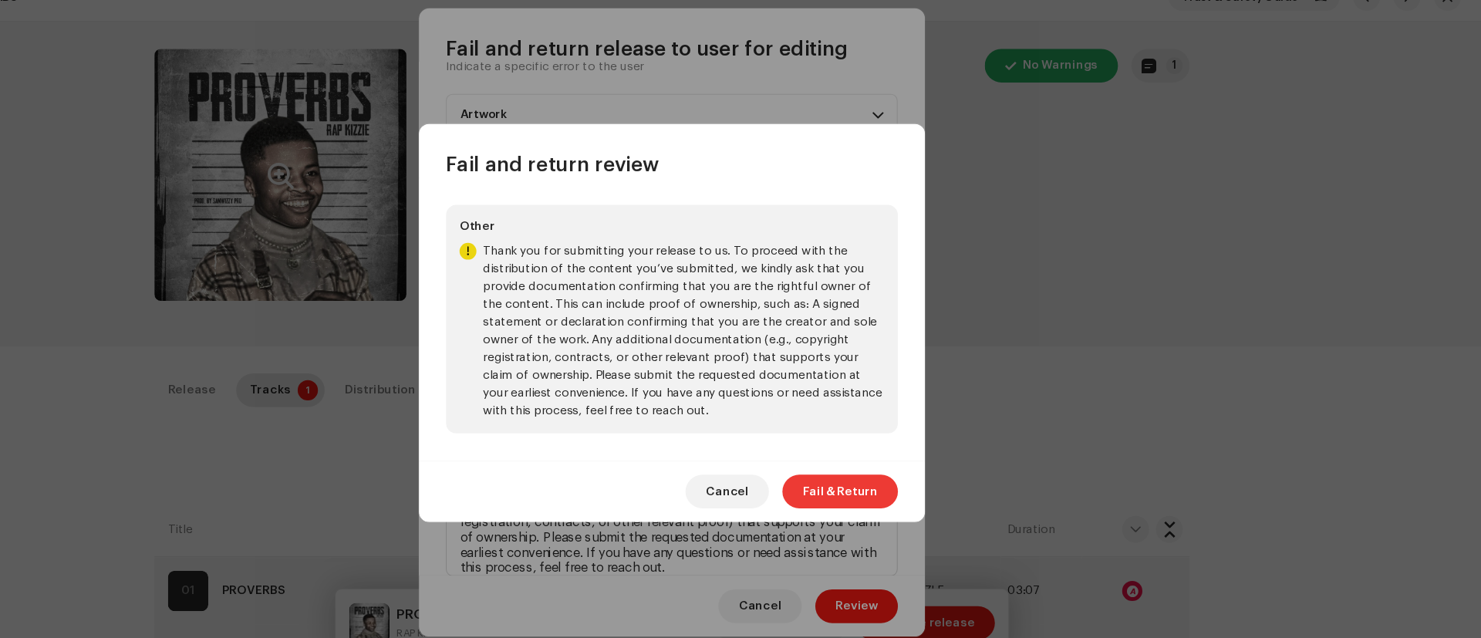
click at [888, 472] on span "Fail & Return" at bounding box center [894, 473] width 69 height 31
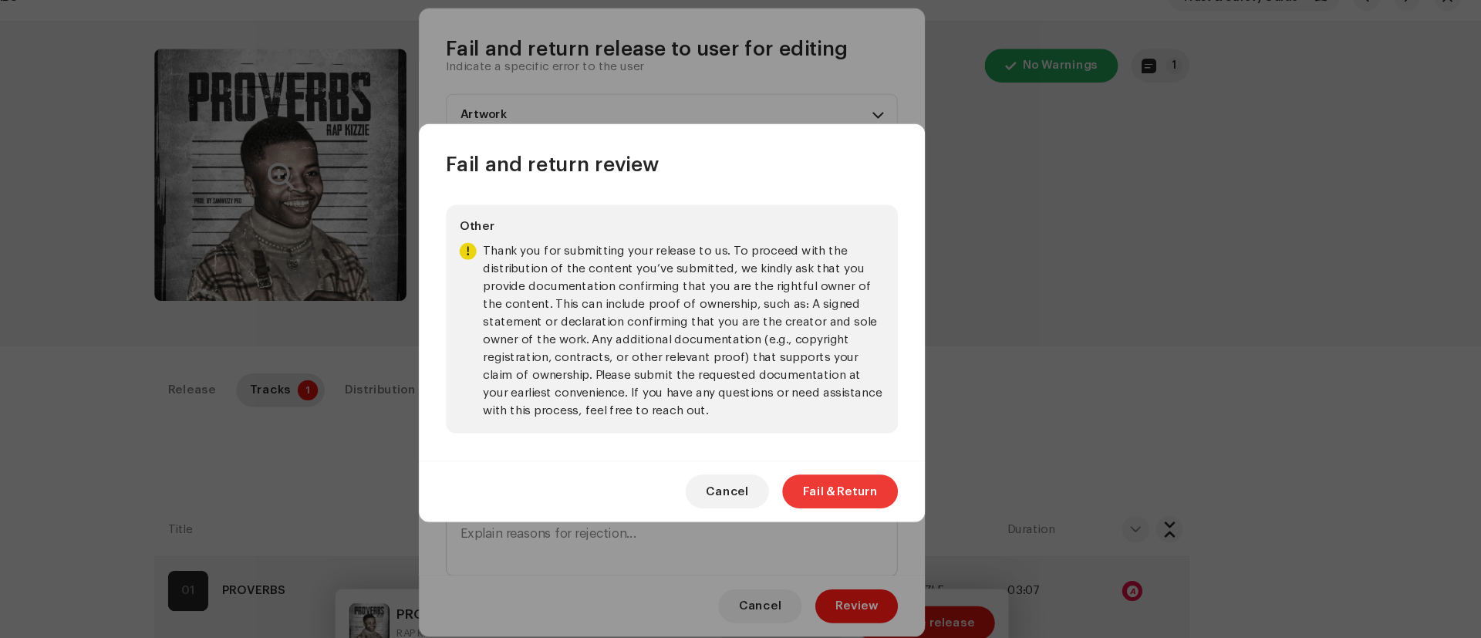
scroll to position [0, 0]
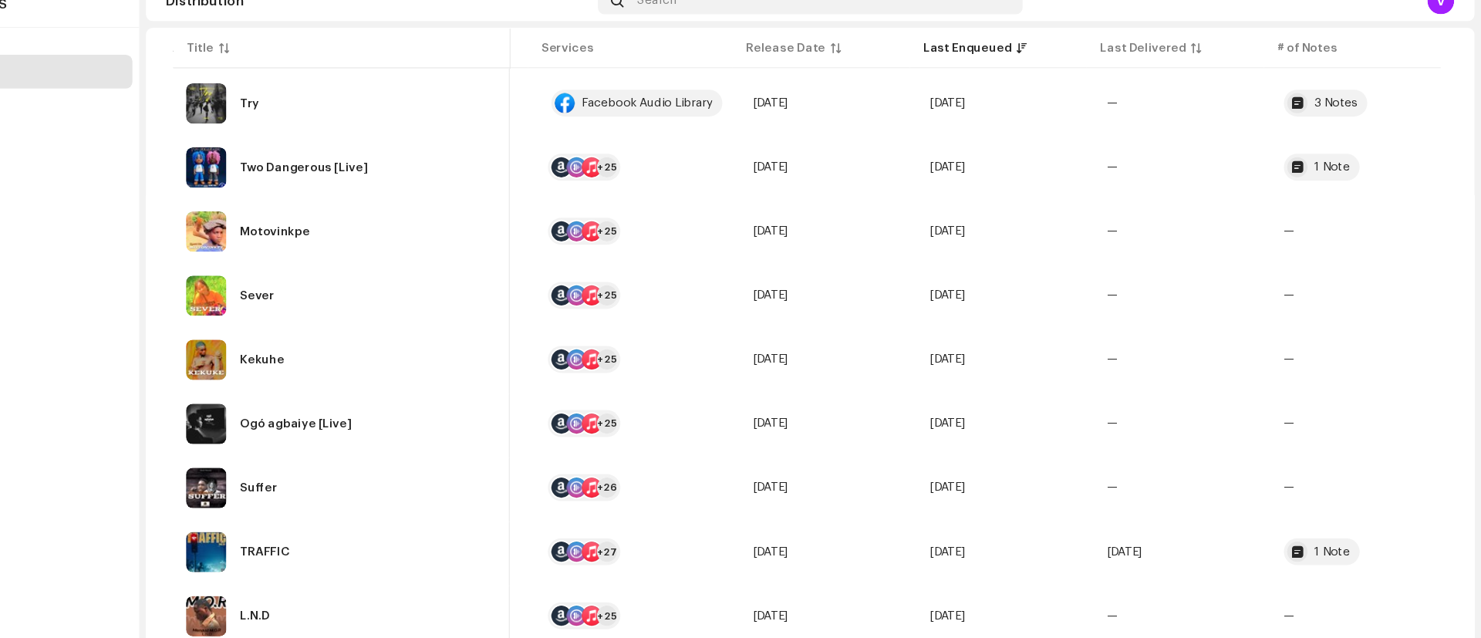
scroll to position [385, 0]
click at [847, 237] on span "[DATE]" at bounding box center [831, 236] width 32 height 11
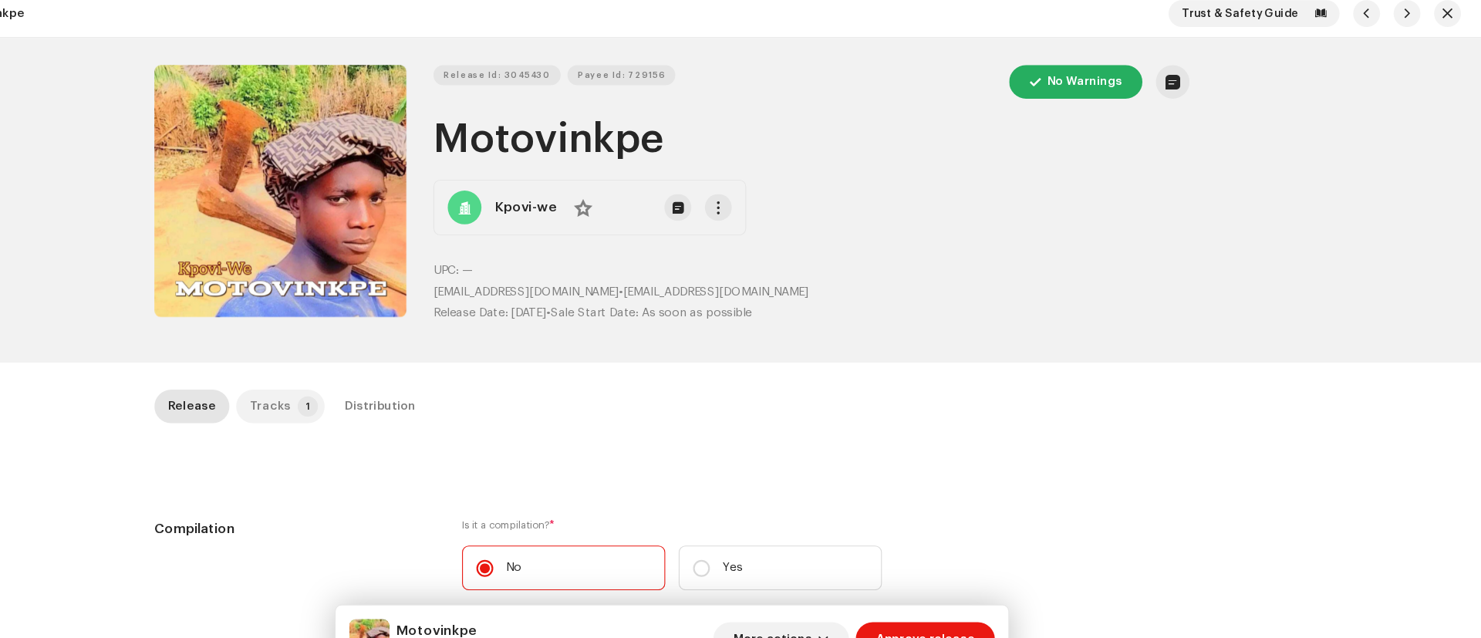
click at [373, 393] on div "Tracks" at bounding box center [373, 381] width 38 height 31
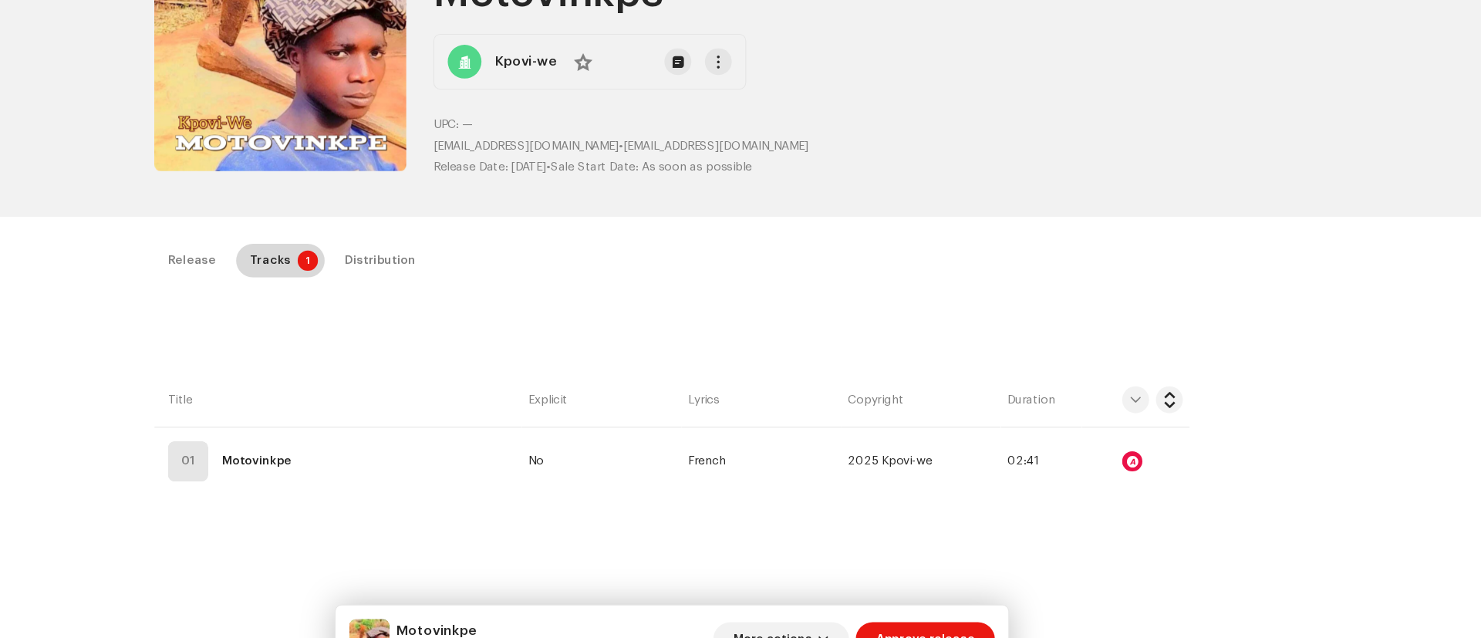
scroll to position [148, 0]
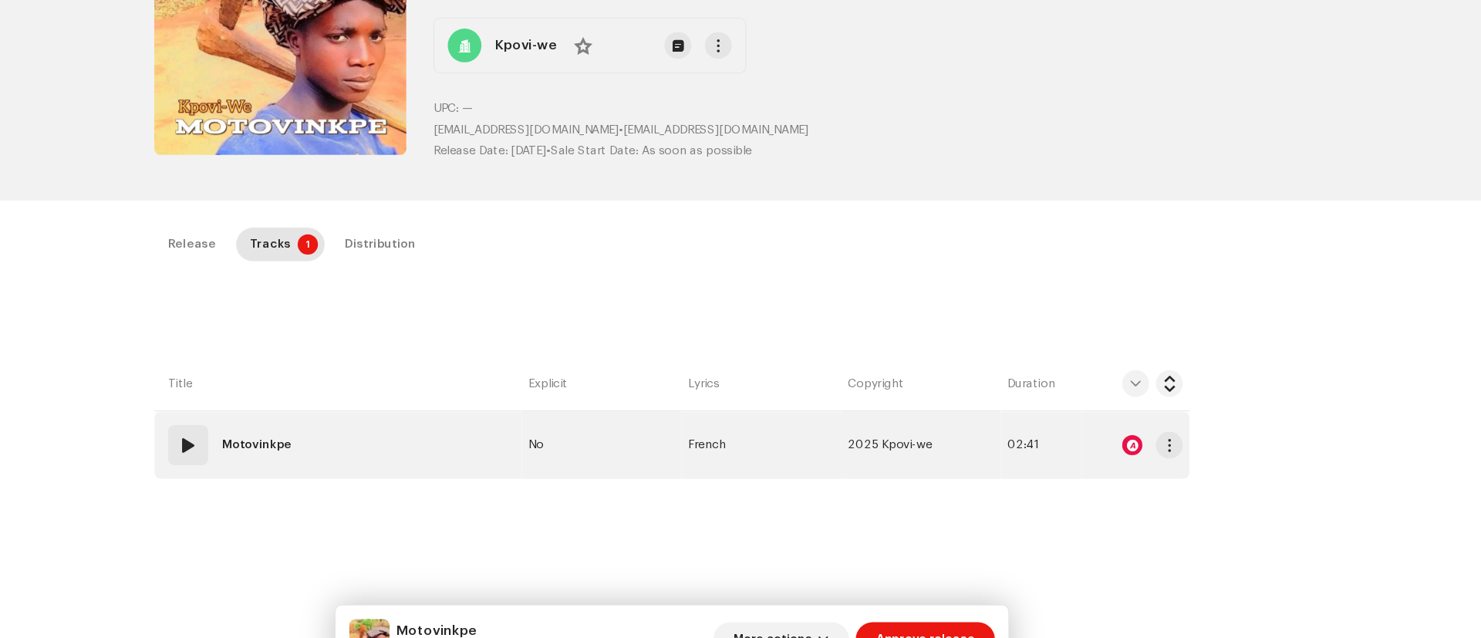
click at [295, 417] on span at bounding box center [298, 416] width 19 height 19
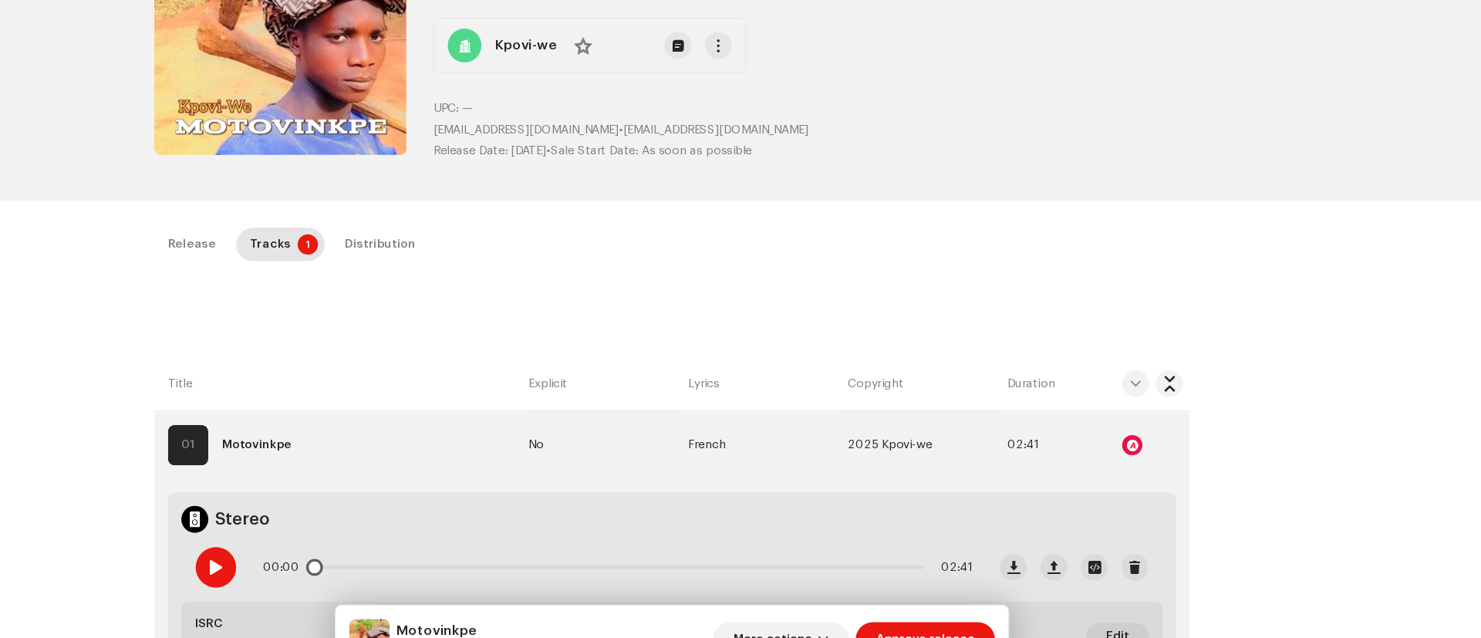
click at [321, 532] on span at bounding box center [322, 528] width 13 height 12
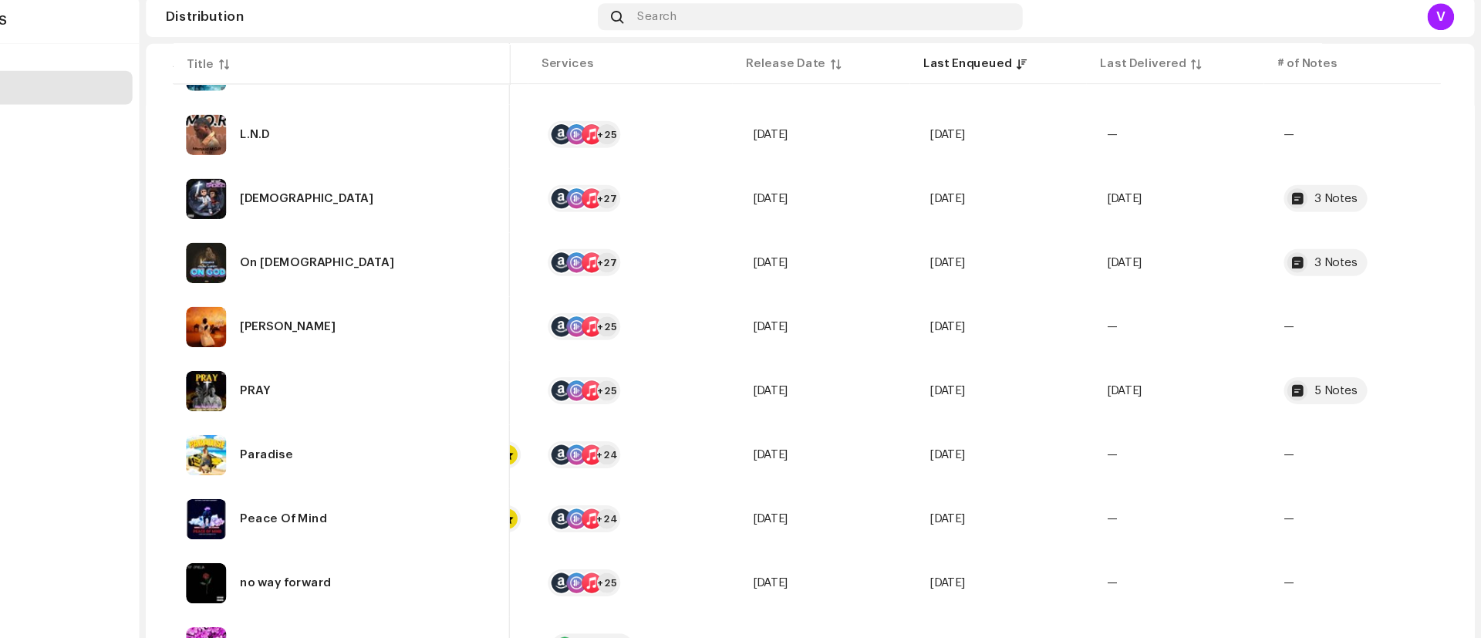
scroll to position [843, 0]
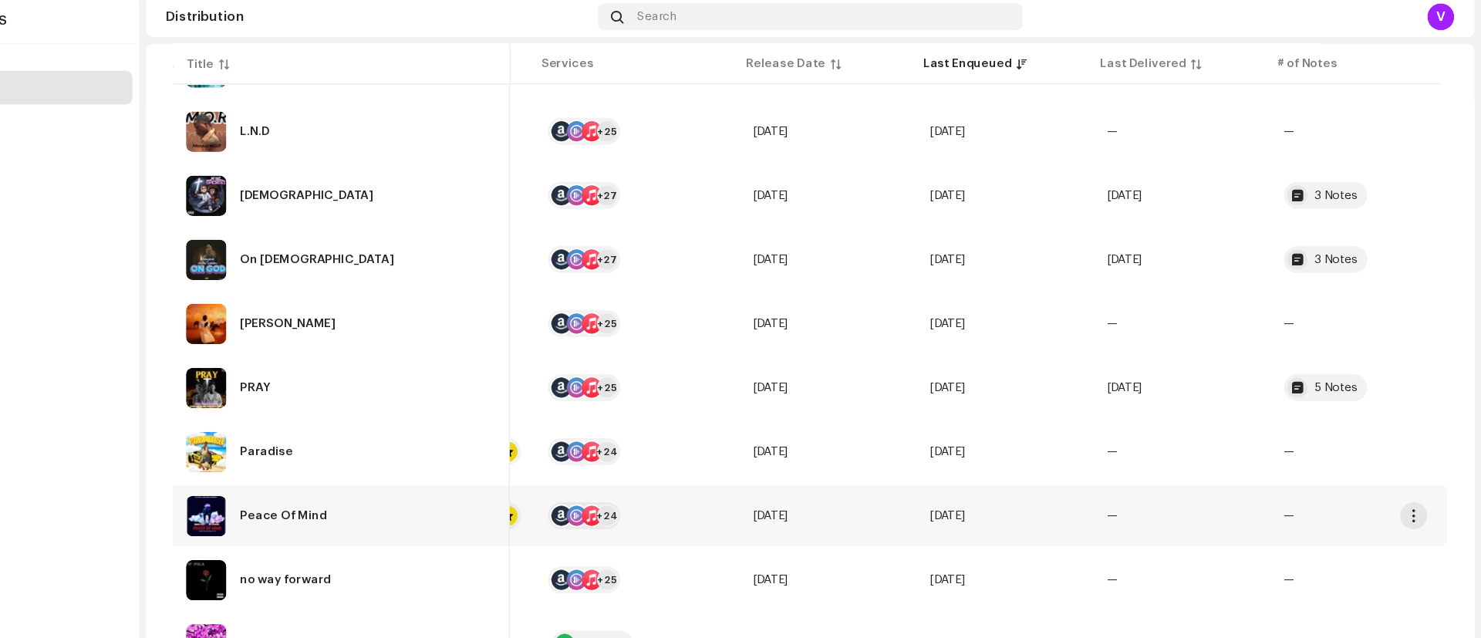
click at [1315, 482] on re-a-table-badge "—" at bounding box center [1369, 481] width 137 height 11
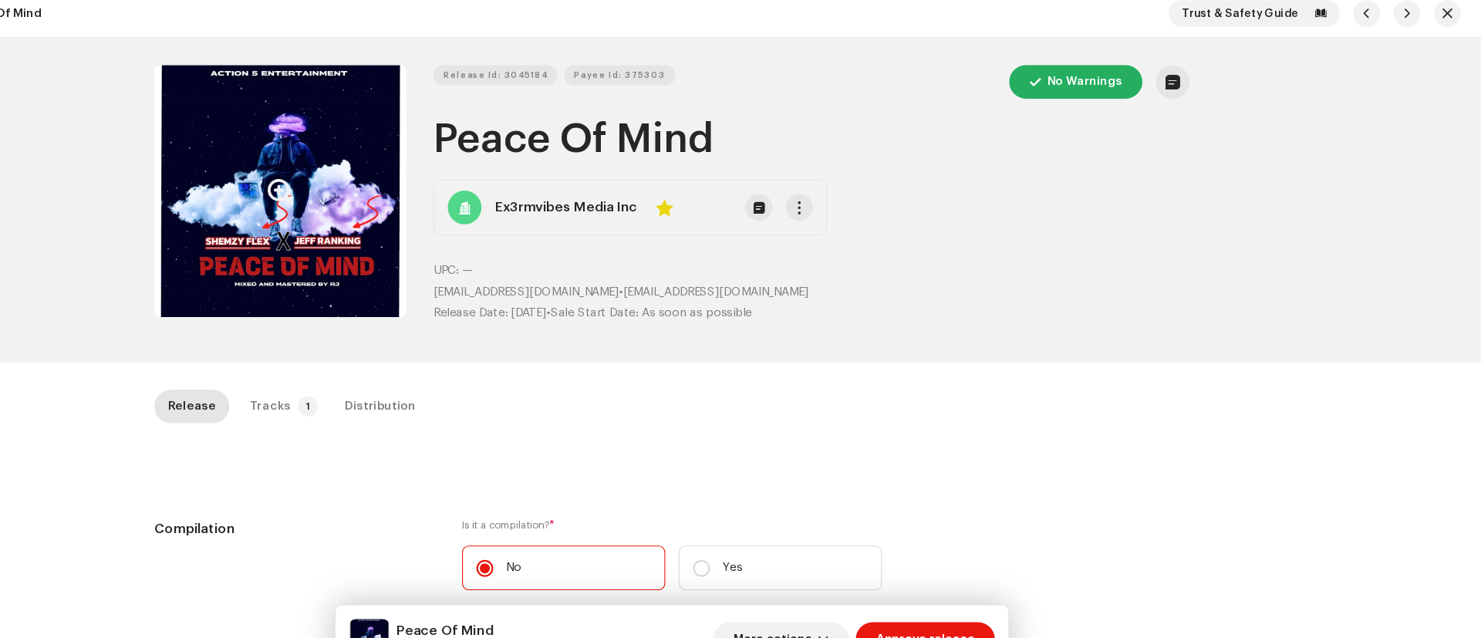
click at [316, 189] on button "Zoom Image" at bounding box center [382, 184] width 231 height 231
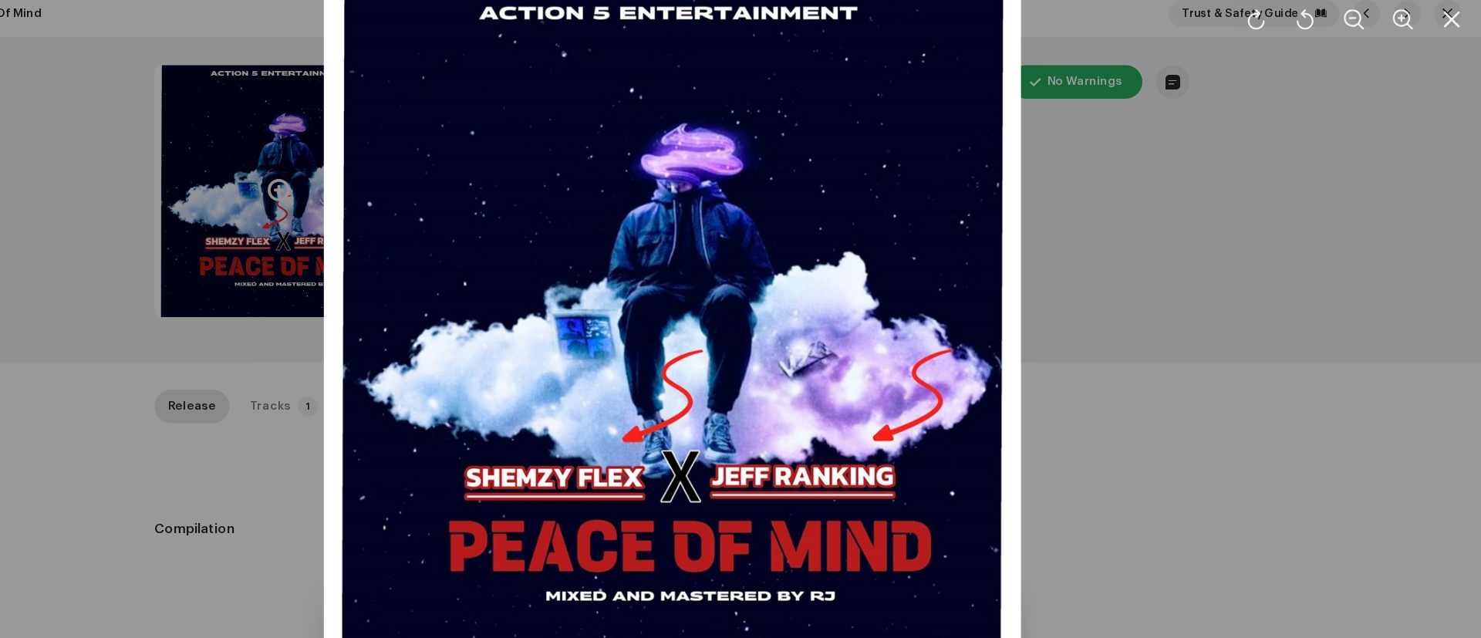
click at [1278, 512] on div at bounding box center [740, 319] width 1481 height 638
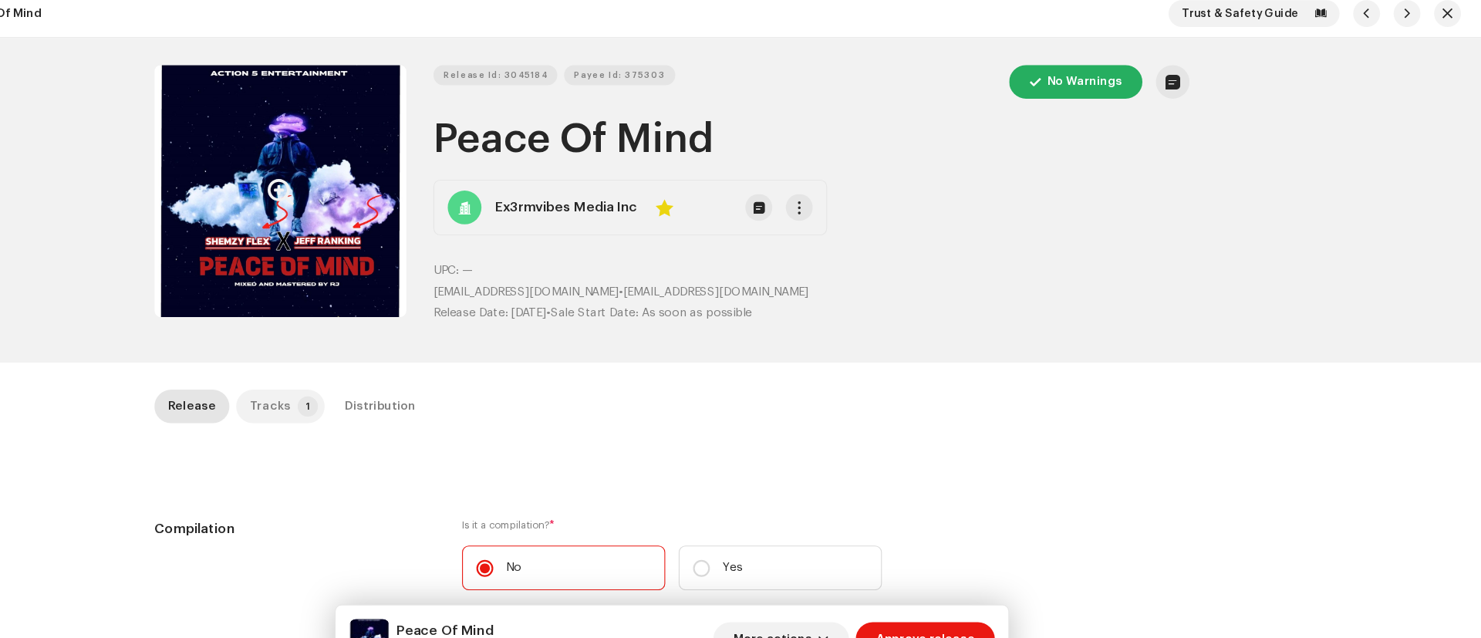
click at [398, 381] on p-badge "1" at bounding box center [407, 381] width 19 height 19
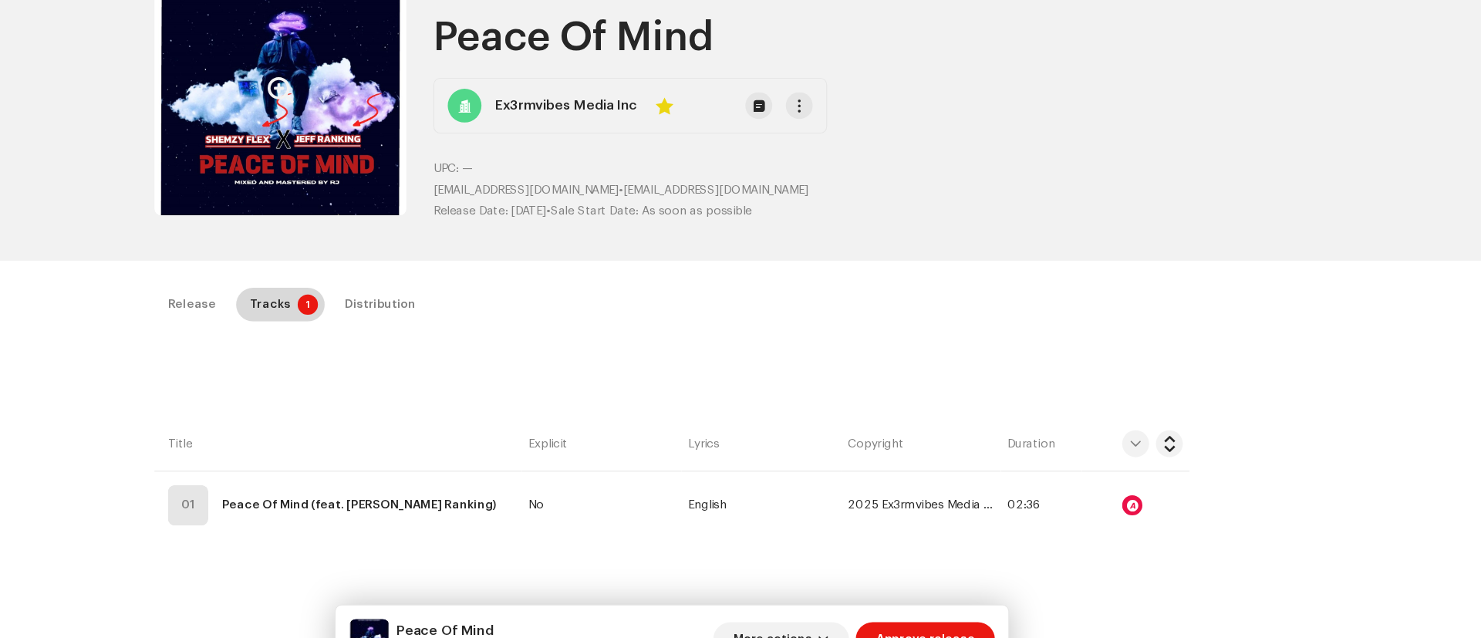
scroll to position [94, 0]
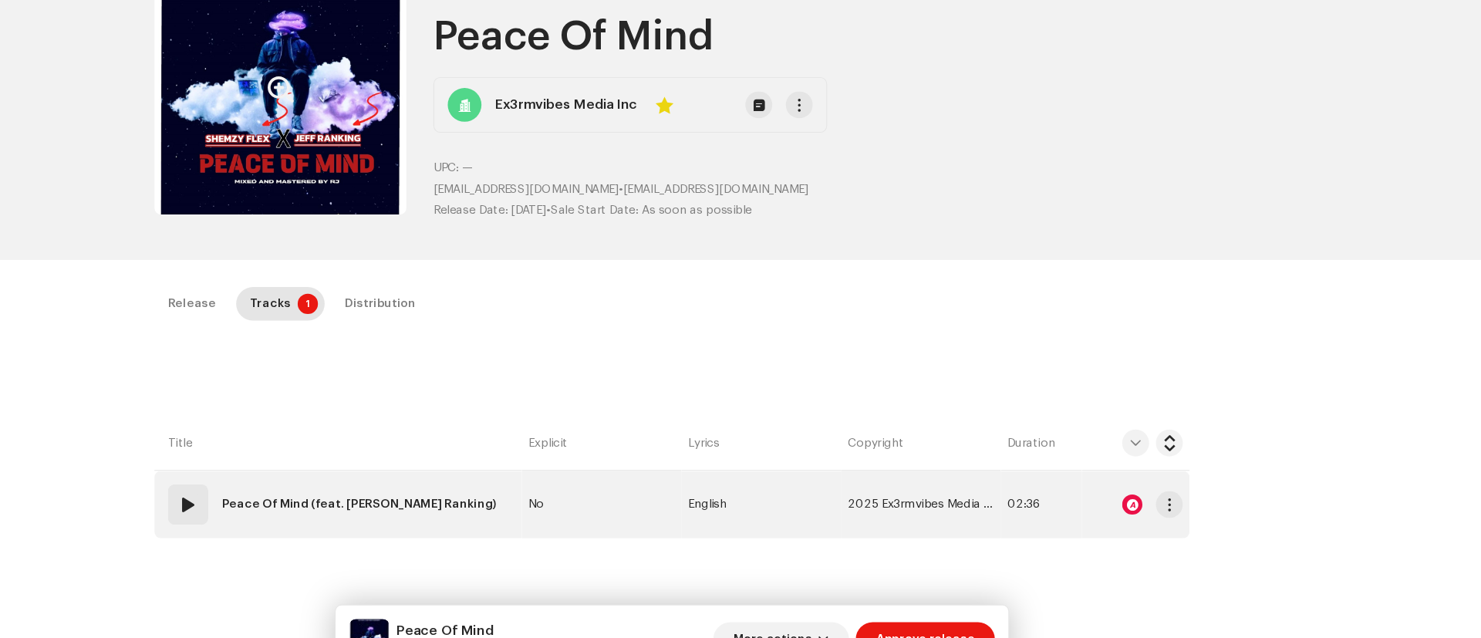
click at [1159, 471] on div at bounding box center [1162, 470] width 19 height 19
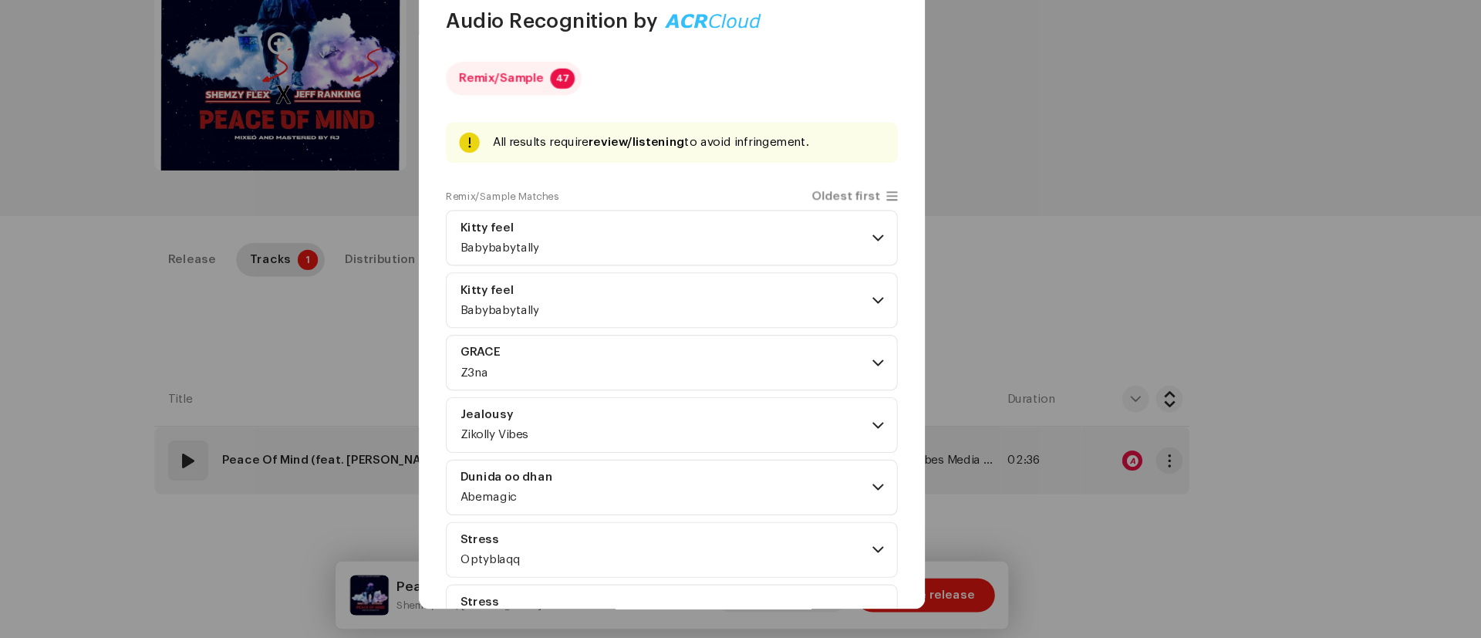
scroll to position [0, 0]
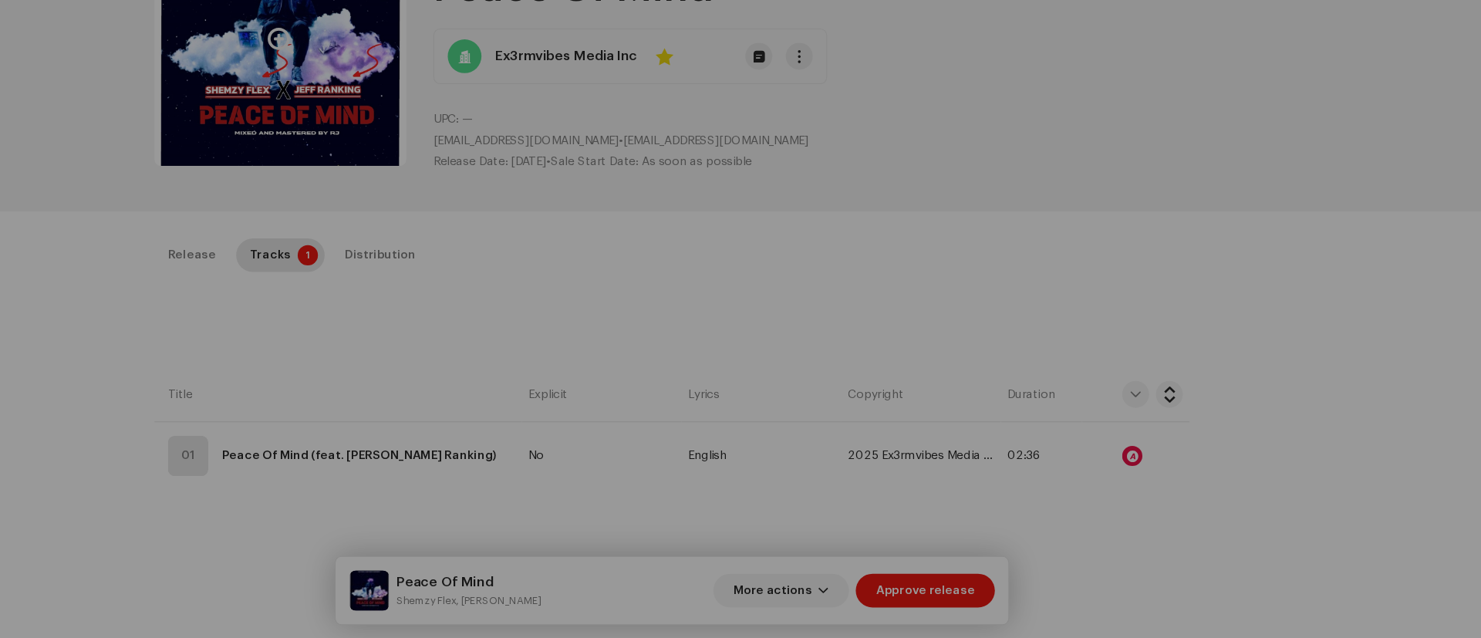
click at [1300, 478] on div "Audio Recognition by Remix/Sample 47 All results require review/listening to av…" at bounding box center [740, 319] width 1481 height 638
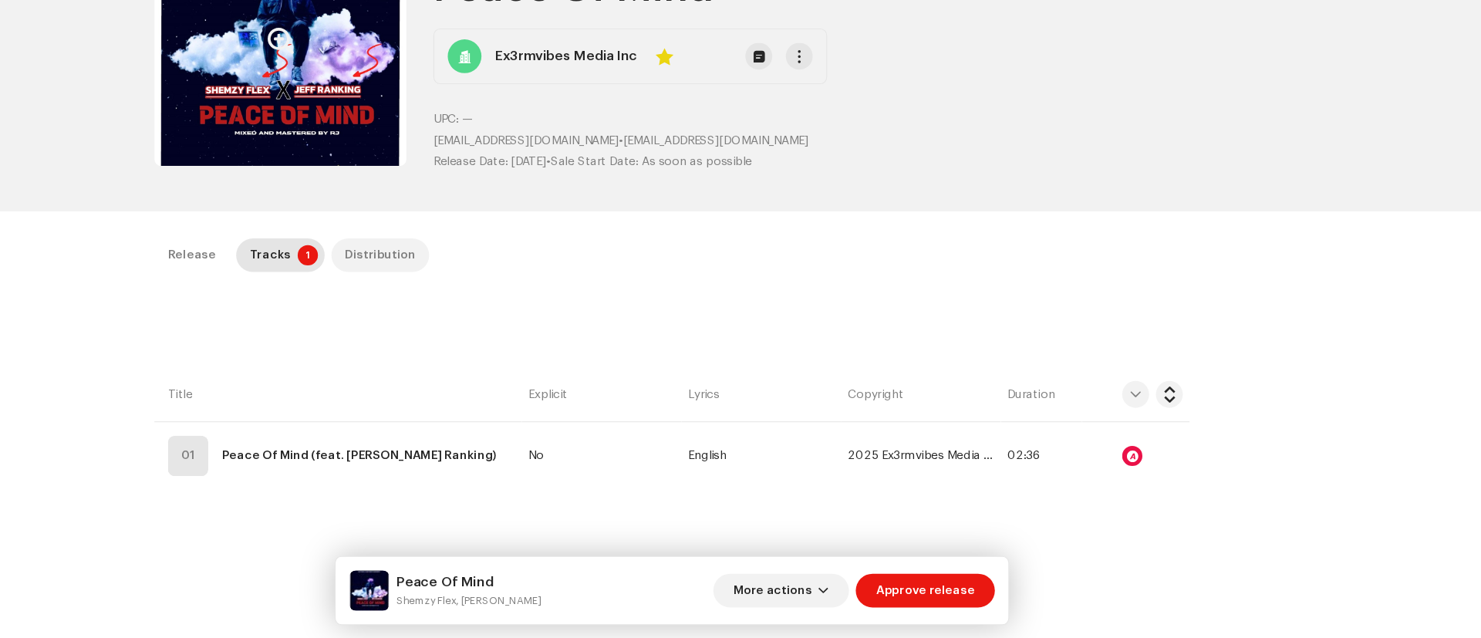
click at [449, 294] on div "Distribution" at bounding box center [473, 287] width 65 height 31
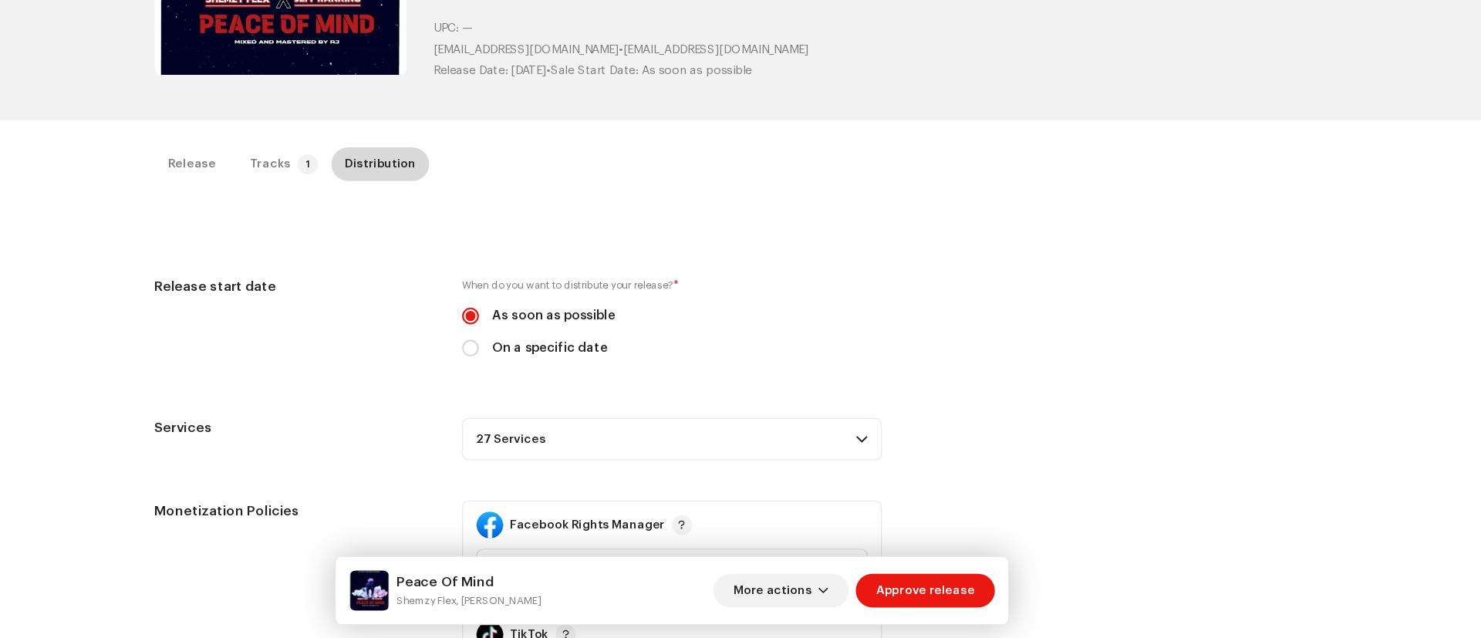
scroll to position [185, 0]
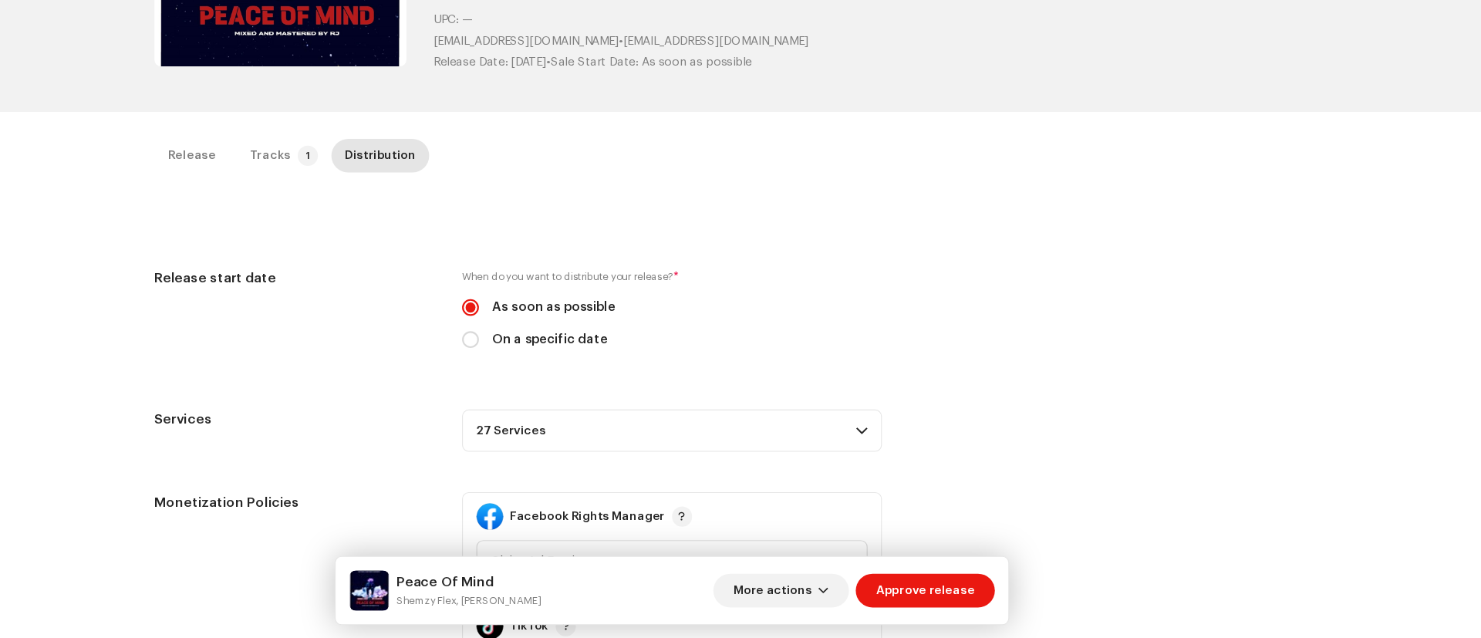
click at [911, 450] on span at bounding box center [915, 447] width 10 height 12
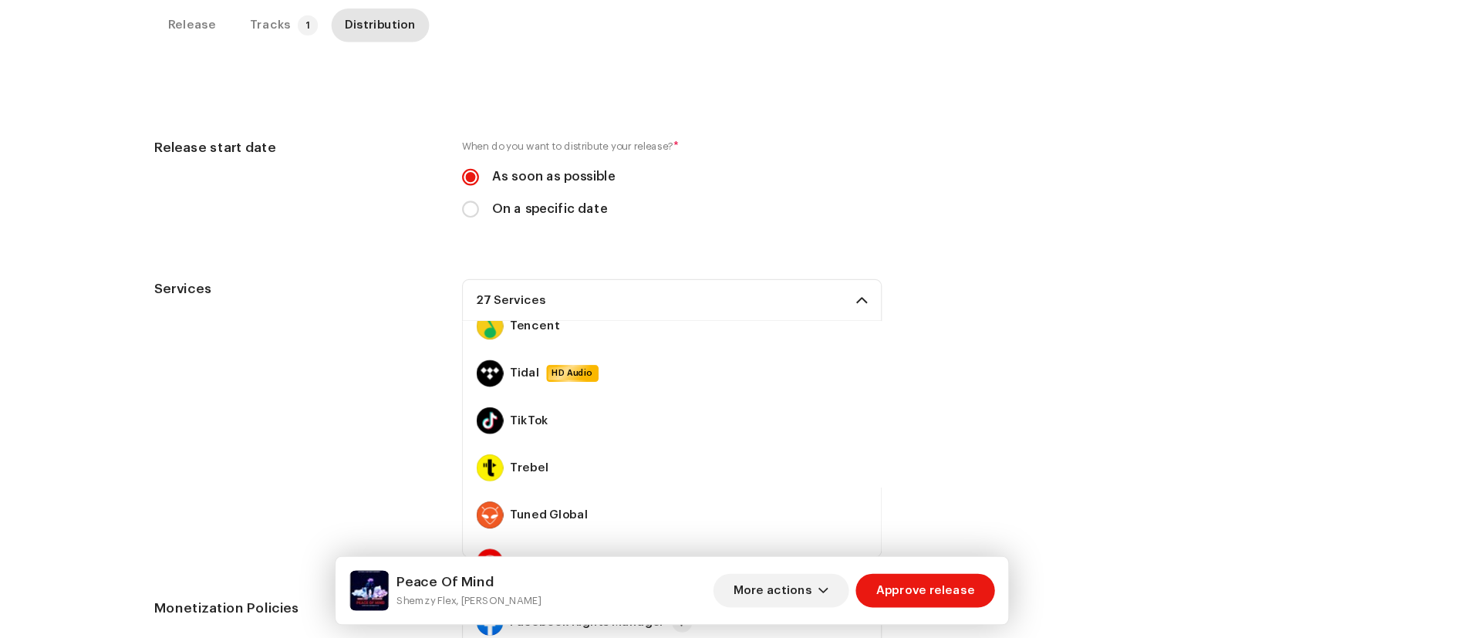
scroll to position [951, 0]
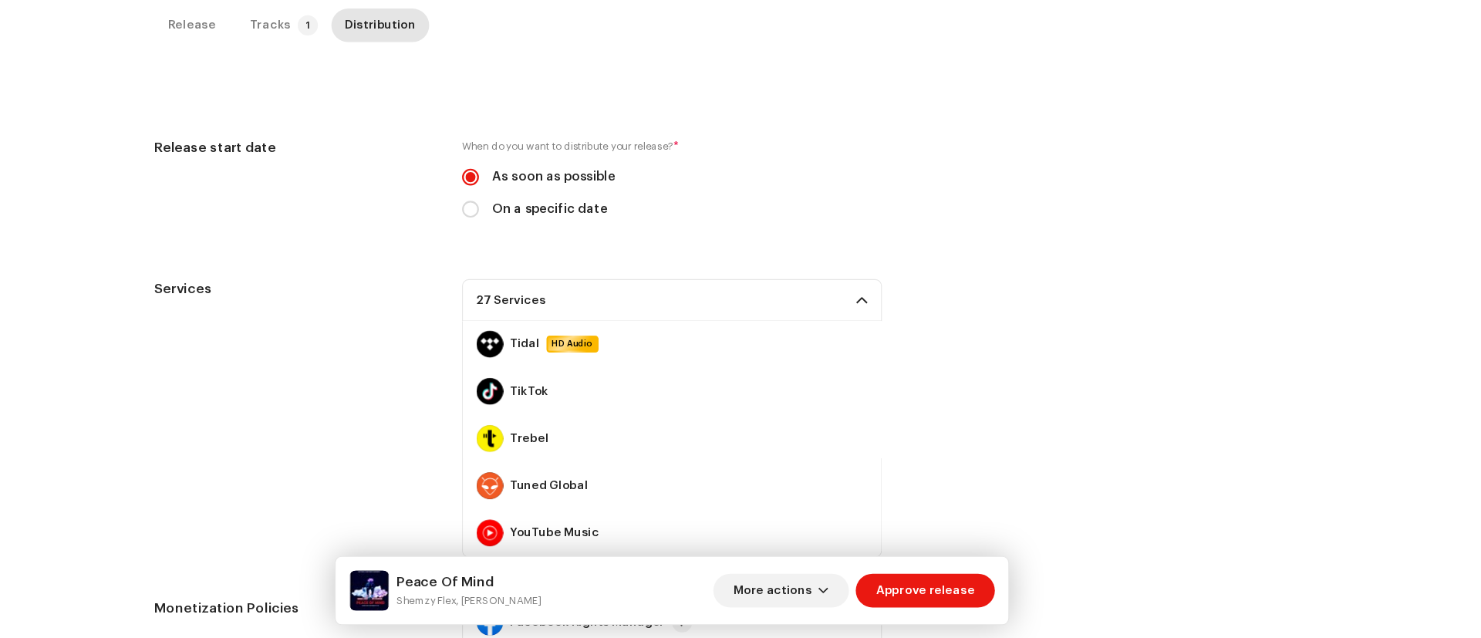
click at [1204, 380] on div "Services 27 Services Amazon HD Audio Anghami Apple HD Audio AWA Boomplay Deezer…" at bounding box center [740, 436] width 947 height 255
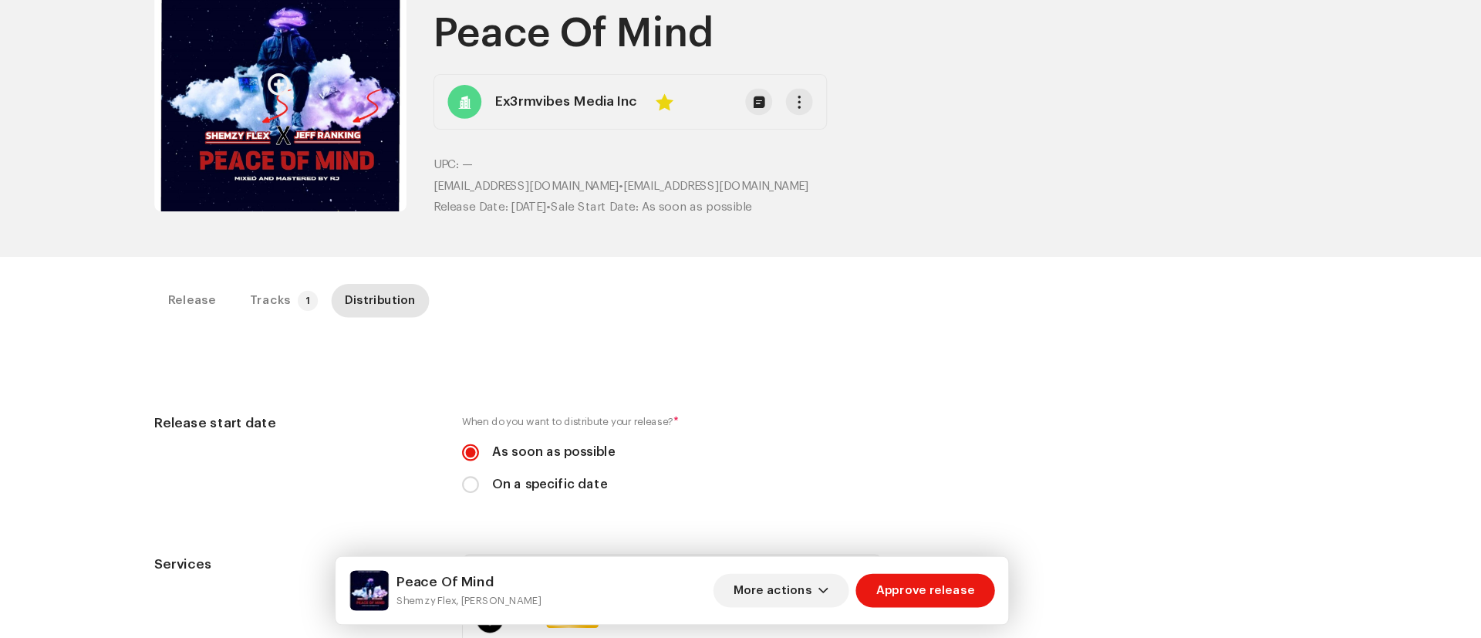
scroll to position [0, 0]
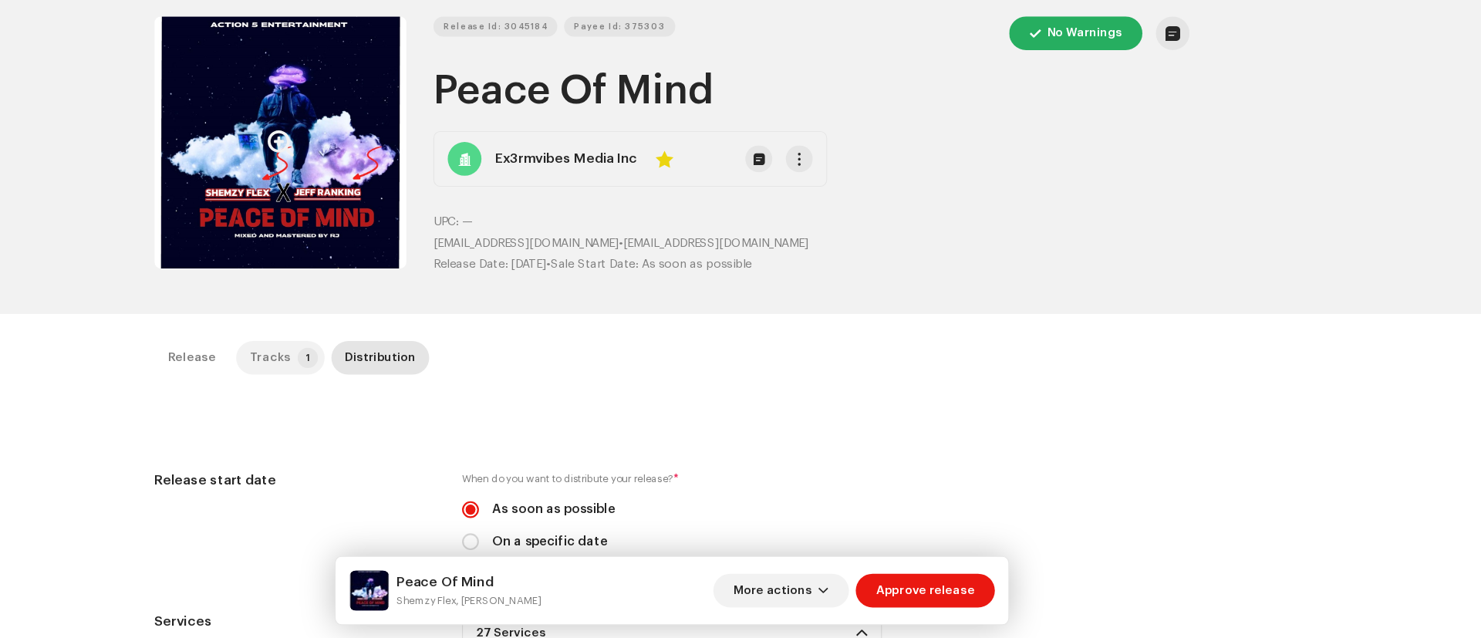
click at [398, 381] on p-badge "1" at bounding box center [407, 381] width 19 height 19
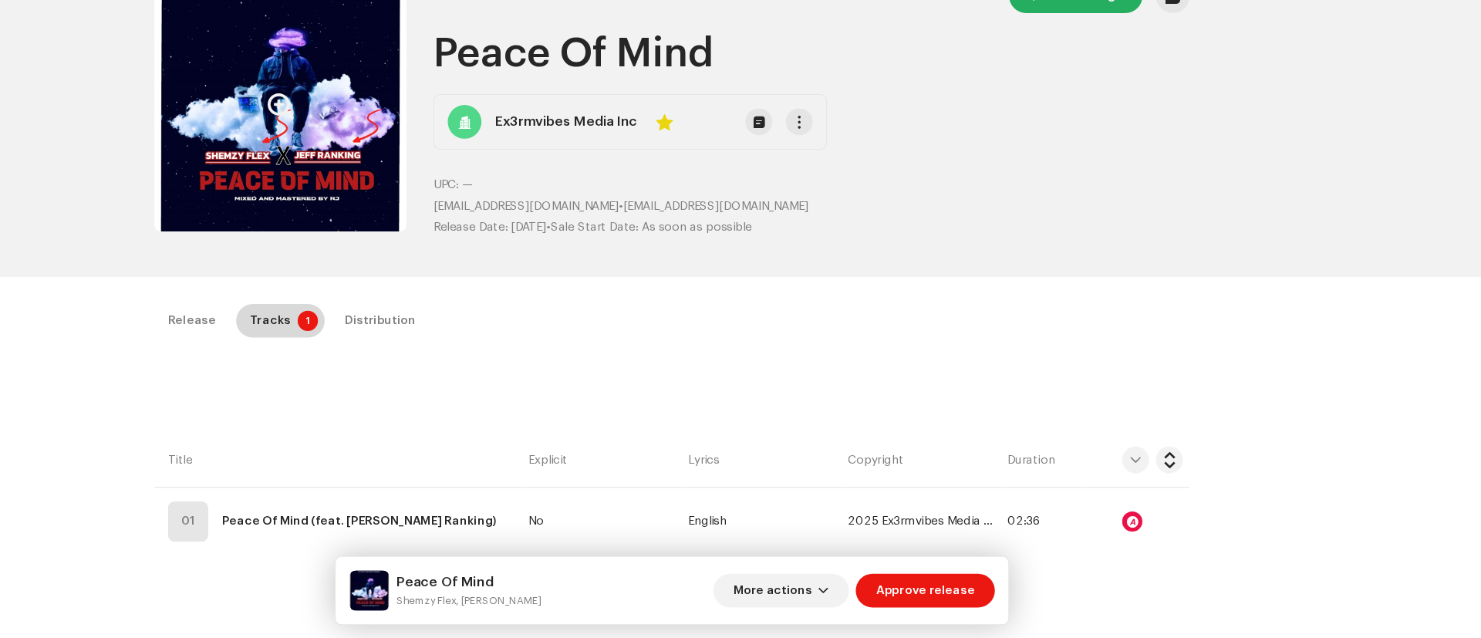
scroll to position [35, 0]
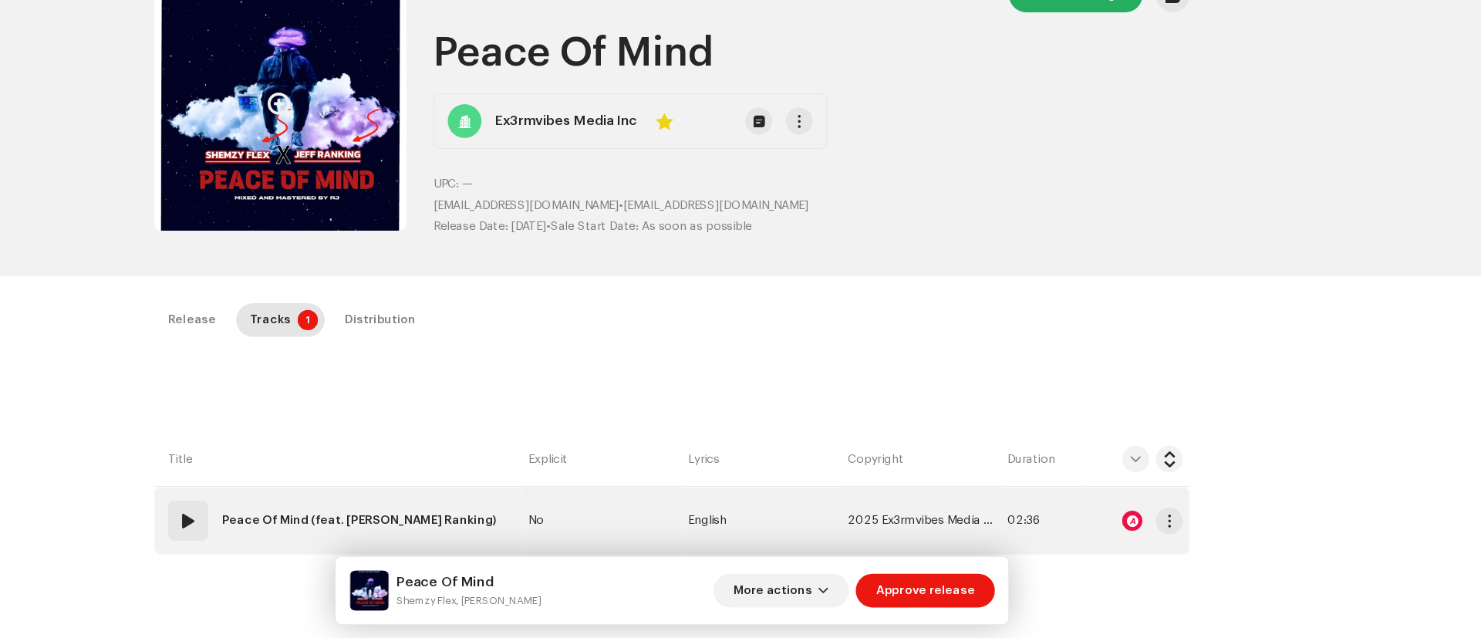
click at [295, 530] on span at bounding box center [298, 530] width 19 height 19
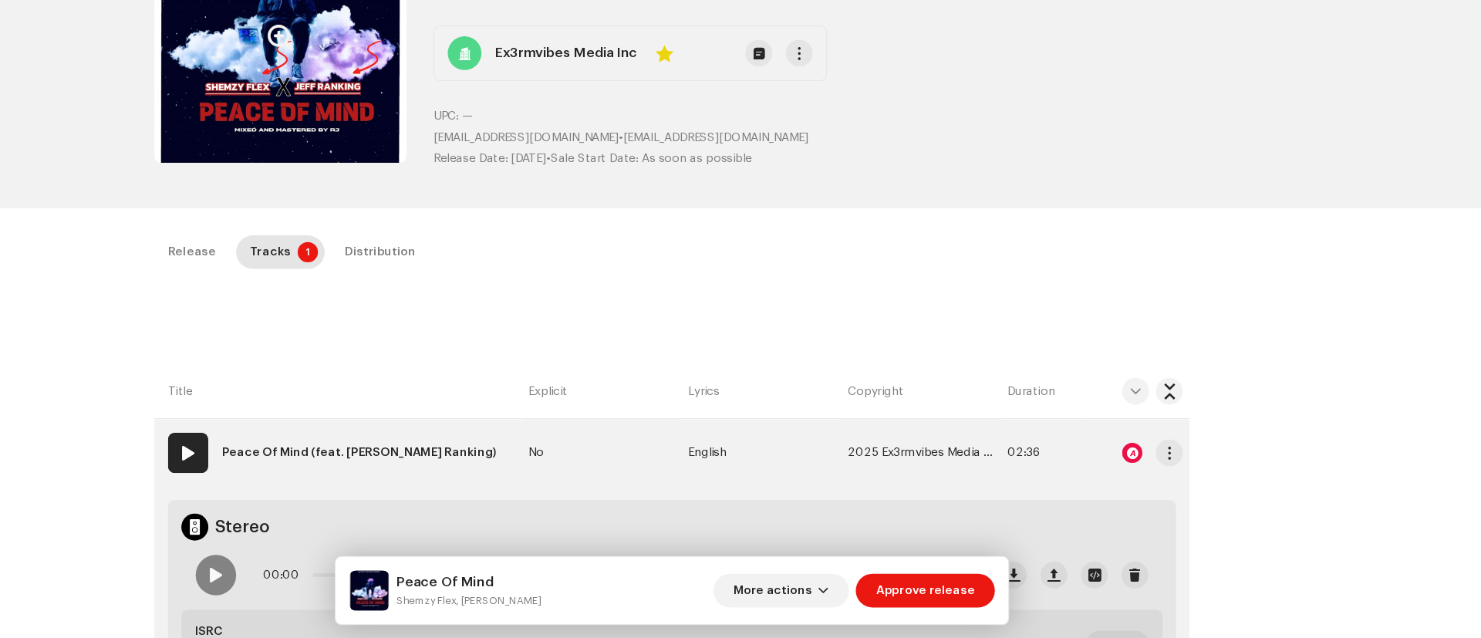
scroll to position [115, 0]
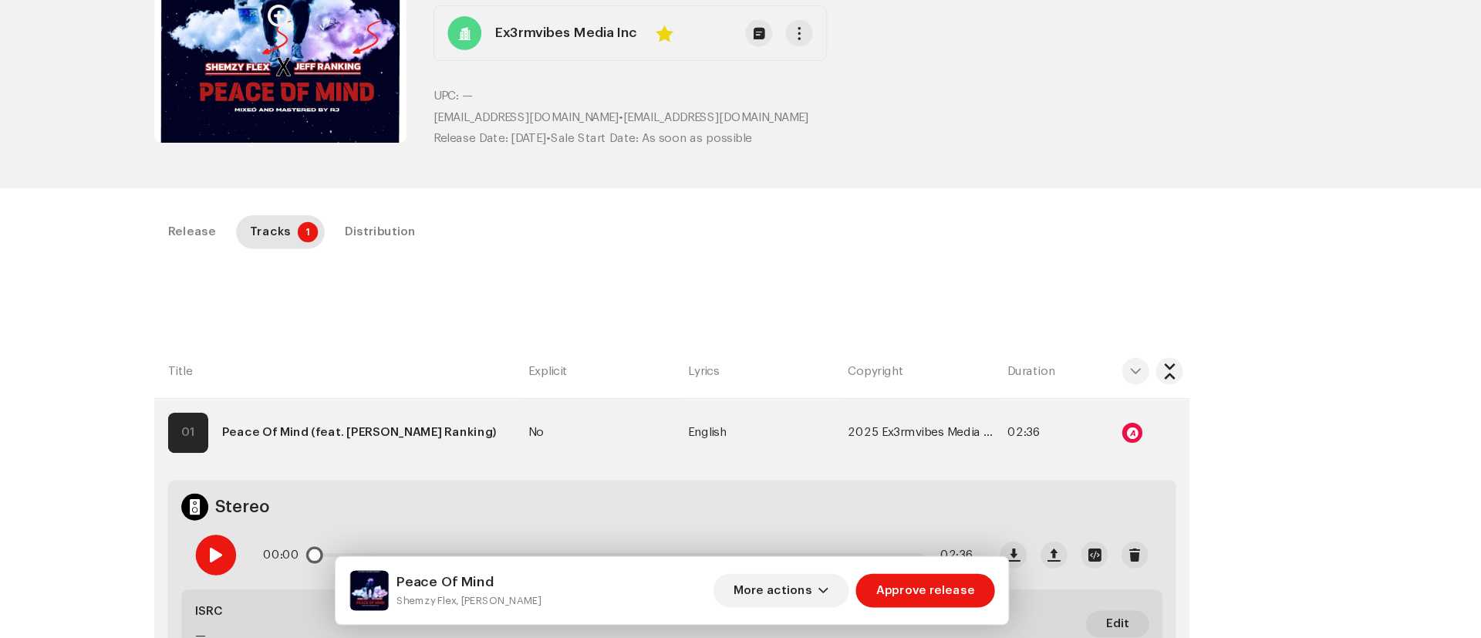
click at [319, 565] on span at bounding box center [322, 561] width 13 height 12
click at [320, 562] on span at bounding box center [322, 561] width 13 height 12
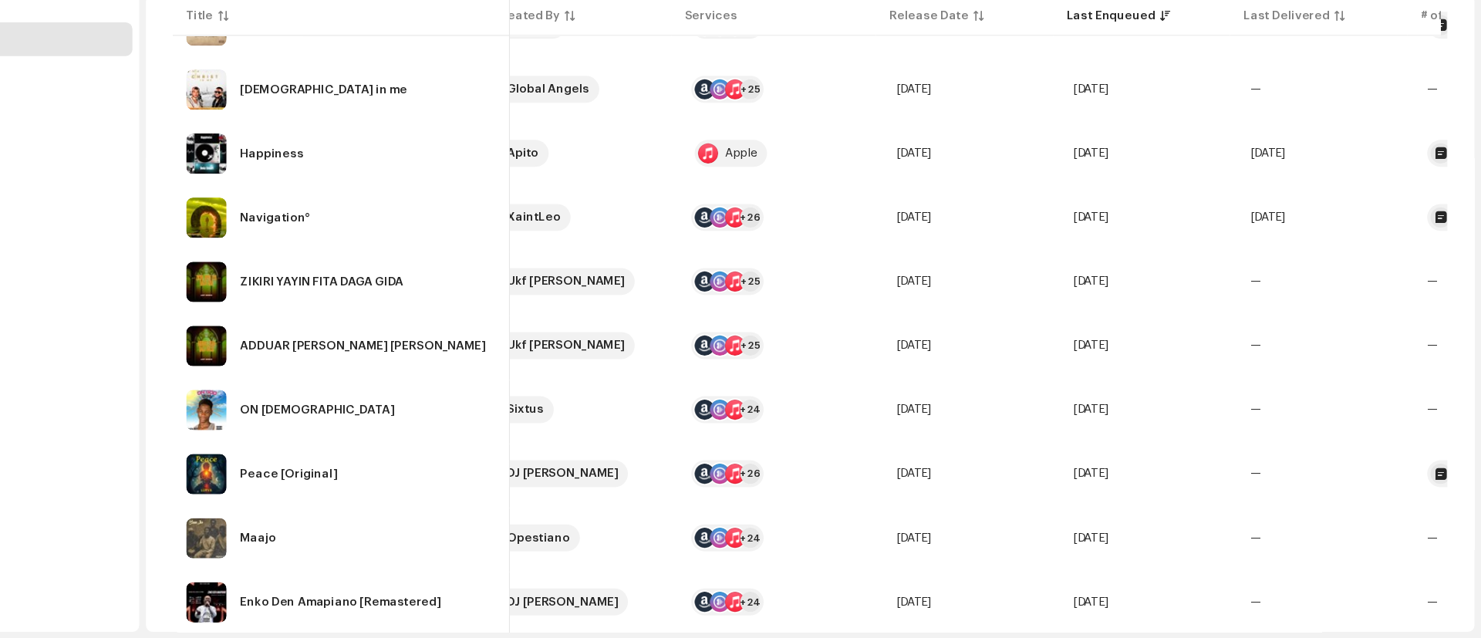
scroll to position [0, 140]
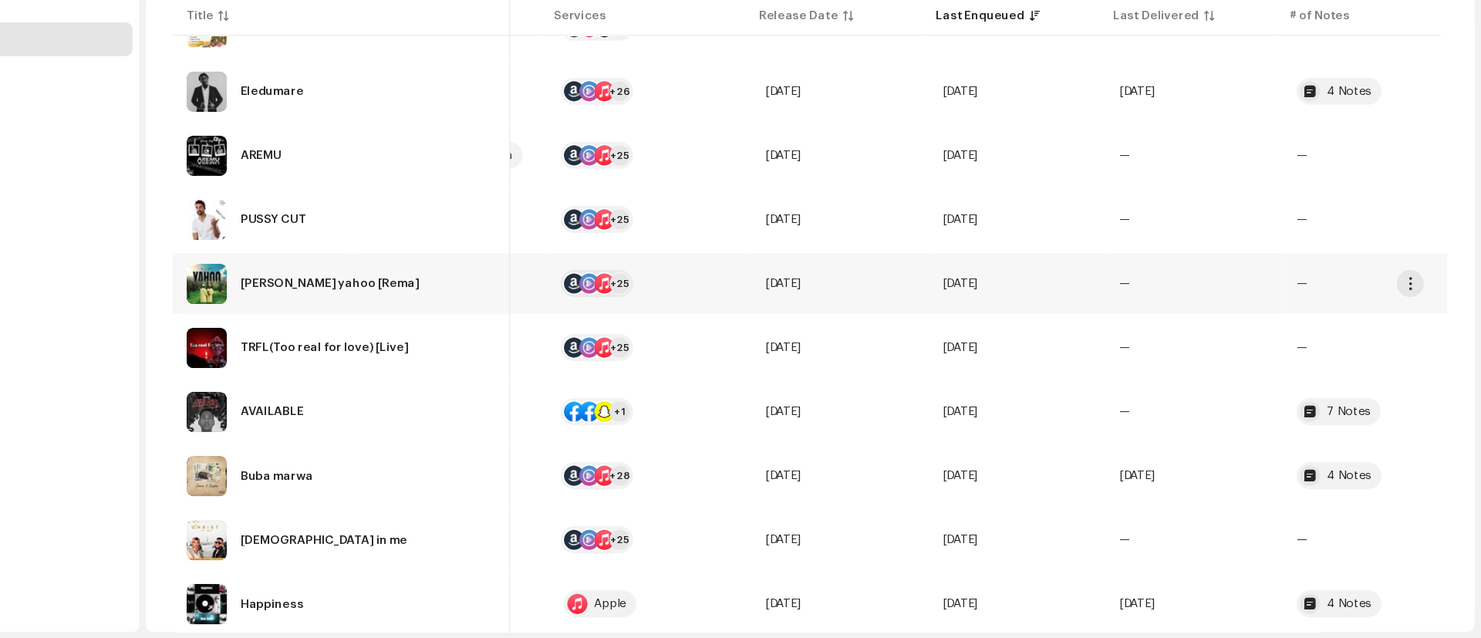
click at [1127, 329] on td "Oct 5, 2025" at bounding box center [1057, 313] width 162 height 56
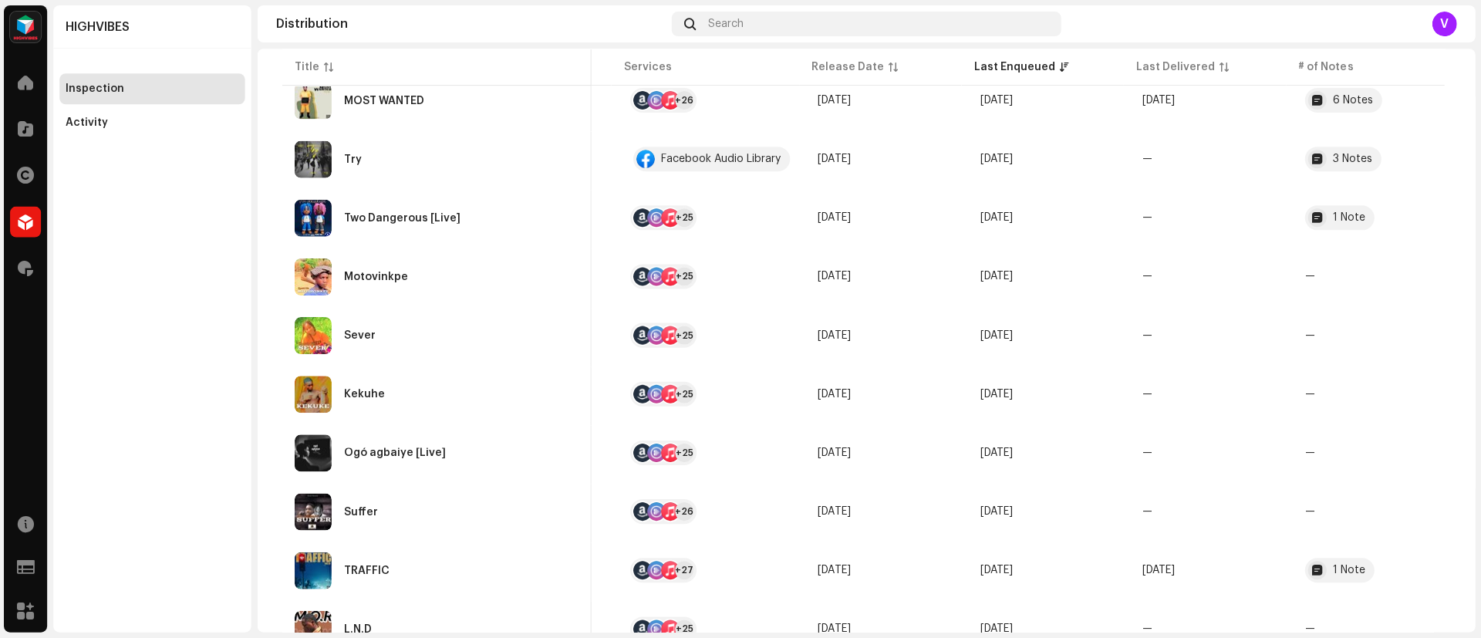
scroll to position [376, 0]
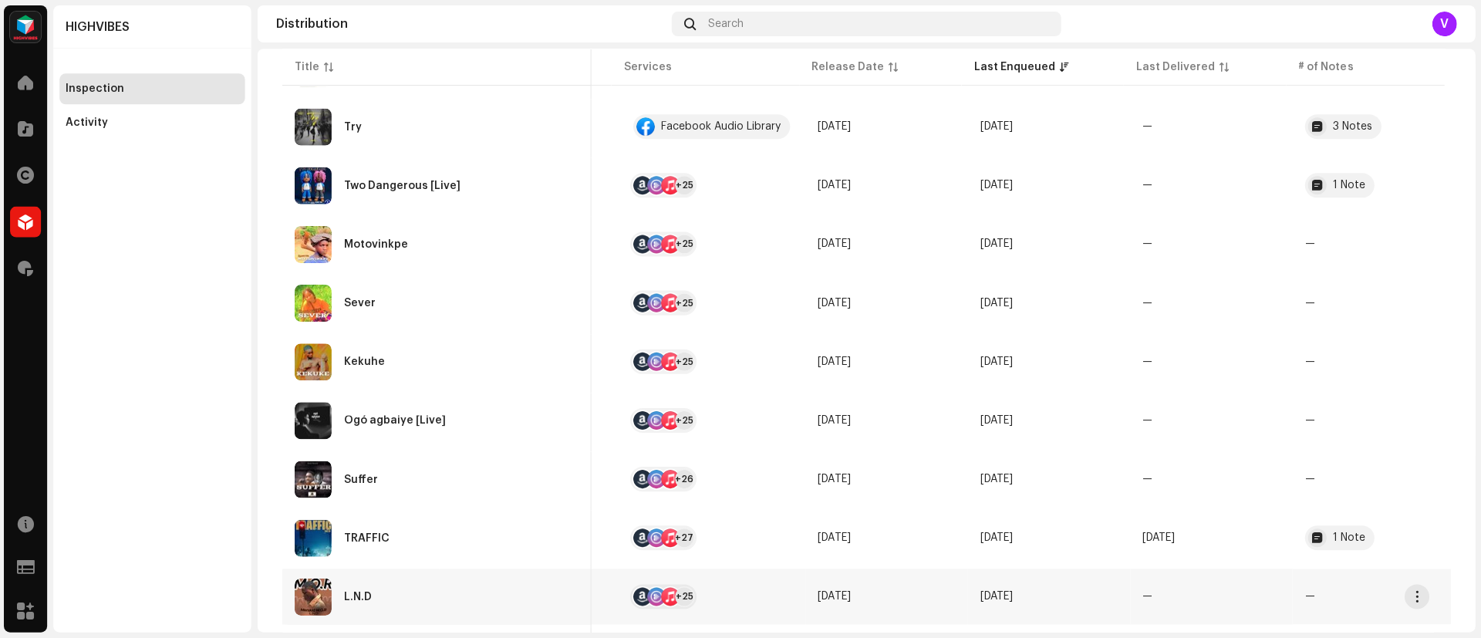
click at [333, 577] on td "L.N.D" at bounding box center [438, 597] width 309 height 56
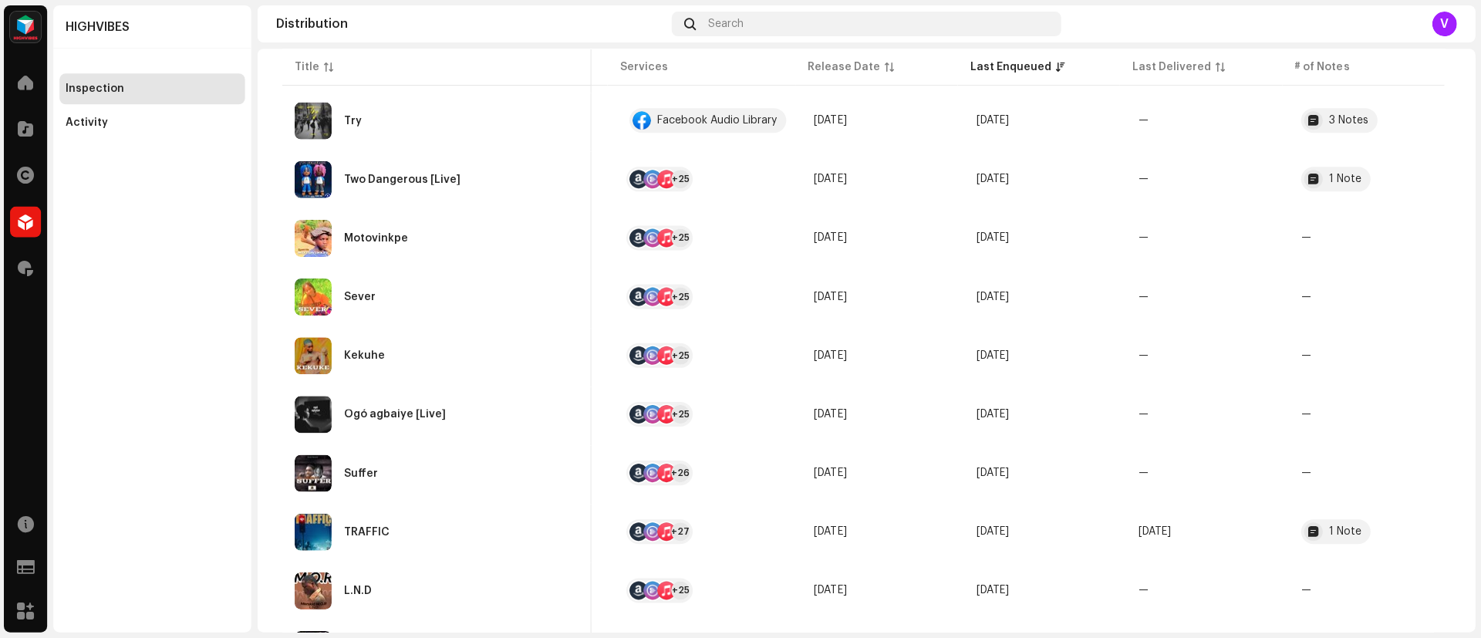
scroll to position [414, 0]
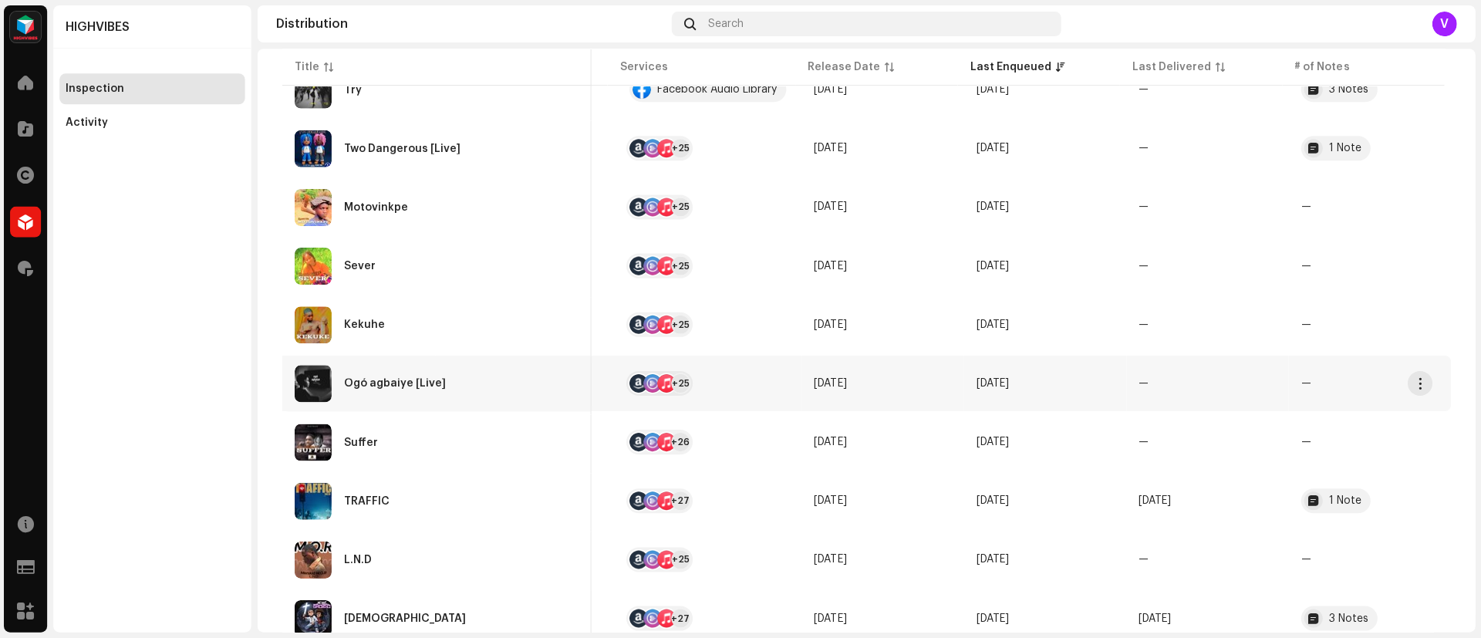
click at [658, 389] on div at bounding box center [667, 383] width 19 height 19
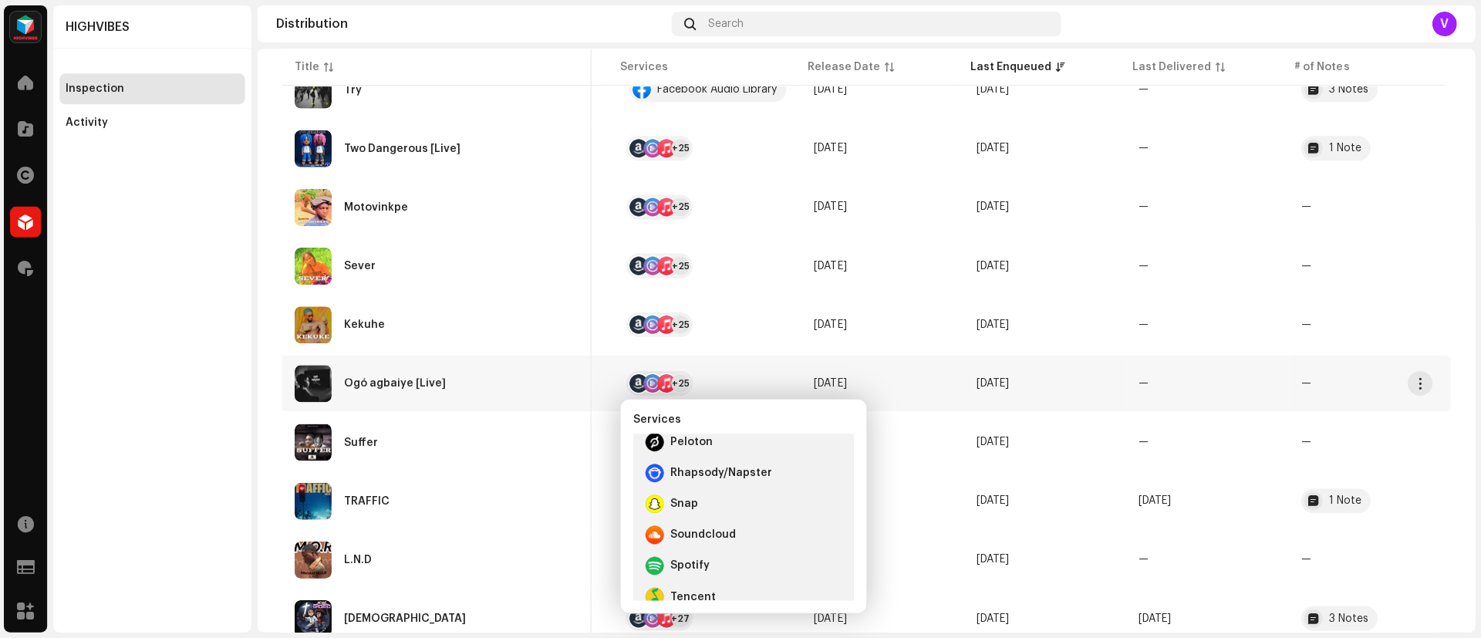
scroll to position [540, 0]
click at [400, 384] on div "Ogó agbaiye [Live]" at bounding box center [397, 383] width 102 height 11
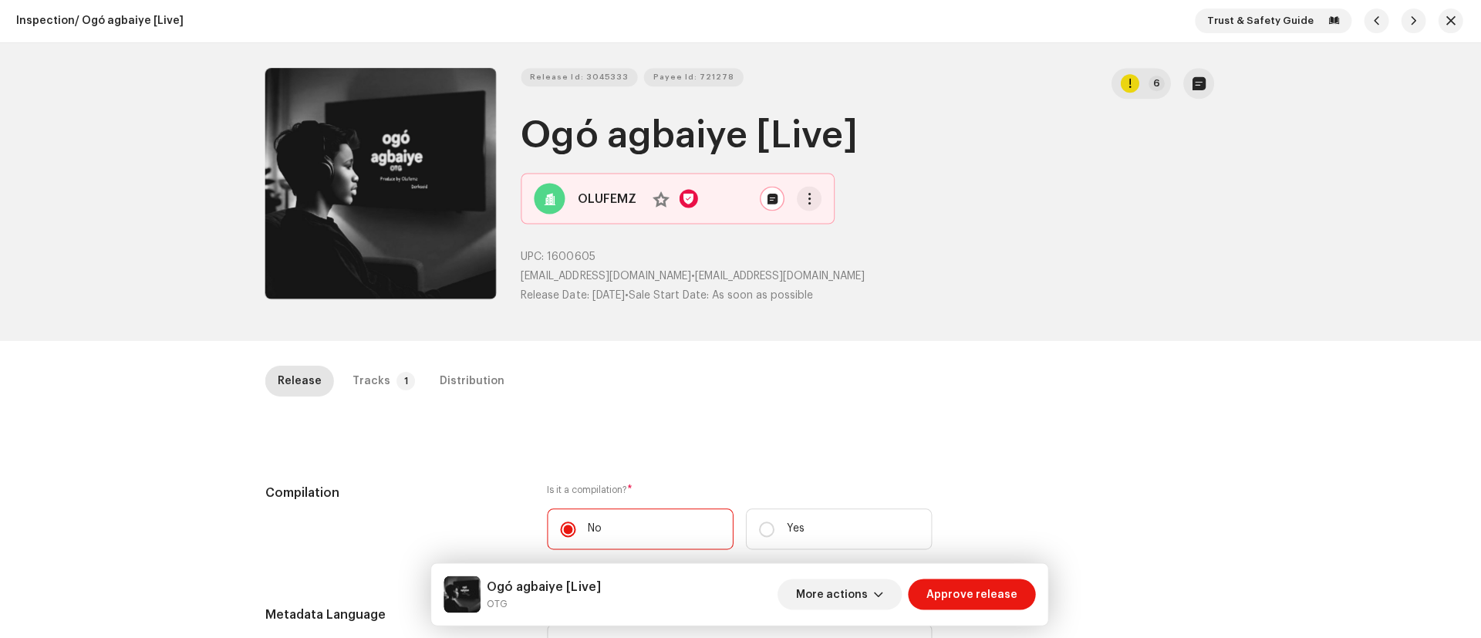
click at [282, 312] on div at bounding box center [382, 193] width 231 height 248
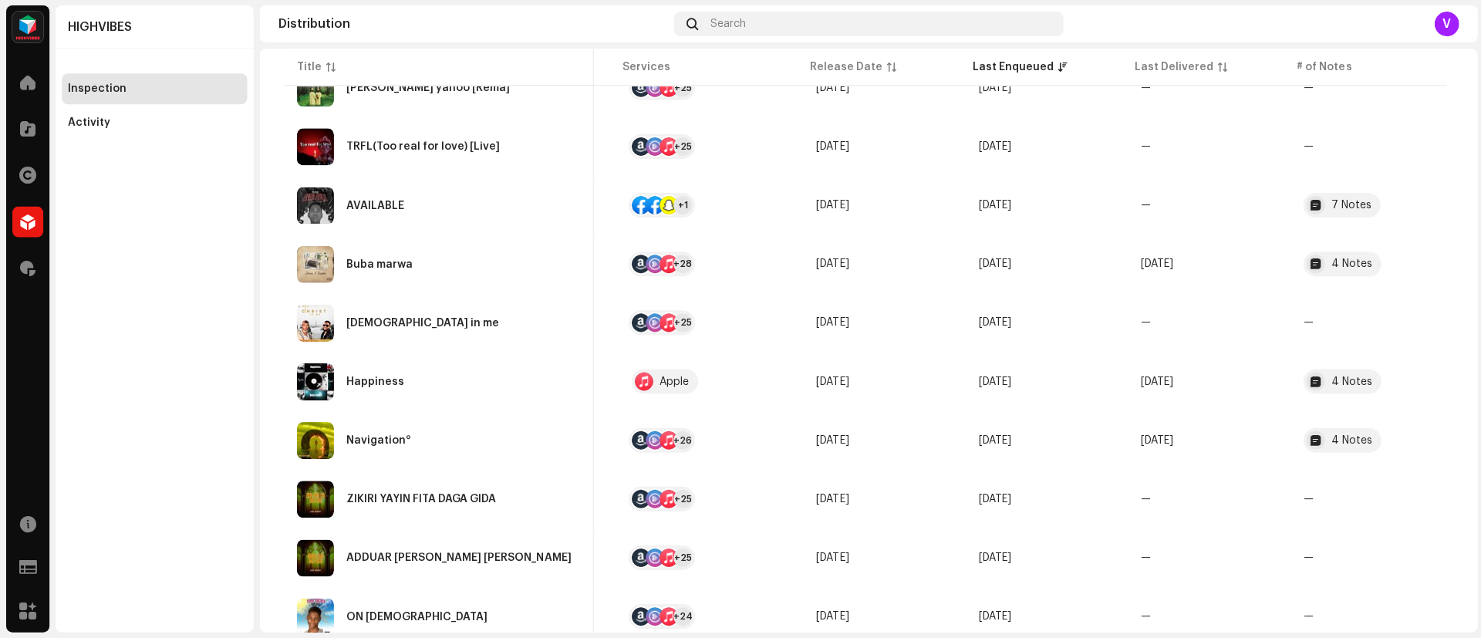
scroll to position [2128, 0]
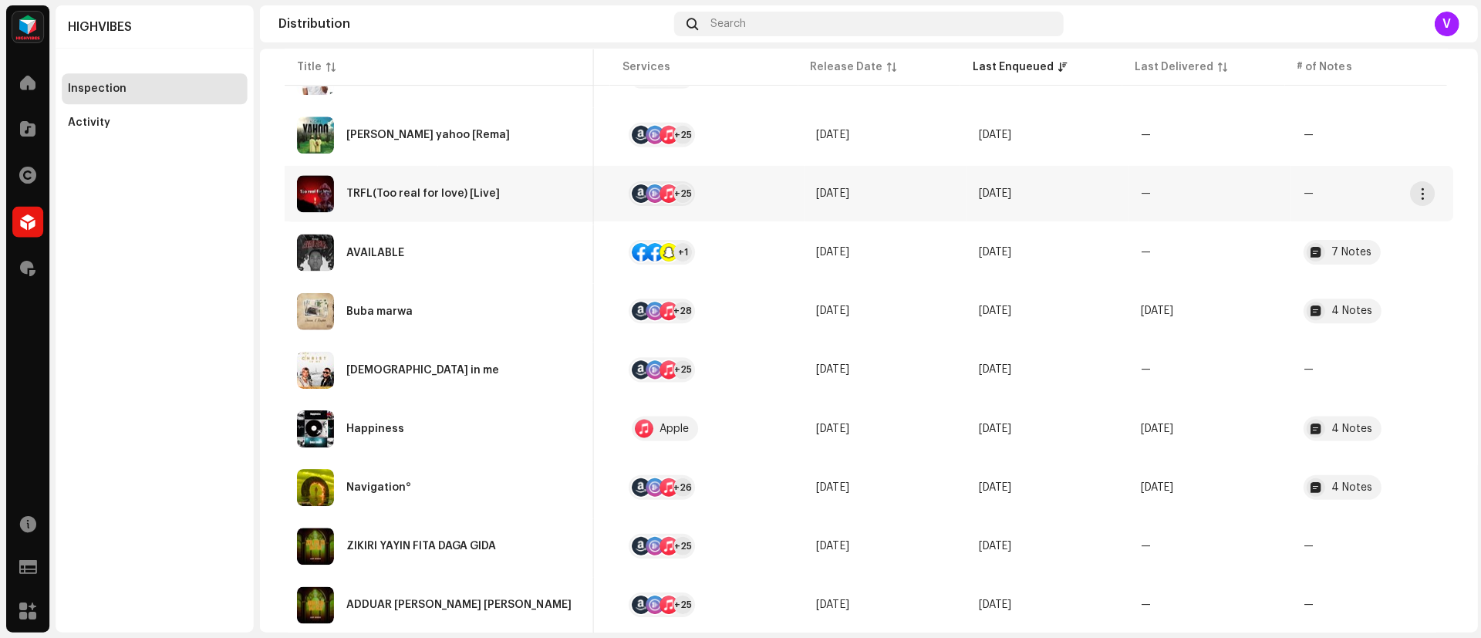
click at [897, 211] on td "[DATE]" at bounding box center [883, 194] width 162 height 56
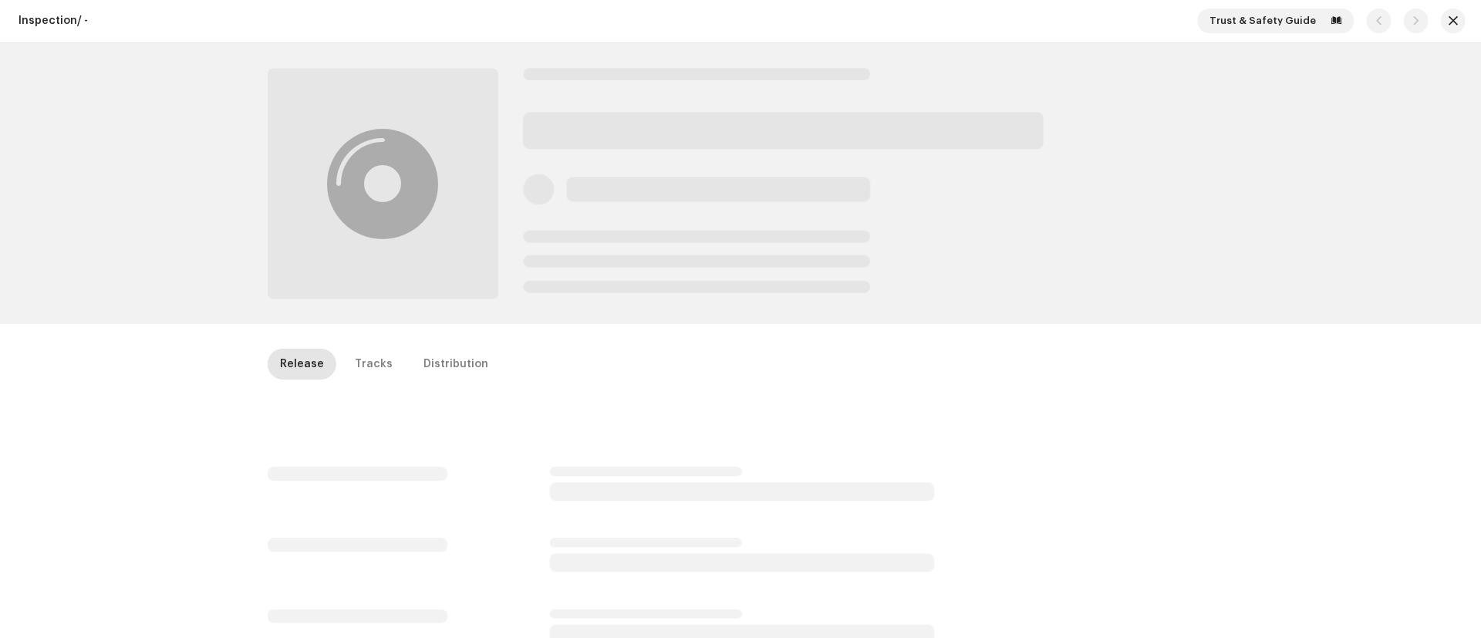
click at [897, 211] on div at bounding box center [868, 184] width 692 height 231
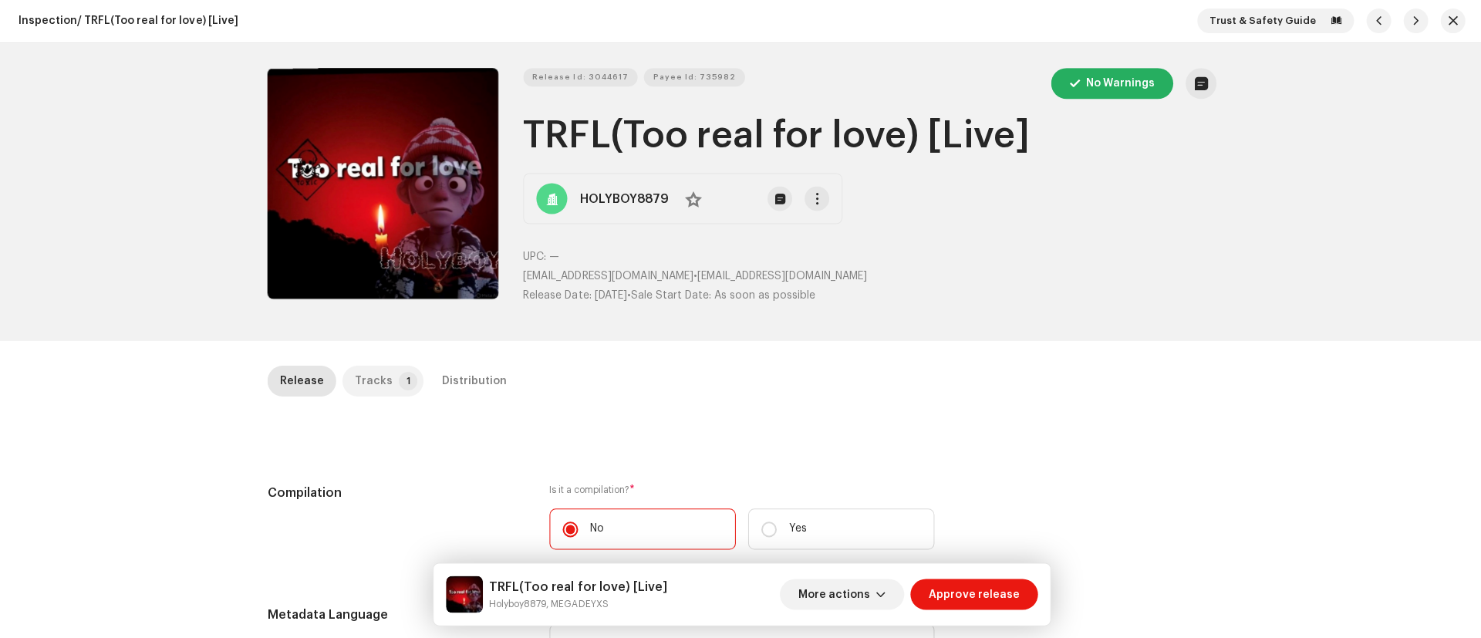
click at [382, 367] on p-tab "Tracks 1" at bounding box center [382, 381] width 81 height 31
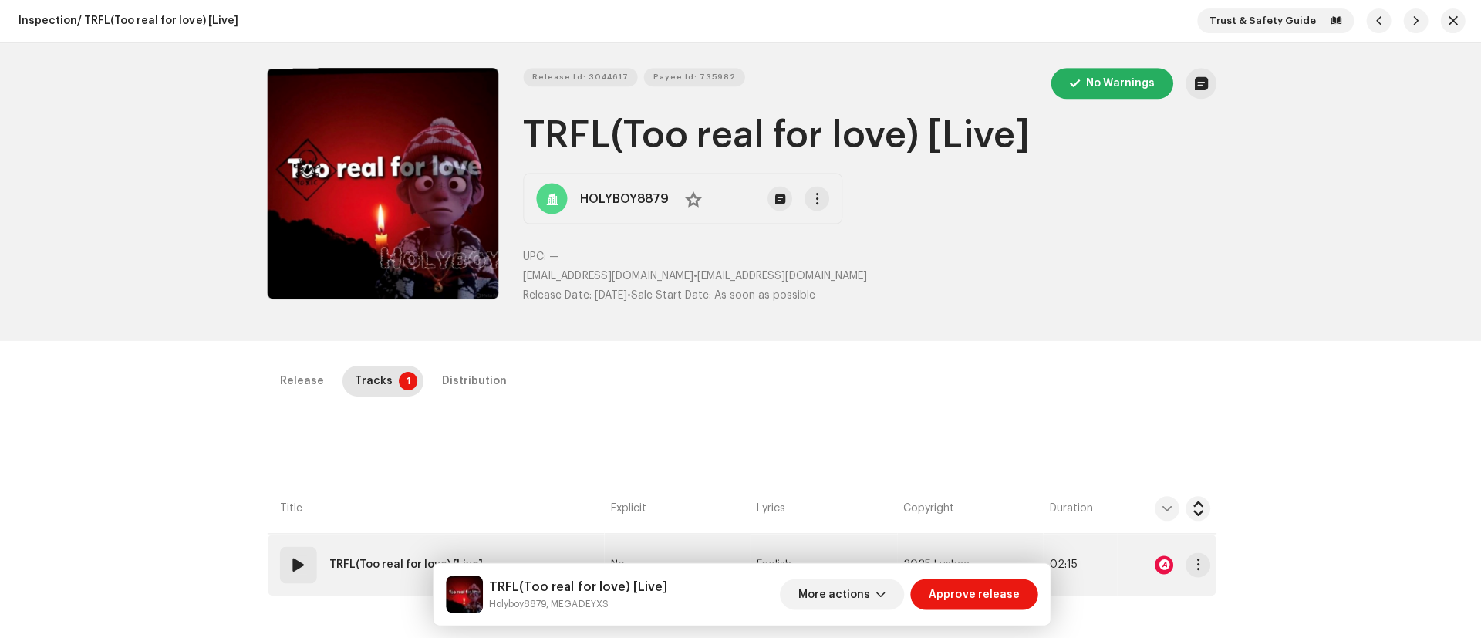
click at [279, 558] on div "01" at bounding box center [297, 564] width 37 height 37
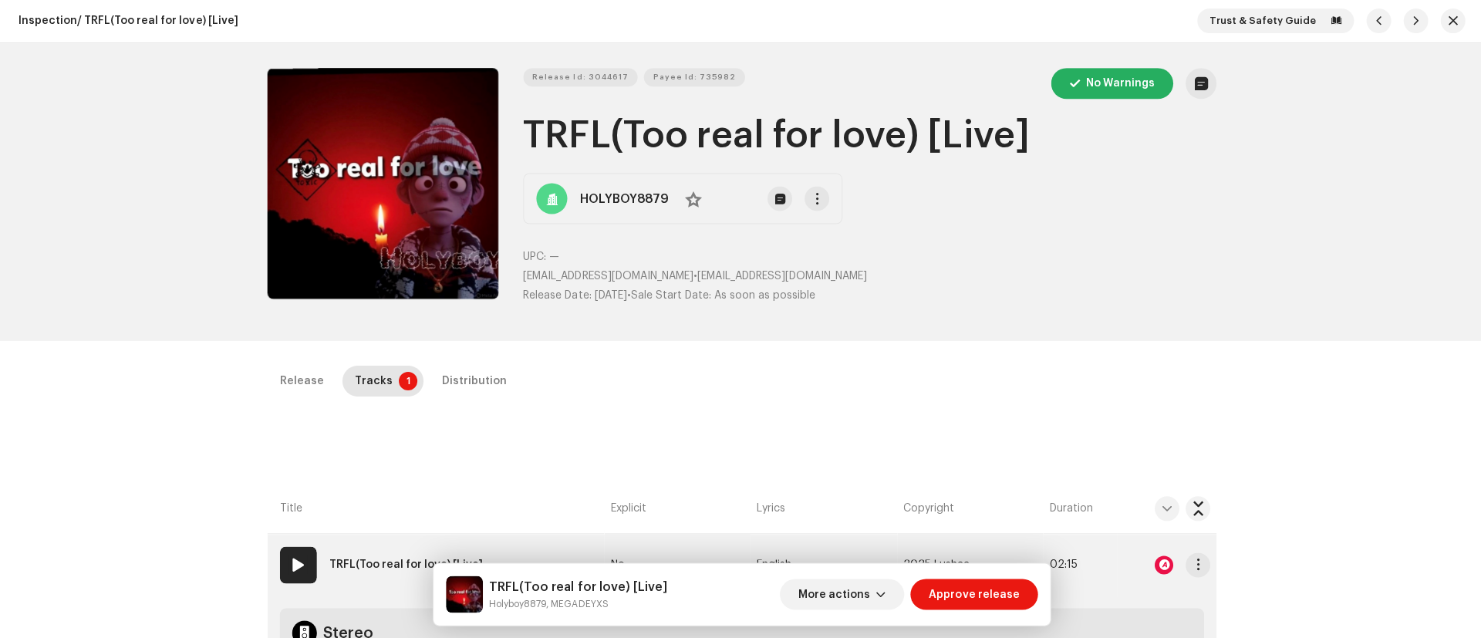
click at [284, 556] on div "01" at bounding box center [297, 564] width 37 height 37
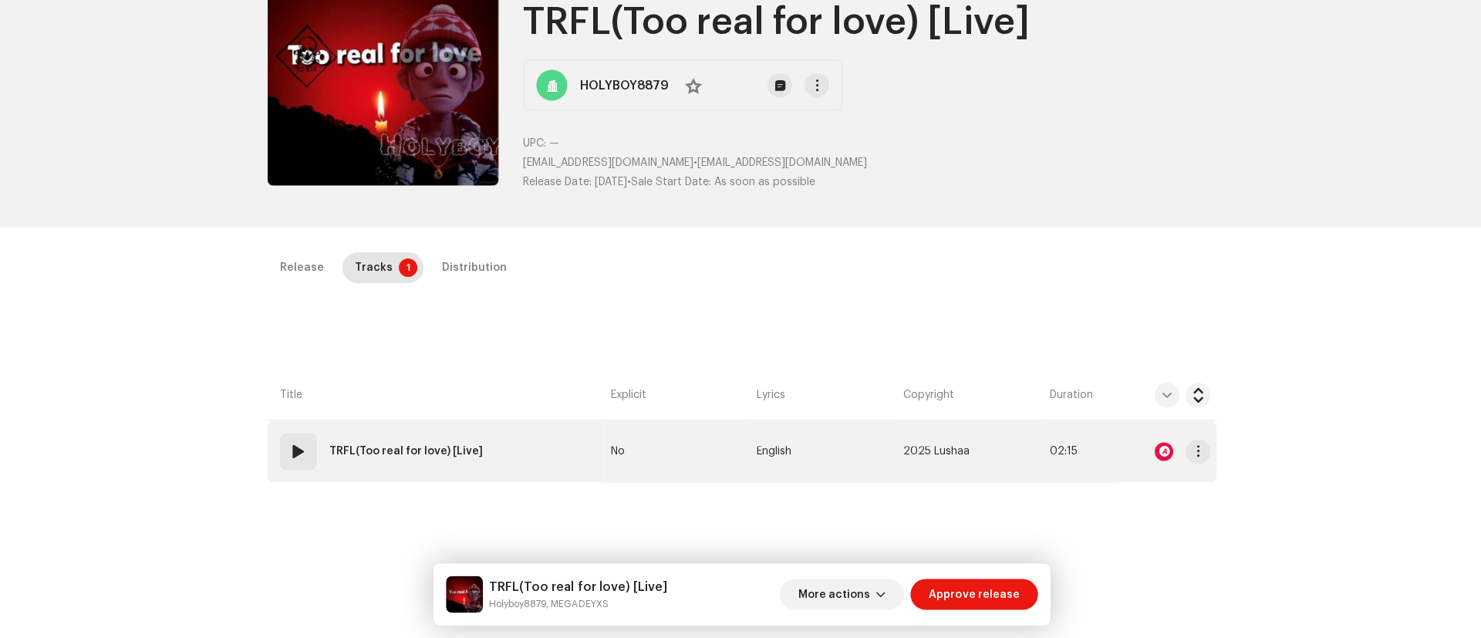
scroll to position [177, 0]
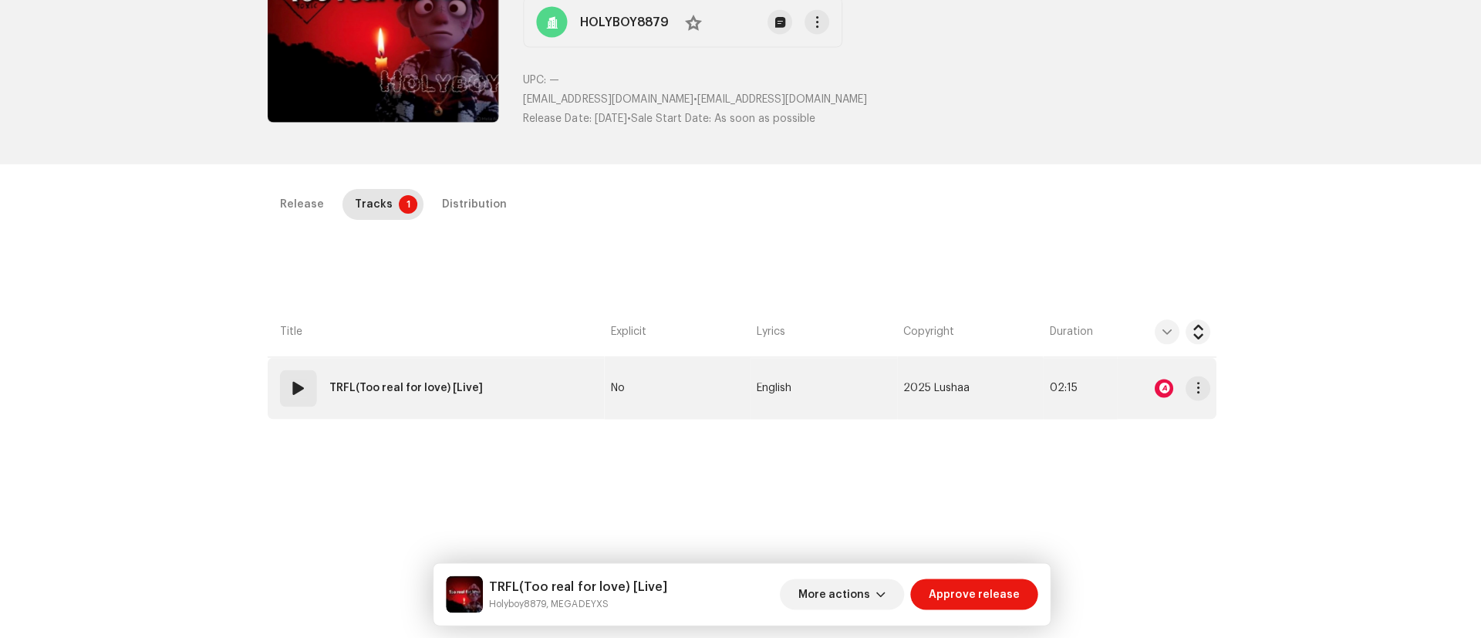
click at [296, 384] on span at bounding box center [298, 388] width 19 height 19
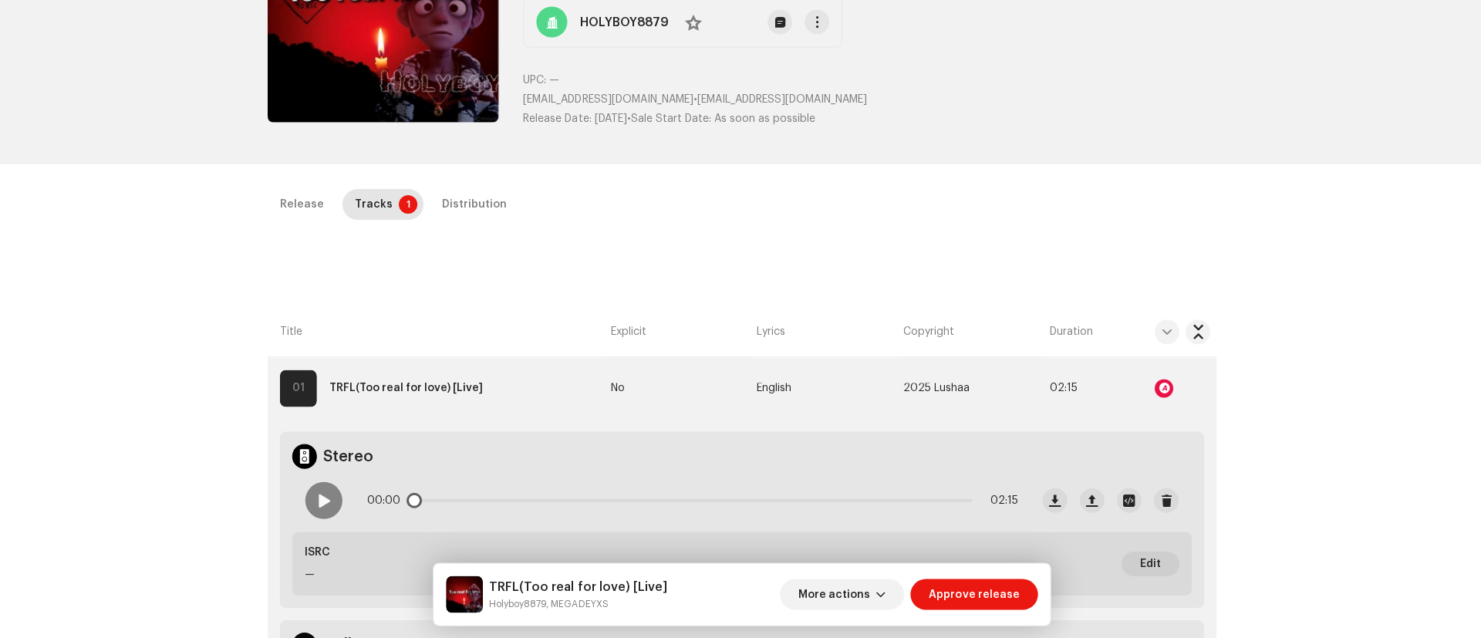
click at [319, 477] on div "00:00 02:15" at bounding box center [660, 500] width 736 height 62
click at [319, 488] on div at bounding box center [323, 499] width 37 height 37
click at [1157, 387] on div at bounding box center [1162, 388] width 19 height 19
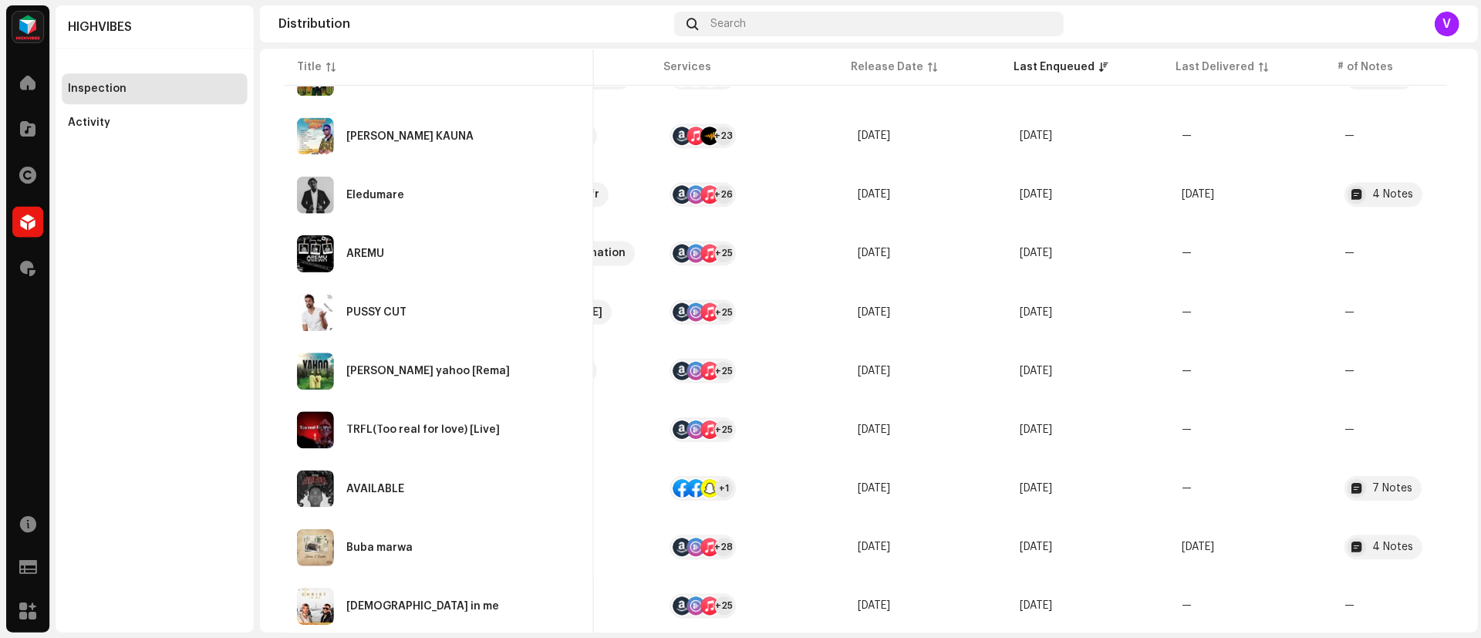
scroll to position [1913, 0]
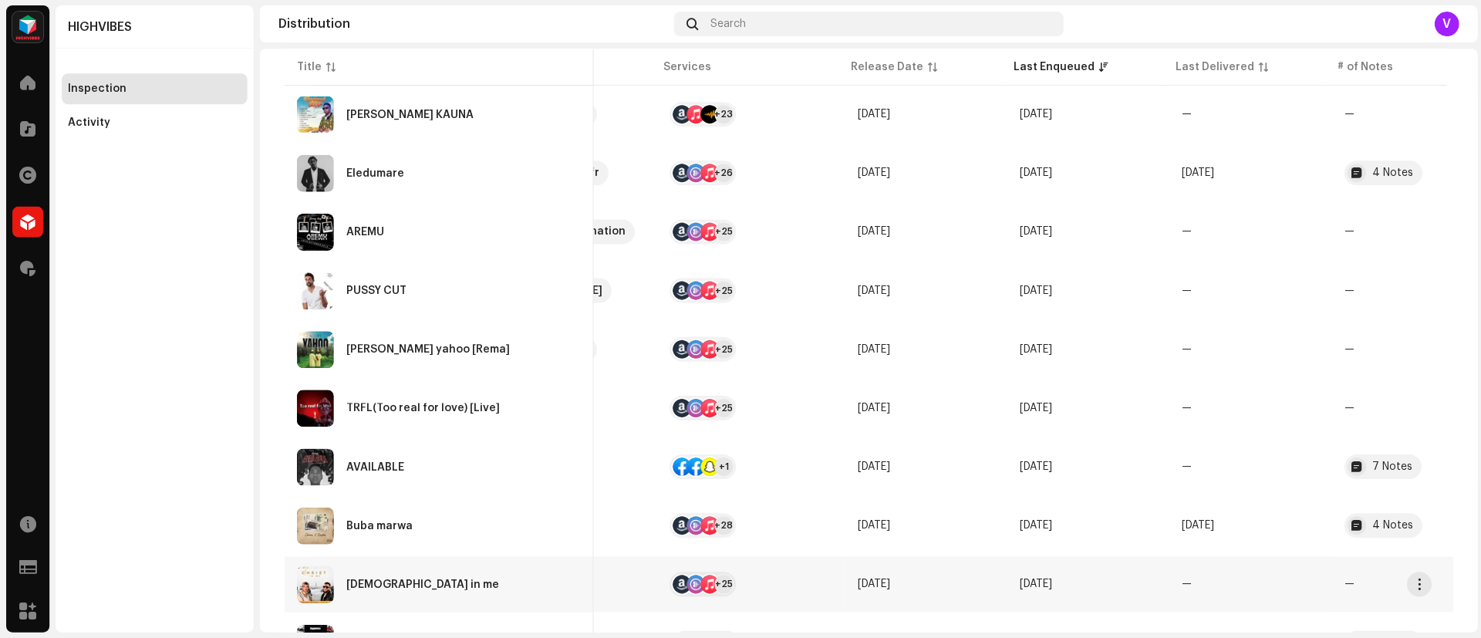
click at [1300, 581] on td "—" at bounding box center [1248, 584] width 162 height 56
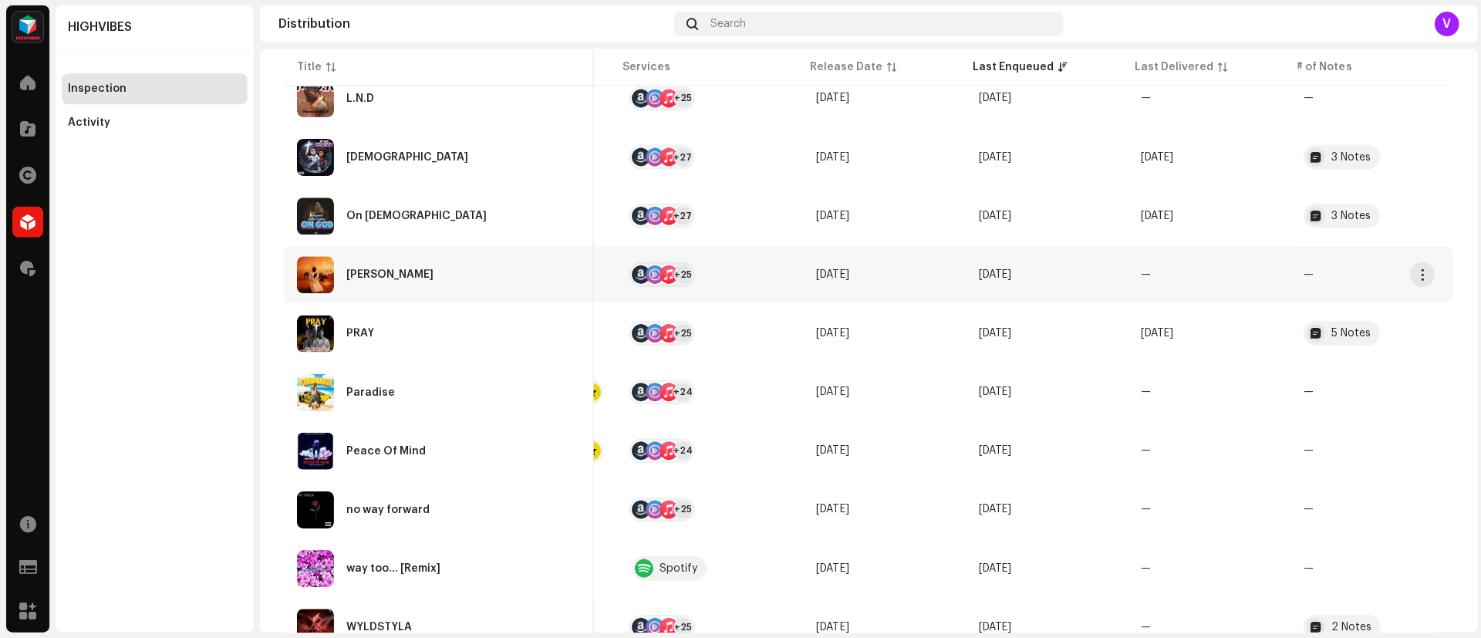
click at [944, 292] on td "Oct 6, 2025" at bounding box center [883, 275] width 162 height 56
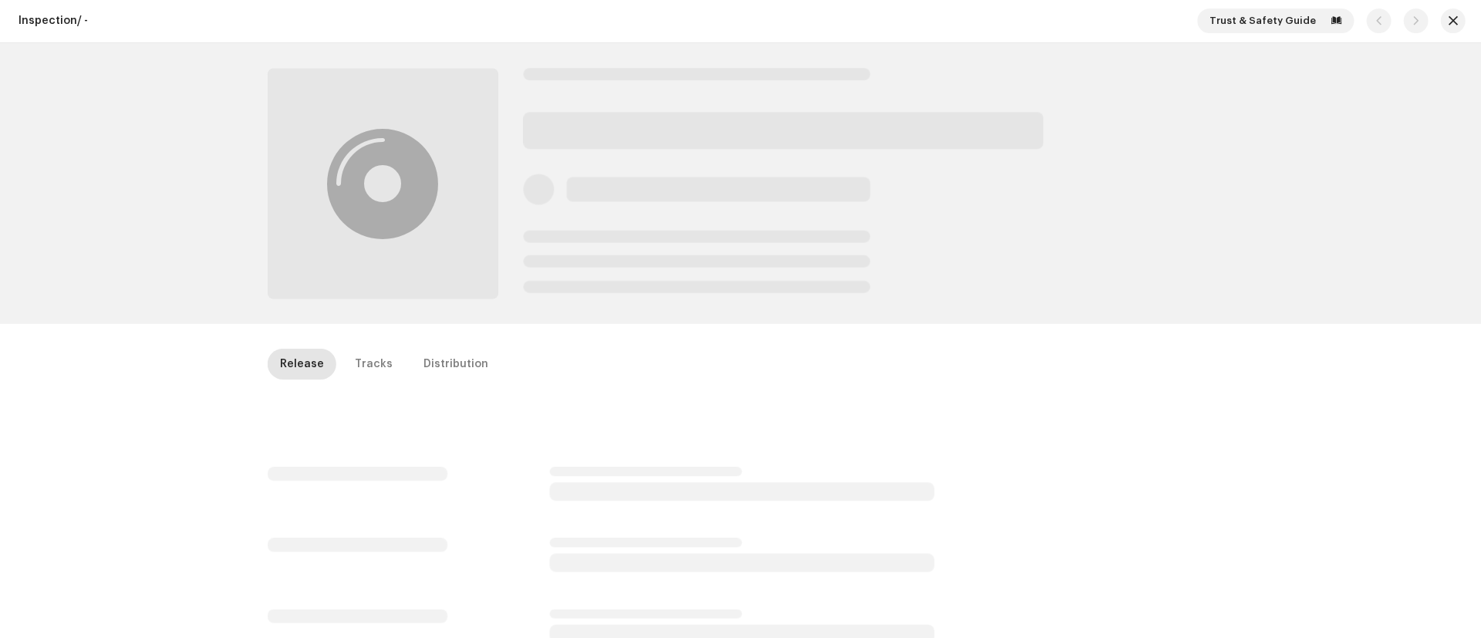
click at [957, 300] on div at bounding box center [740, 184] width 997 height 280
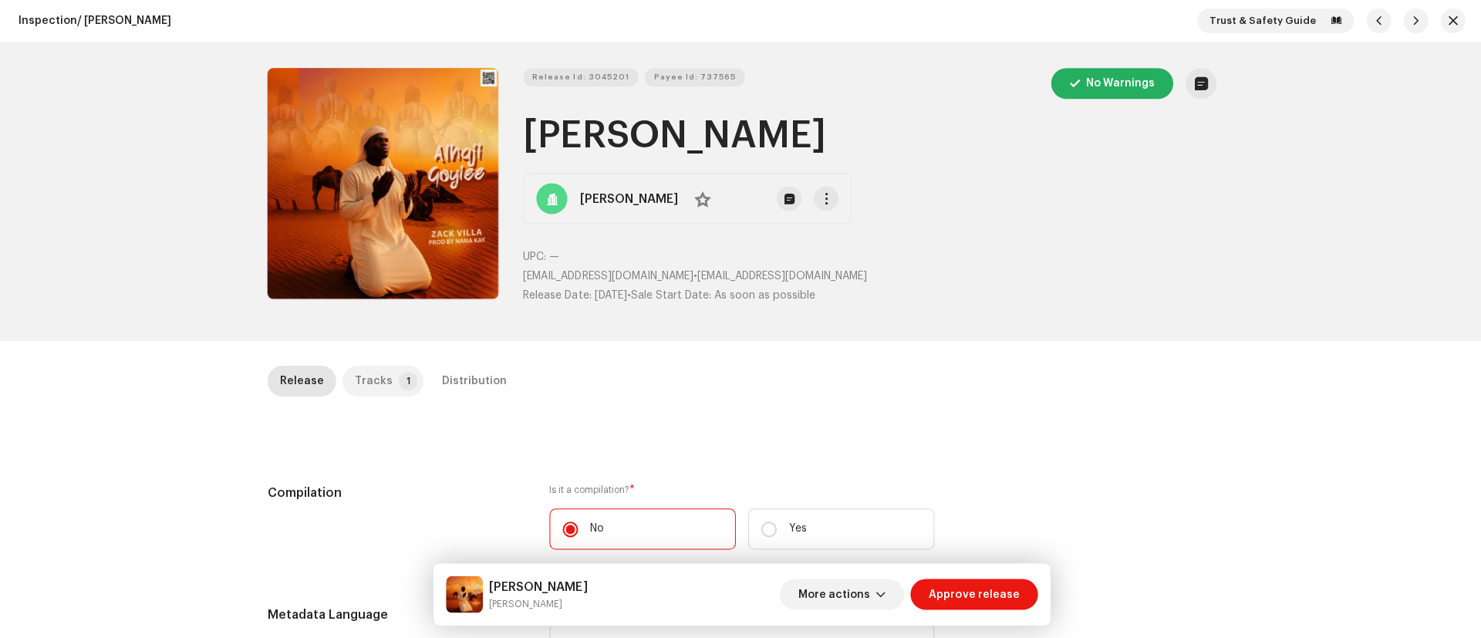
click at [398, 379] on p-badge "1" at bounding box center [407, 381] width 19 height 19
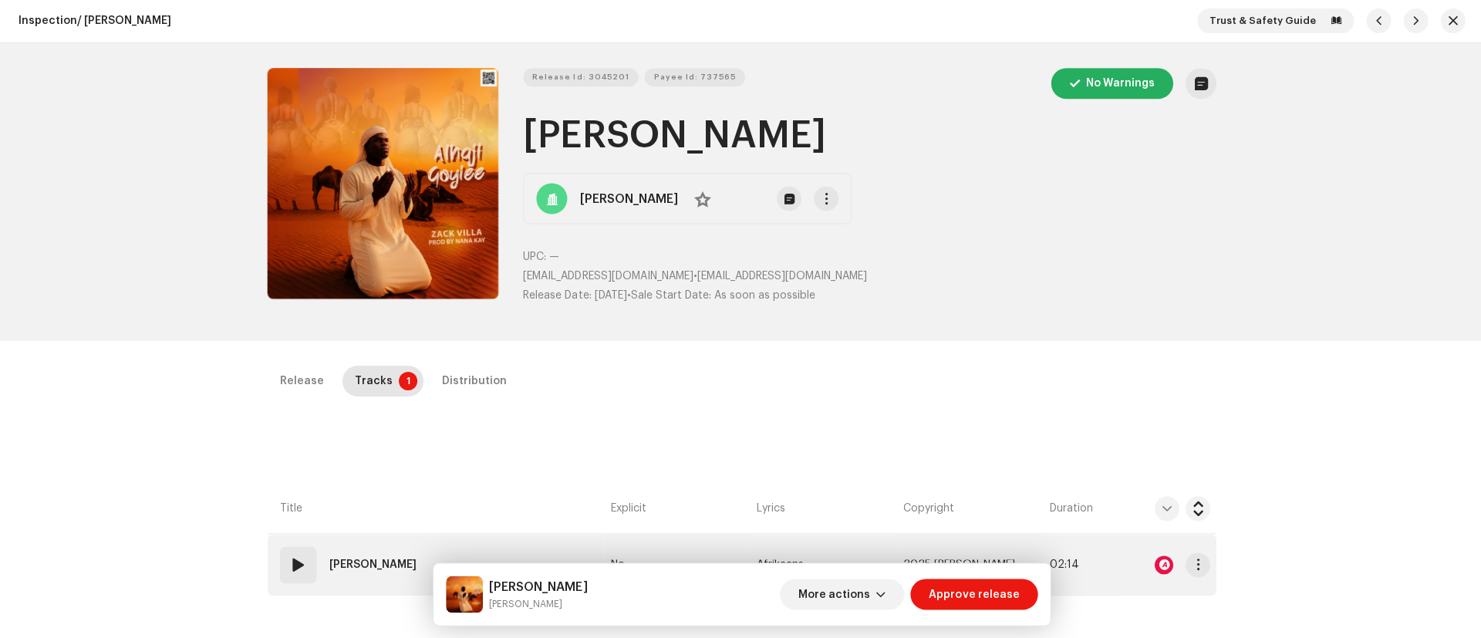
click at [1159, 565] on div at bounding box center [1162, 564] width 19 height 19
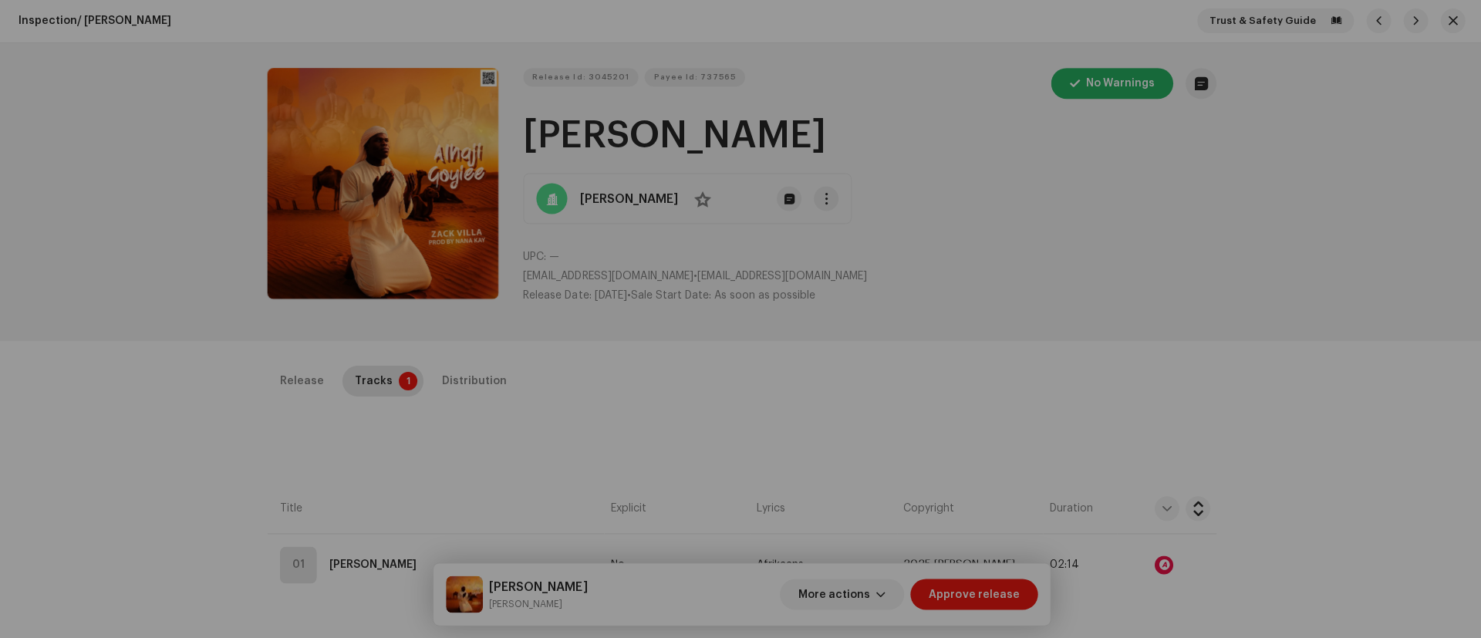
click at [349, 472] on div "Audio Recognition by Remix/Sample 2 All results require review/listening to avo…" at bounding box center [740, 319] width 1481 height 638
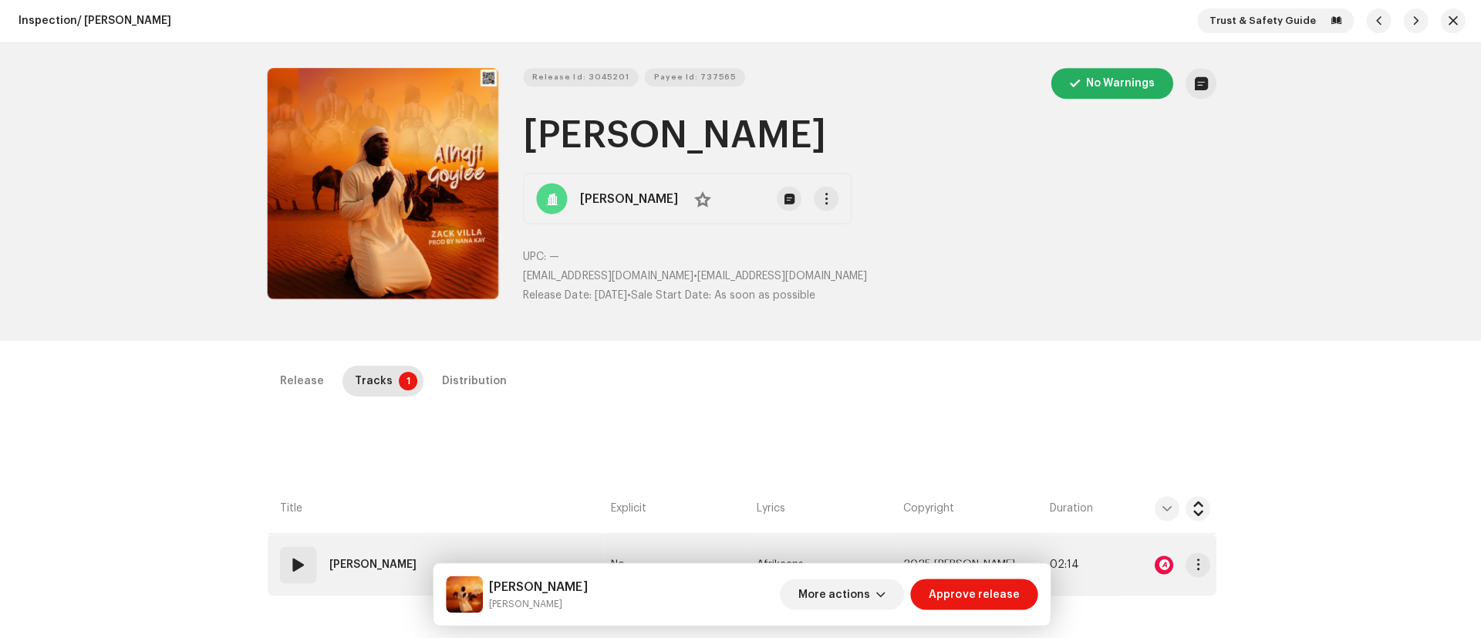
click at [295, 565] on span at bounding box center [298, 564] width 19 height 19
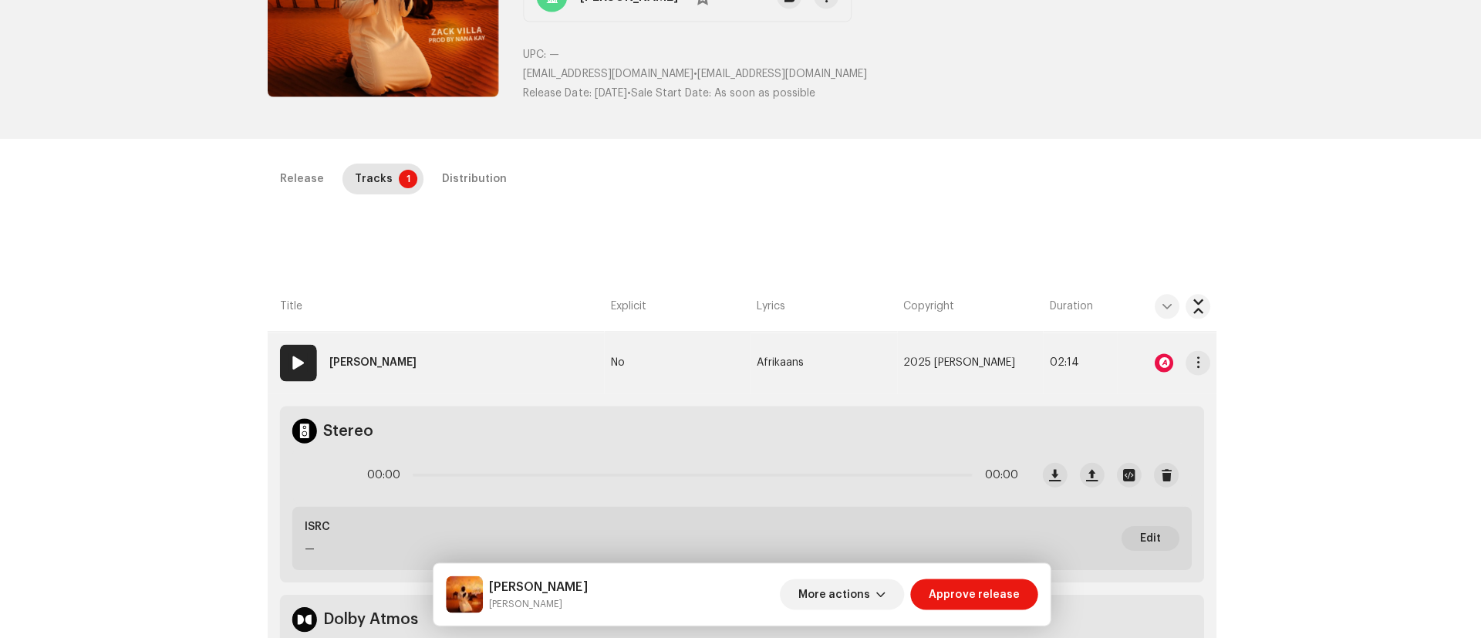
scroll to position [202, 0]
click at [423, 385] on td "01 Alhaji Goyiee" at bounding box center [435, 363] width 336 height 62
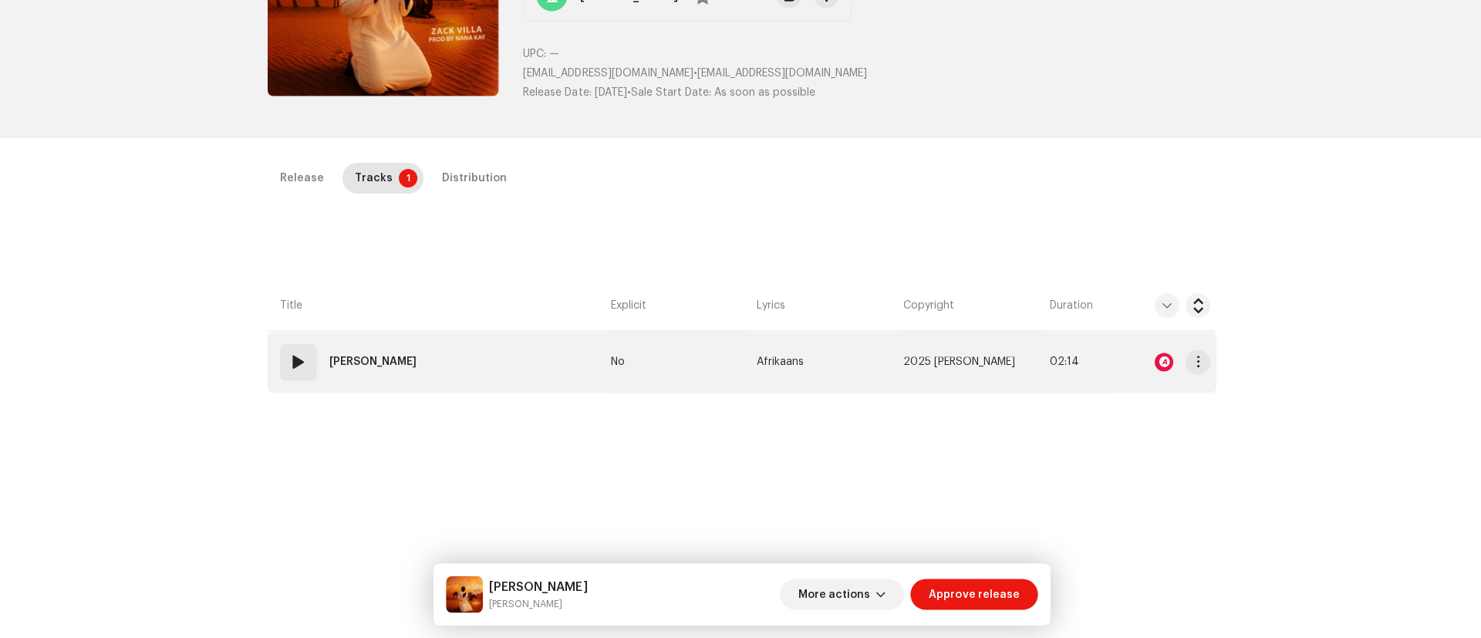
click at [300, 363] on span at bounding box center [298, 362] width 19 height 19
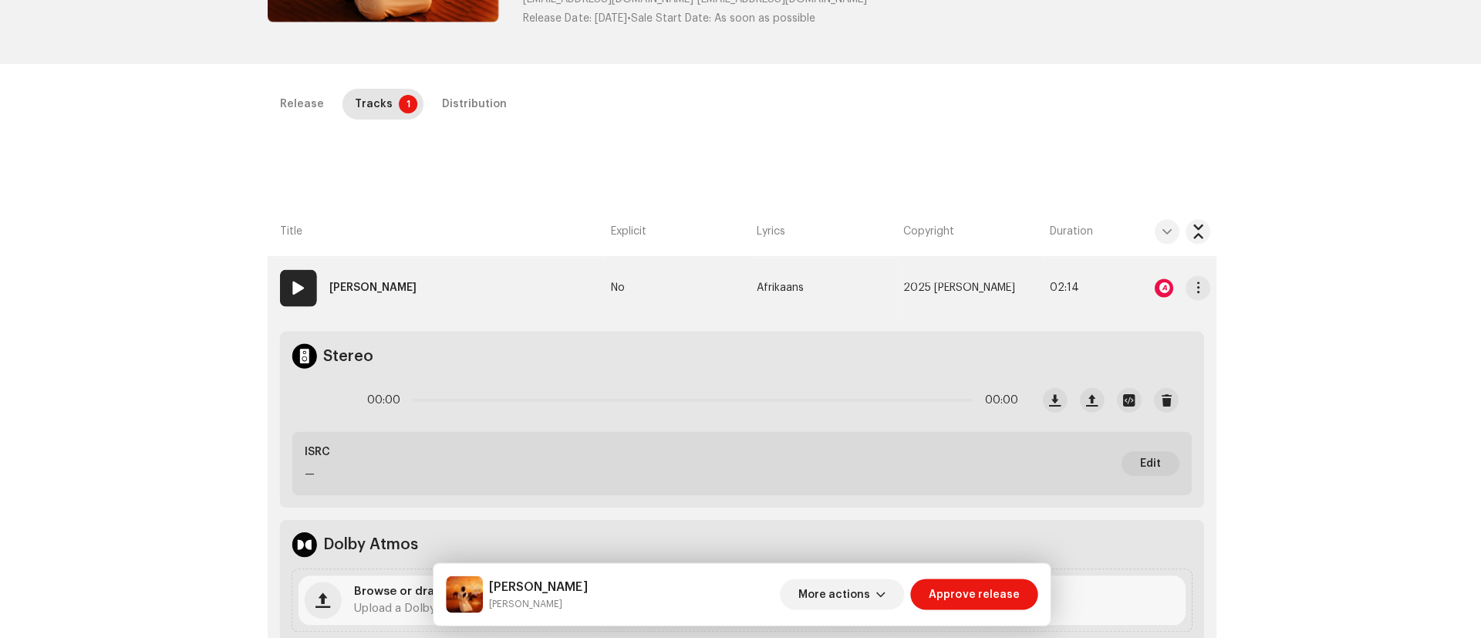
scroll to position [305, 0]
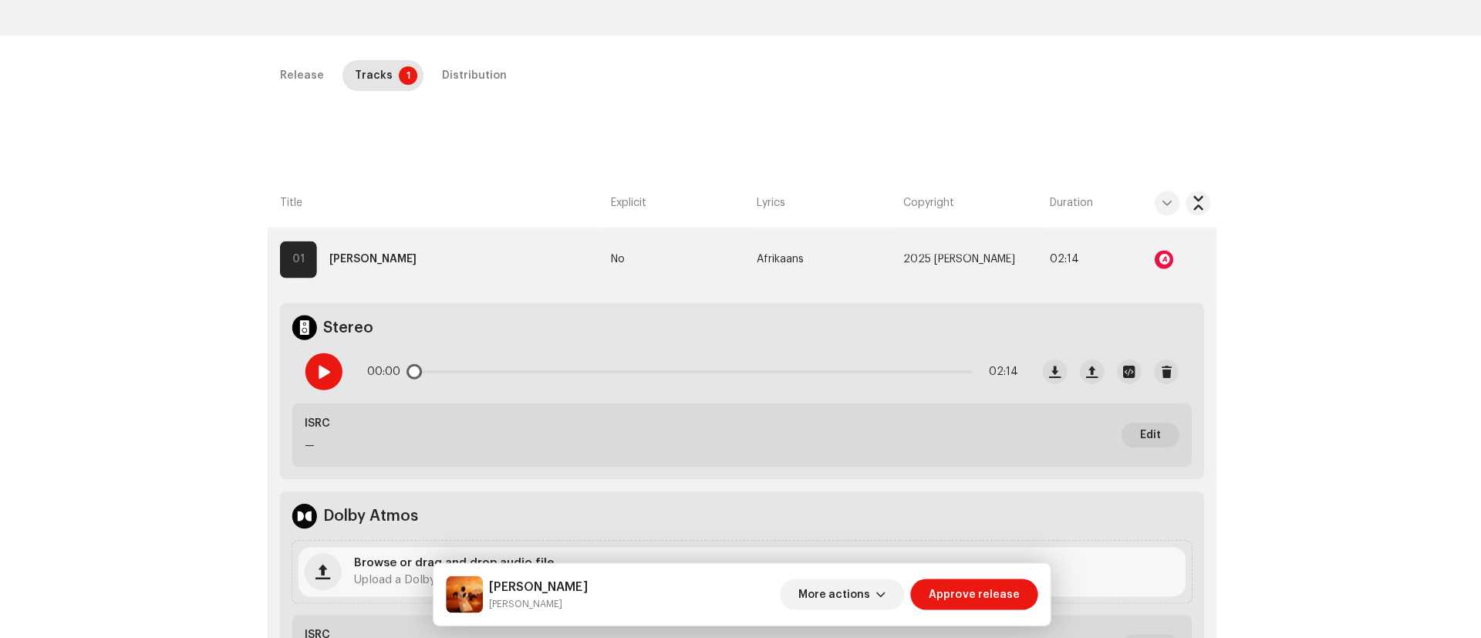
click at [326, 376] on span at bounding box center [322, 372] width 13 height 12
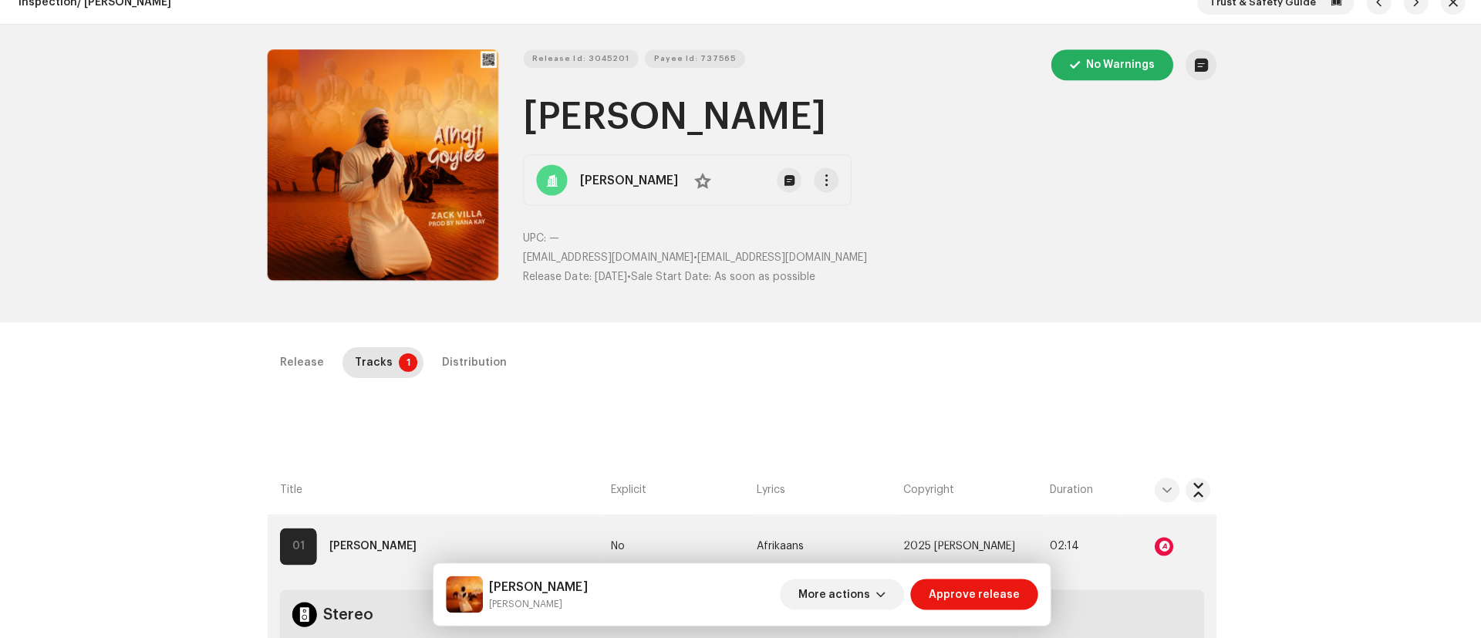
scroll to position [0, 0]
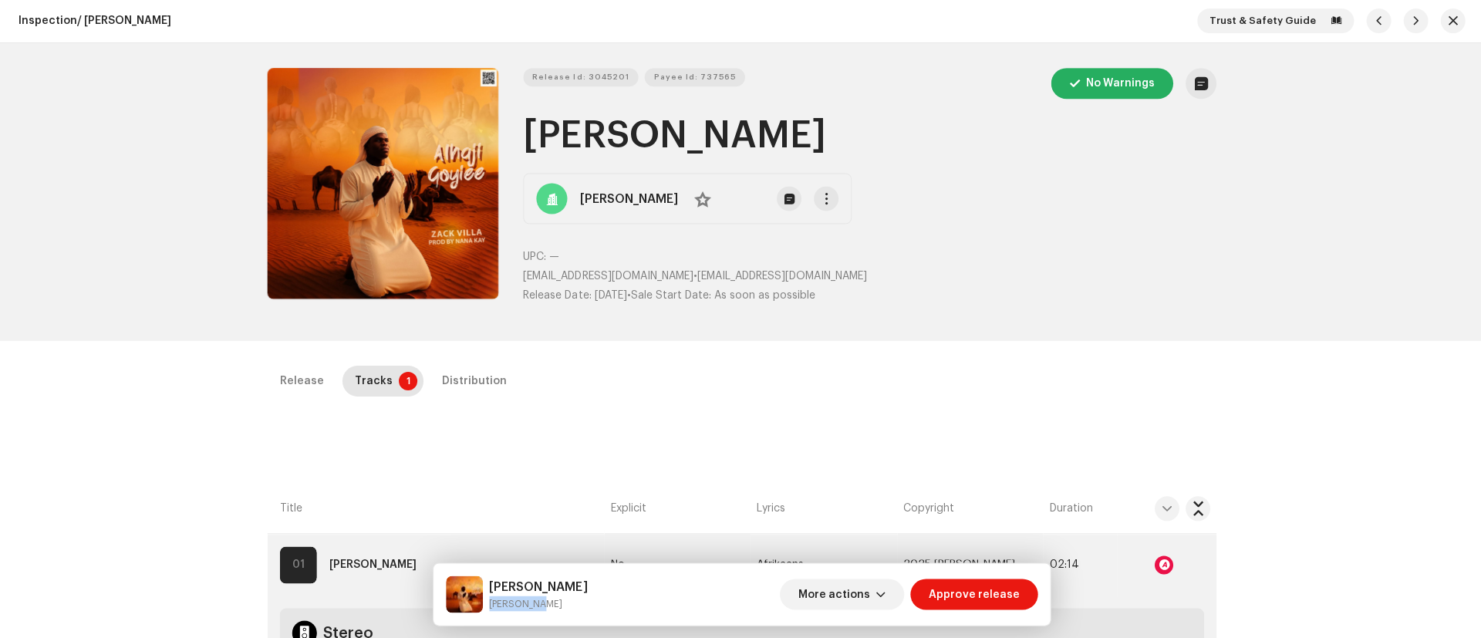
drag, startPoint x: 488, startPoint y: 603, endPoint x: 555, endPoint y: 609, distance: 66.6
click at [555, 609] on small "[PERSON_NAME]" at bounding box center [537, 603] width 98 height 15
copy small "[PERSON_NAME]"
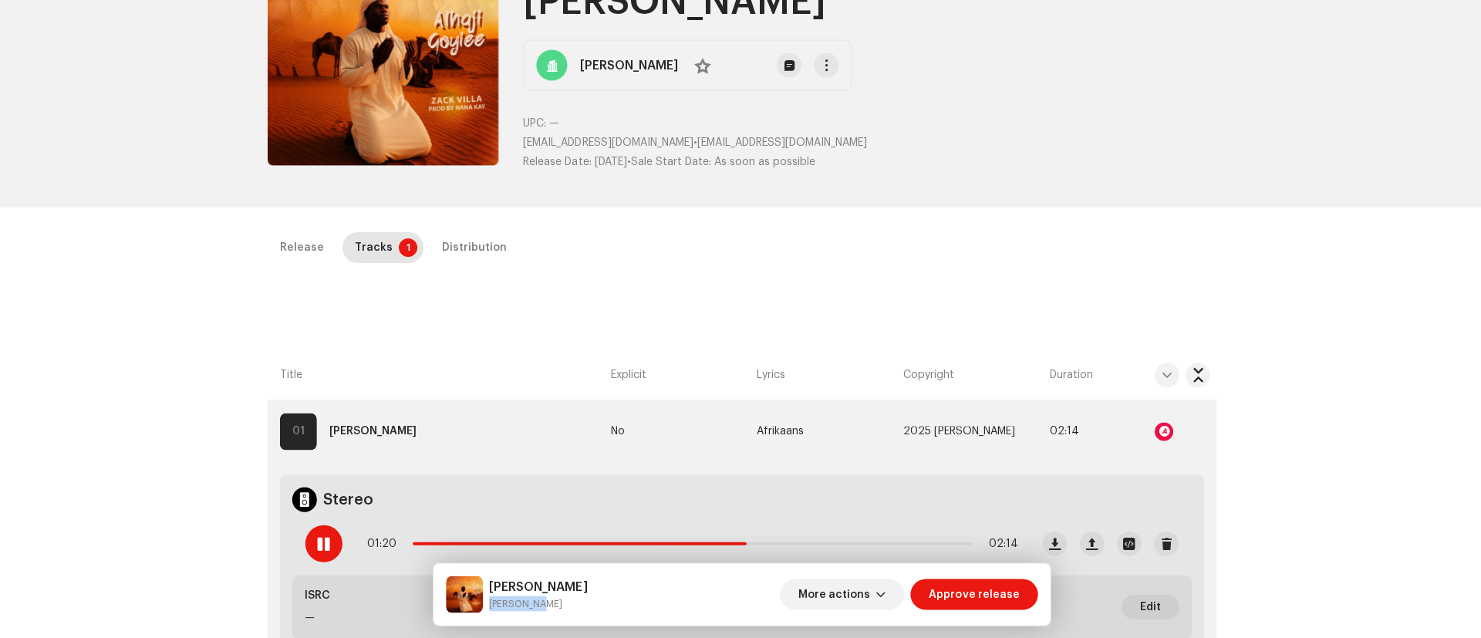
scroll to position [139, 0]
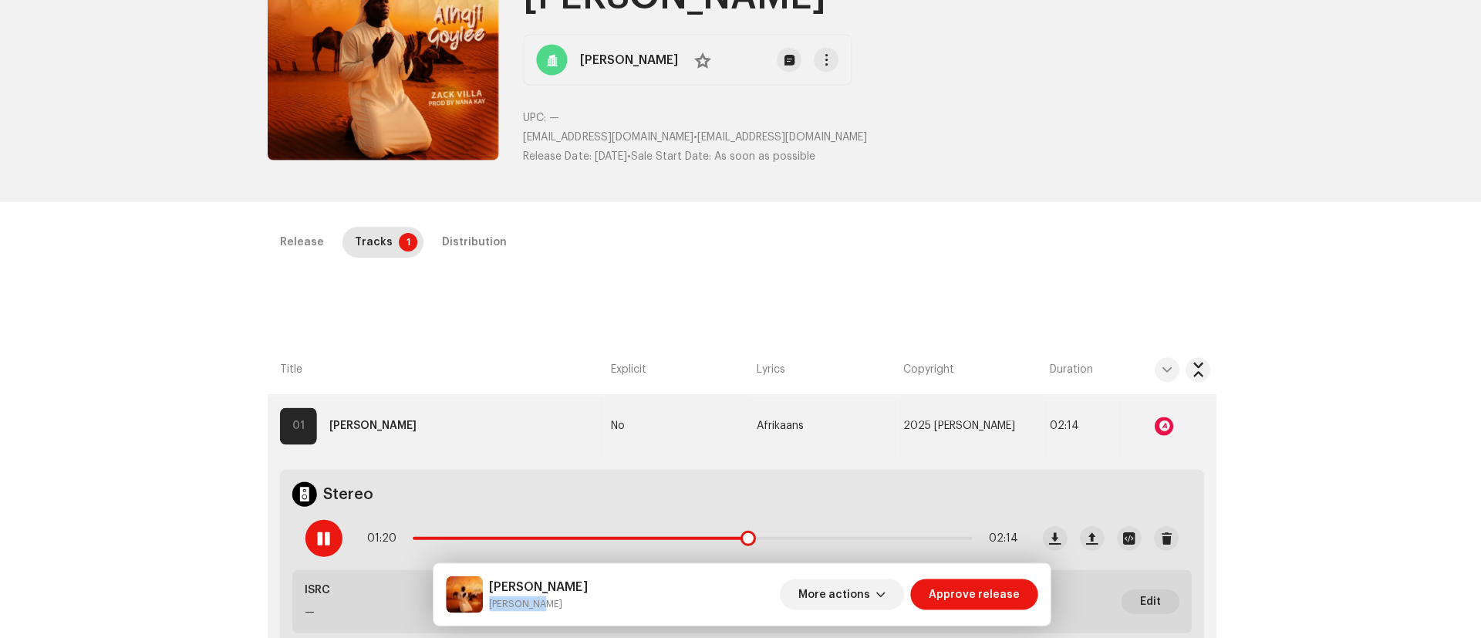
click at [322, 538] on span at bounding box center [322, 538] width 13 height 12
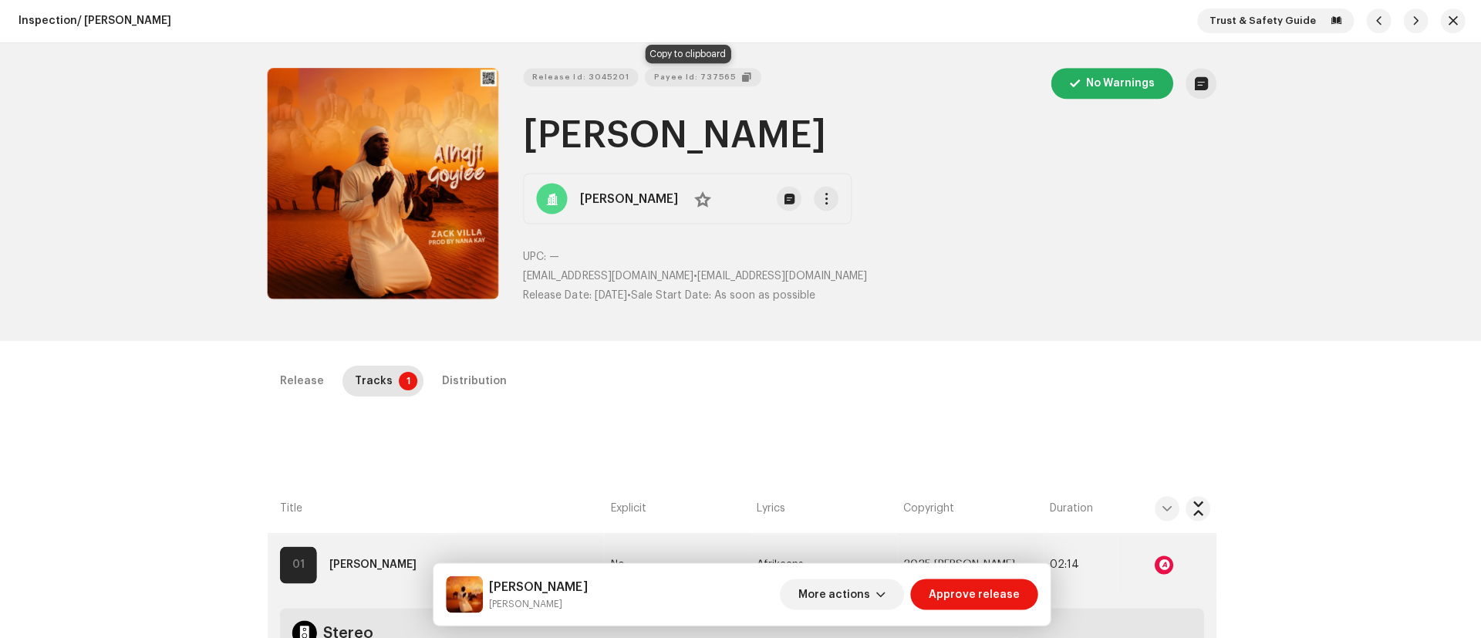
click at [697, 80] on span "Payee Id: 737565" at bounding box center [694, 77] width 82 height 31
click at [699, 79] on span "Payee Id: 737565" at bounding box center [694, 77] width 82 height 31
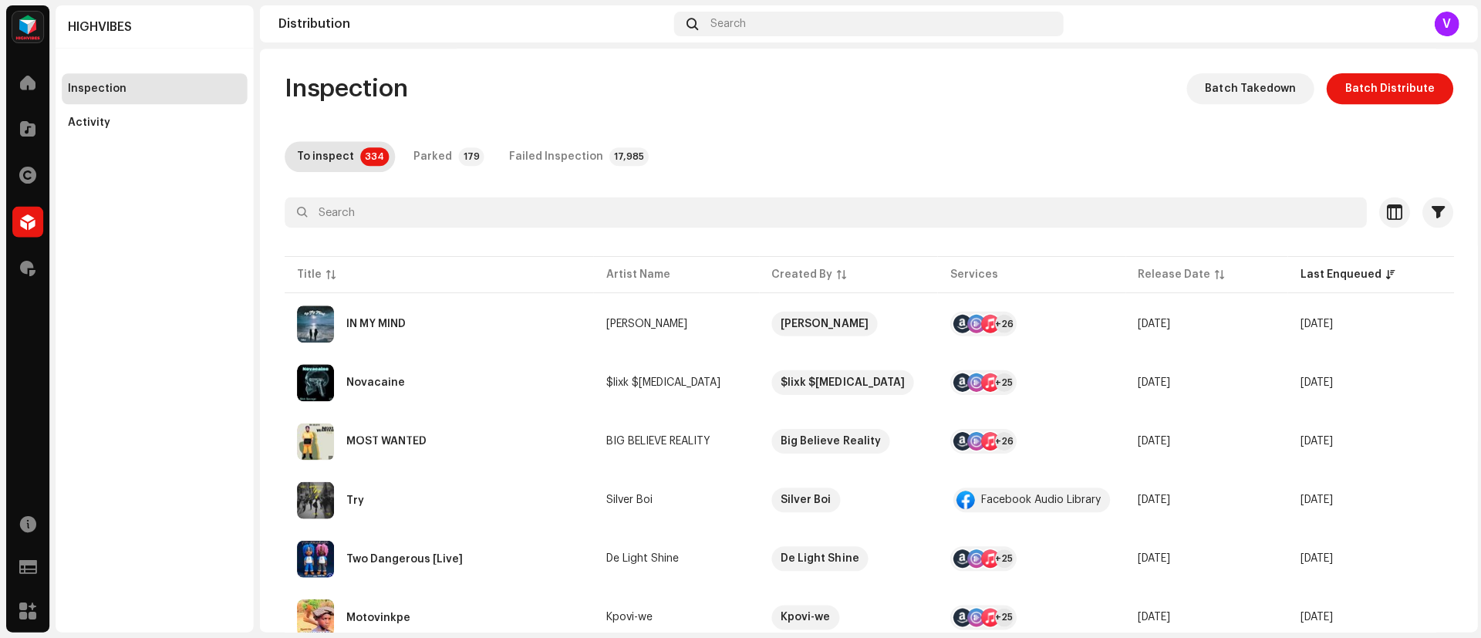
scroll to position [0, 324]
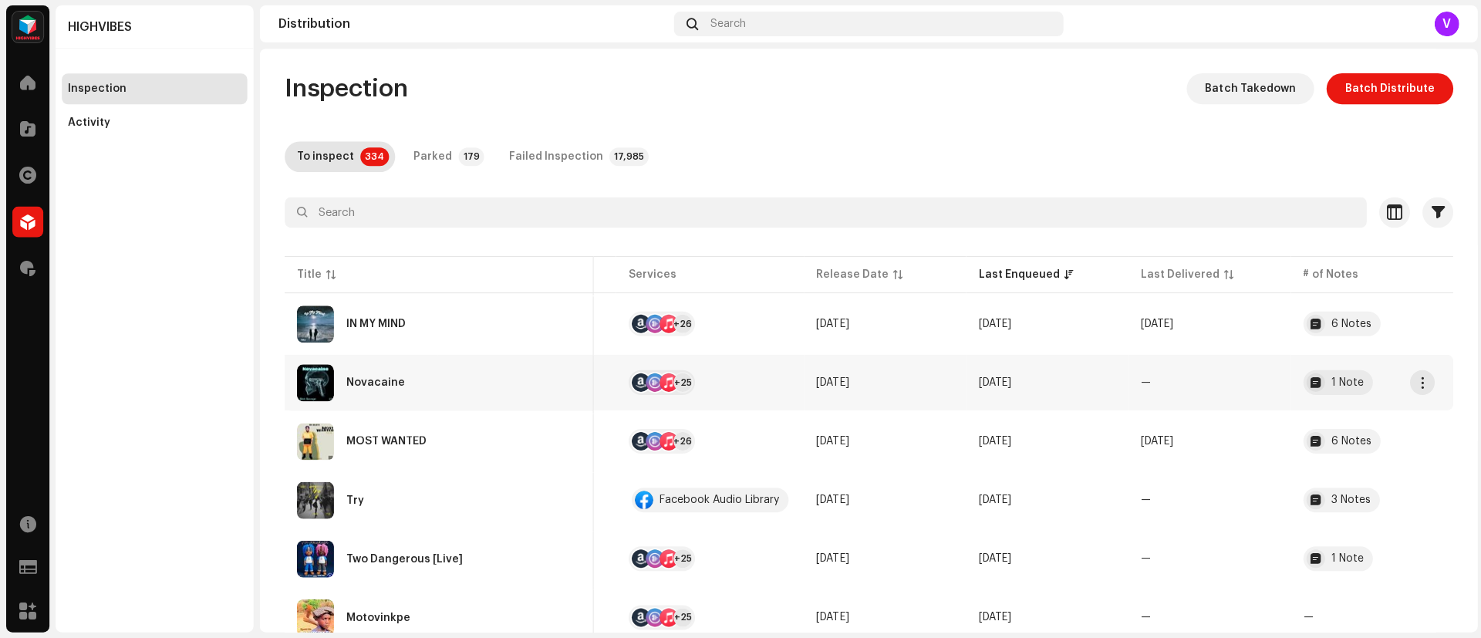
click at [1270, 401] on td "—" at bounding box center [1207, 383] width 162 height 56
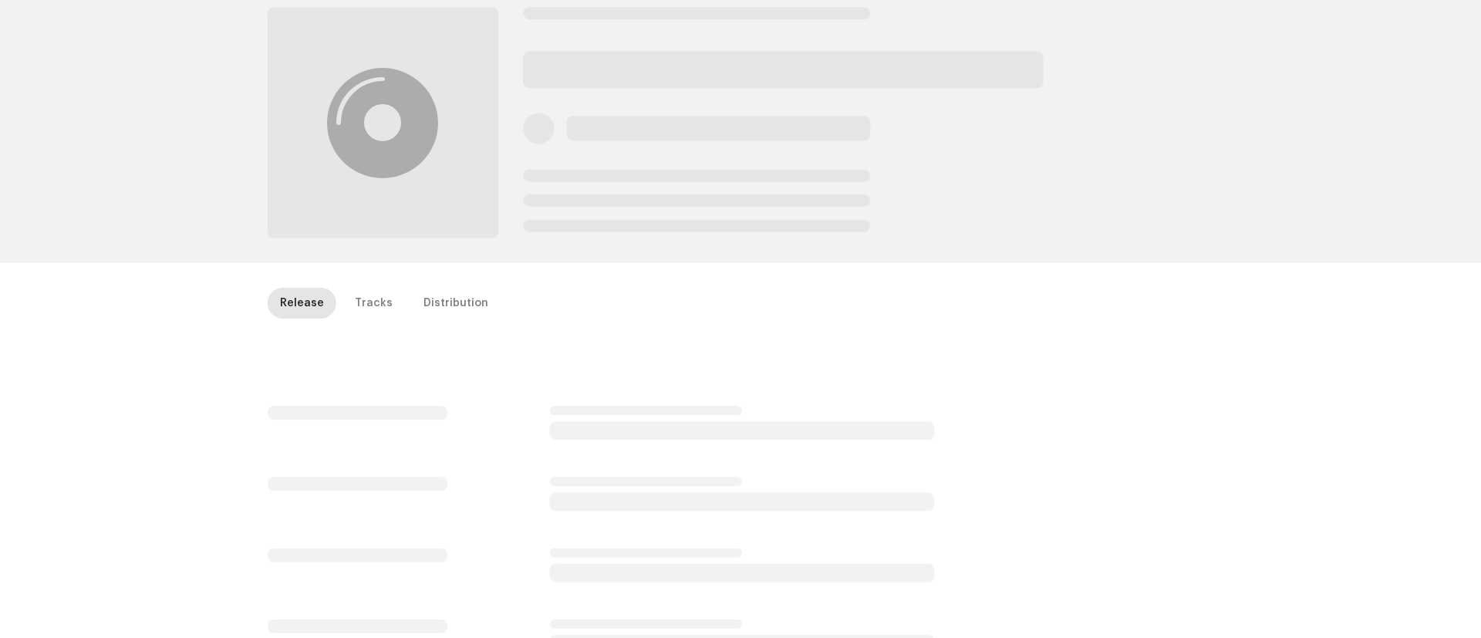
scroll to position [89, 0]
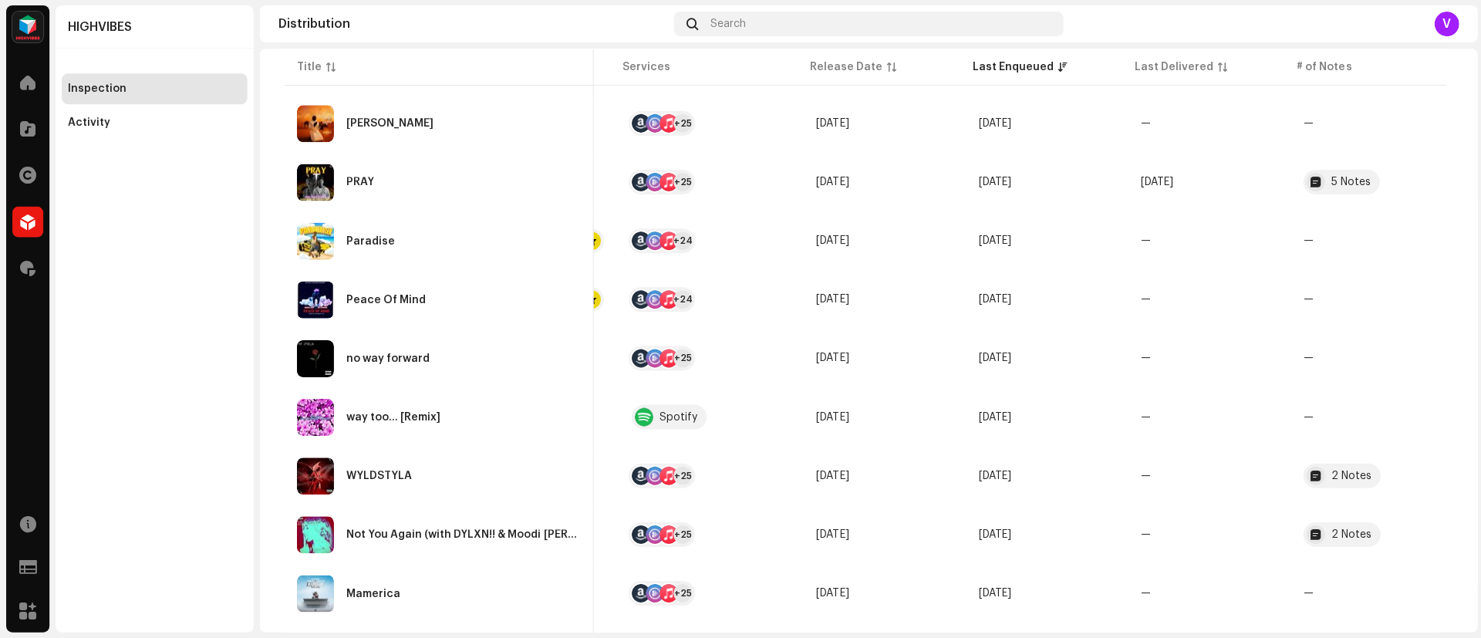
scroll to position [1056, 0]
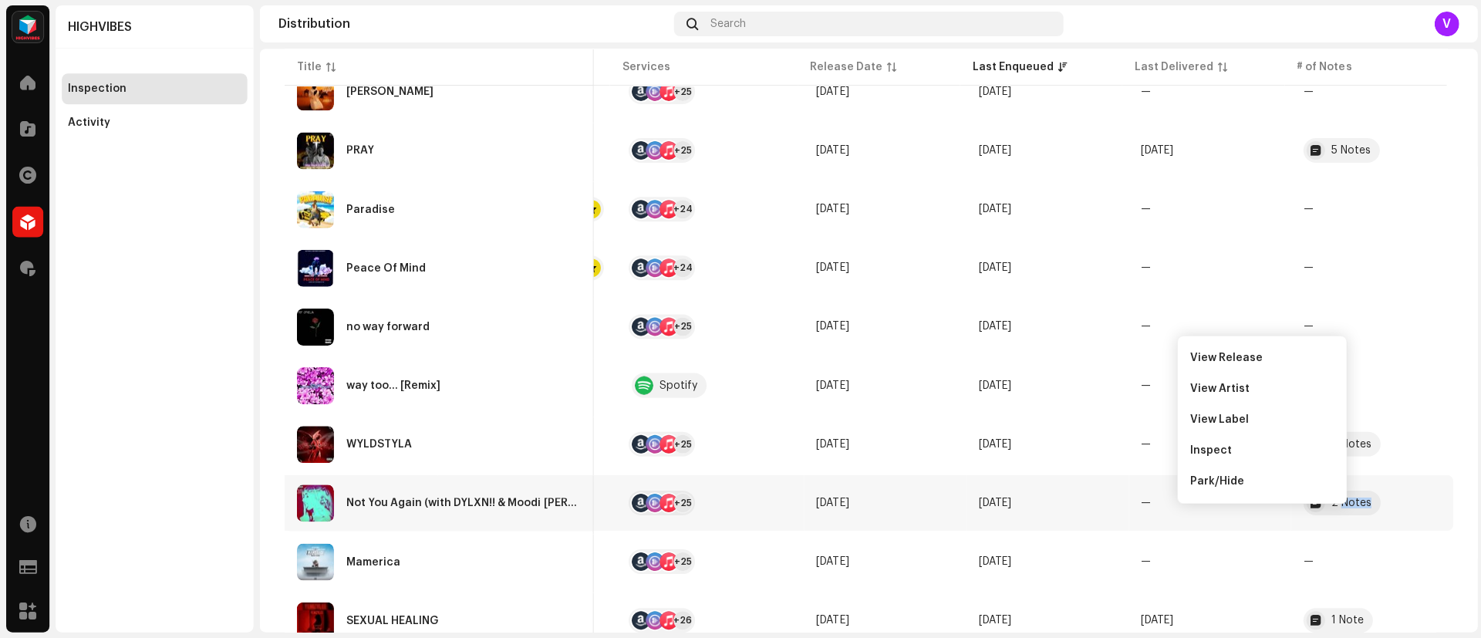
click at [189, 368] on div "HIGHVIBES Inspection Activity" at bounding box center [155, 319] width 198 height 626
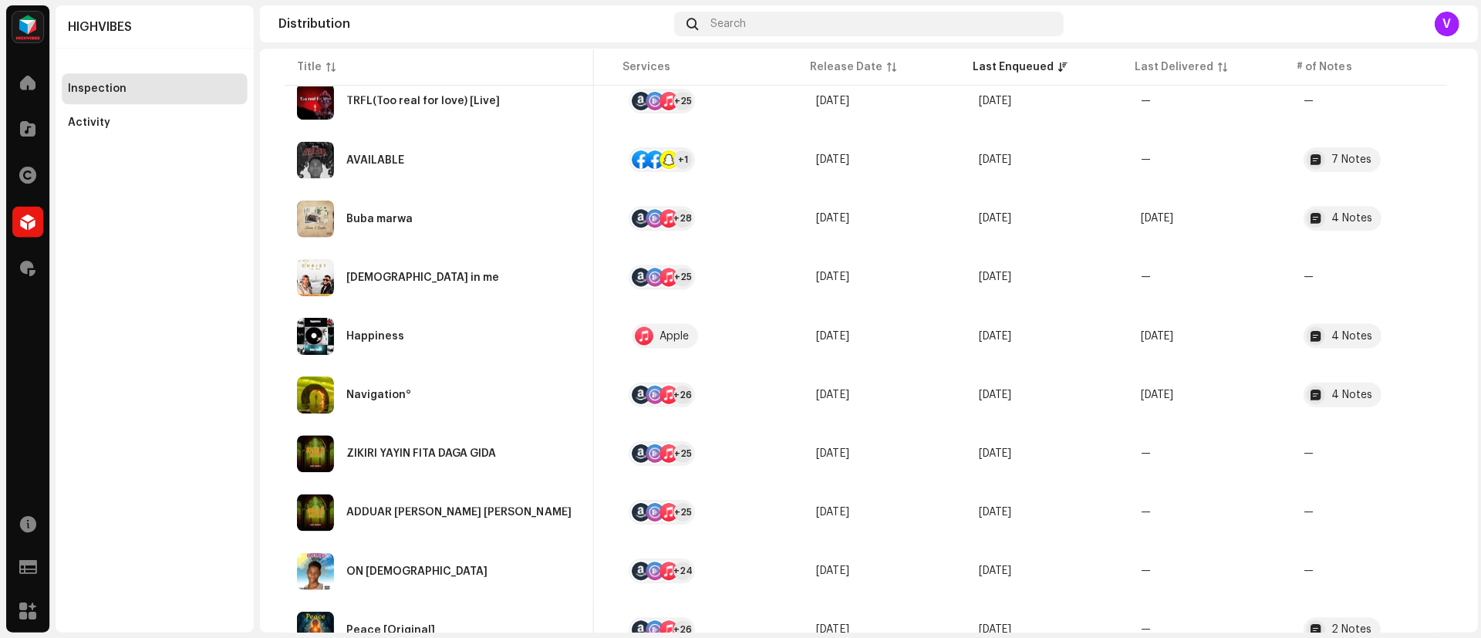
scroll to position [2220, 0]
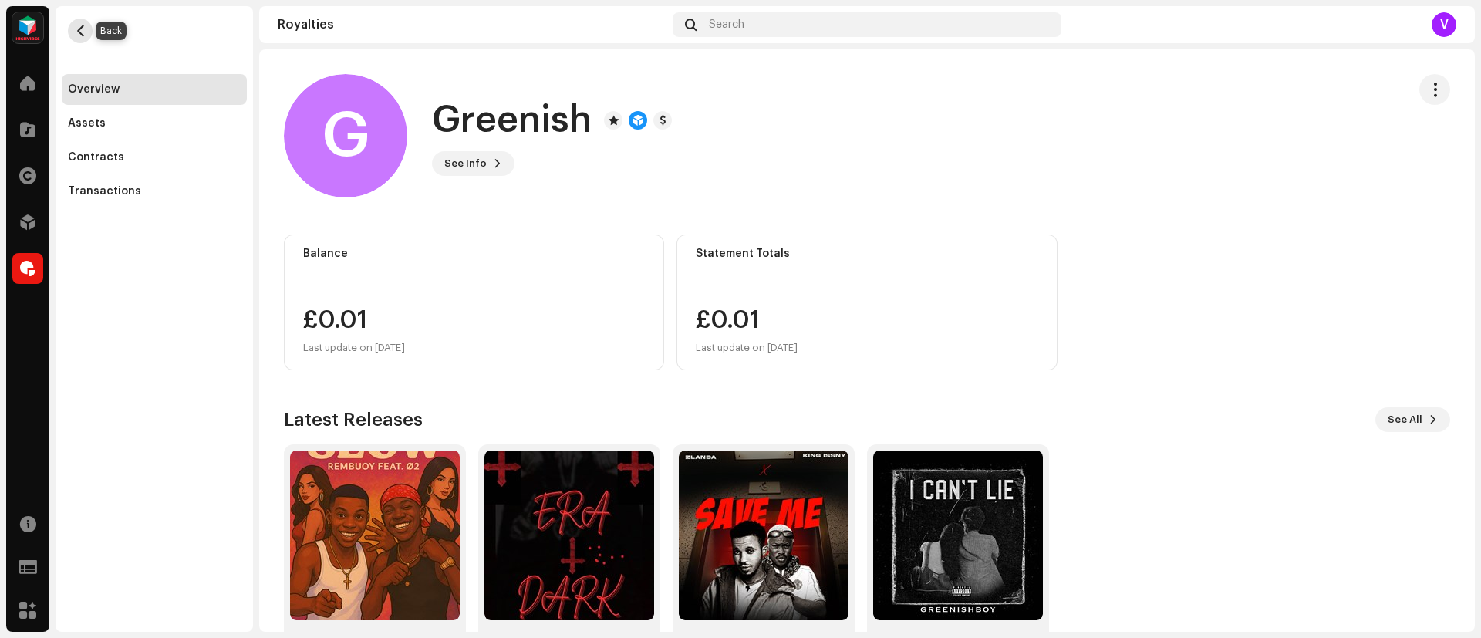
click at [83, 26] on span "button" at bounding box center [81, 31] width 12 height 12
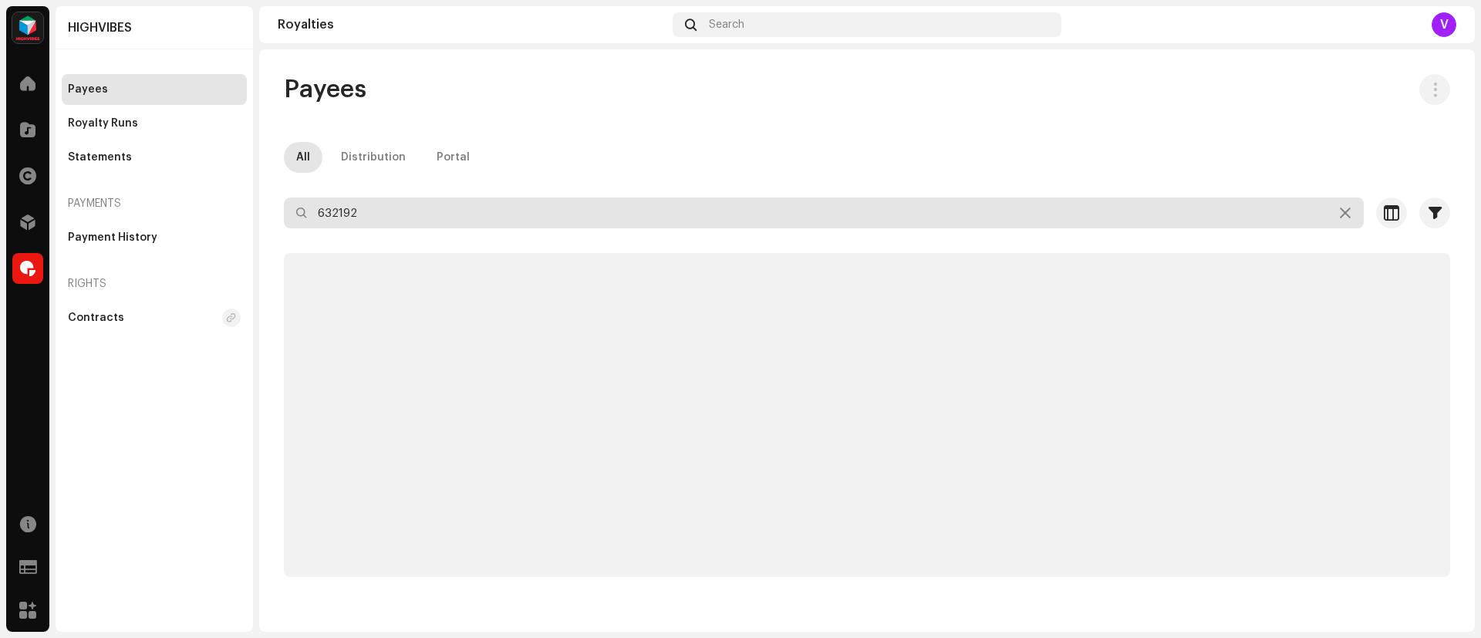
click at [373, 209] on input "632192" at bounding box center [824, 213] width 1080 height 31
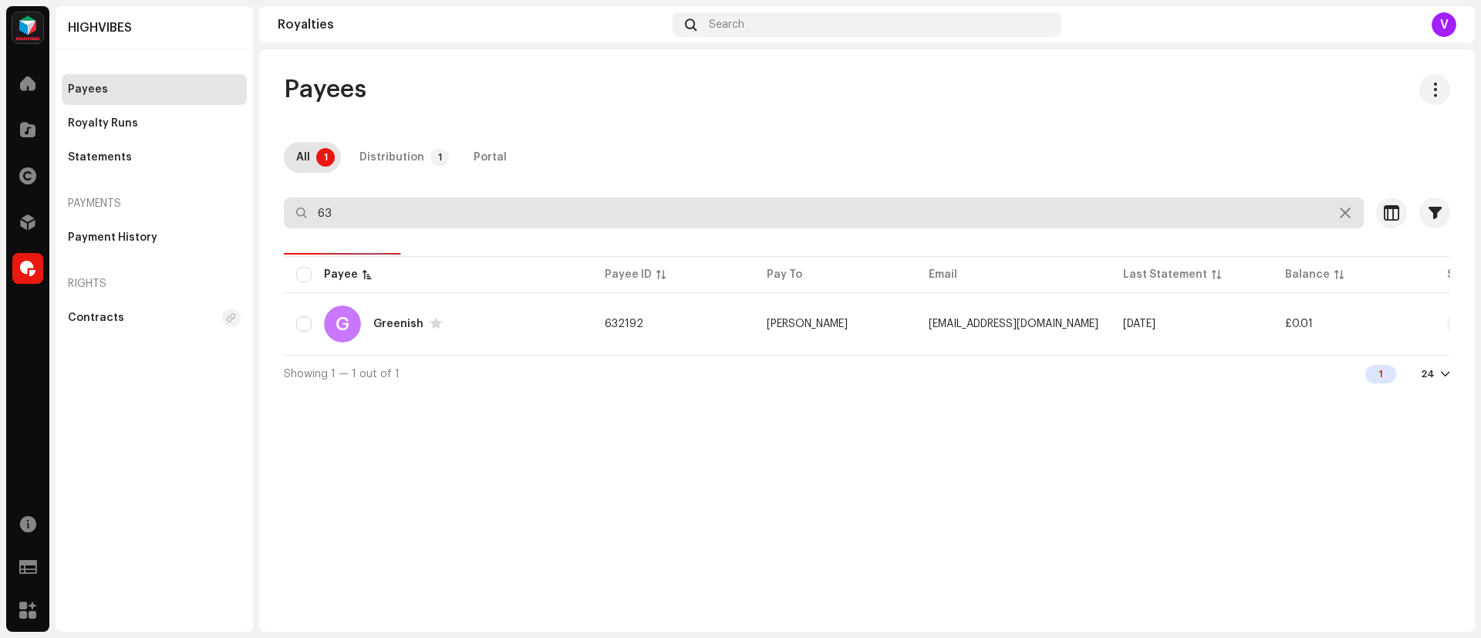
type input "6"
type input "737565"
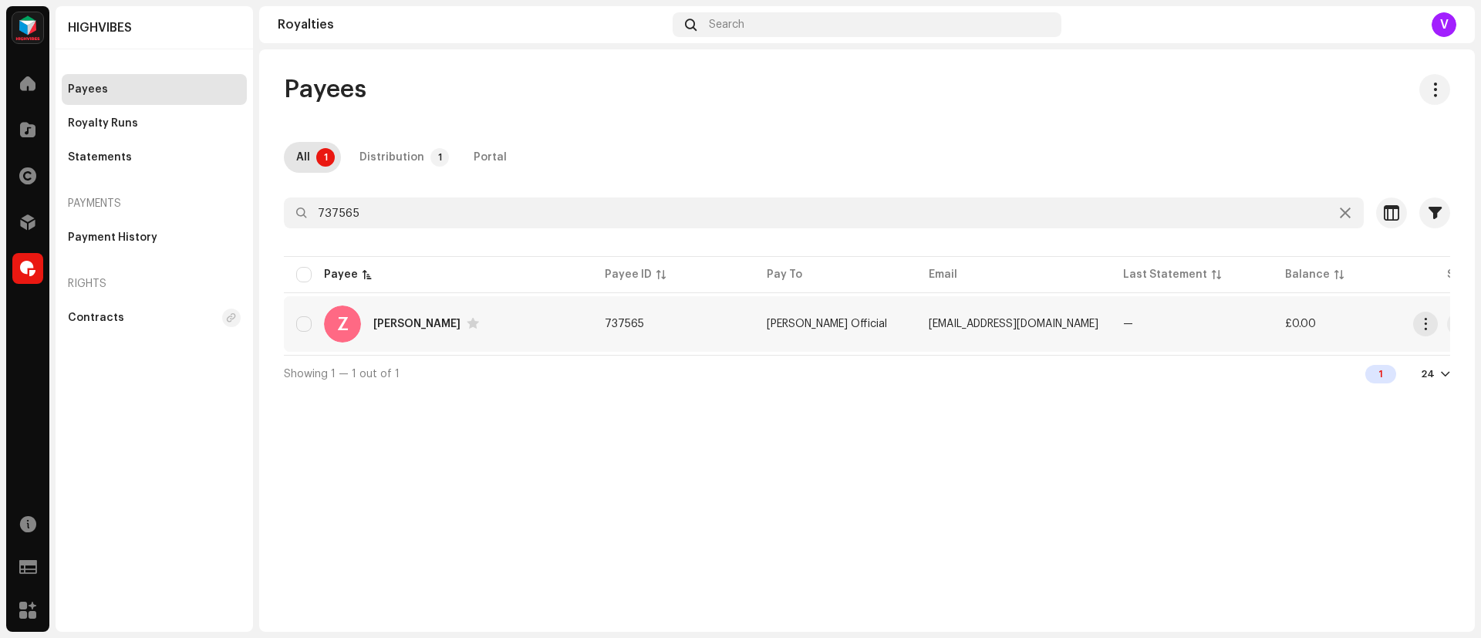
click at [994, 308] on td "[EMAIL_ADDRESS][DOMAIN_NAME]" at bounding box center [1014, 324] width 194 height 56
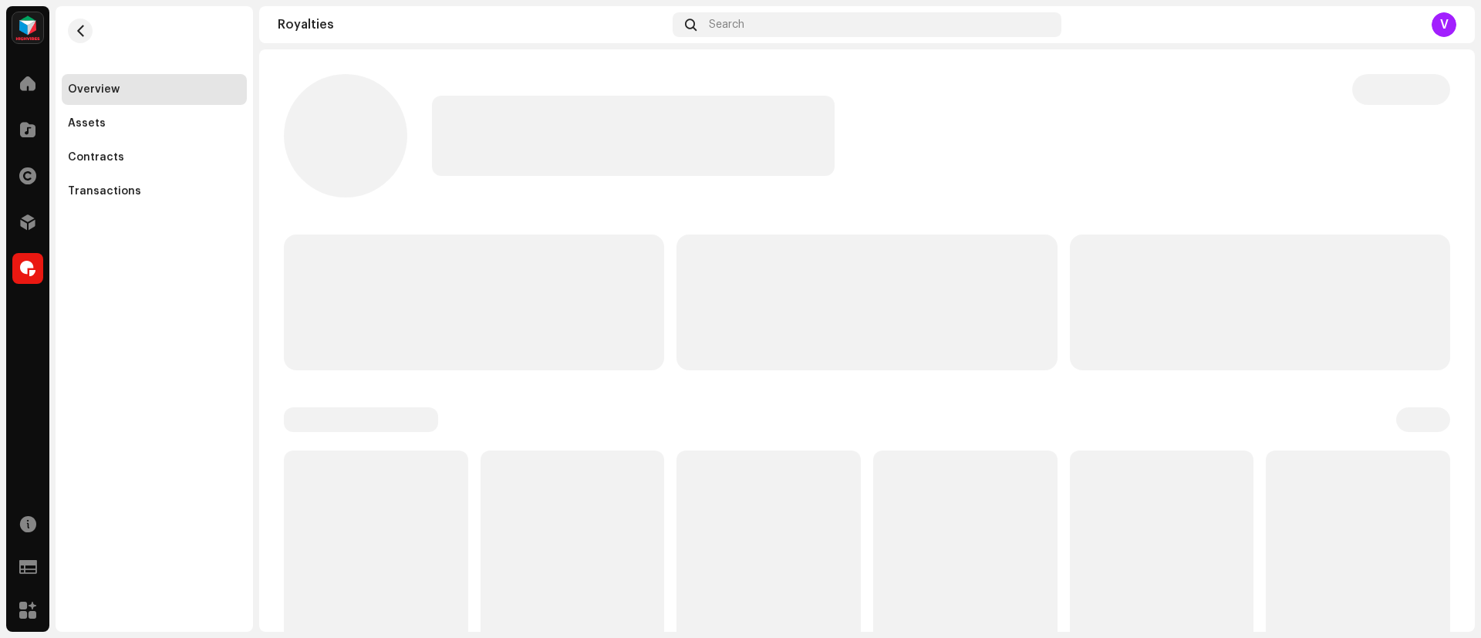
click at [994, 308] on p-skeleton at bounding box center [867, 303] width 380 height 136
